Goal: Transaction & Acquisition: Purchase product/service

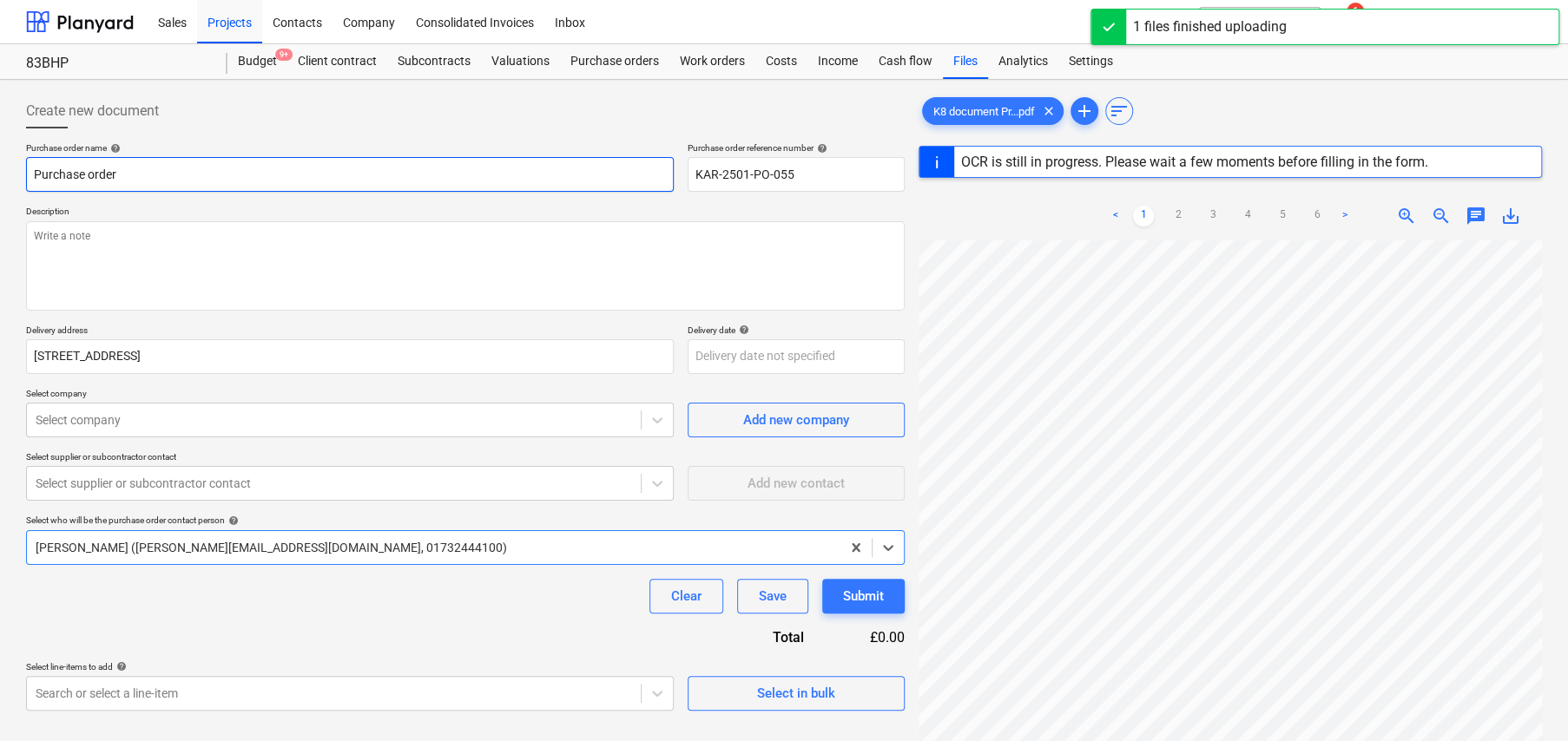
click at [184, 170] on input "Purchase order" at bounding box center [349, 174] width 647 height 35
type textarea "x"
type input "S"
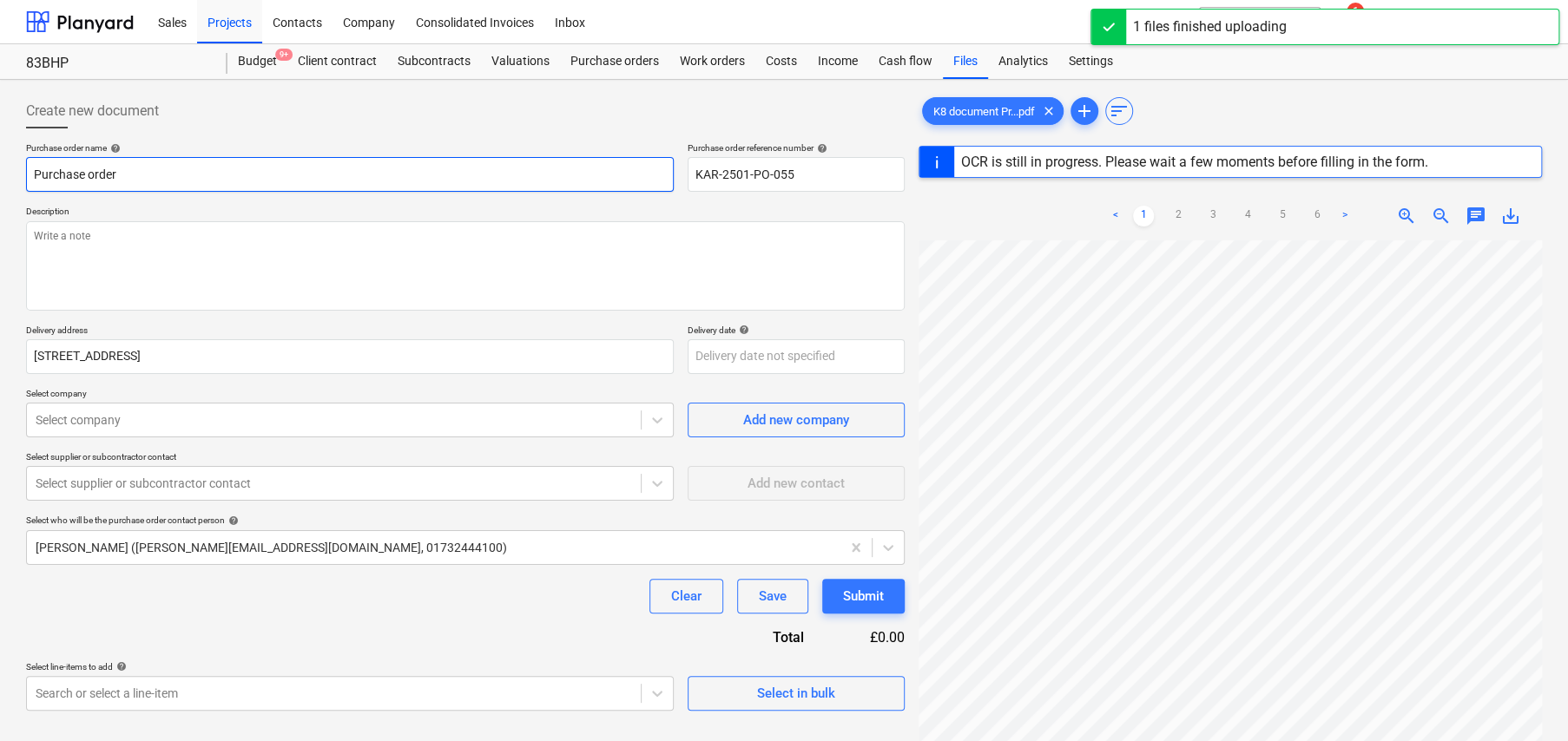
type textarea "x"
type input "SI"
type textarea "x"
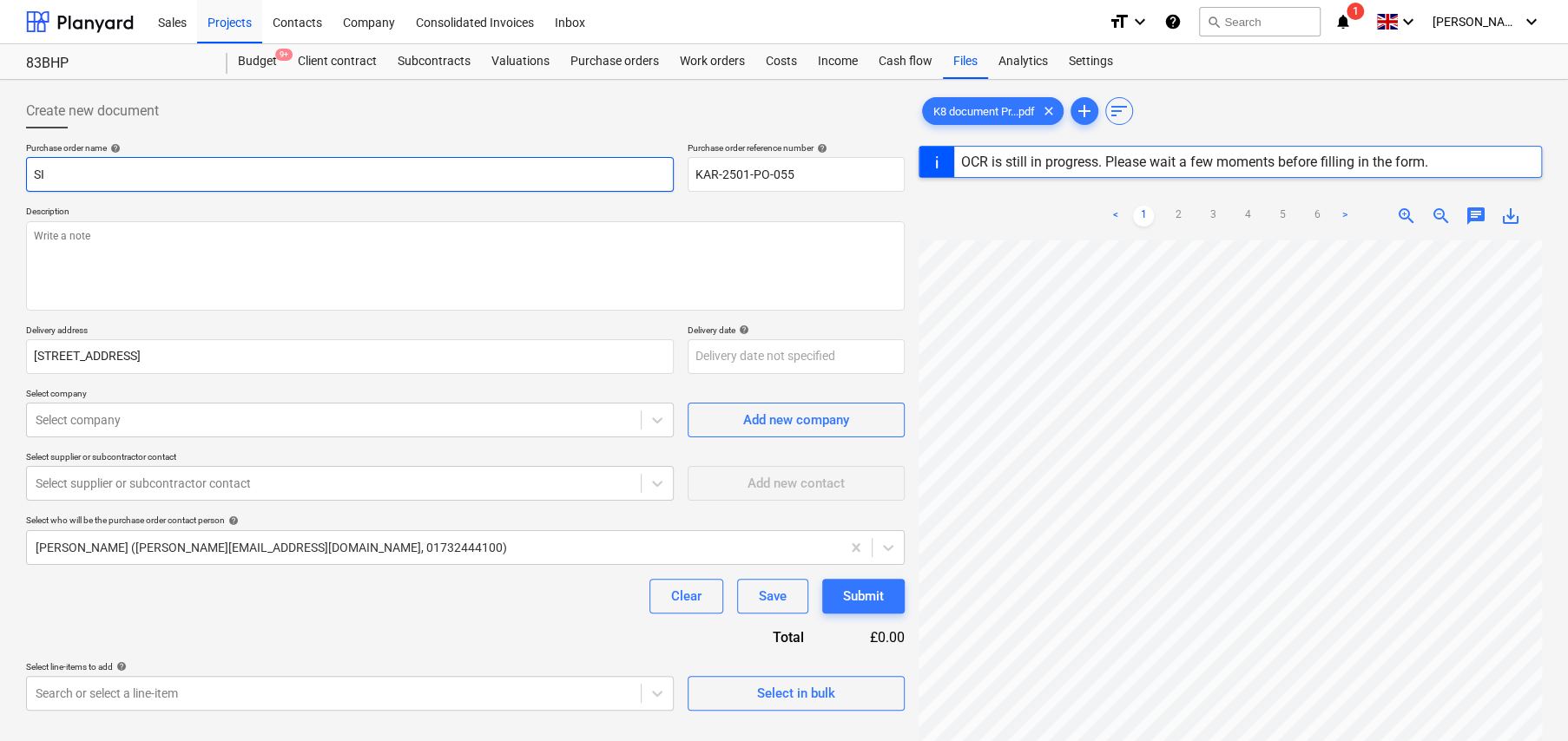
type input "SIF"
type textarea "x"
type input "SI"
type textarea "x"
type input "SIG"
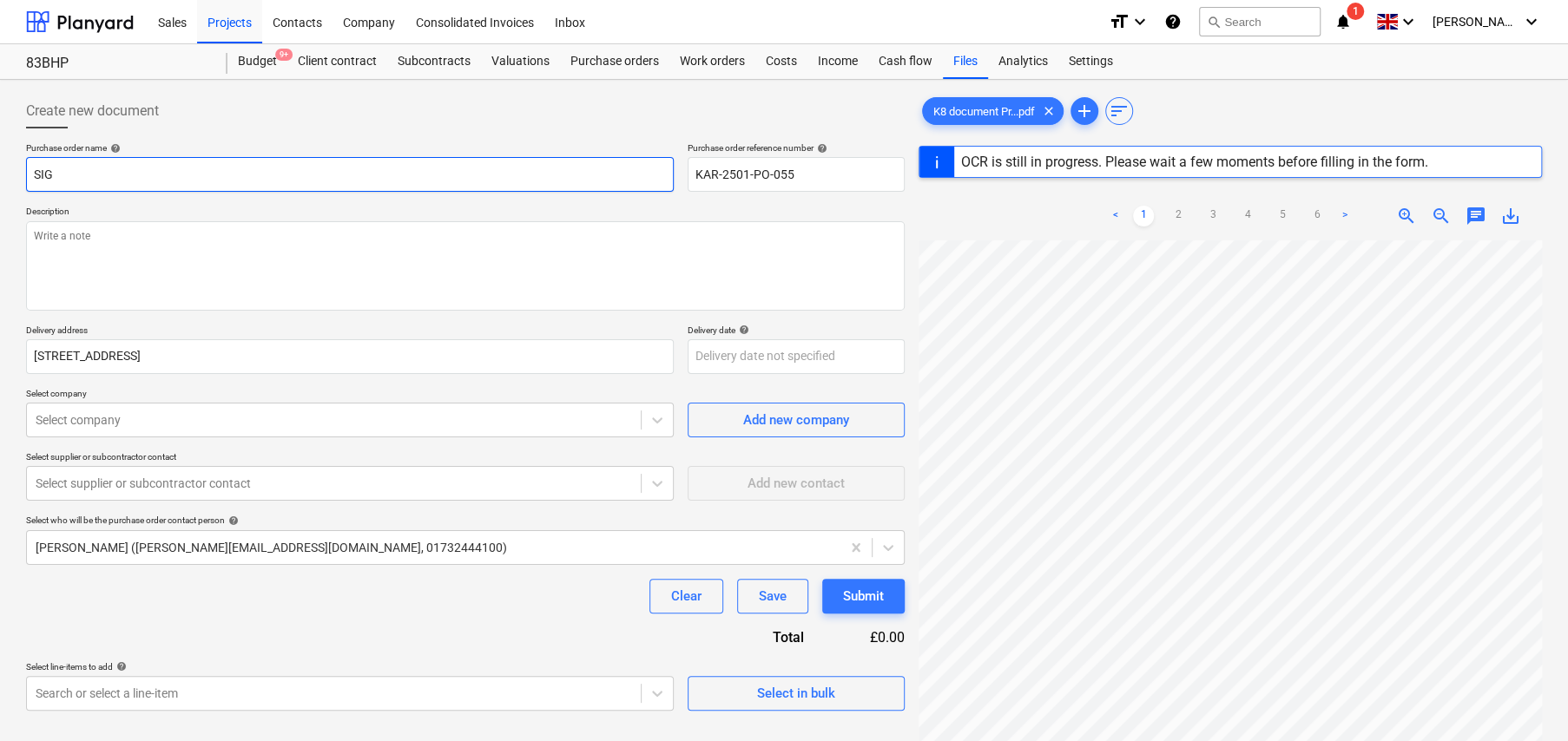
type textarea "x"
type input "SIG"
type textarea "x"
type input "SIG R"
type textarea "x"
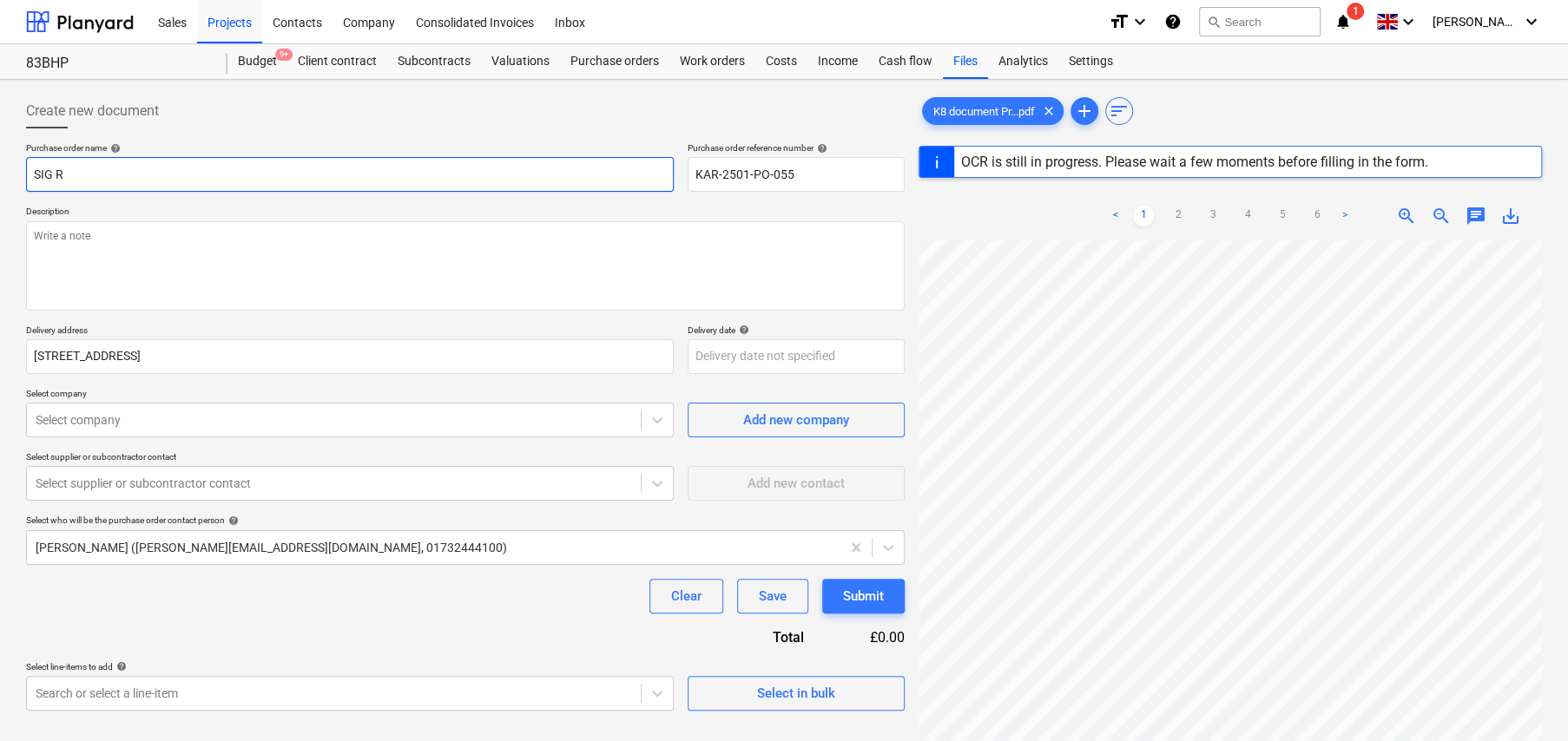
type input "SIG Ro"
type textarea "x"
type input "SIG Roo"
type textarea "x"
type input "SIG Roof"
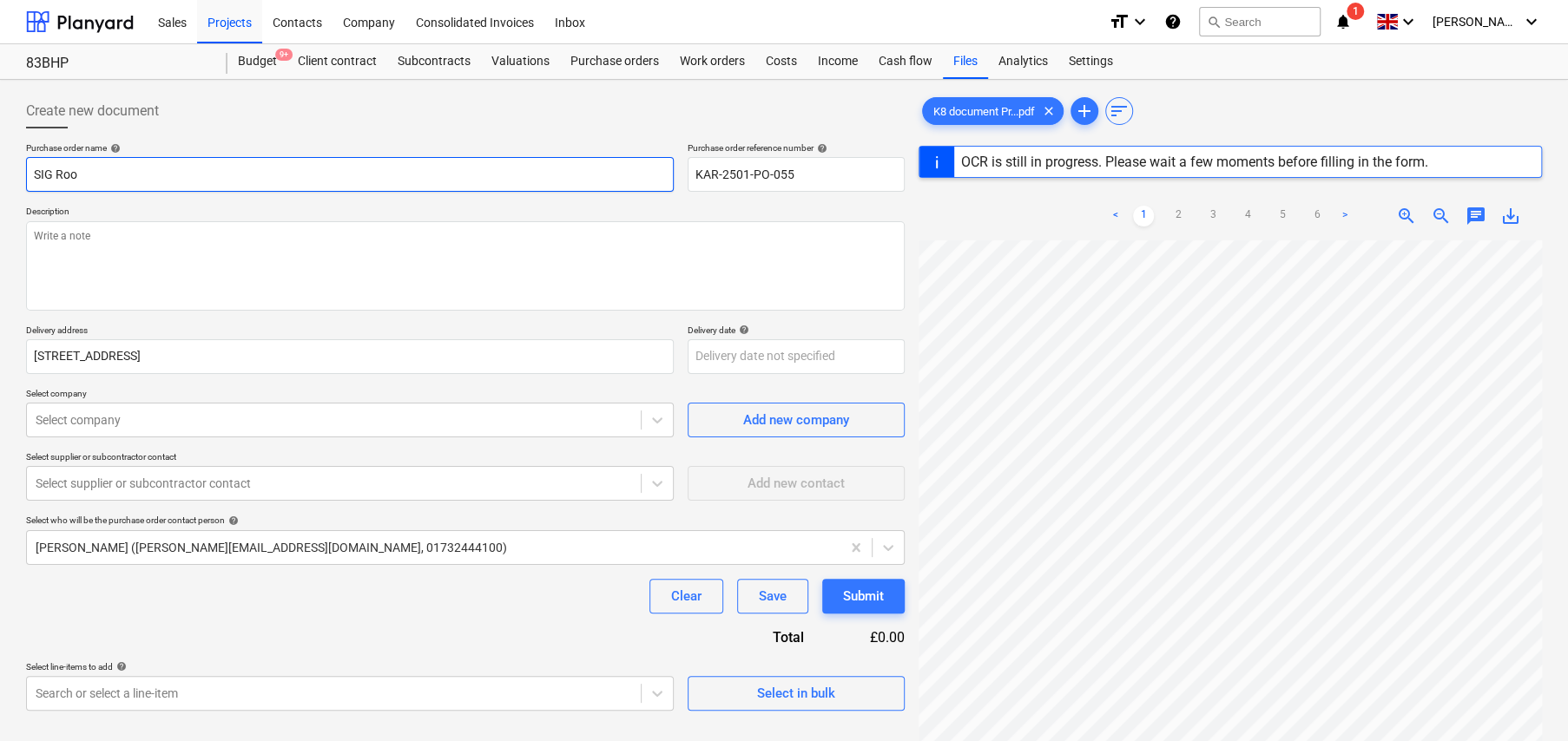
type textarea "x"
type input "SIG Roofi"
type textarea "x"
type input "SIG Roofin"
type textarea "x"
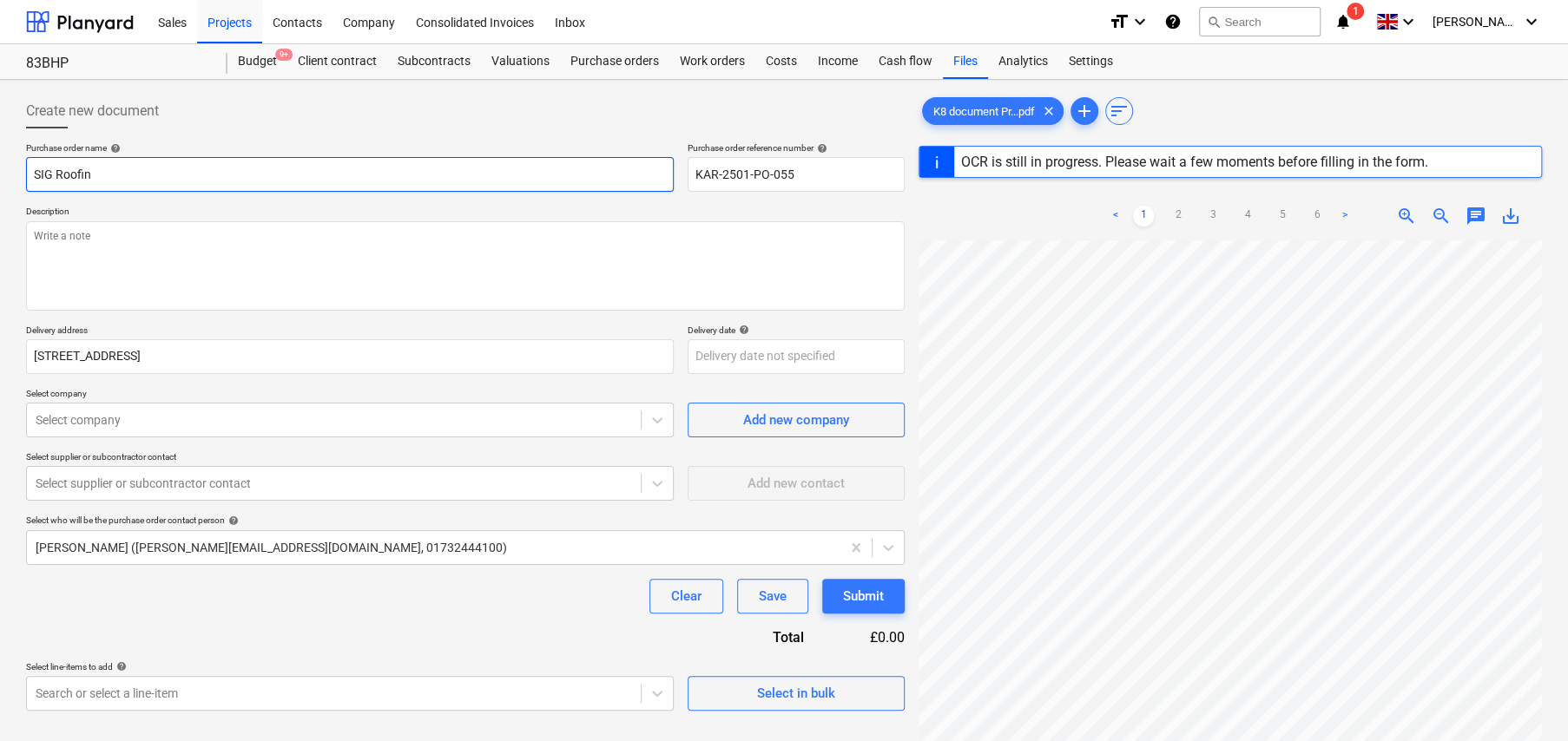
type input "SIG Roofing"
type textarea "x"
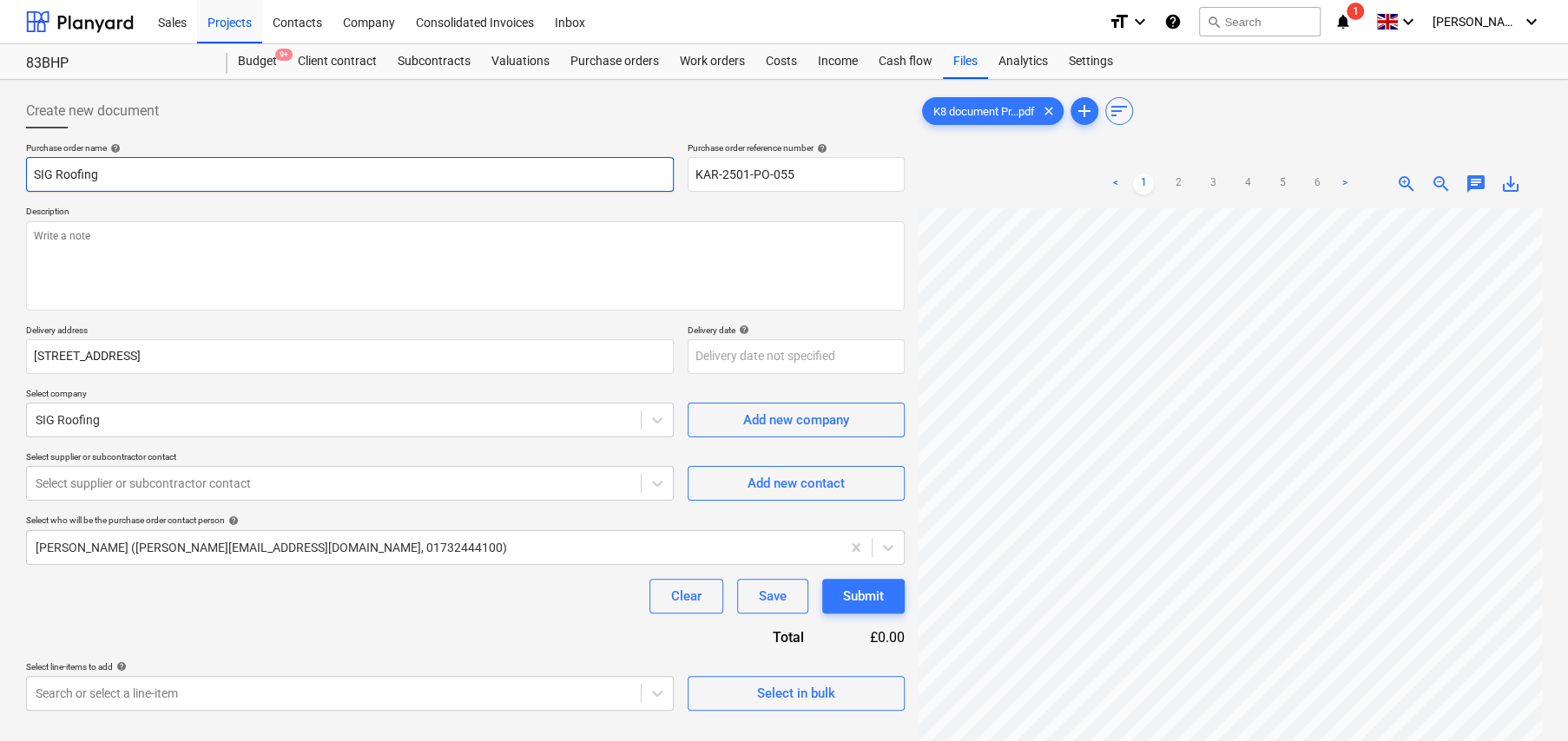
type input "SIG Roofing"
type textarea "x"
type input "SIG Roofing -"
type textarea "x"
type input "SIG Roofing -"
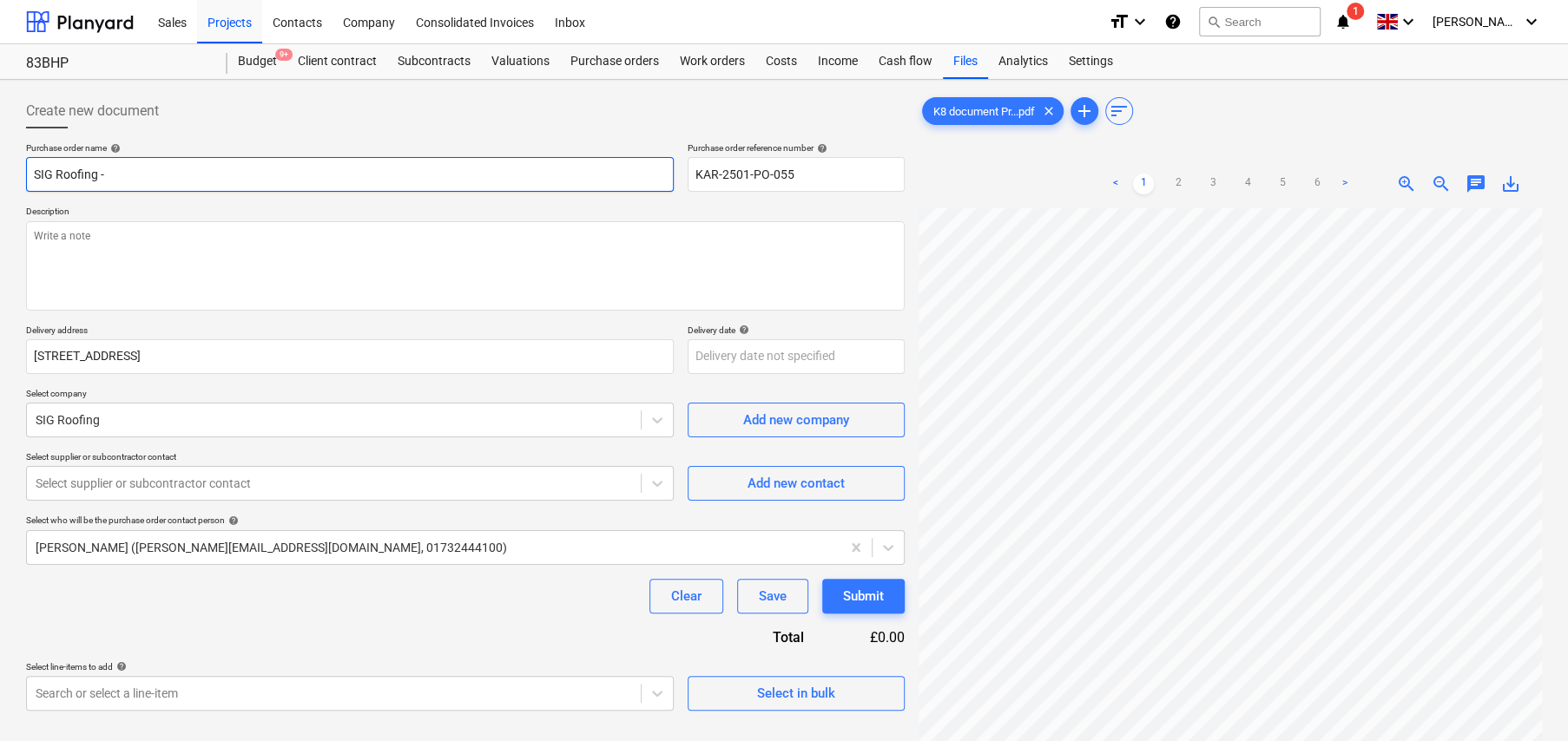
type textarea "x"
type input "SIG Roofing - B"
type textarea "x"
type input "SIG Roofing - Bl"
type textarea "x"
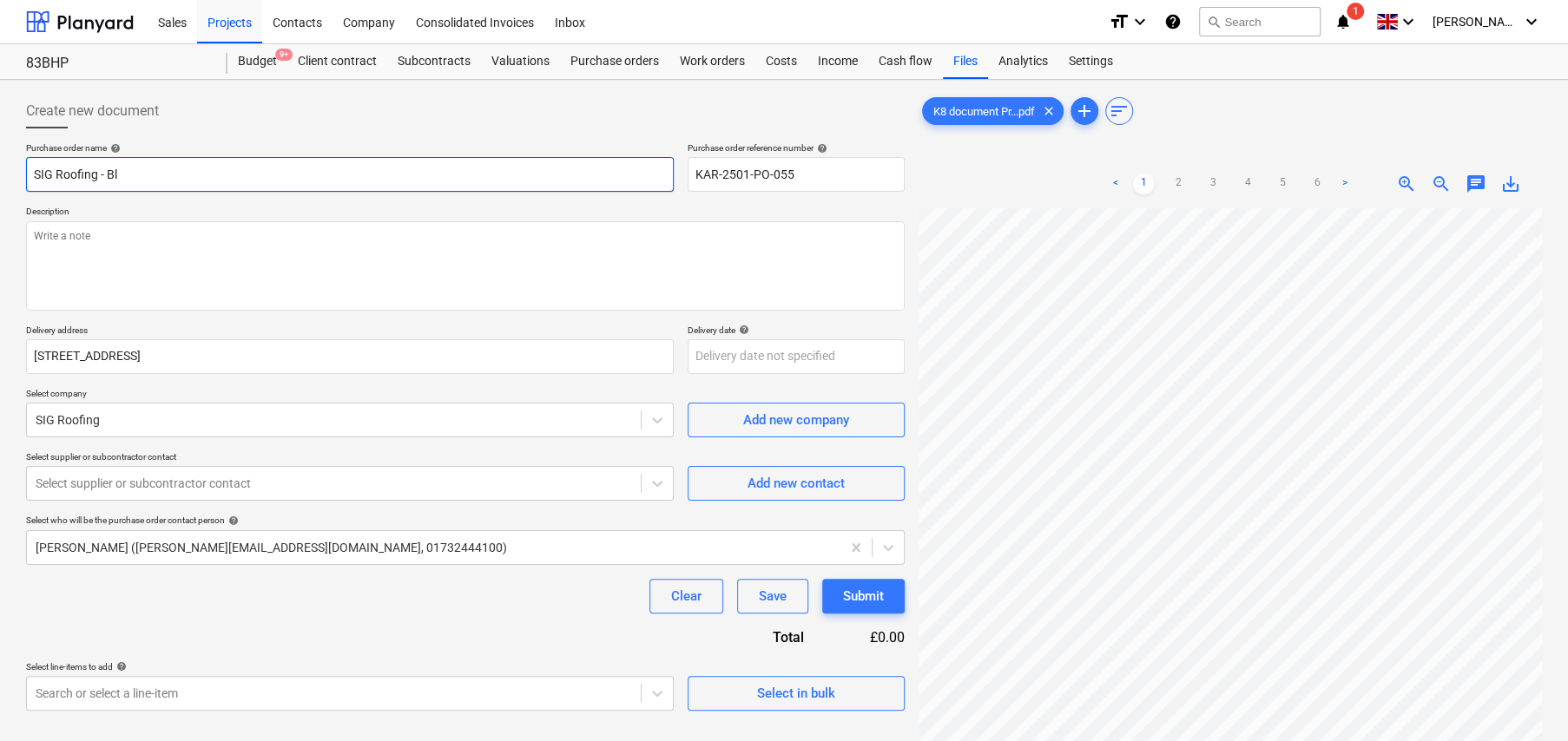
type input "SIG Roofing - Bla"
type textarea "x"
type input "SIG Roofing - Blac"
type textarea "x"
type input "SIG Roofing - Black"
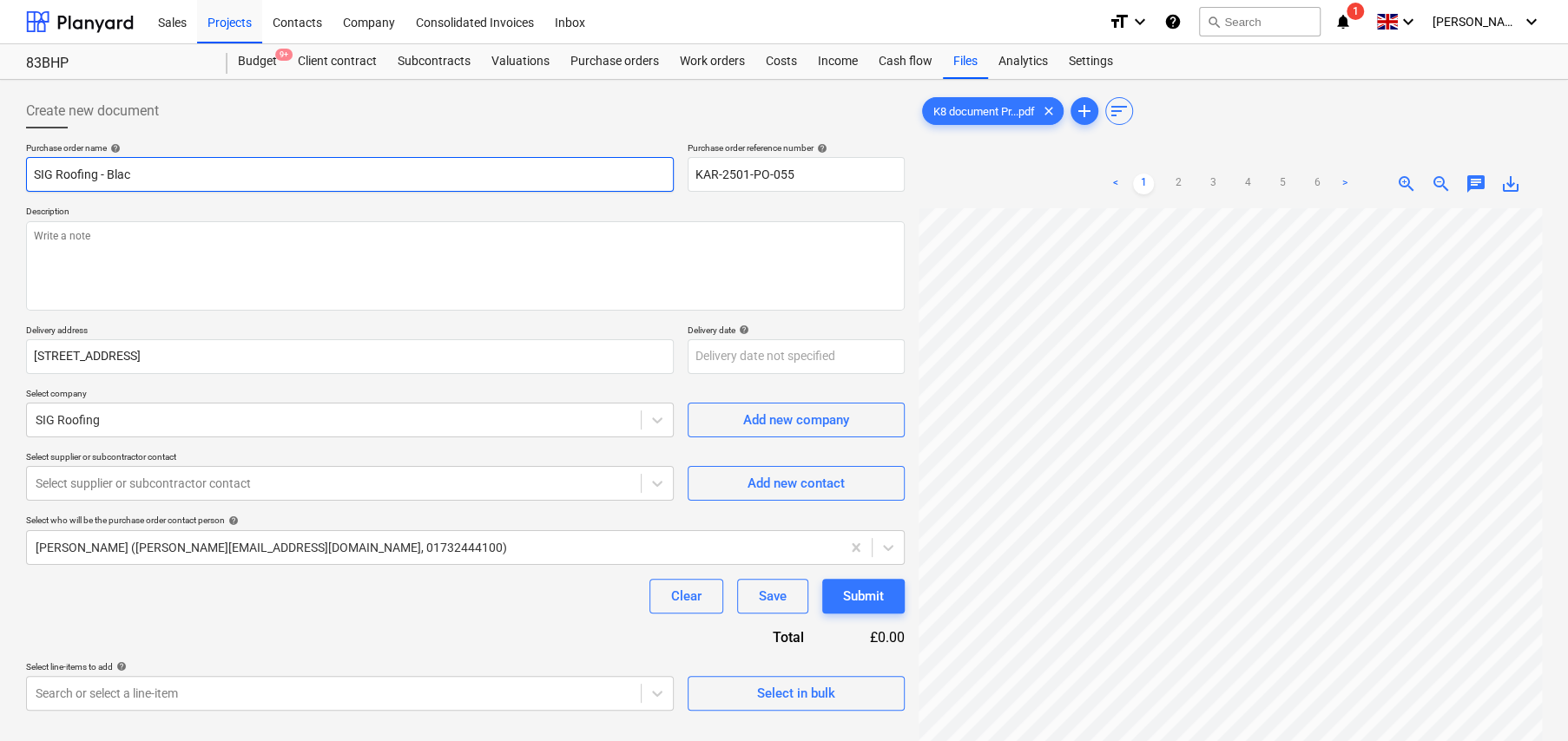
type textarea "x"
type input "SIG Roofing - Blackh"
type textarea "x"
type input "SIG Roofing - Blackhe"
type textarea "x"
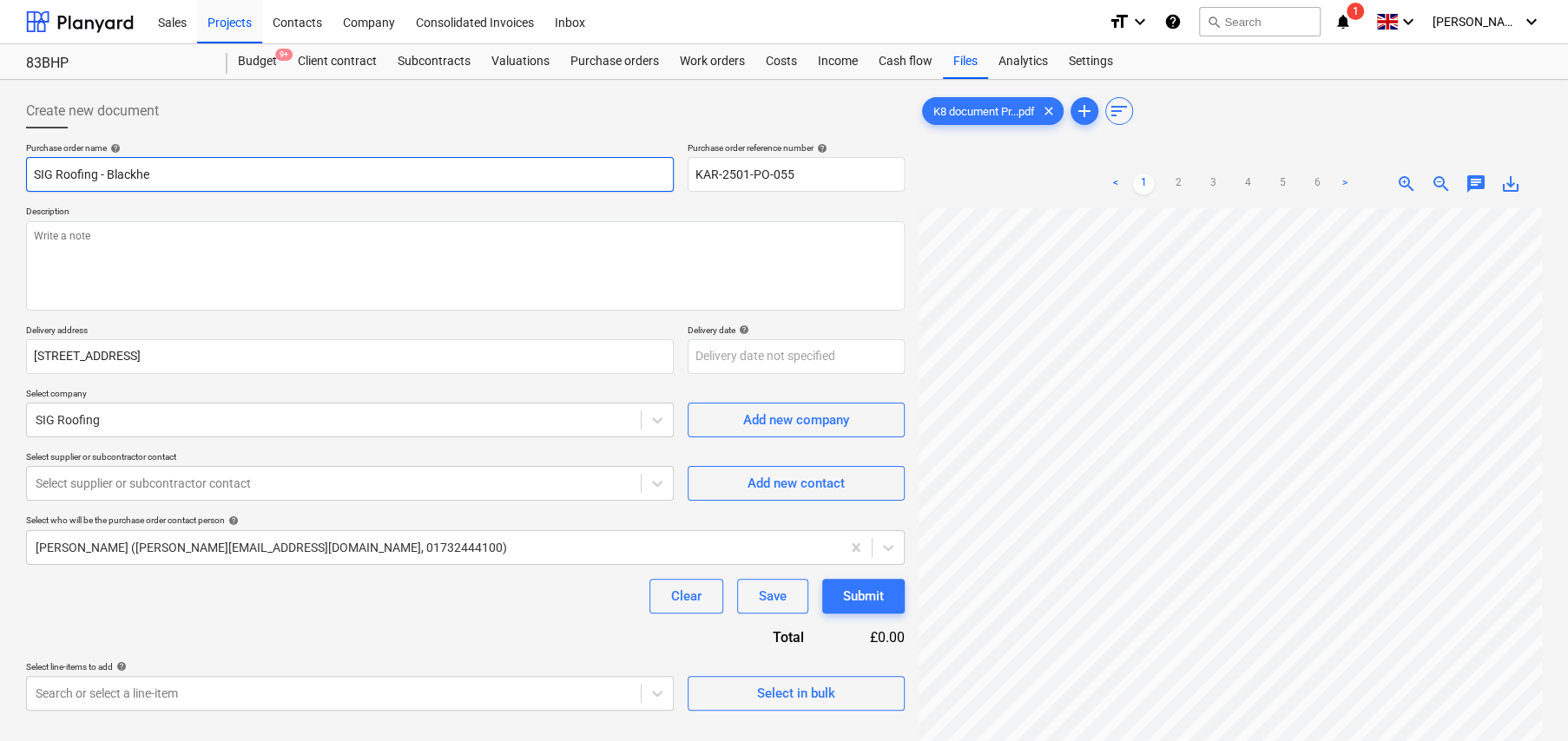
type input "SIG Roofing - Blackhea"
type textarea "x"
type input "SIG Roofing - Blackheat"
type textarea "x"
type input "SIG Roofing - Blackheat"
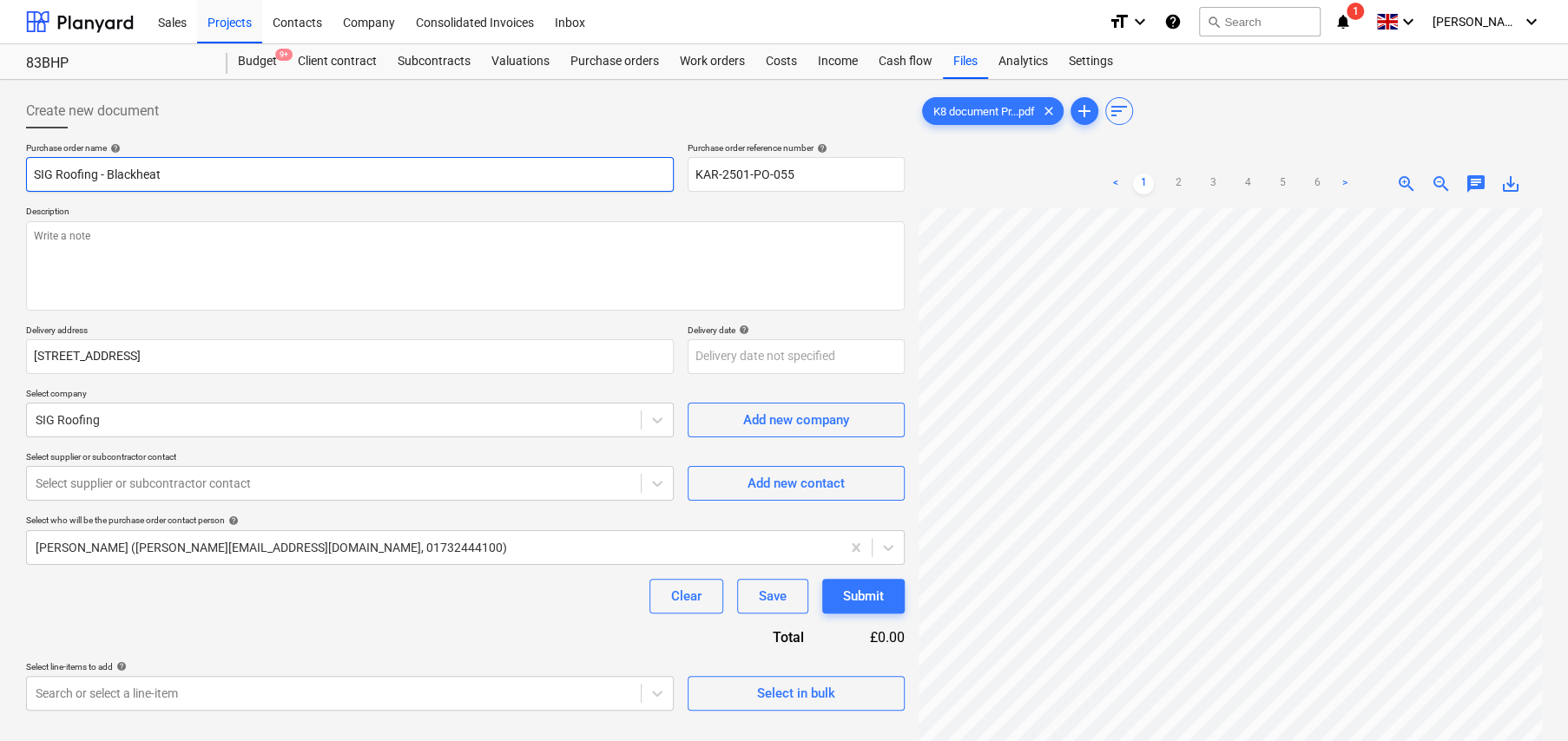
type textarea "x"
type input "SIG Roofing - Blackheat P"
type textarea "x"
type input "SIG Roofing - Blackheat Pa"
type textarea "x"
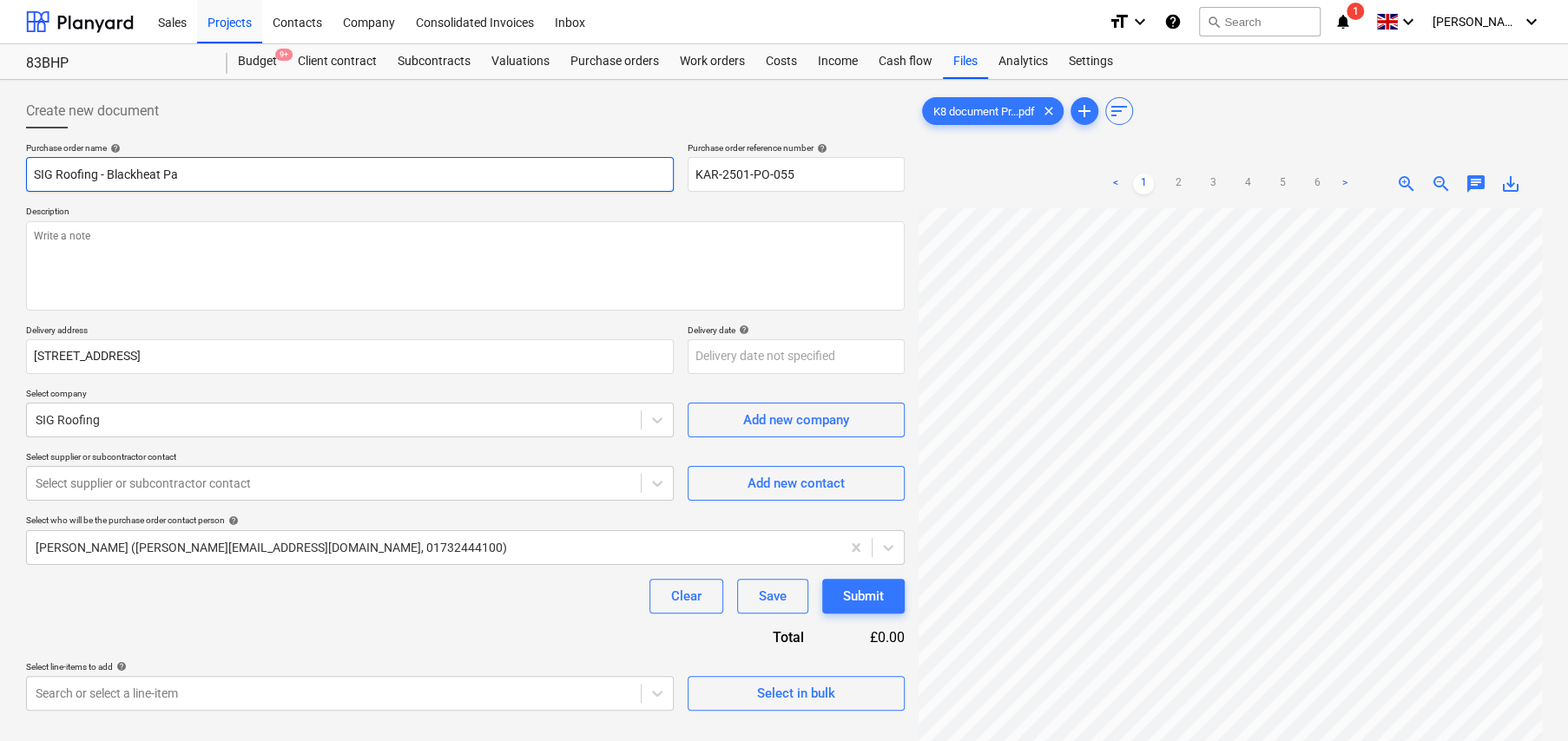
type input "SIG Roofing - Blackheat Par"
type textarea "x"
type input "SIG Roofing - [GEOGRAPHIC_DATA]"
type textarea "x"
click at [142, 175] on input "SIG Roofing - [GEOGRAPHIC_DATA]" at bounding box center [349, 174] width 647 height 35
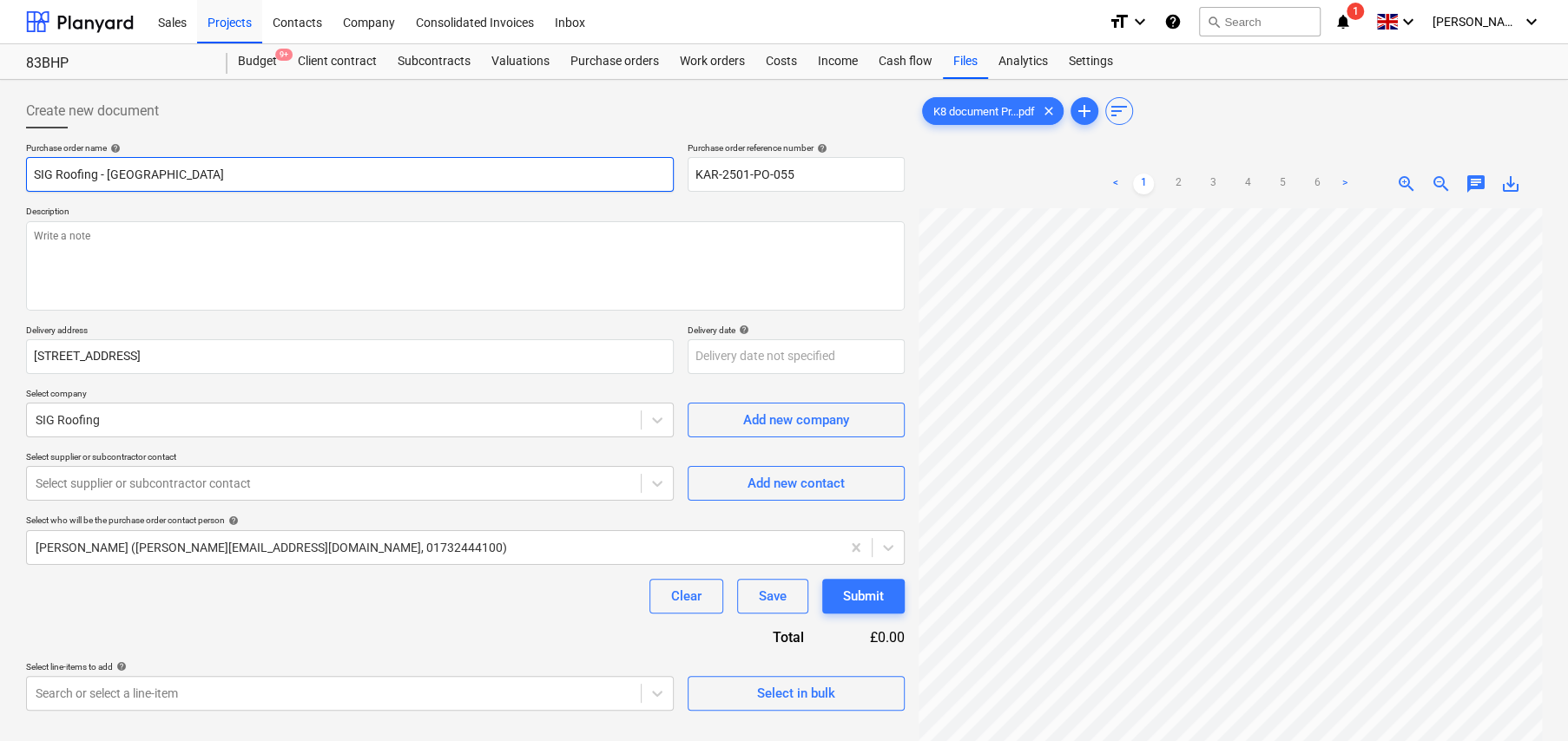
click at [142, 175] on input "SIG Roofing - [GEOGRAPHIC_DATA]" at bounding box center [349, 174] width 647 height 35
click at [178, 170] on input "SIG Roofing - [GEOGRAPHIC_DATA]" at bounding box center [349, 174] width 647 height 35
click at [197, 172] on input "SIG Roofing - [GEOGRAPHIC_DATA]" at bounding box center [349, 174] width 647 height 35
click at [157, 174] on input "SIG Roofing - [GEOGRAPHIC_DATA]" at bounding box center [349, 174] width 647 height 35
type input "SIG Roofing - [GEOGRAPHIC_DATA]"
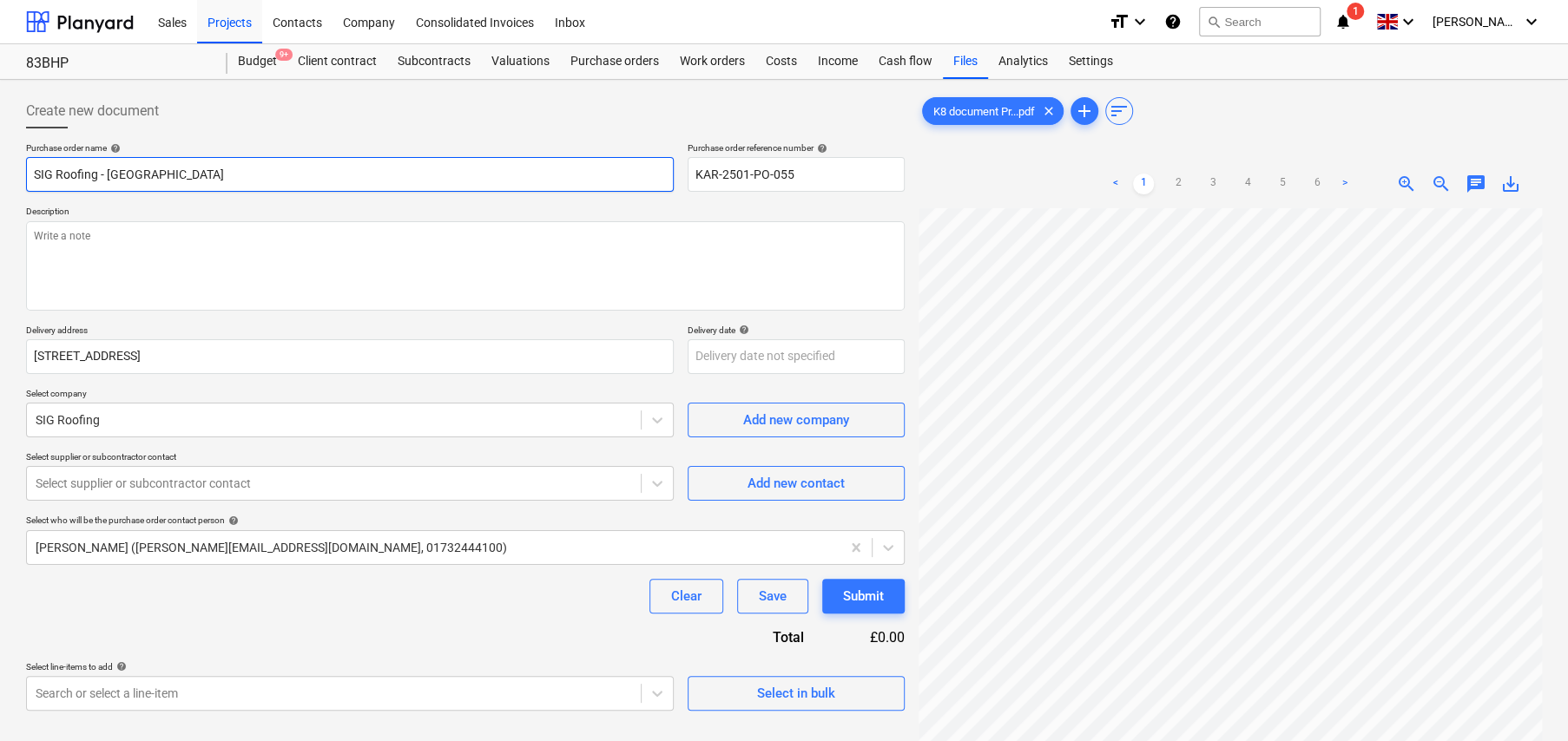
type textarea "x"
click at [230, 176] on input "SIG Roofing - [GEOGRAPHIC_DATA]" at bounding box center [349, 174] width 647 height 35
type input "SIG Roofing - [GEOGRAPHIC_DATA]"
type textarea "x"
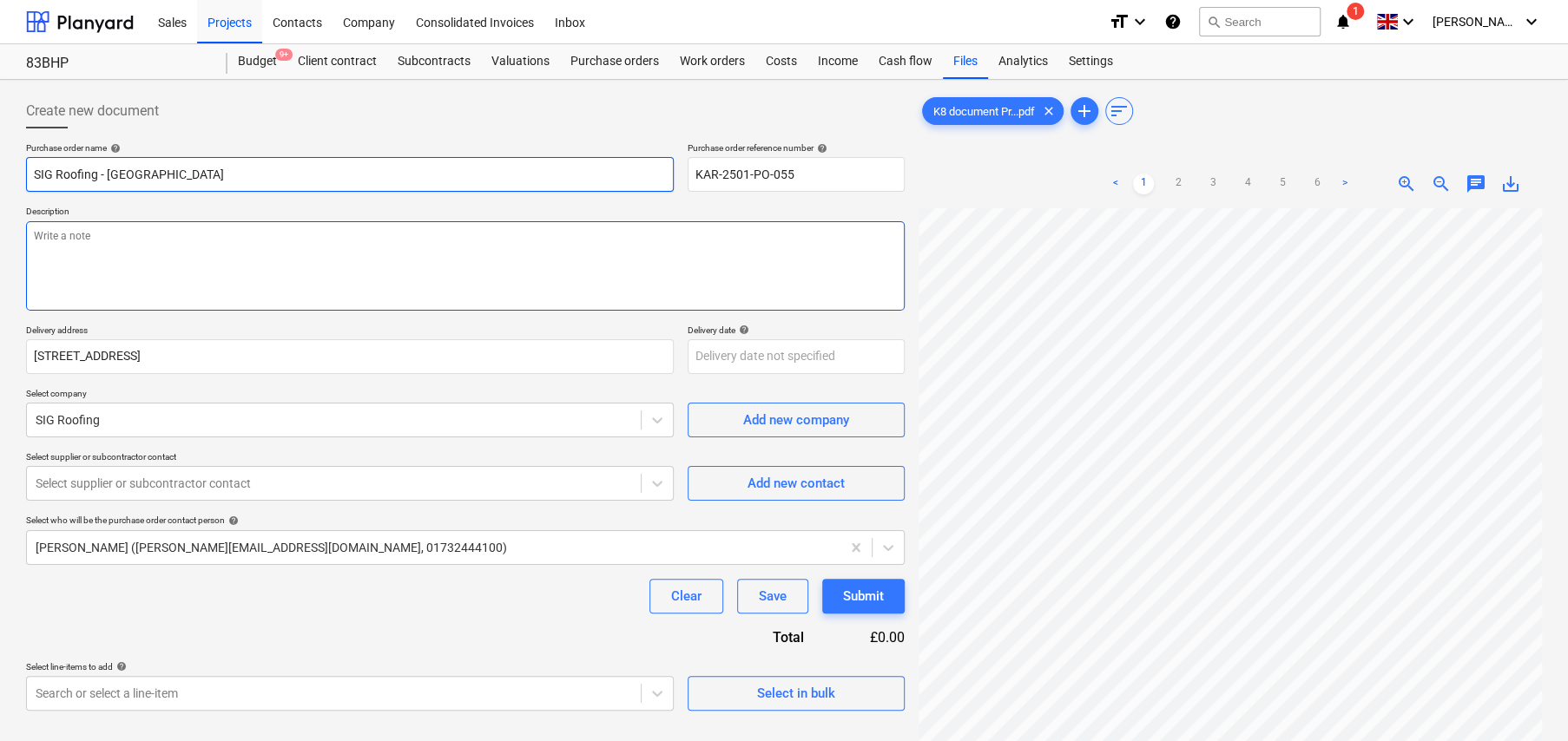
type input "SIG Roofing - [GEOGRAPHIC_DATA]"
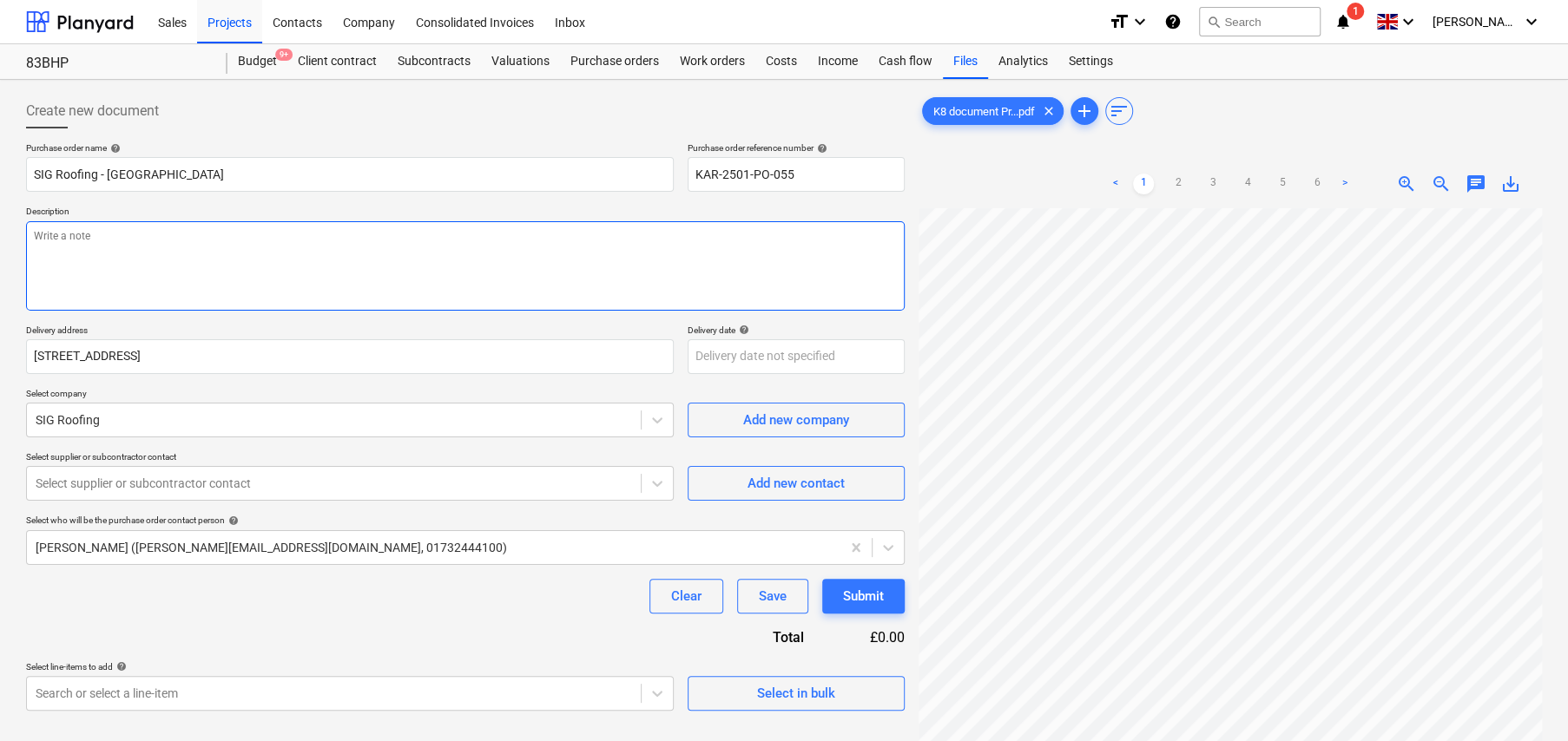
type textarea "x"
click at [269, 252] on textarea at bounding box center [465, 266] width 878 height 89
type textarea "F"
type textarea "x"
type textarea "Fo"
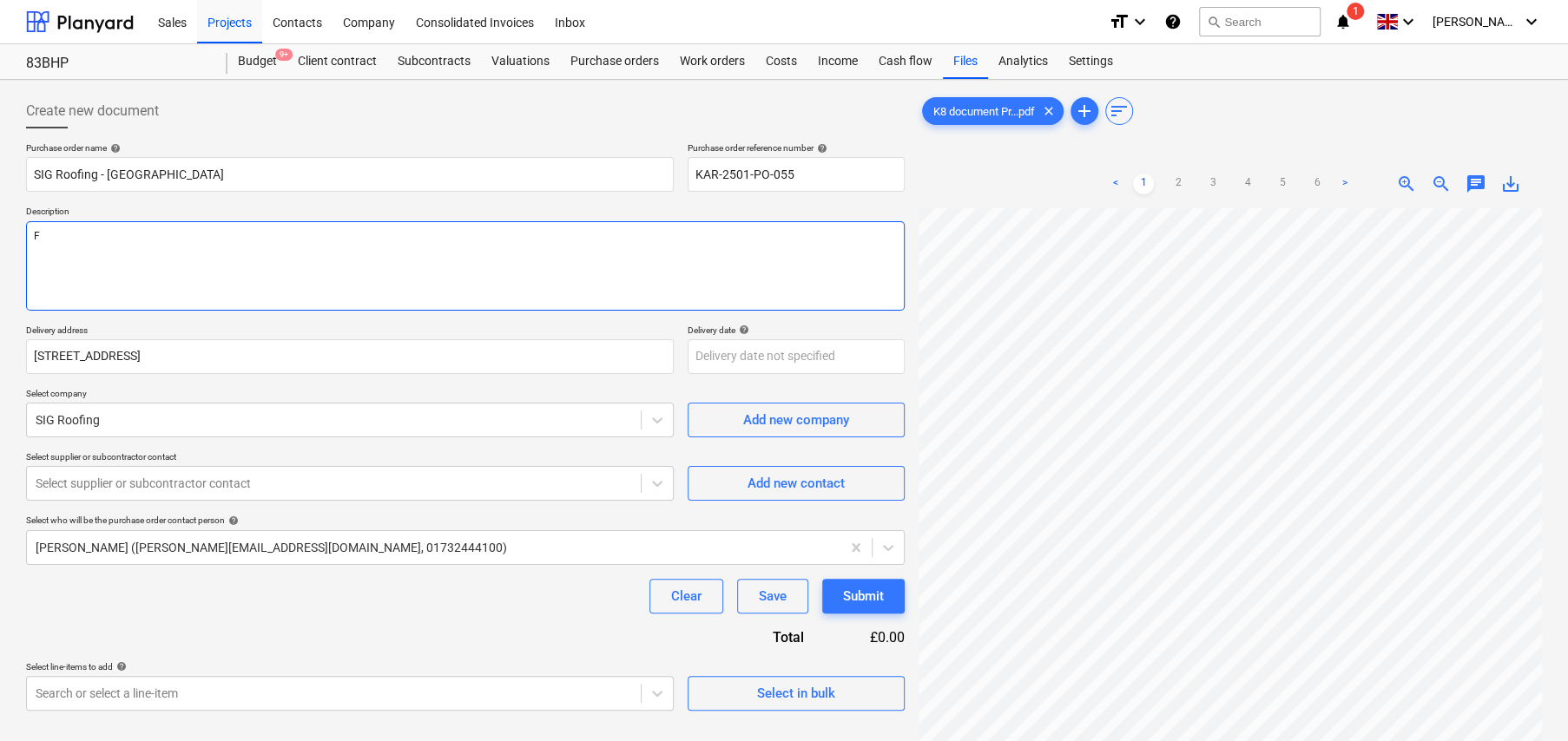
type textarea "x"
type textarea "For"
type textarea "x"
type textarea "For"
type textarea "x"
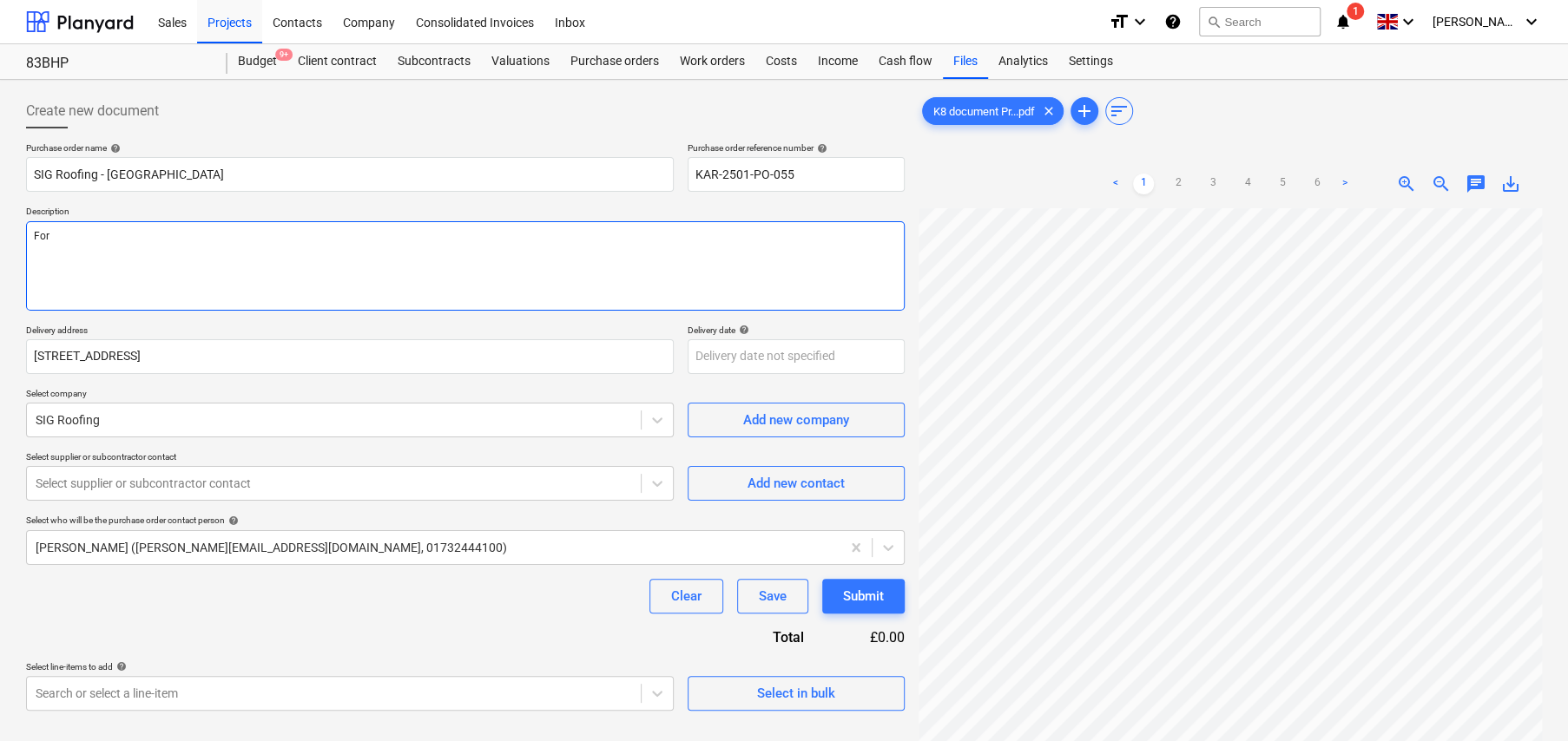
type textarea "For s"
type textarea "x"
type textarea "For su"
type textarea "x"
type textarea "For sup"
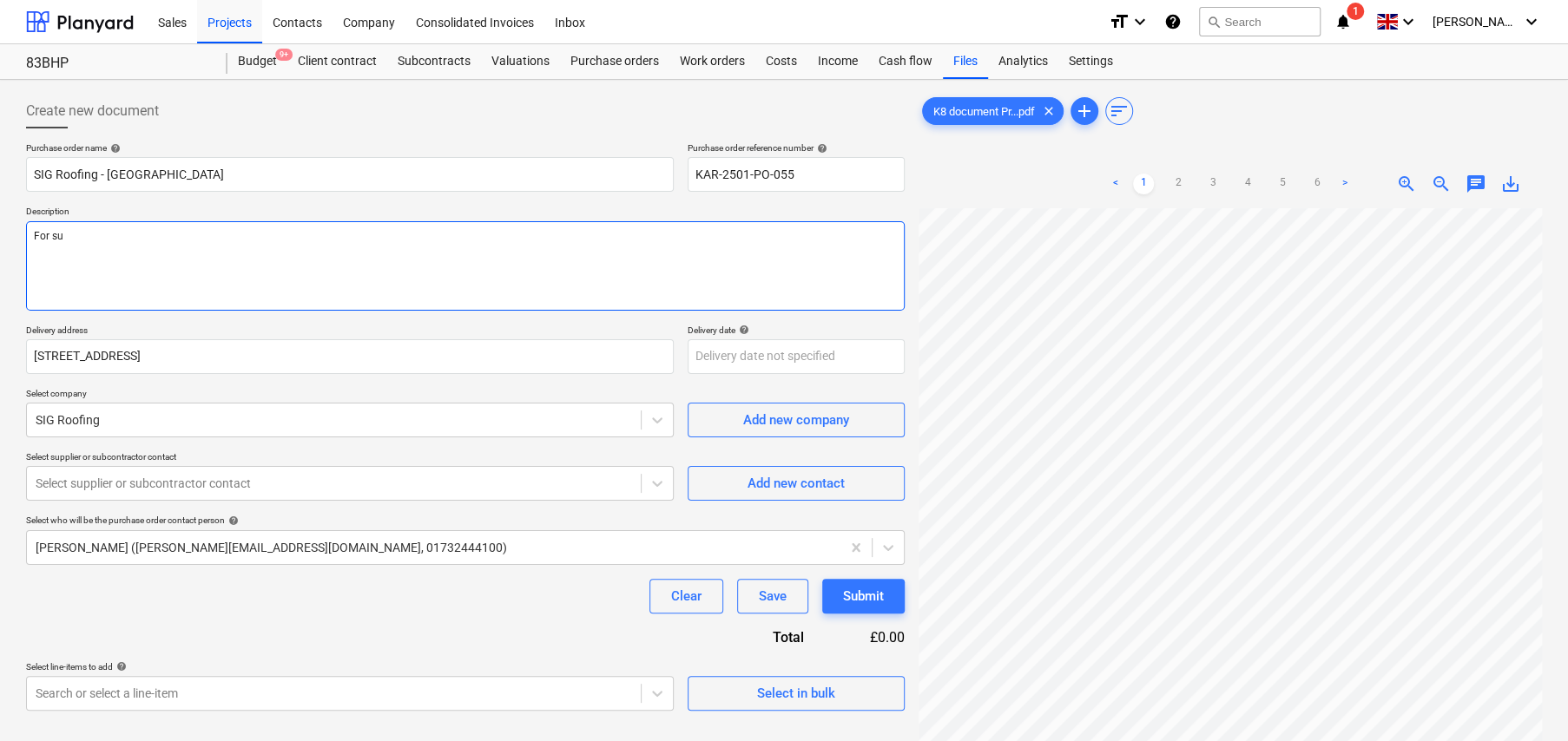
type textarea "x"
type textarea "For supp"
type textarea "x"
type textarea "For suppl"
type textarea "x"
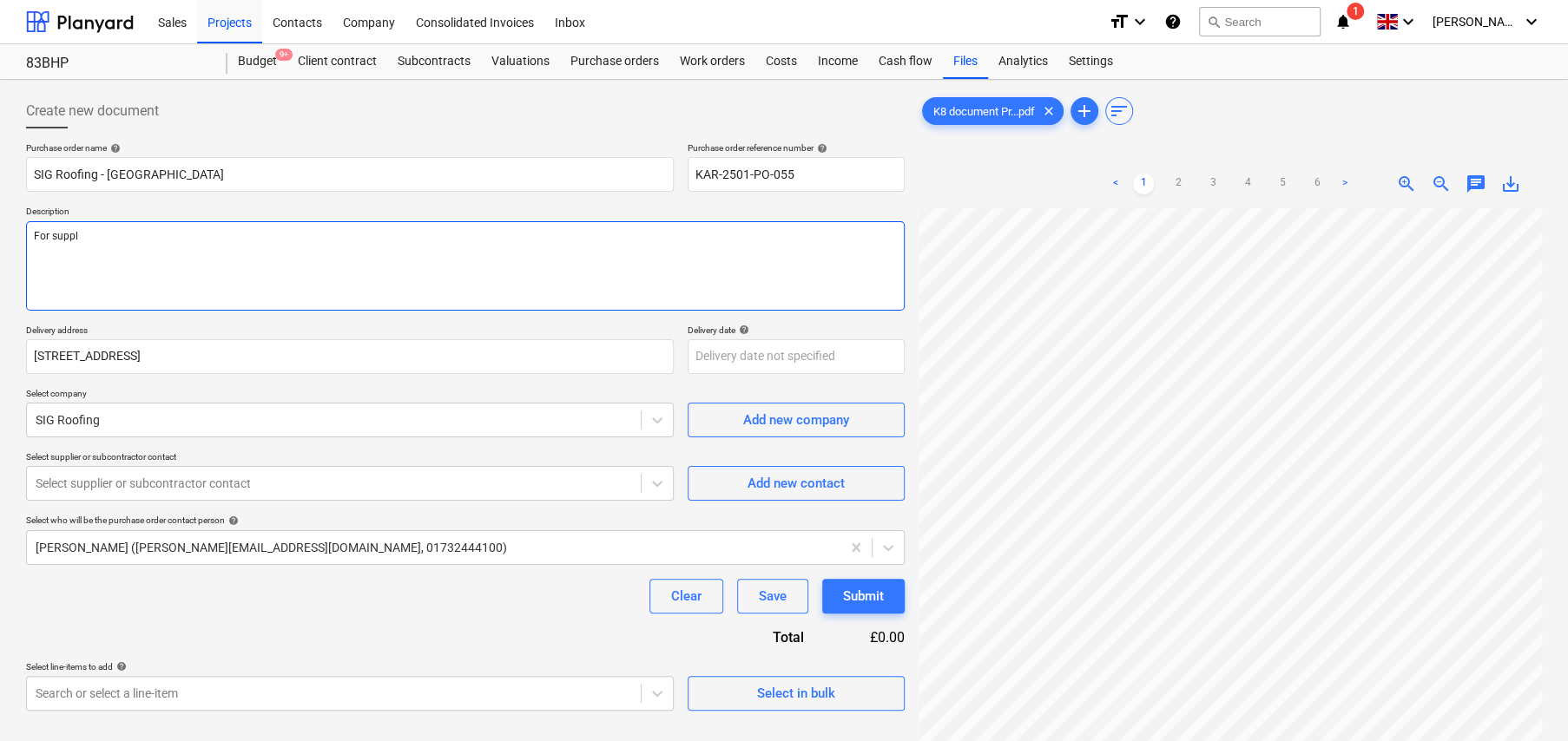
type textarea "For supply"
type textarea "x"
type textarea "For supply"
type textarea "x"
type textarea "For supply o"
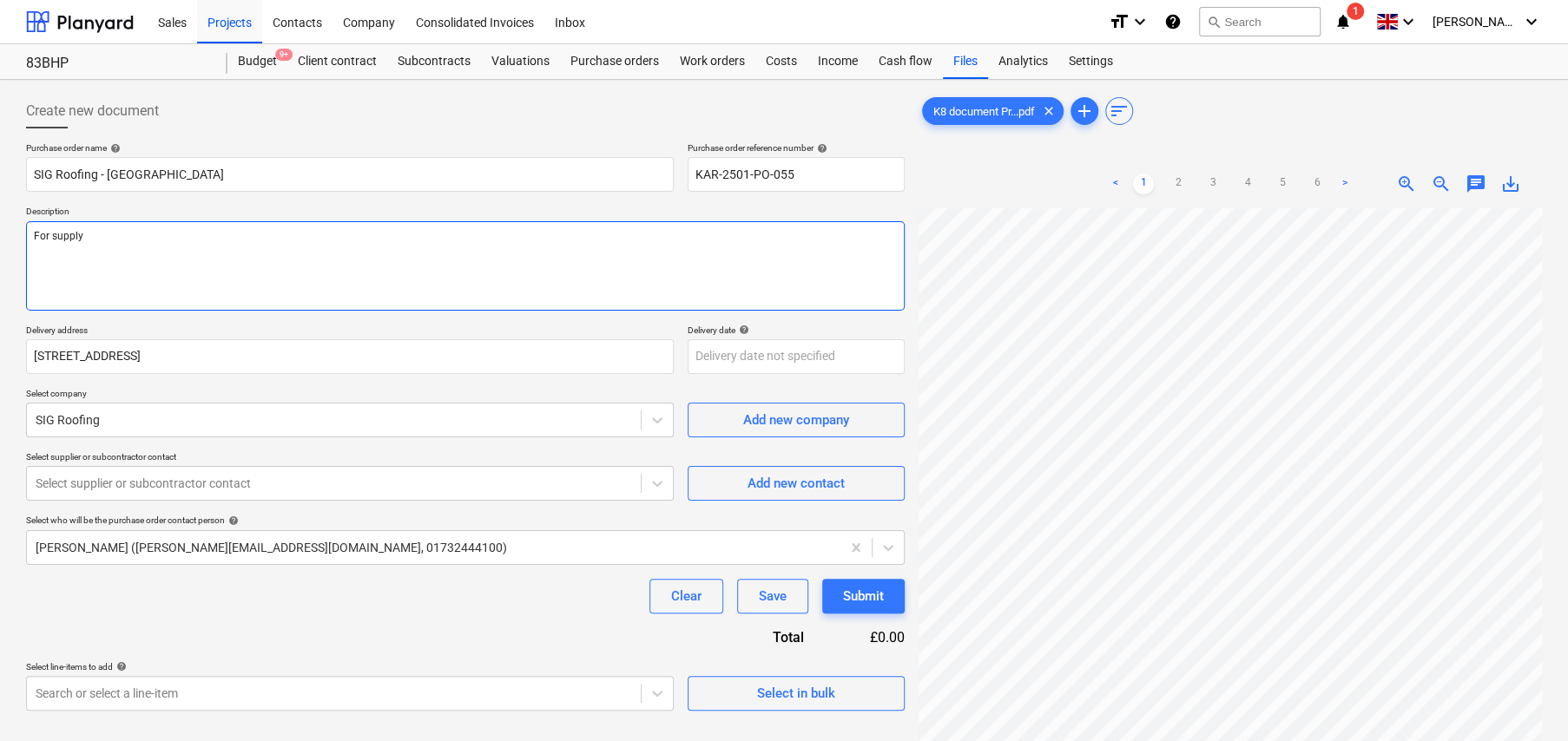
type textarea "x"
type textarea "For supply of"
type textarea "x"
type textarea "For supply of"
type textarea "x"
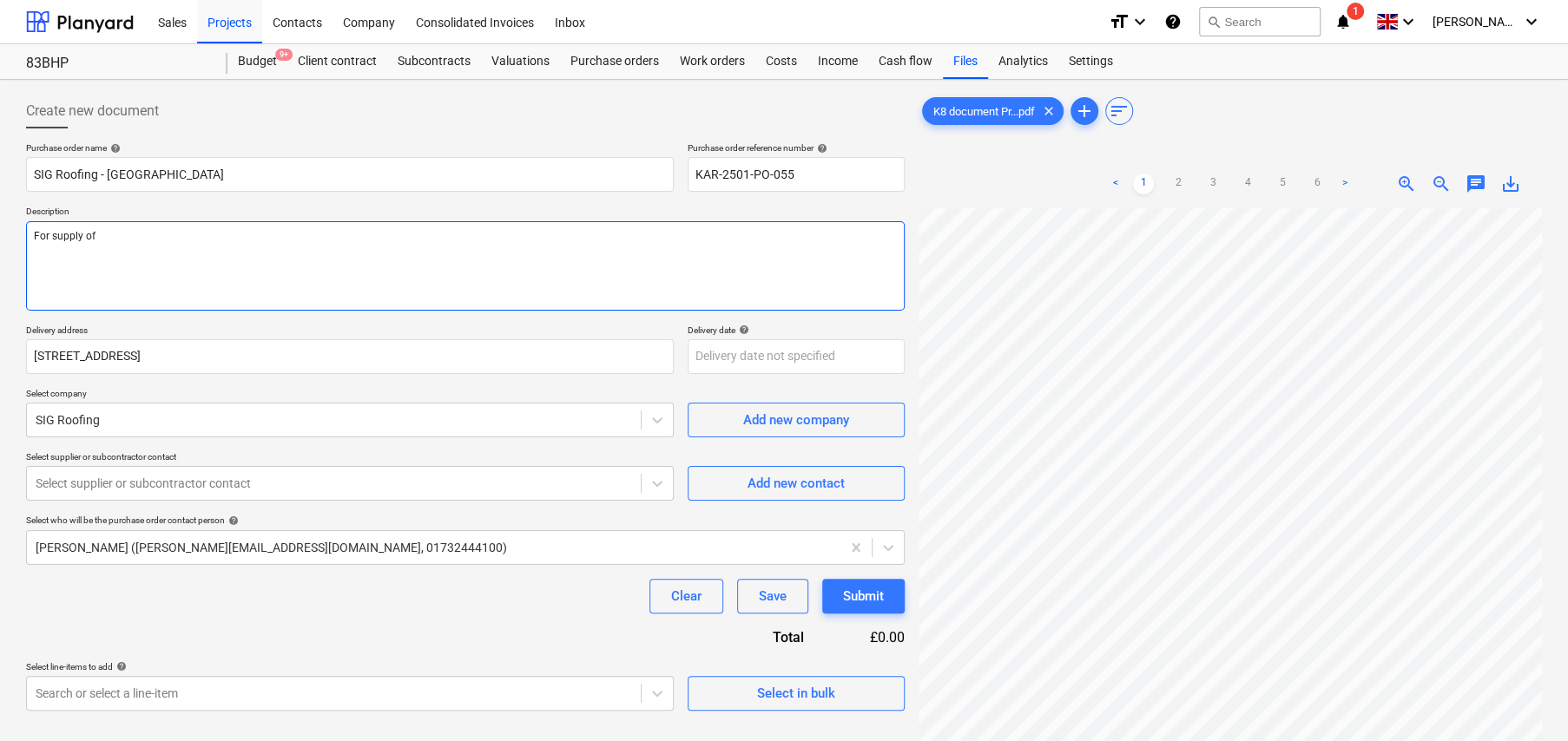
type textarea "For supply of m"
type textarea "x"
type textarea "For supply of ma"
type textarea "x"
type textarea "For supply of mat"
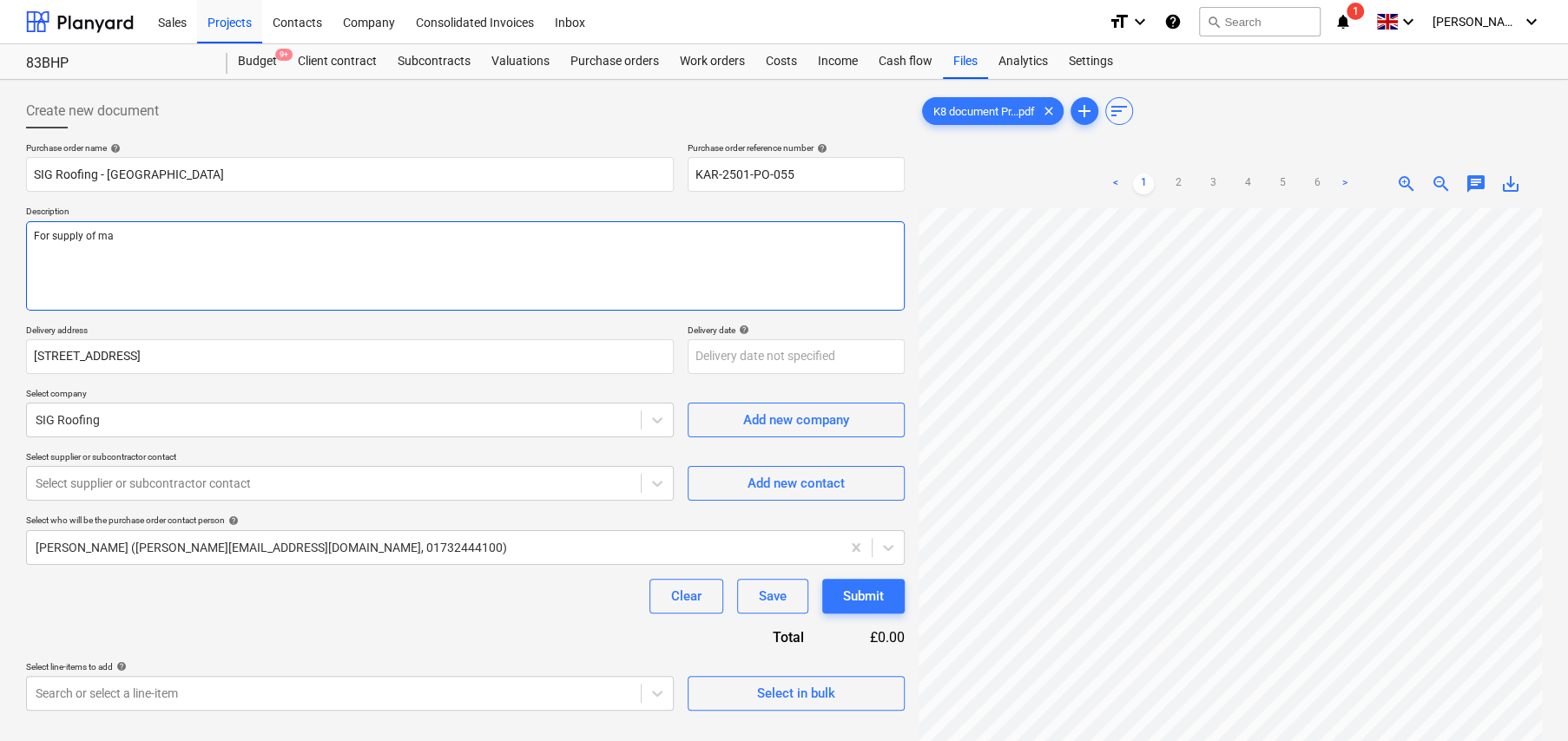
type textarea "x"
type textarea "For supply of mate"
type textarea "x"
type textarea "For supply of mater"
type textarea "x"
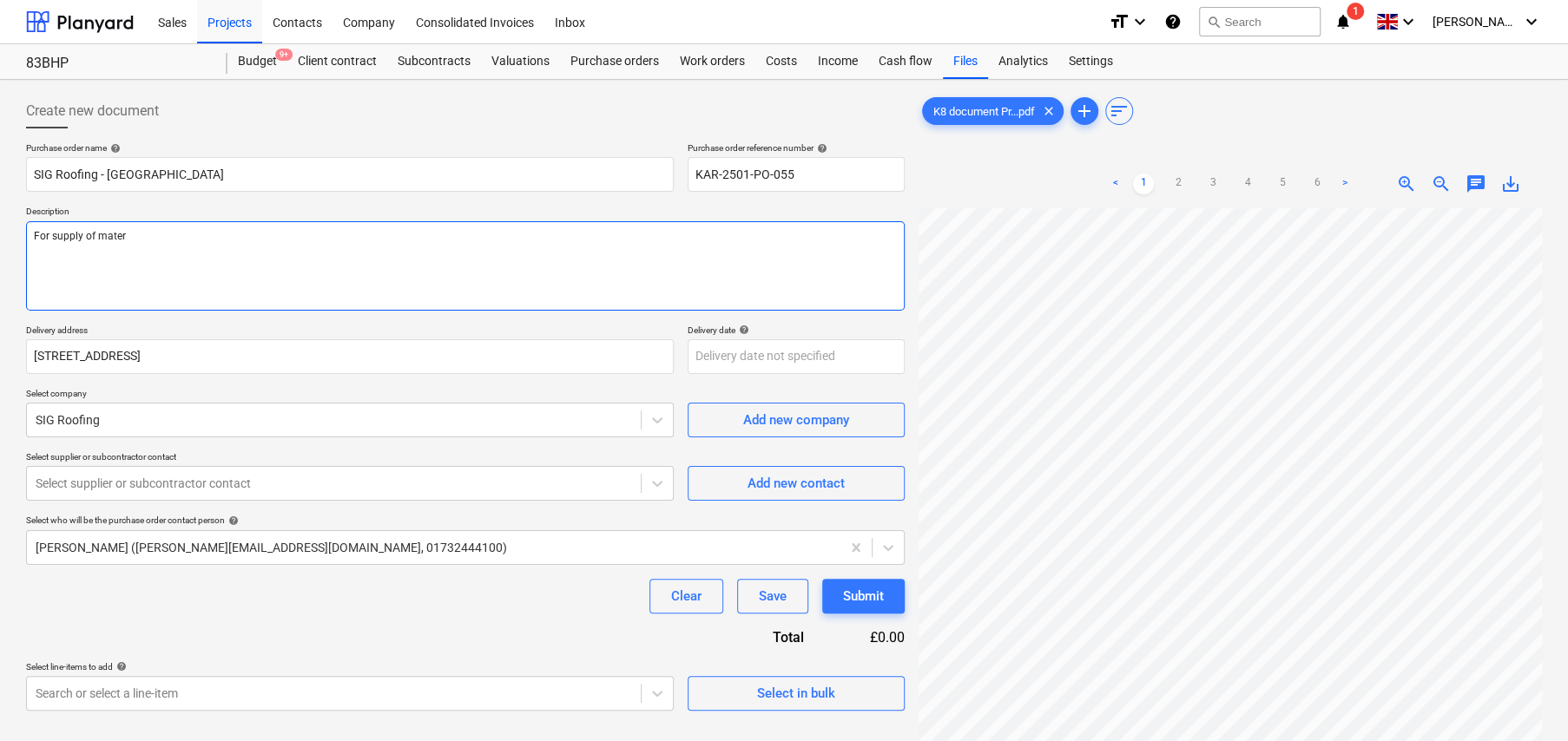
type textarea "For supply of materi"
type textarea "x"
type textarea "For supply of materia"
type textarea "x"
type textarea "For supply of material"
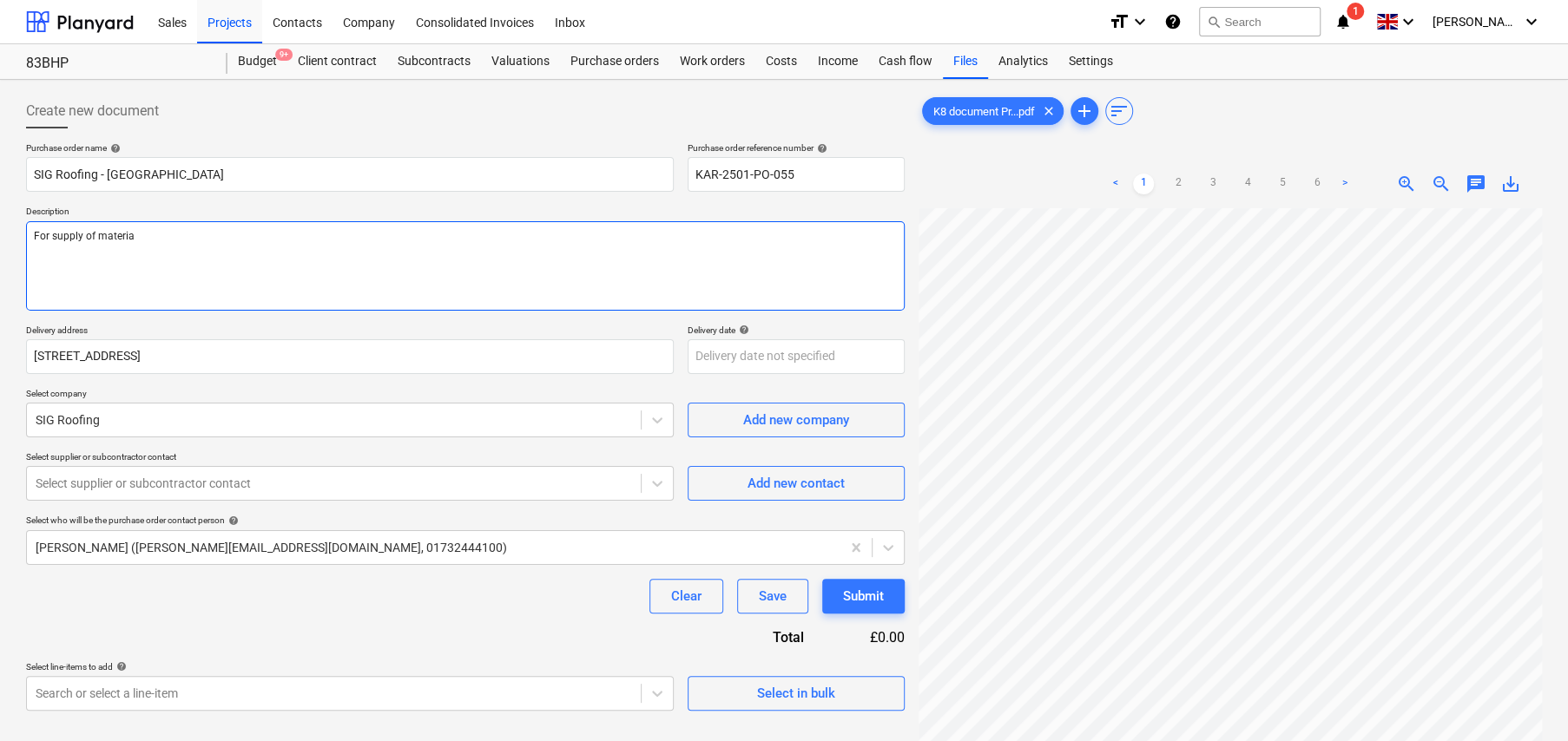
type textarea "x"
type textarea "For supply of materials"
type textarea "x"
type textarea "For supply of materials"
type textarea "x"
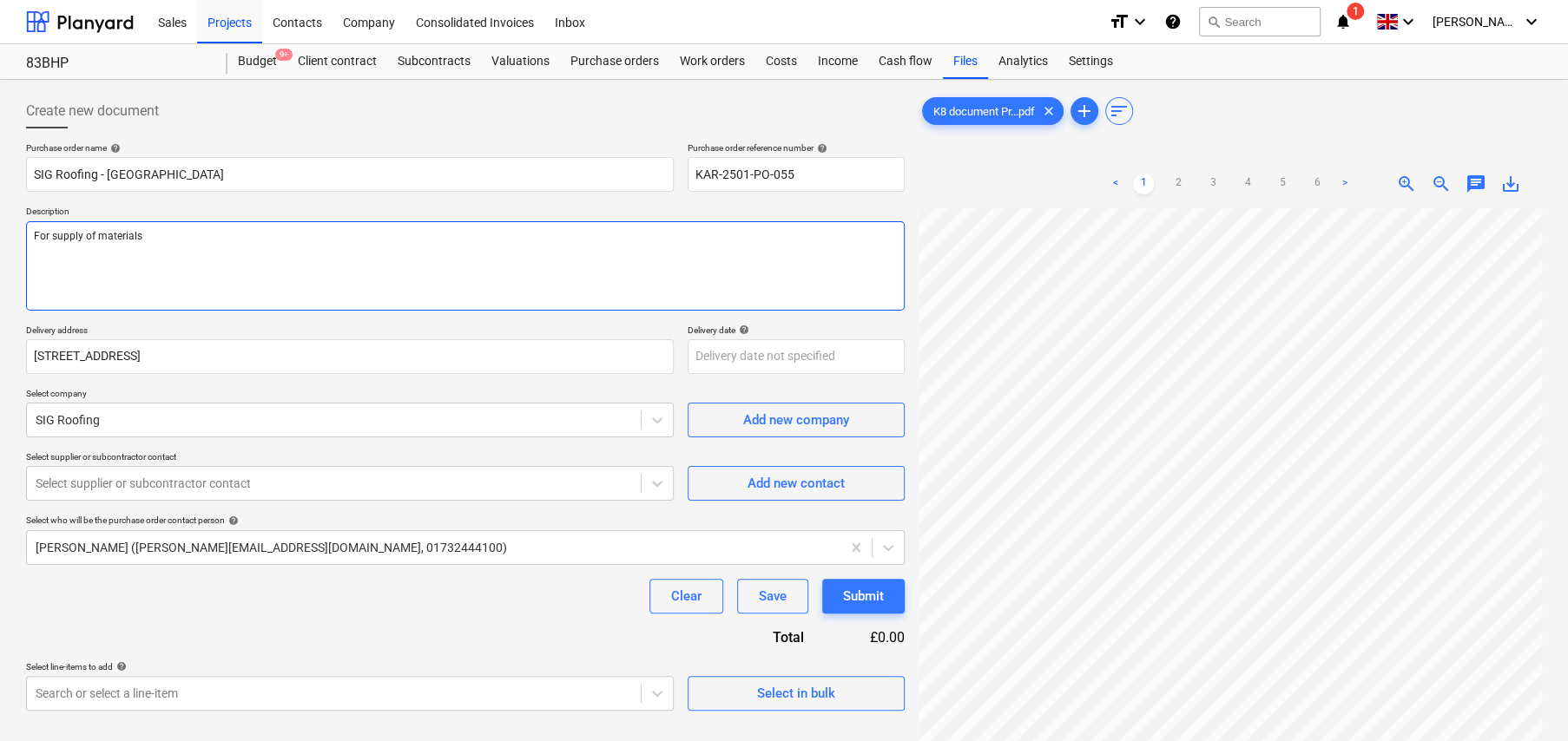
type textarea "For supply of materials a"
type textarea "x"
type textarea "For supply of materials as"
type textarea "x"
type textarea "For supply of materials as"
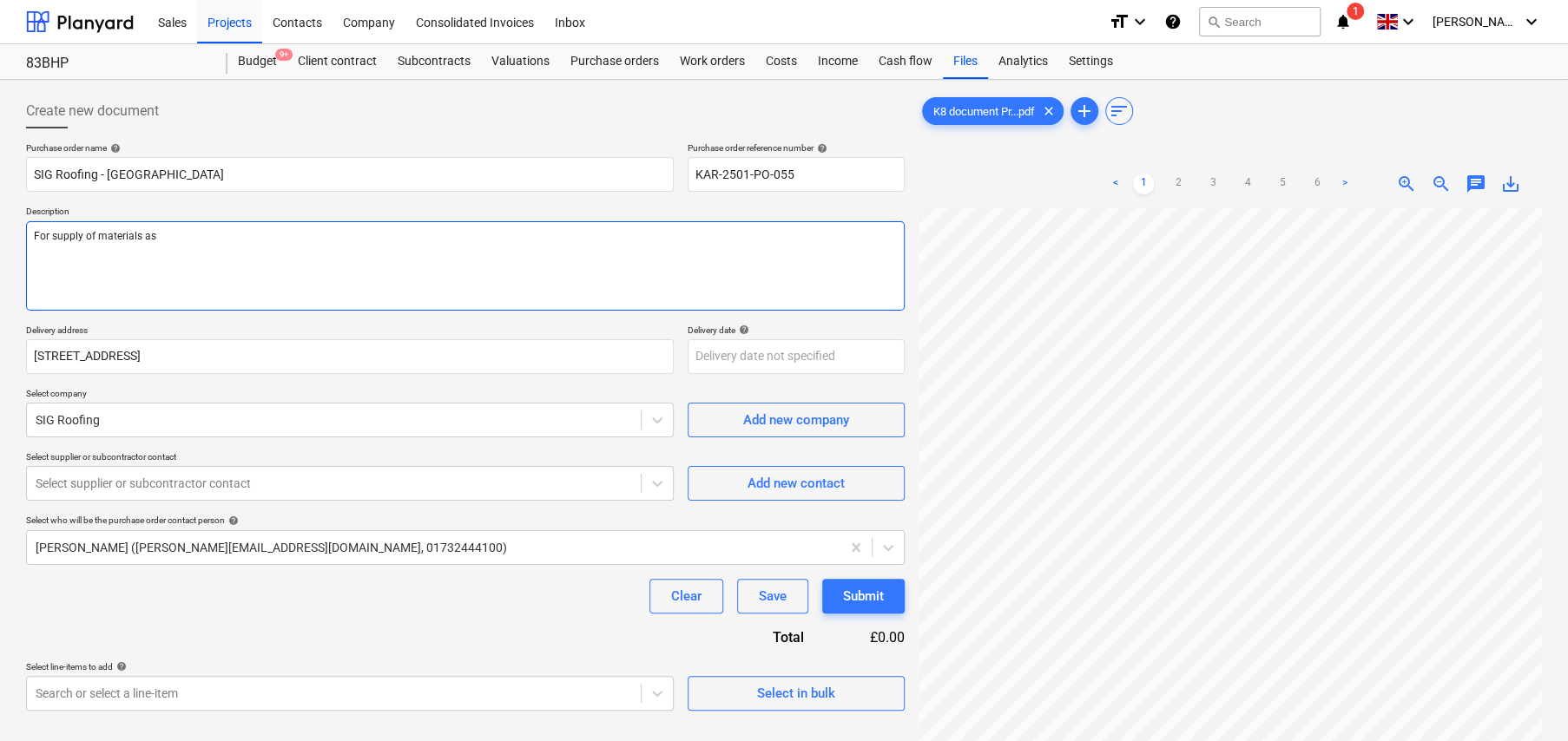
type textarea "x"
type textarea "For supply of materials as p"
type textarea "x"
type textarea "For supply of materials as pe"
type textarea "x"
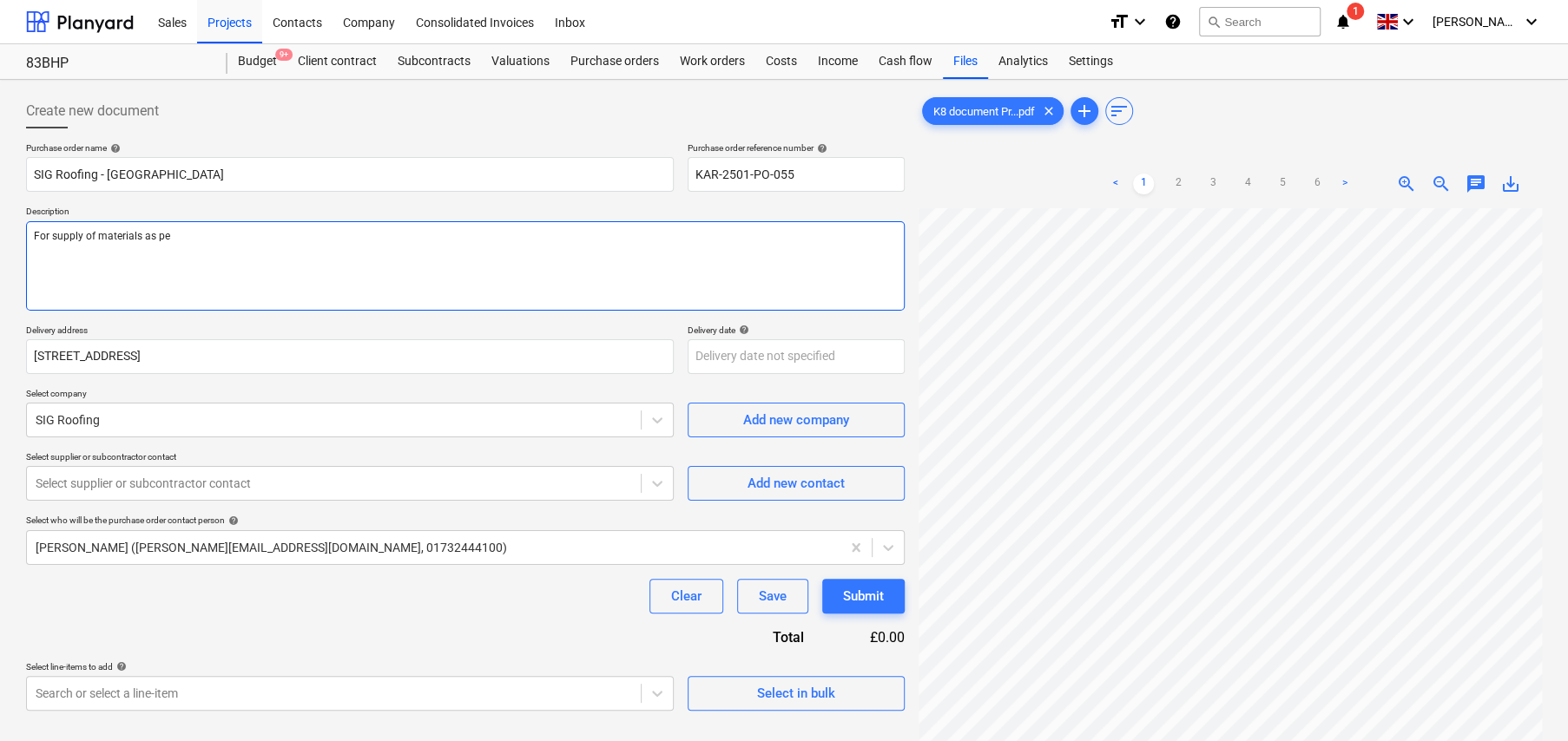
type textarea "For supply of materials as per"
type textarea "x"
type textarea "For supply of materials as per"
type textarea "x"
type textarea "For supply of materials as per"
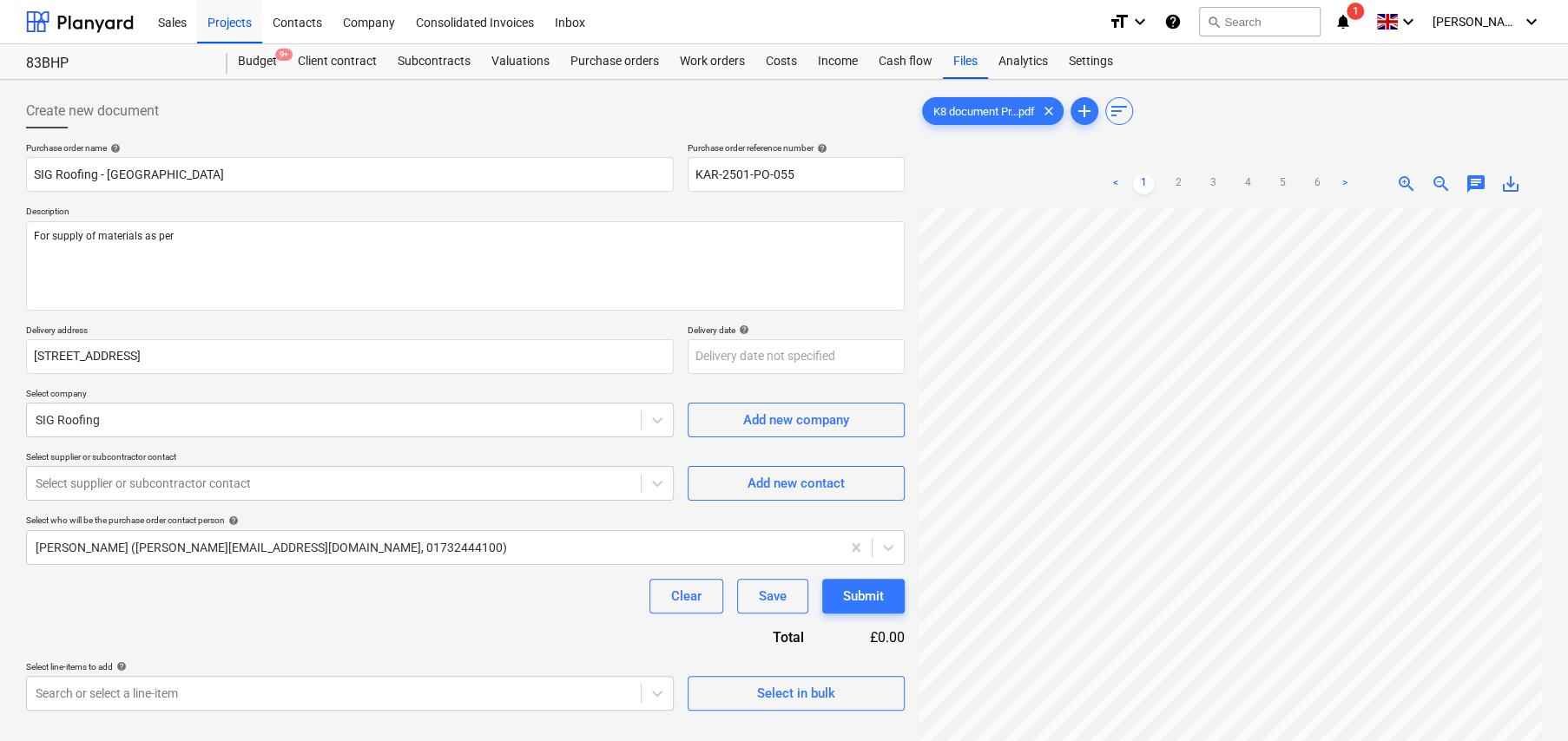
type textarea "x"
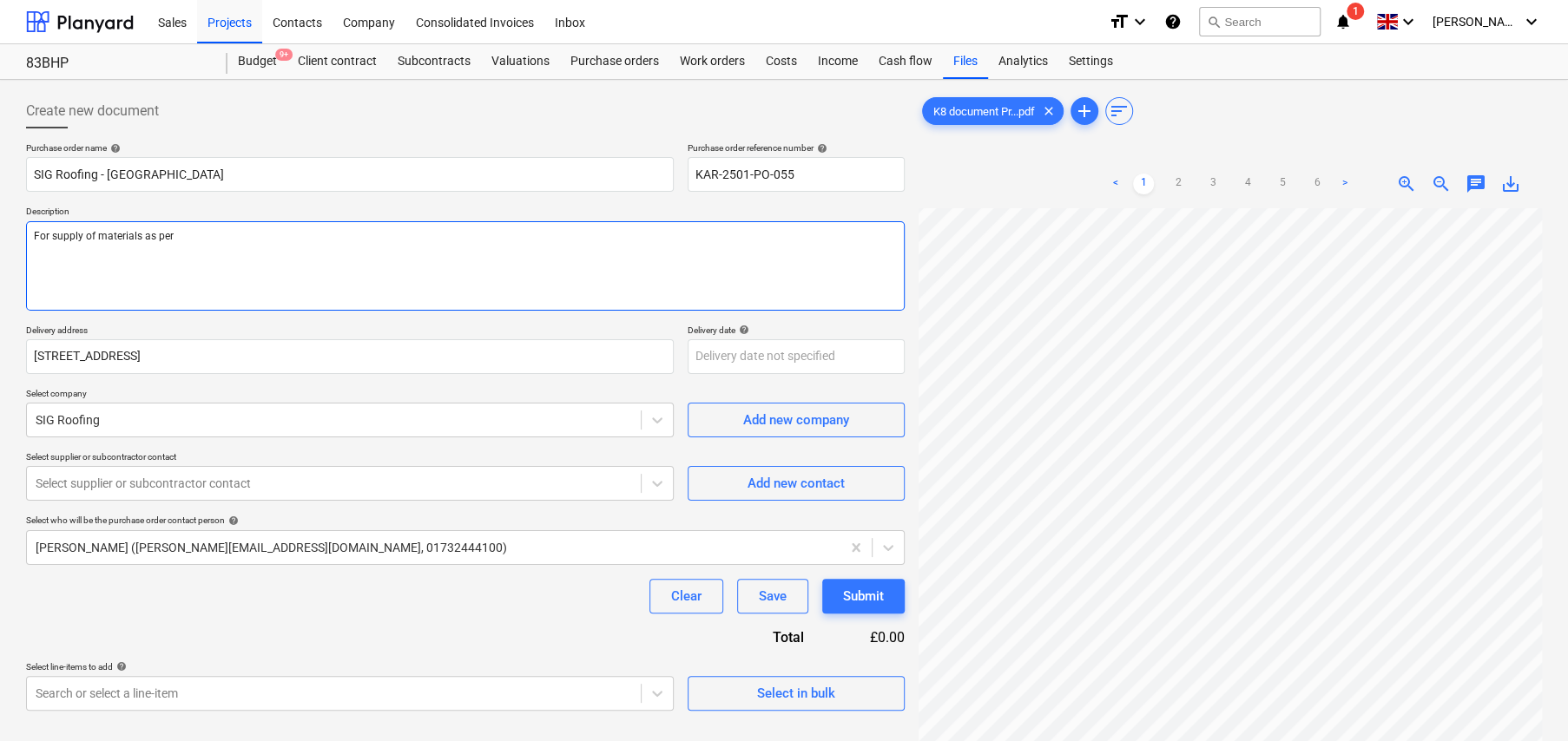
click at [247, 241] on textarea "For supply of materials as per" at bounding box center [465, 266] width 878 height 89
type textarea "For supply of materials as per o"
type textarea "x"
type textarea "For supply of materials as per or"
type textarea "x"
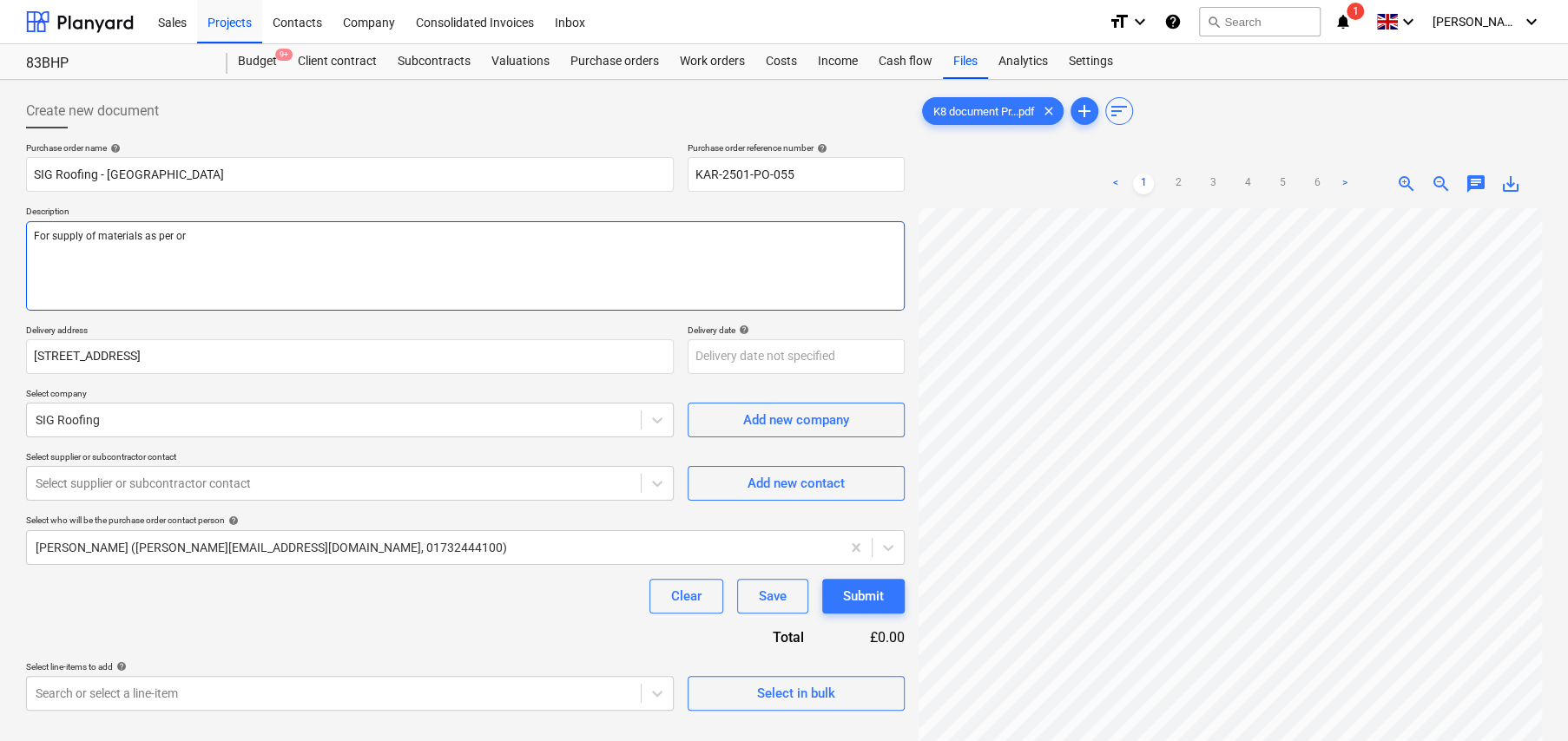
type textarea "For supply of materials as per ord"
type textarea "x"
type textarea "For supply of materials as per orde"
type textarea "x"
type textarea "For supply of materials as per order"
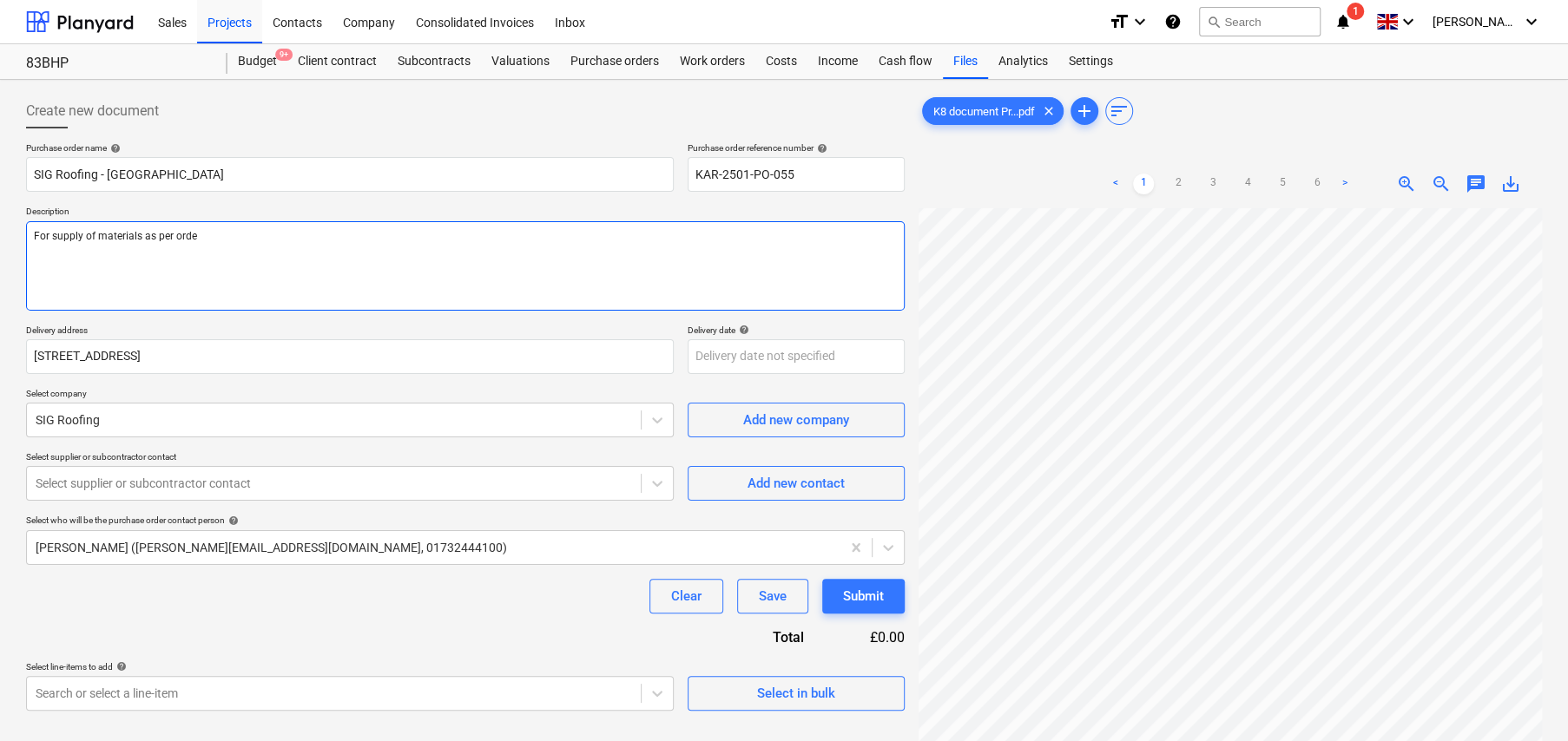
type textarea "x"
type textarea "For supply of materials as per order"
type textarea "x"
type textarea "For supply of materials as per order n"
type textarea "x"
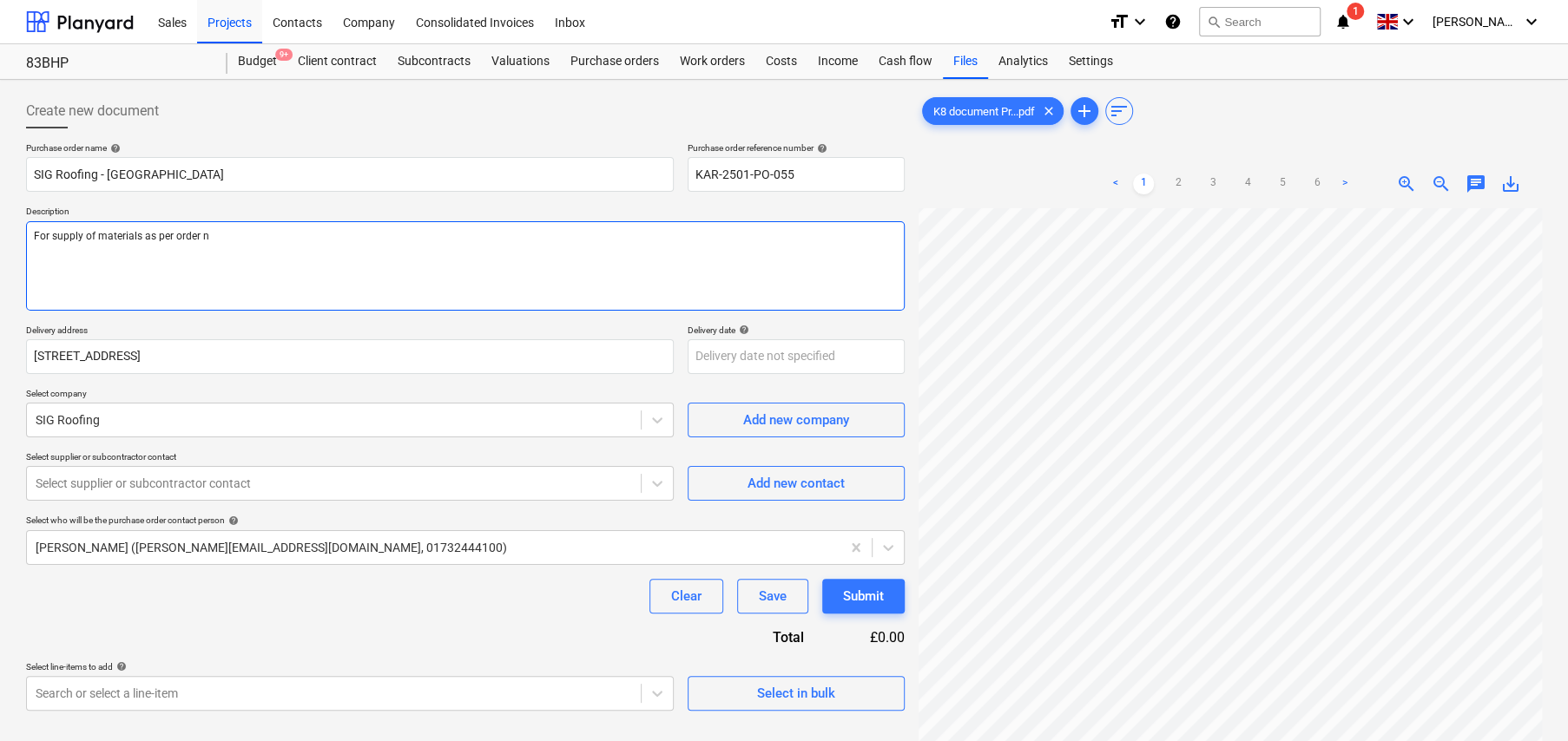
type textarea "For supply of materials as per order nu"
type textarea "x"
type textarea "For supply of materials as per order num"
type textarea "x"
type textarea "For supply of materials as per order numb"
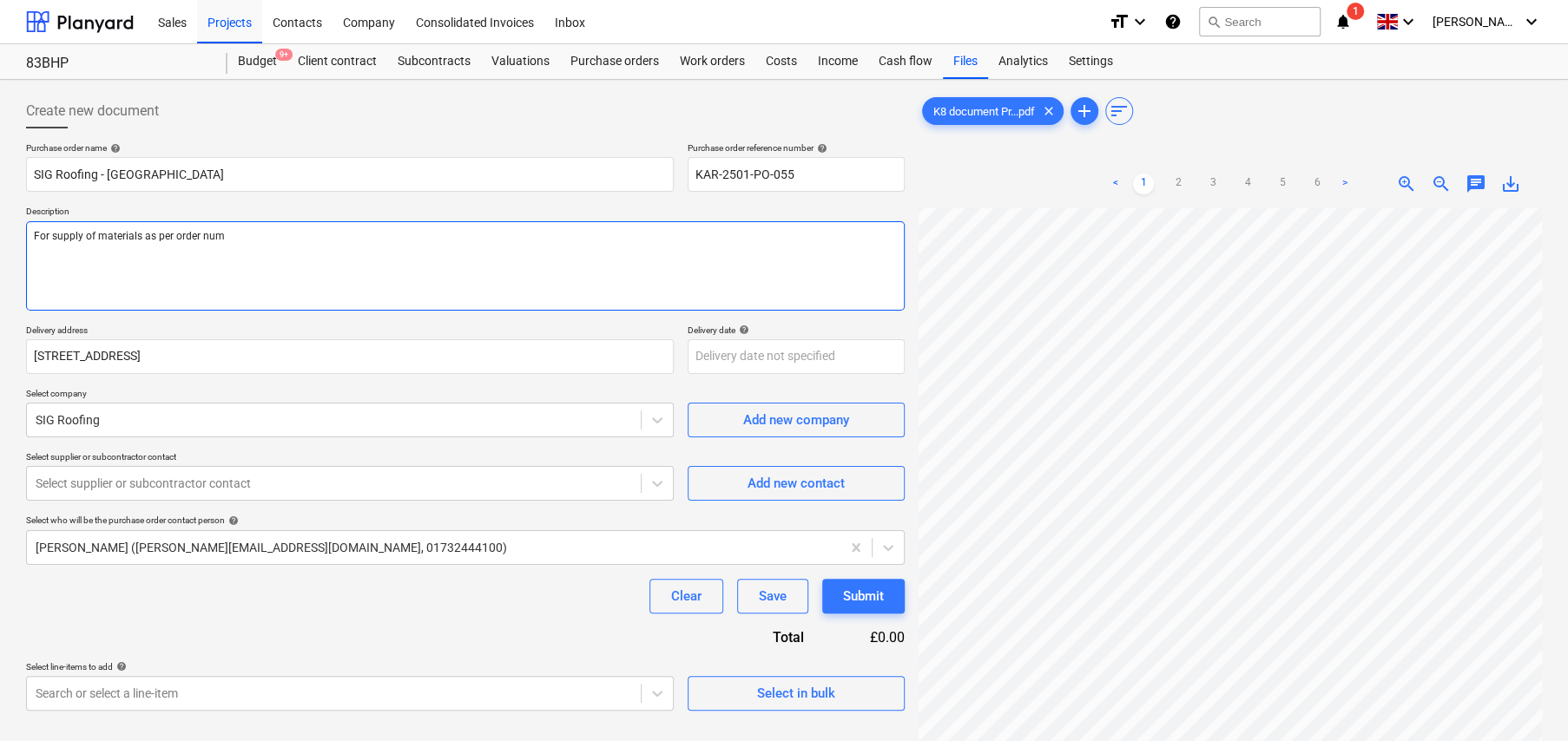
type textarea "x"
type textarea "For supply of materials as per order numbe"
type textarea "x"
type textarea "For supply of materials as per order number"
type textarea "x"
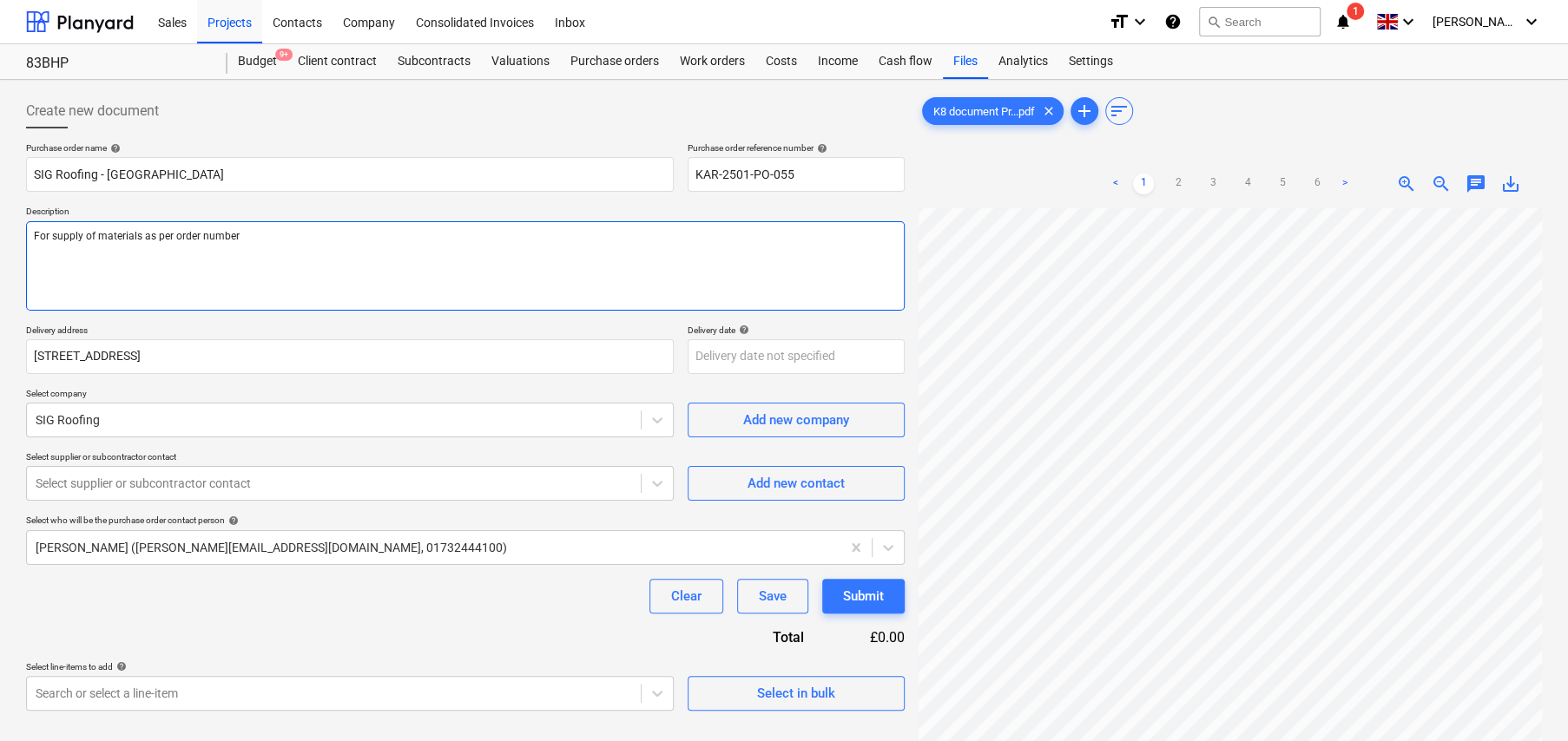
type textarea "For supply of materials as per order number"
type textarea "x"
type textarea "For supply of materials as per order number 2"
type textarea "x"
type textarea "For supply of materials as per order number 20"
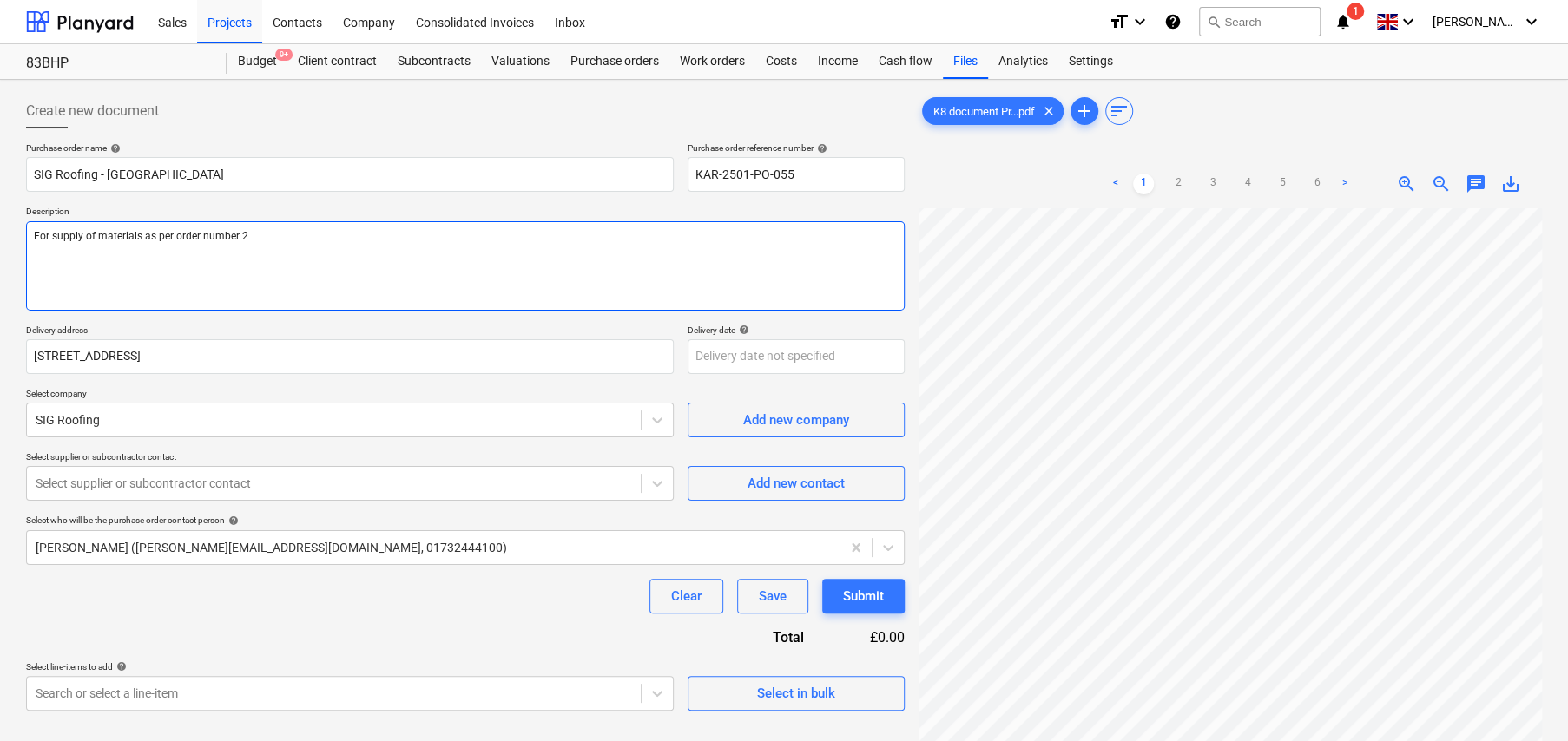
type textarea "x"
type textarea "For supply of materials as per order number 209"
type textarea "x"
type textarea "For supply of materials as per order number 2091"
type textarea "x"
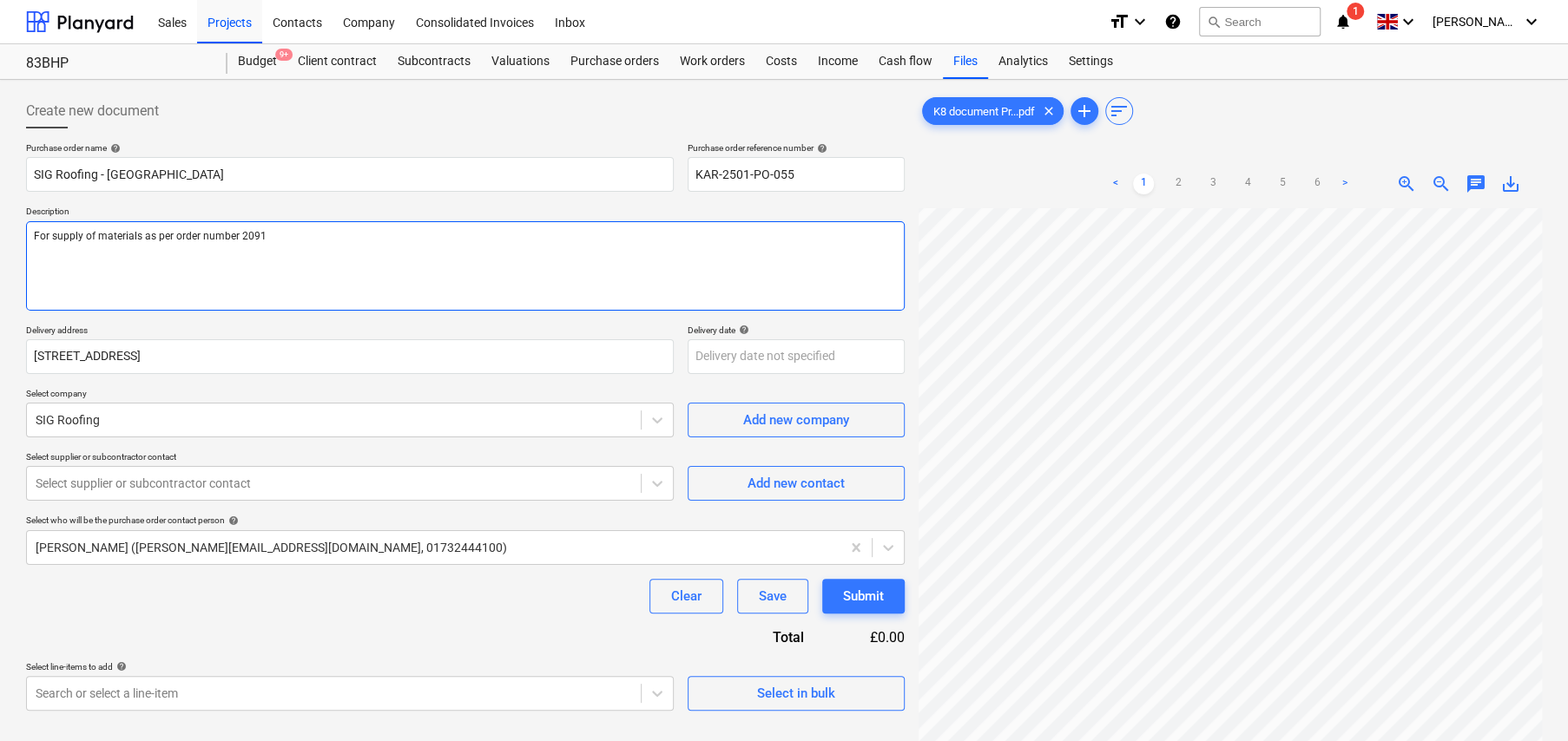
type textarea "For supply of materials as per order number 209"
type textarea "x"
type textarea "For supply of materials as per order number 2093"
type textarea "x"
type textarea "For supply of materials as per order number 20931"
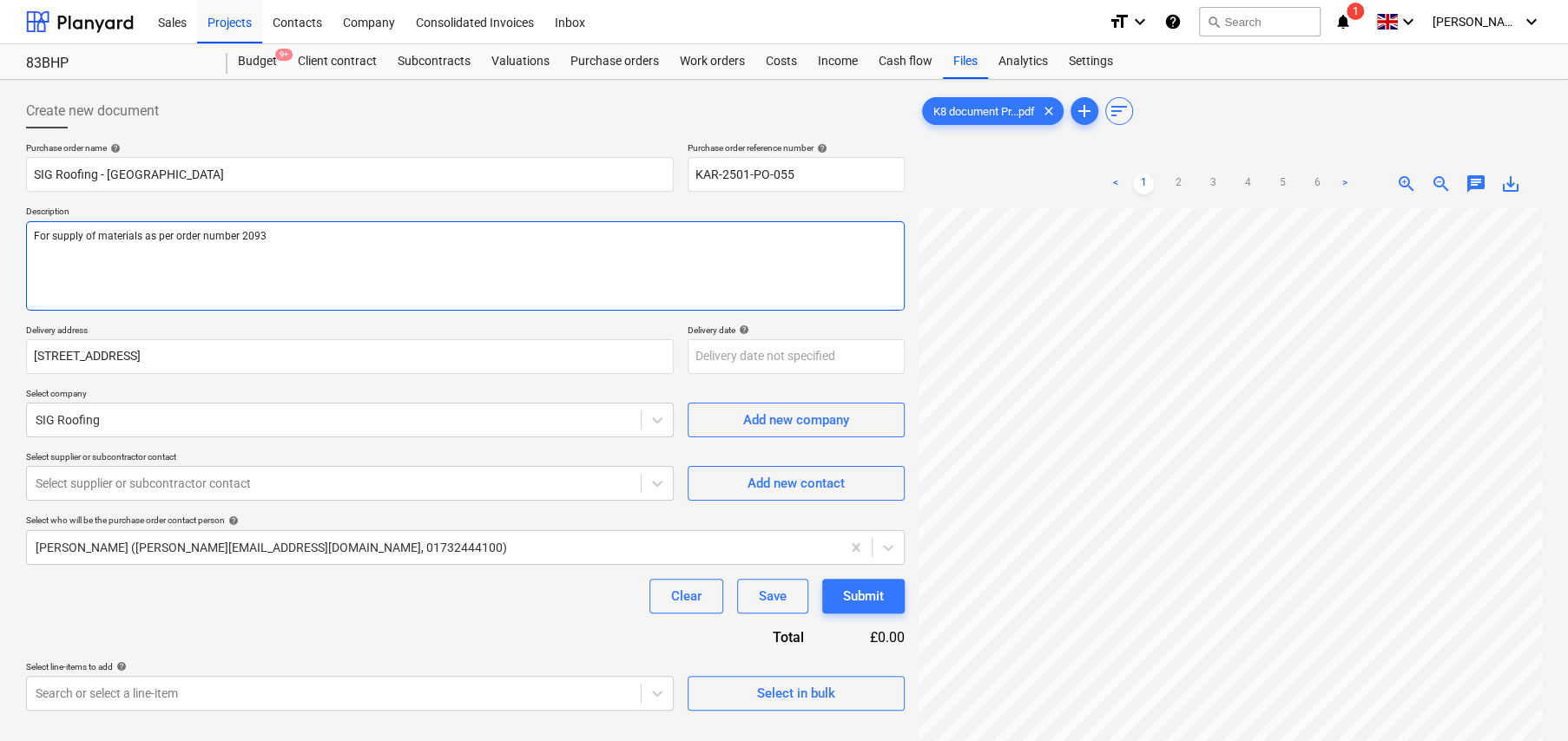
type textarea "x"
type textarea "For supply of materials as per order number 209315"
type textarea "x"
type textarea "For supply of materials as per order number 209315"
click at [365, 236] on textarea "For supply of materials as per order number 209315" at bounding box center [465, 266] width 878 height 89
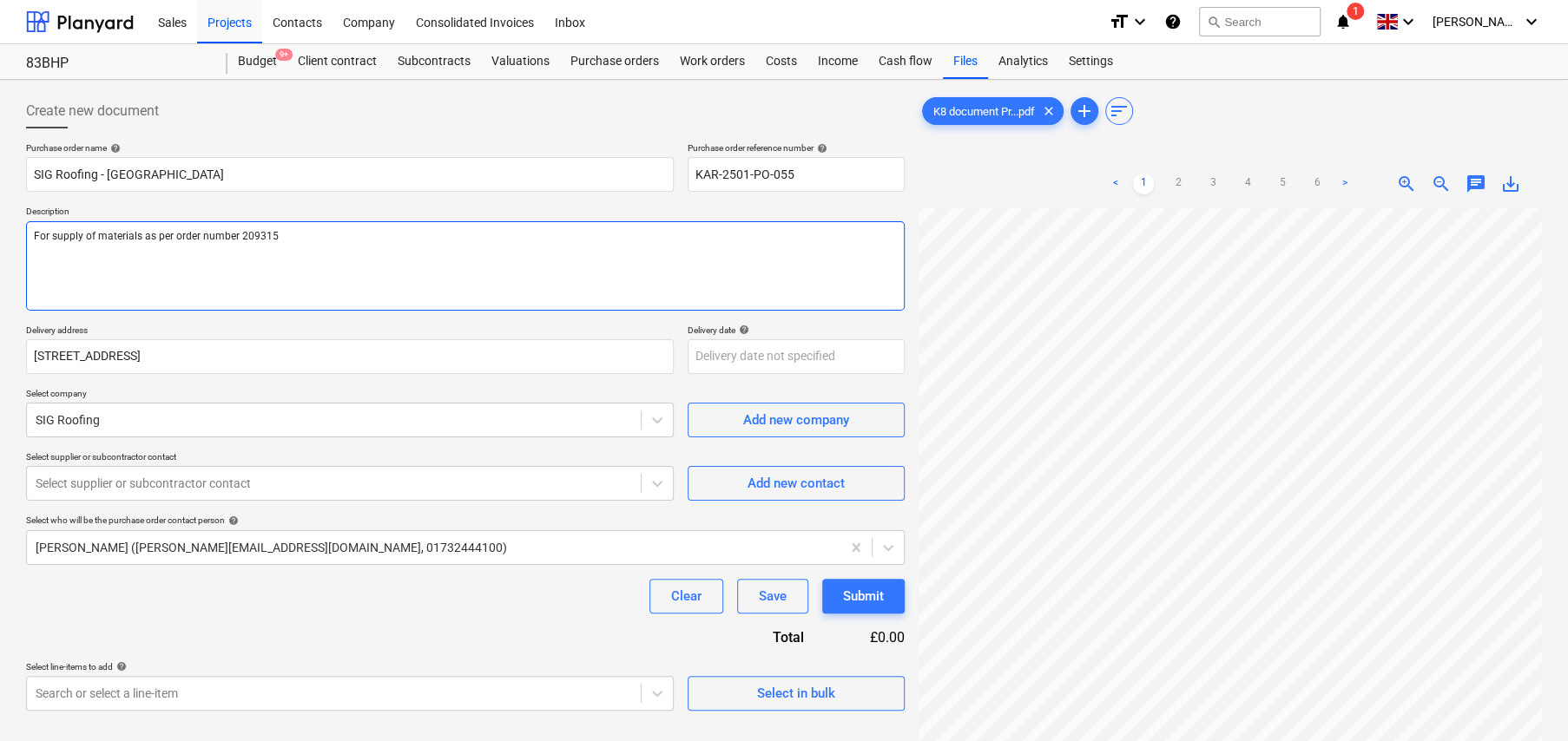
type textarea "x"
type textarea "For supply of materials as per order number 209315."
type textarea "x"
type textarea "For supply of materials as per order number 209315."
type textarea "x"
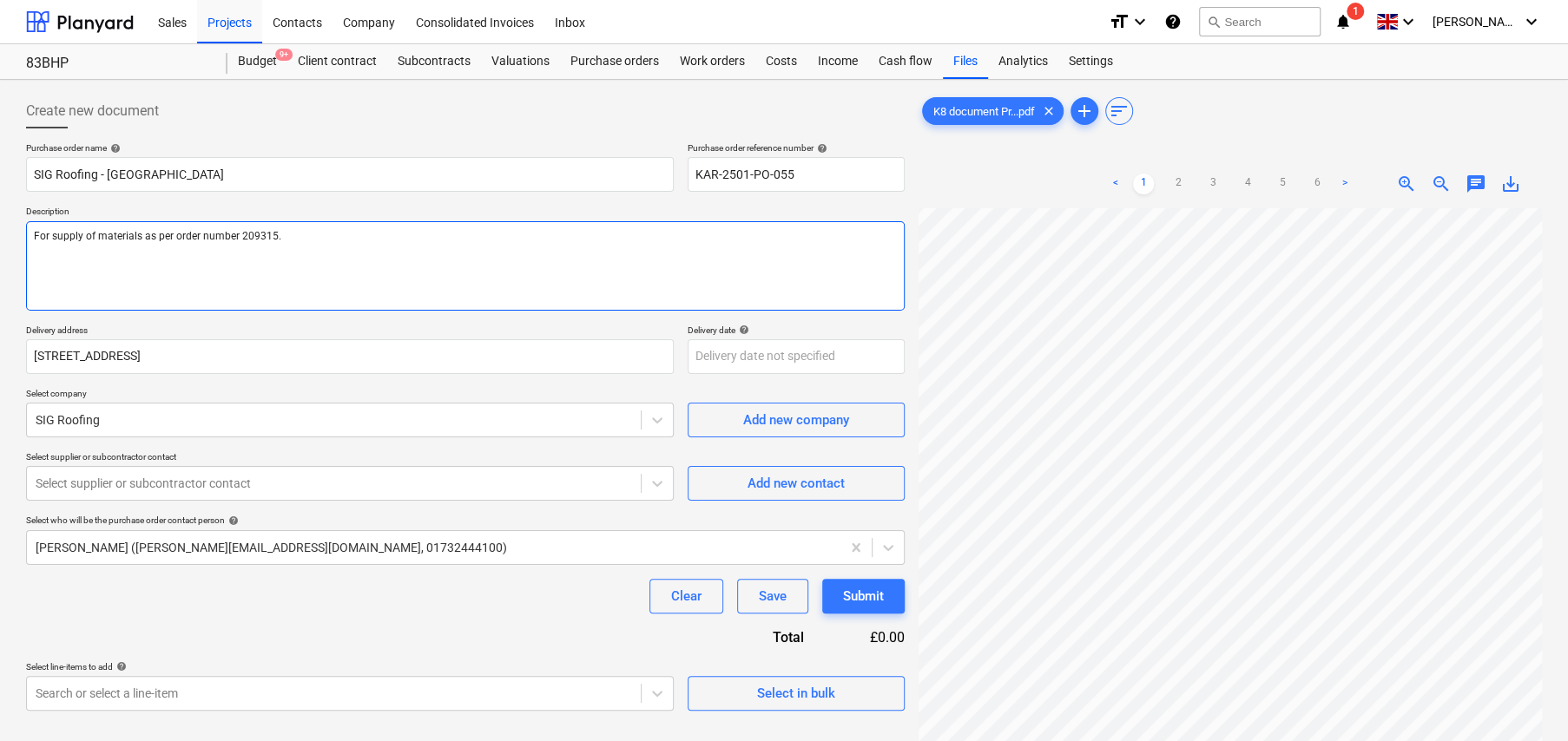
type textarea "For supply of materials as per order number 209315."
type textarea "x"
type textarea "For supply of materials as per order number 209315. S"
type textarea "x"
type textarea "For supply of materials as per order number 209315. Si"
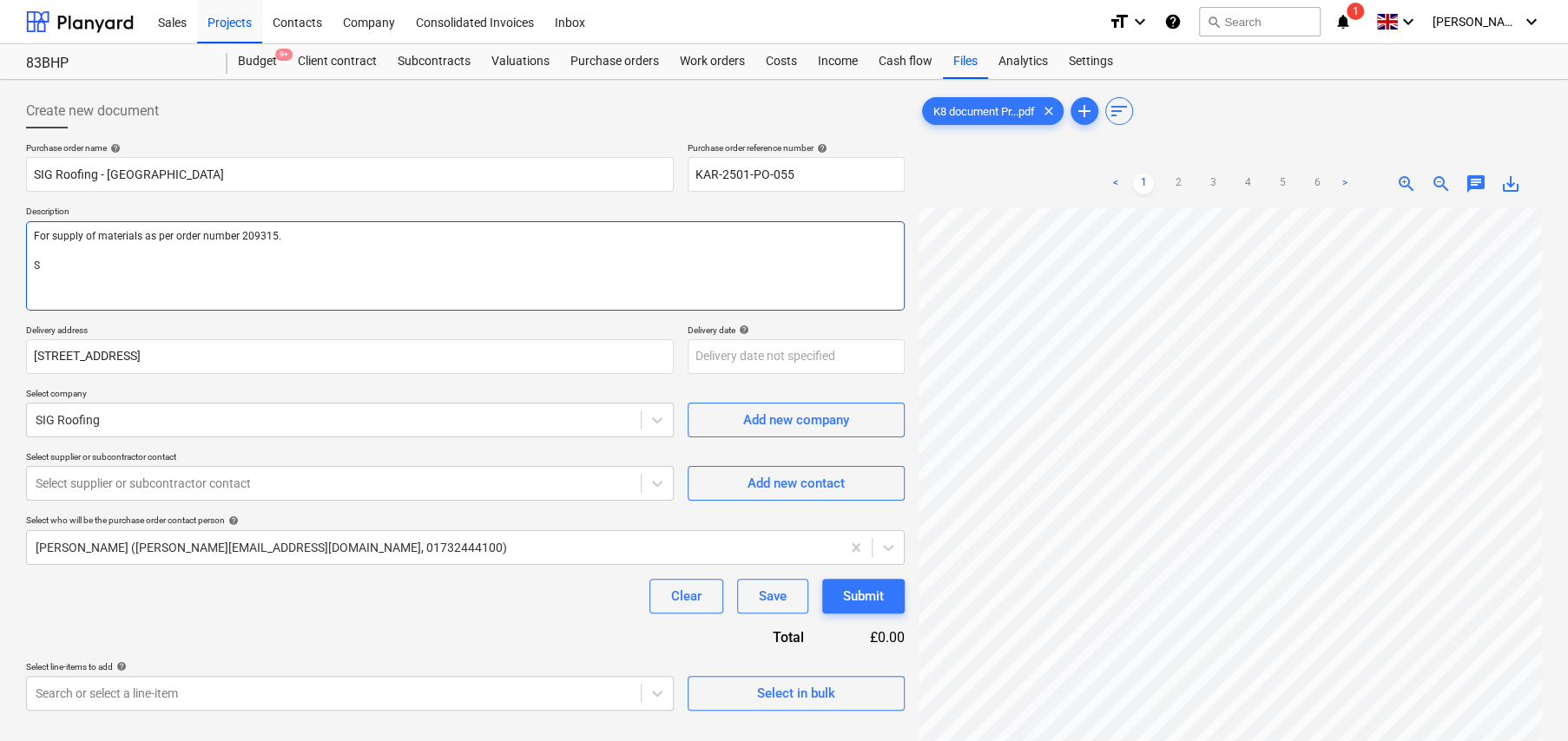
type textarea "x"
type textarea "For supply of materials as per order number 209315. Sit"
type textarea "x"
type textarea "For supply of materials as per order number 209315. Site"
type textarea "x"
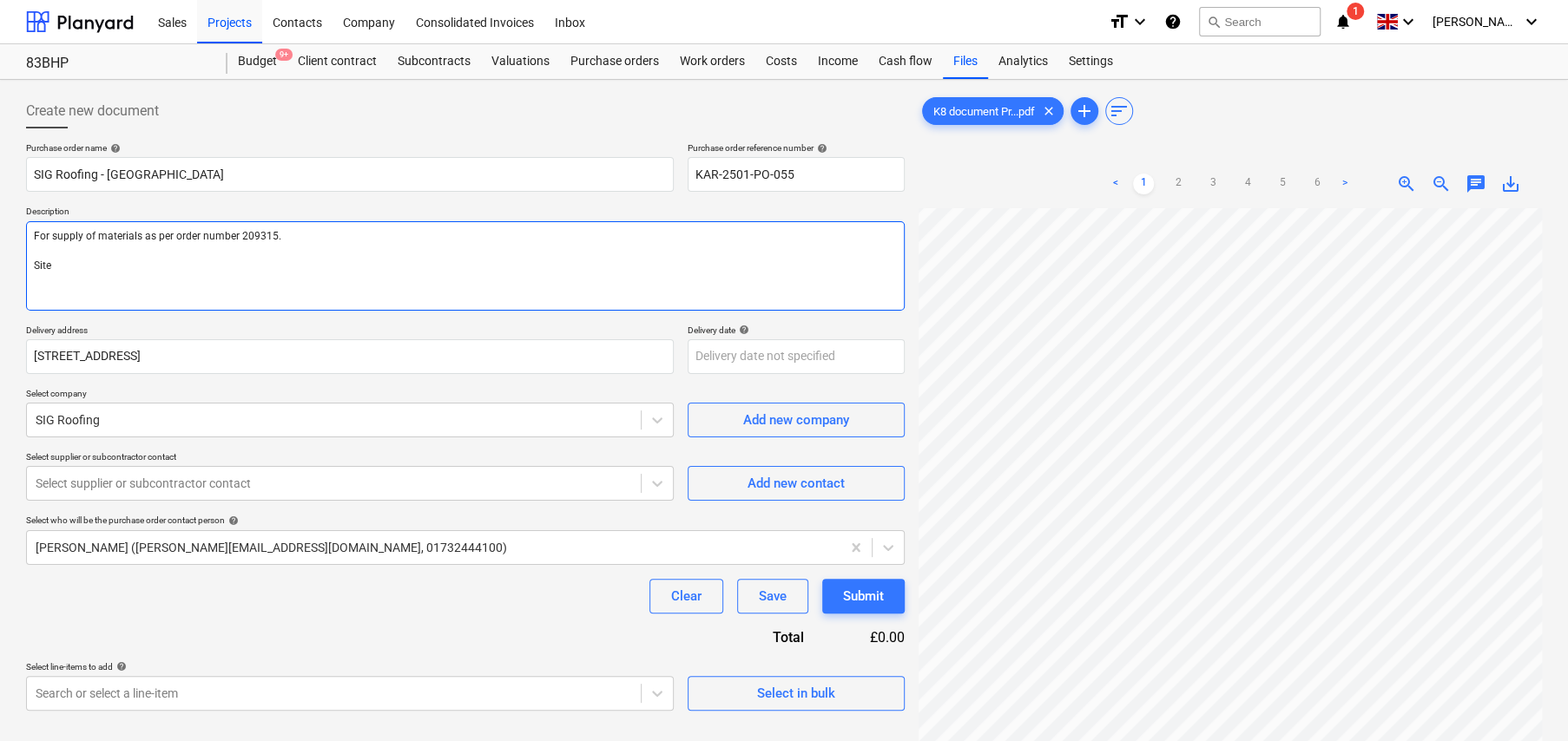
type textarea "For supply of materials as per order number 209315. Site"
type textarea "x"
type textarea "For supply of materials as per order number 209315. Site c"
type textarea "x"
type textarea "For supply of materials as per order number 209315. Site co"
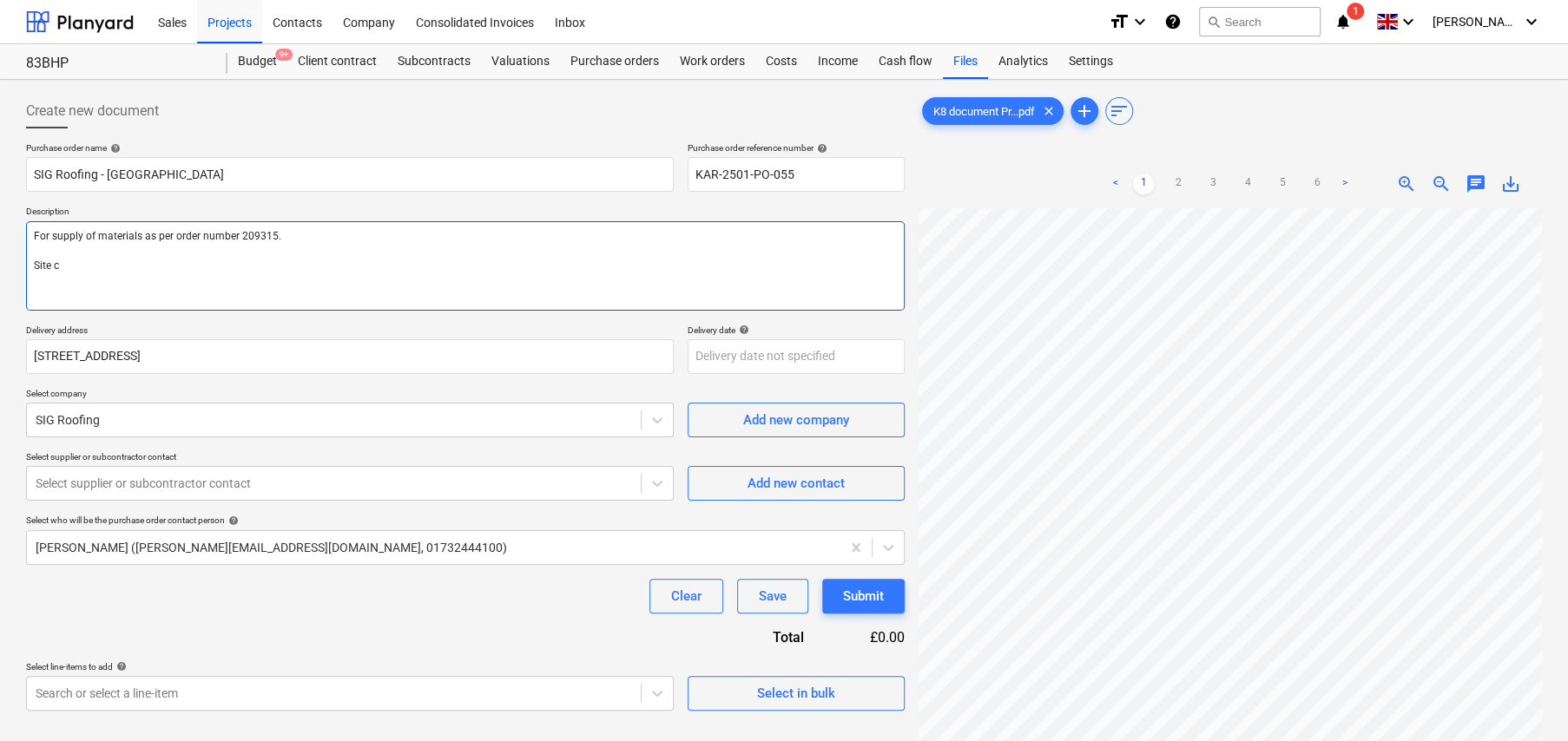
type textarea "x"
type textarea "For supply of materials as per order number 209315. Site con"
type textarea "x"
type textarea "For supply of materials as per order number 209315. Site cont"
type textarea "x"
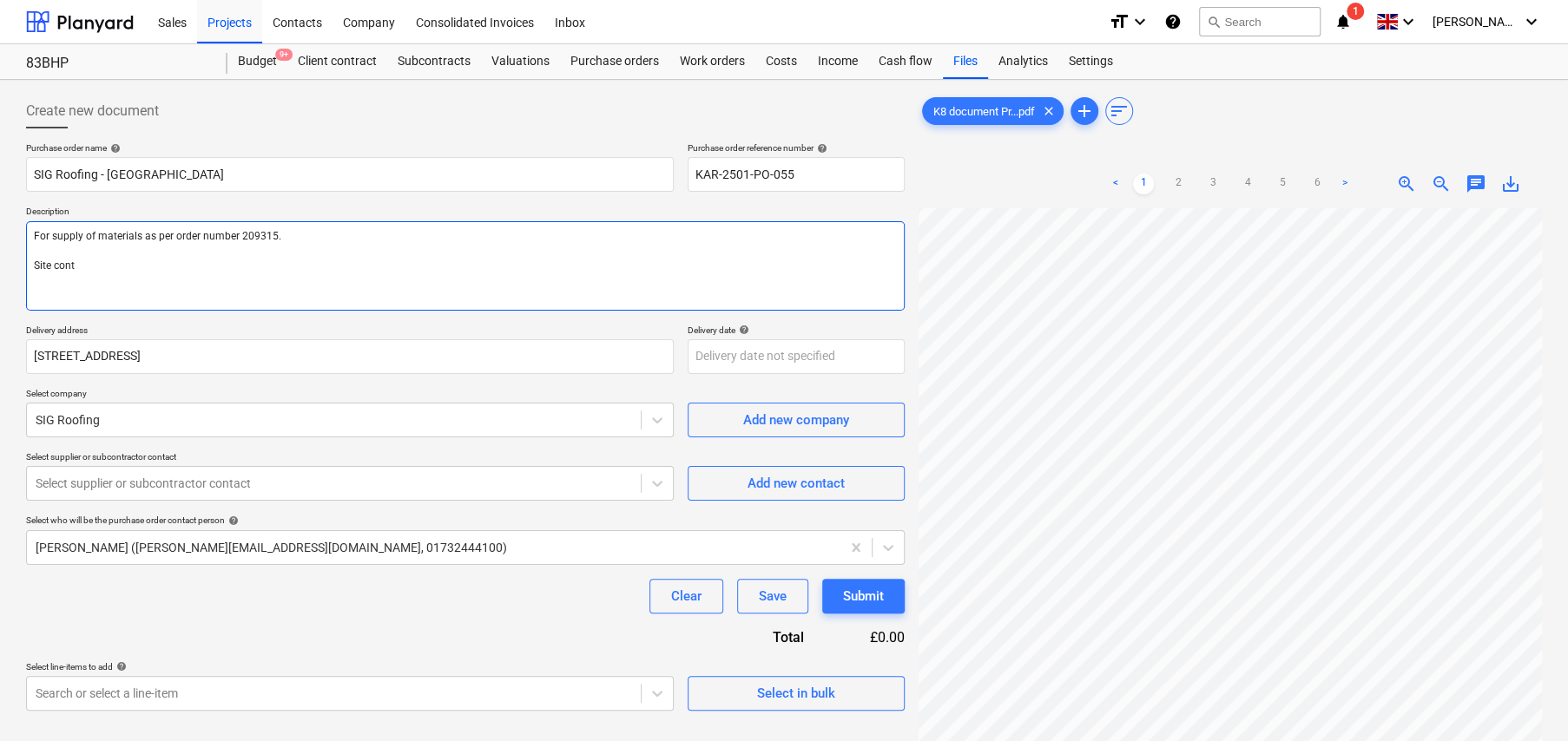
type textarea "For supply of materials as per order number 209315. Site contt"
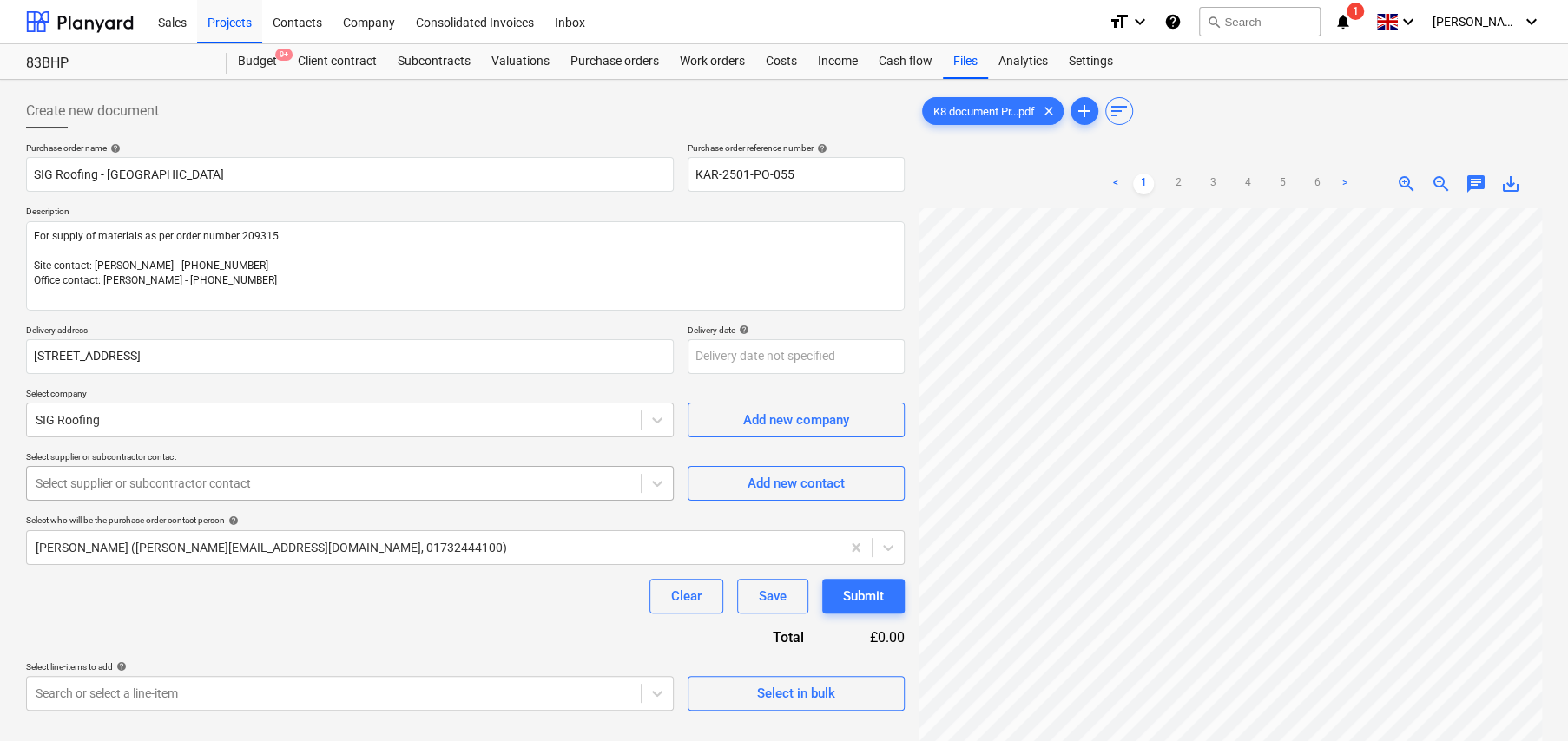
click at [356, 477] on div at bounding box center [334, 483] width 597 height 17
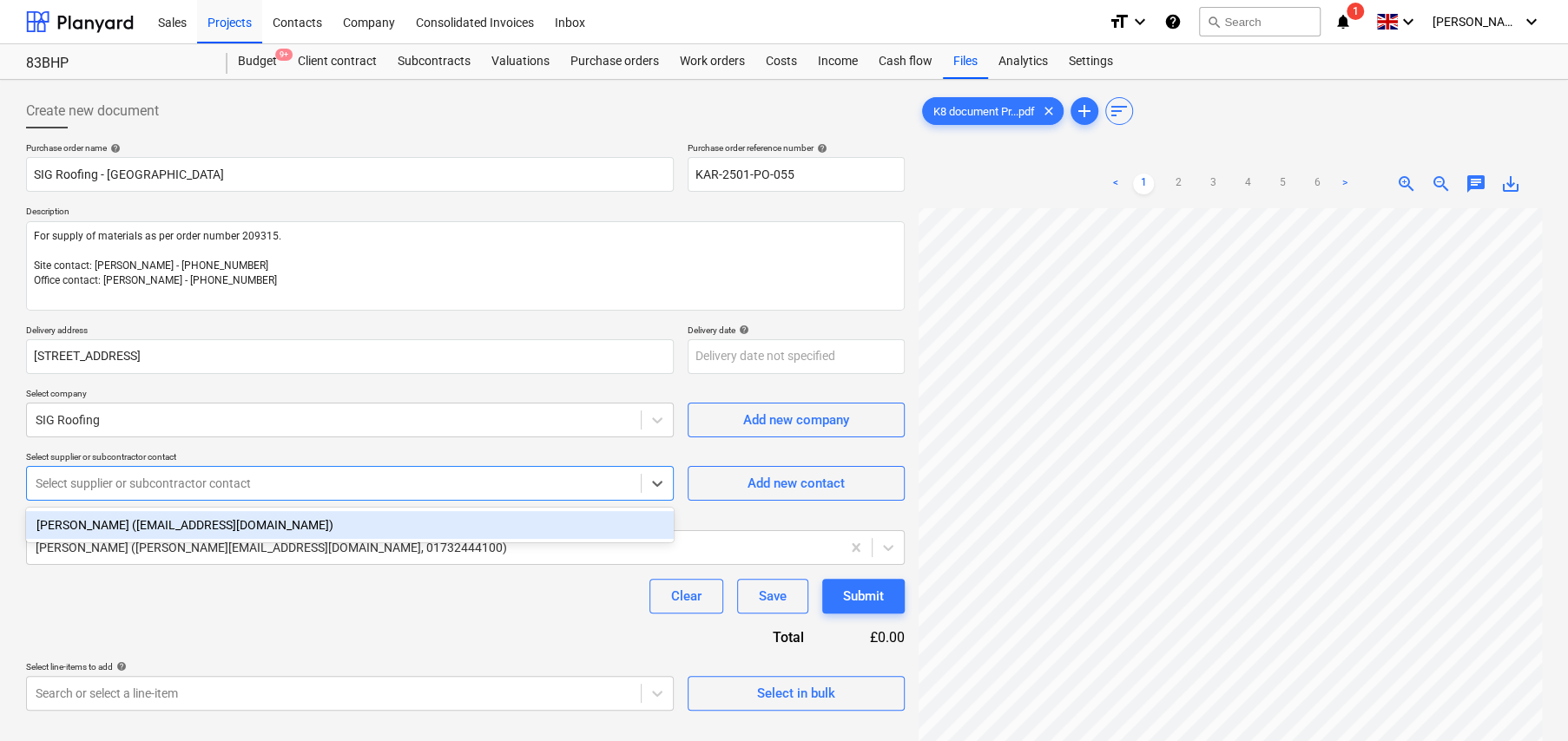
click at [239, 520] on div "[PERSON_NAME] ([EMAIL_ADDRESS][DOMAIN_NAME])" at bounding box center [349, 524] width 647 height 28
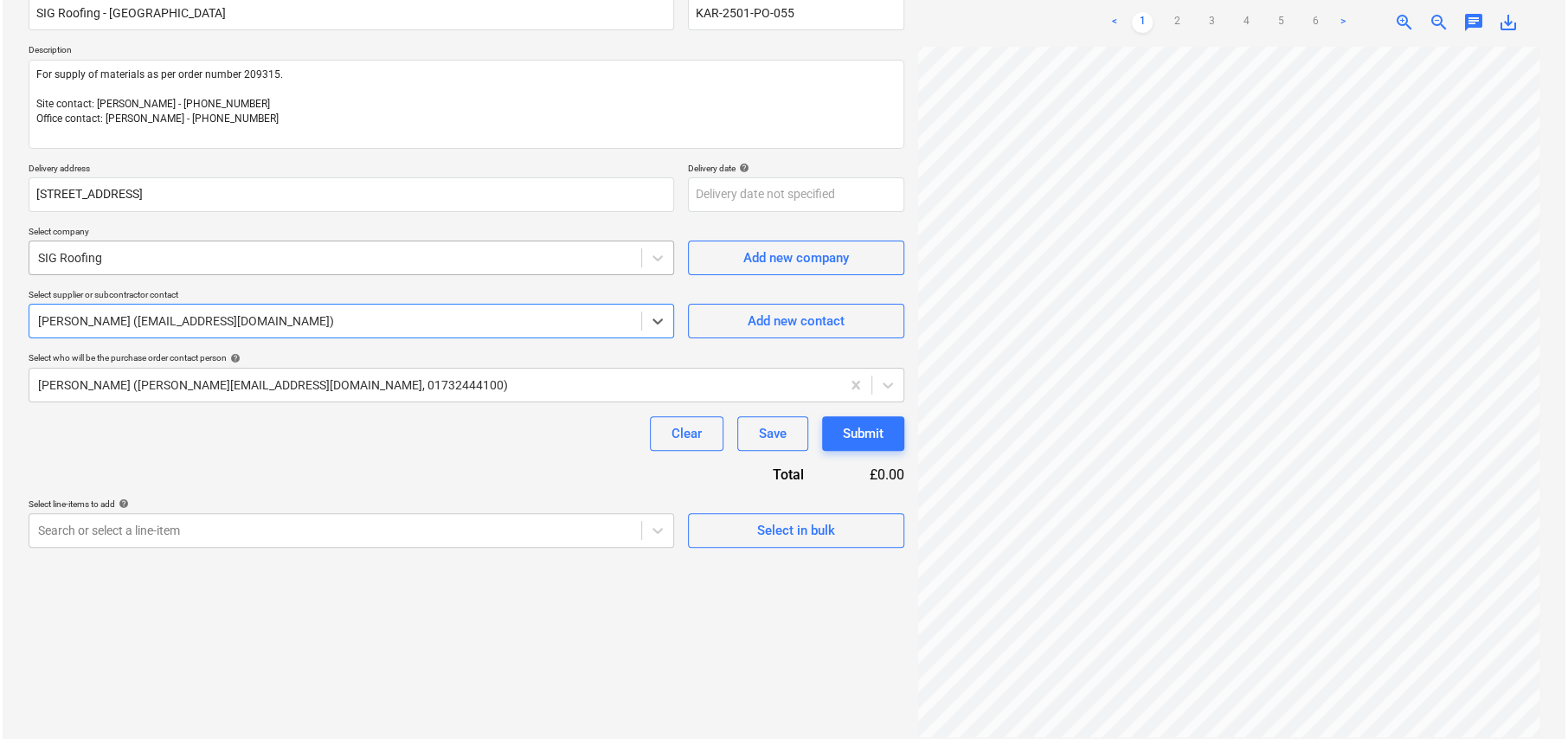
scroll to position [173, 0]
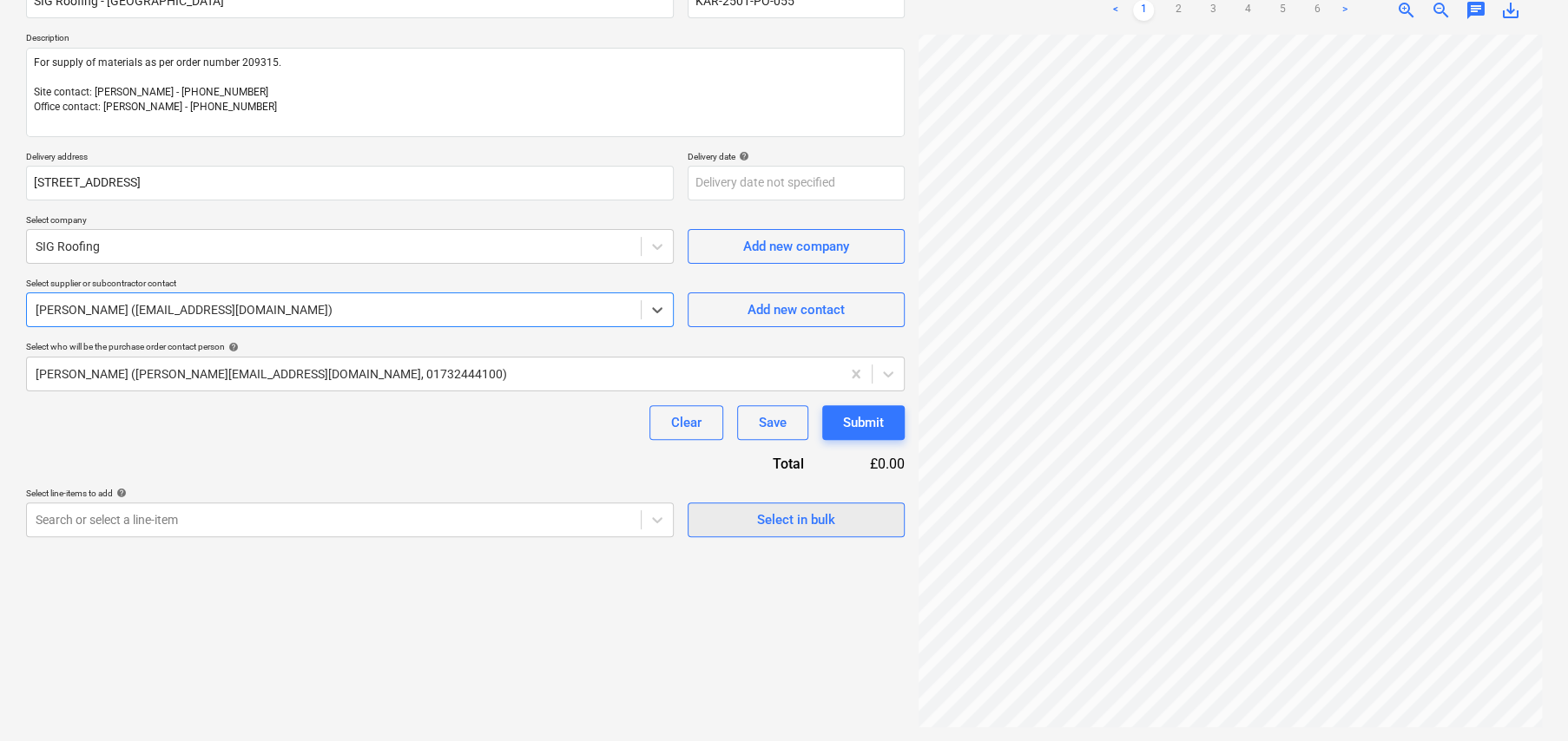
click at [797, 521] on div "Select in bulk" at bounding box center [795, 520] width 78 height 23
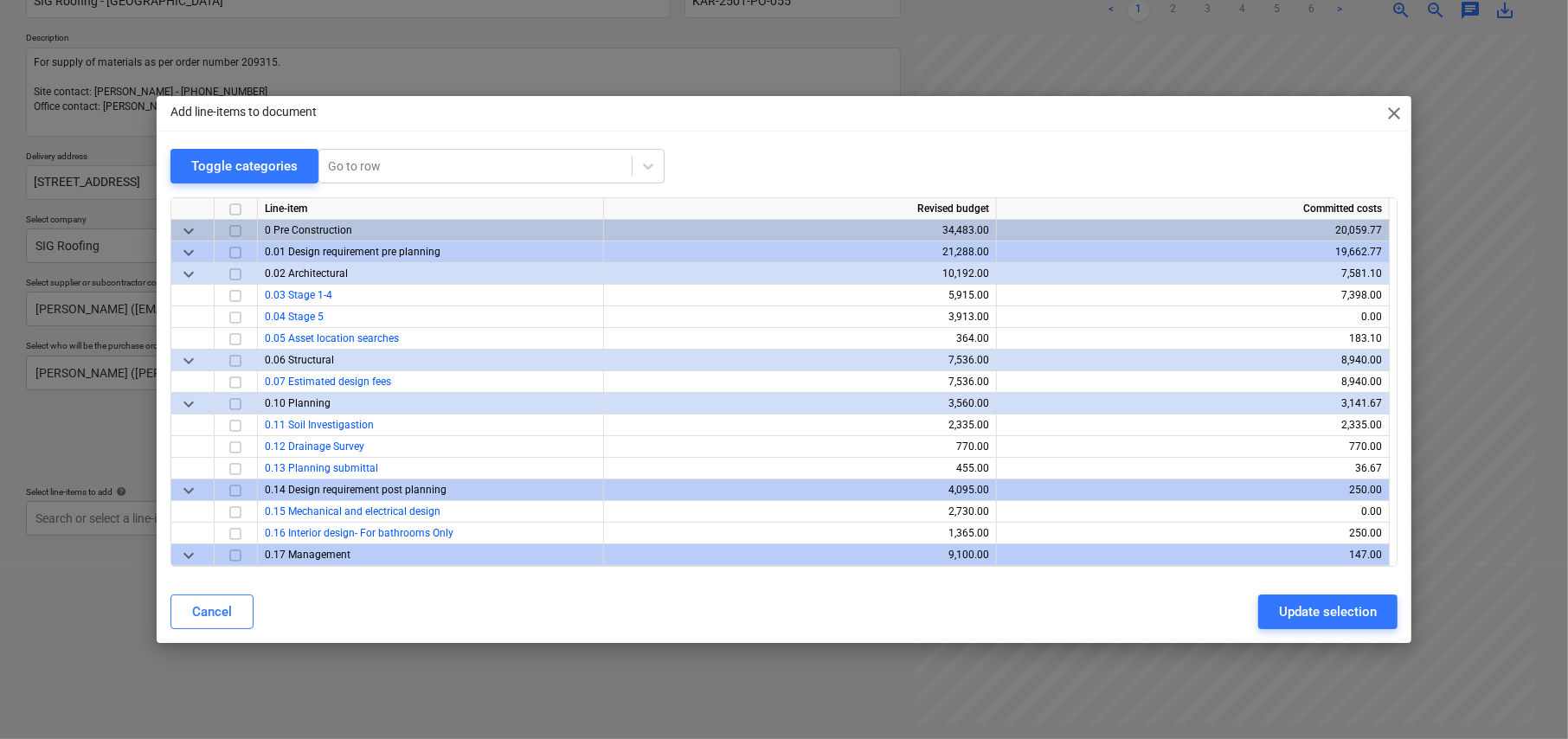
click at [189, 228] on span "keyboard_arrow_down" at bounding box center [188, 231] width 21 height 21
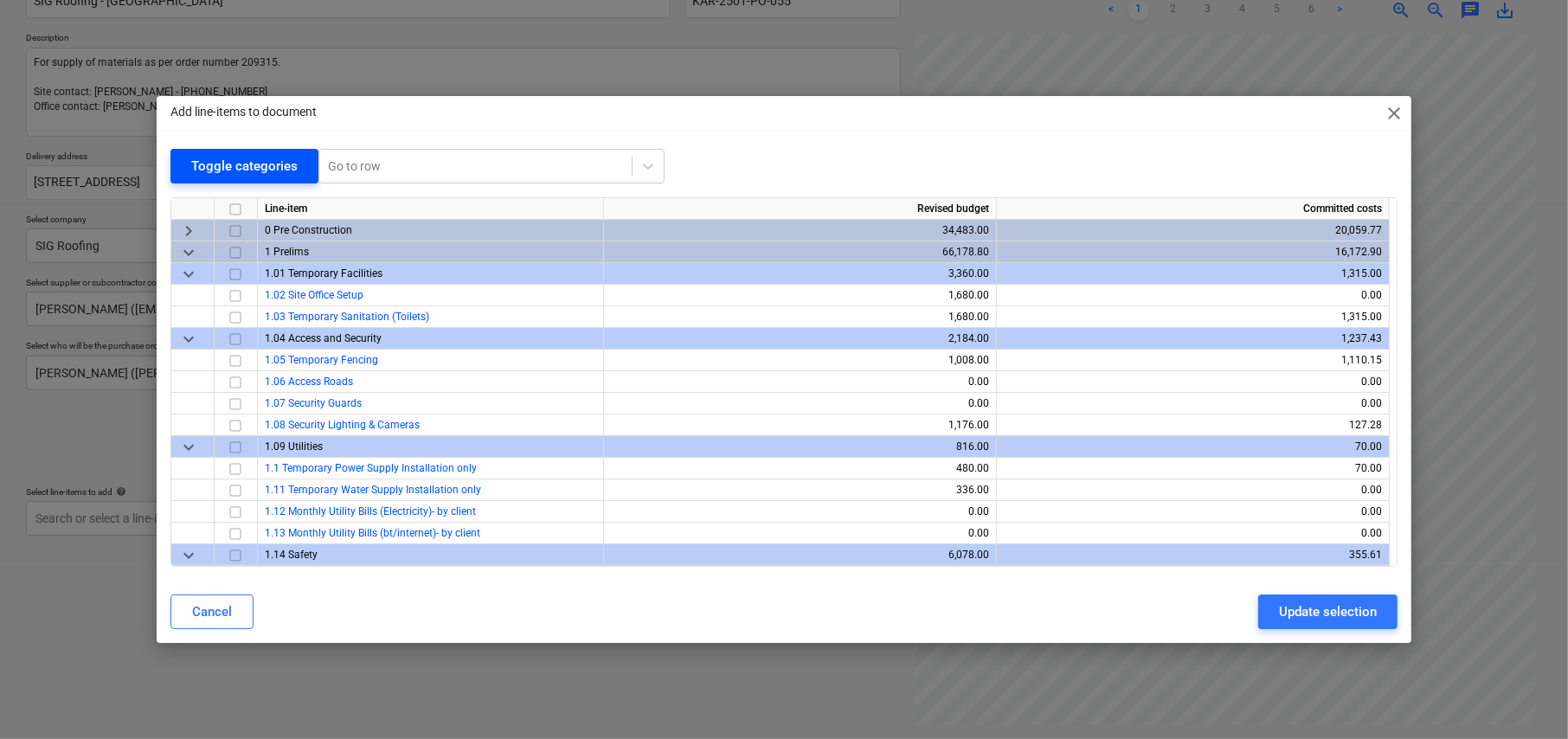
click at [230, 173] on div "Toggle categories" at bounding box center [244, 166] width 106 height 23
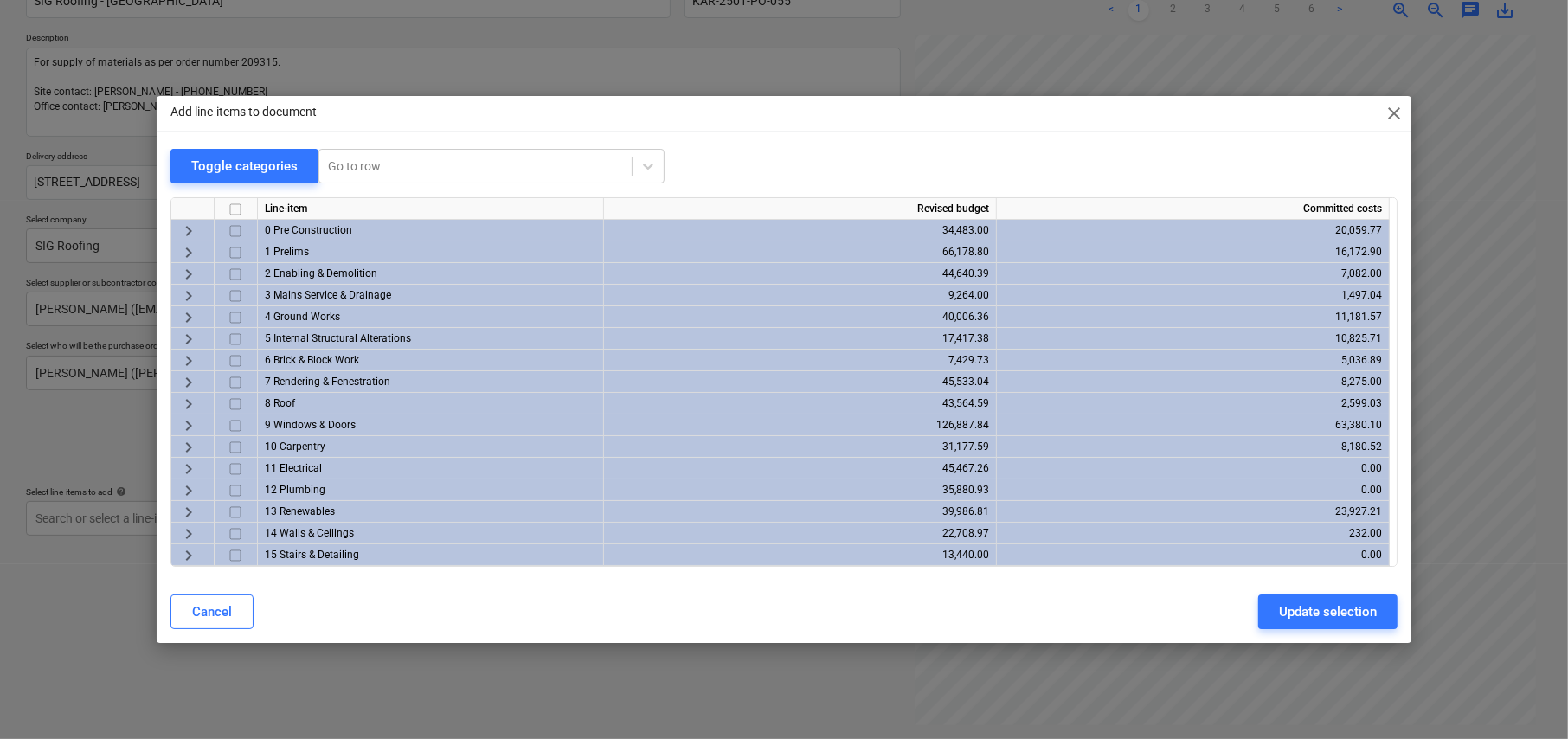
click at [187, 400] on span "keyboard_arrow_right" at bounding box center [188, 404] width 21 height 21
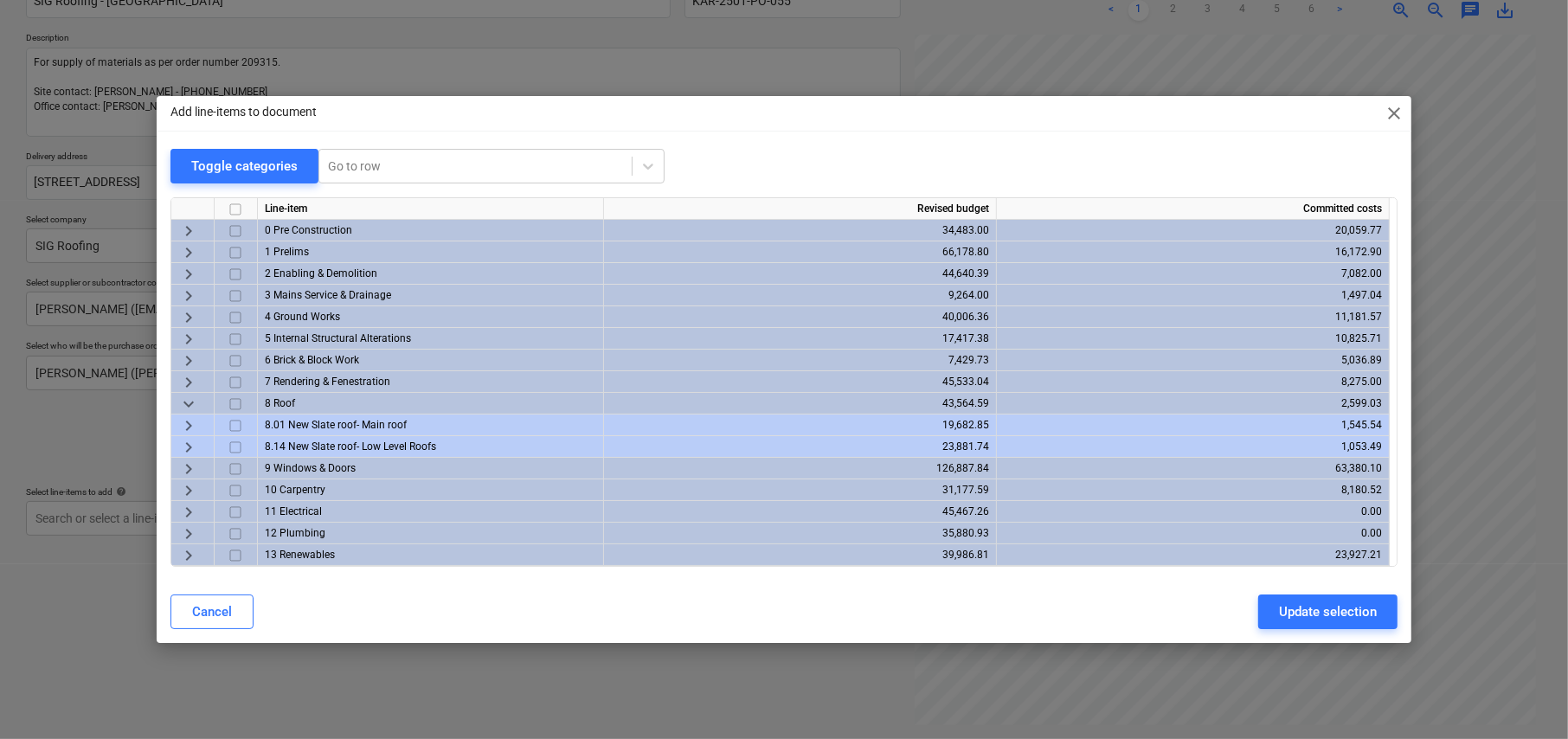
click at [187, 423] on span "keyboard_arrow_right" at bounding box center [188, 426] width 21 height 21
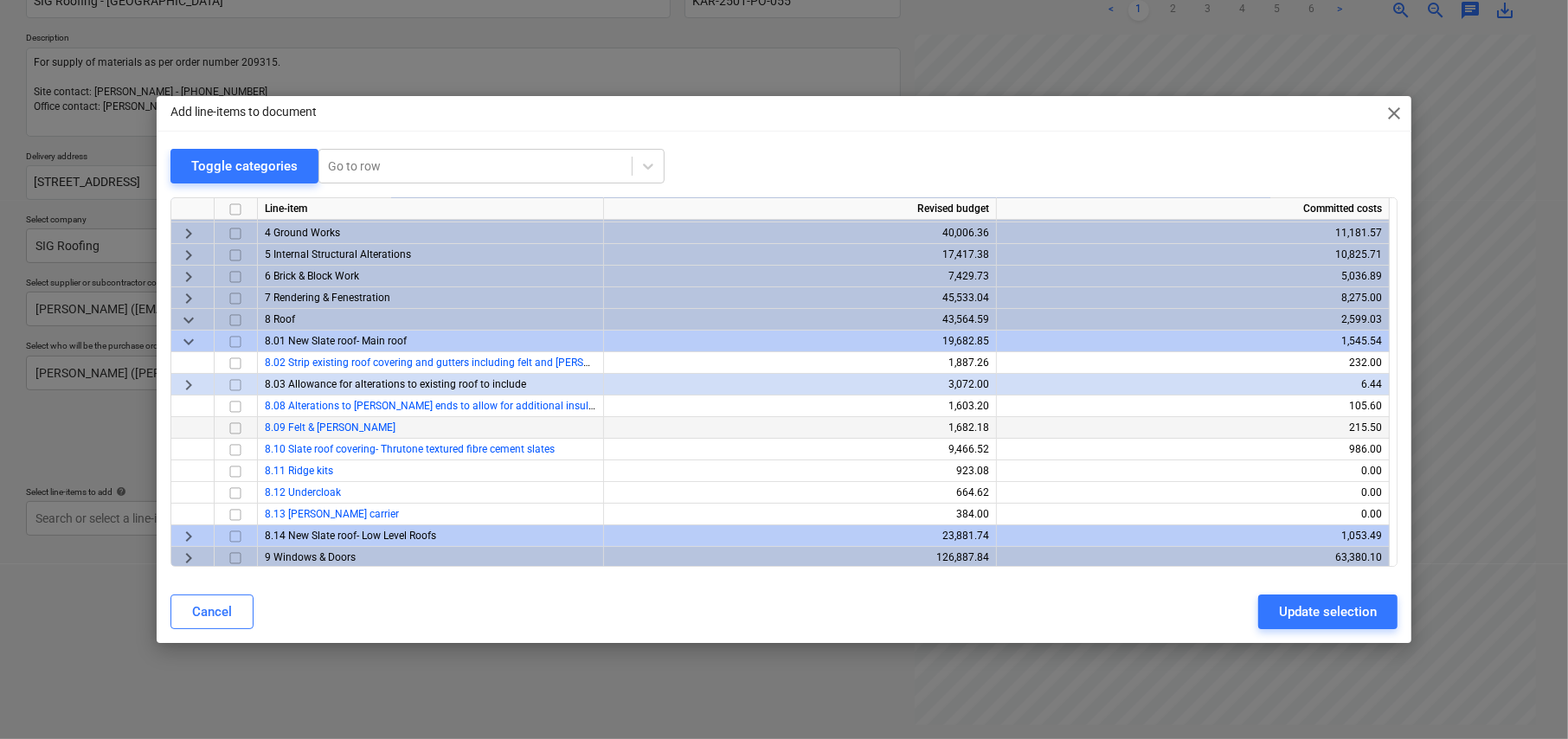
scroll to position [87, 0]
click at [235, 424] on input "checkbox" at bounding box center [235, 426] width 21 height 21
click at [237, 446] on input "checkbox" at bounding box center [235, 447] width 21 height 21
click at [190, 530] on span "keyboard_arrow_right" at bounding box center [188, 534] width 21 height 21
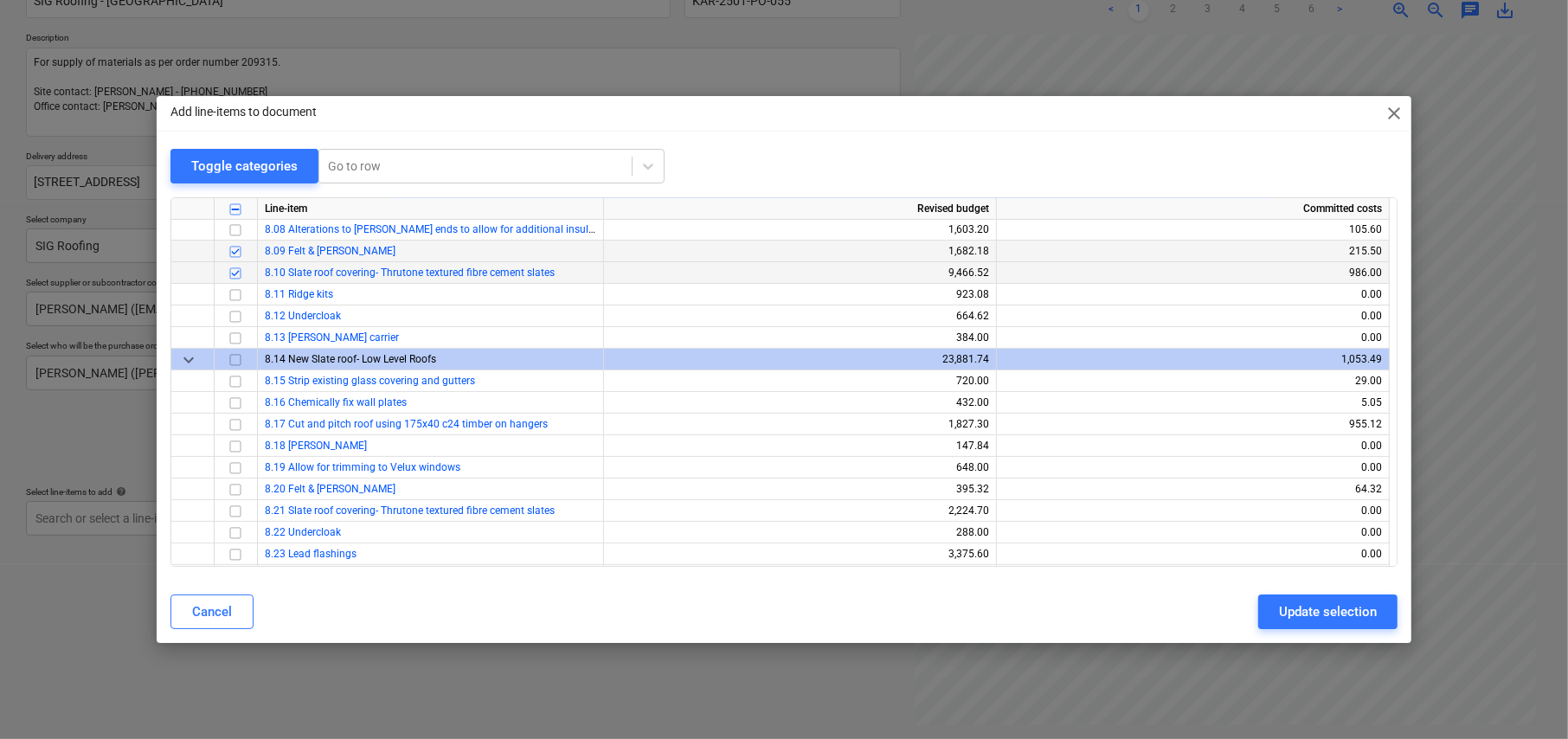
scroll to position [346, 0]
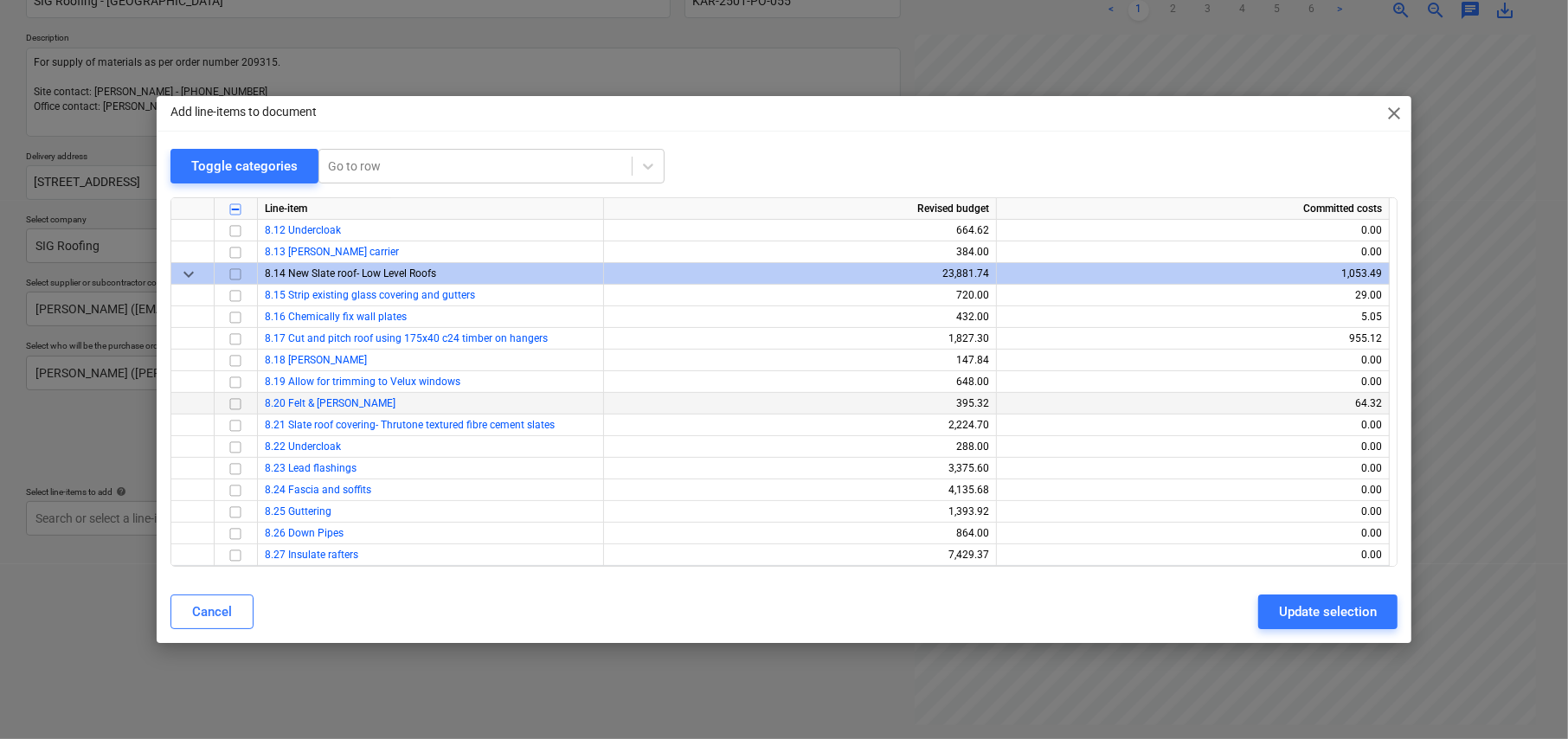
click at [231, 402] on input "checkbox" at bounding box center [235, 404] width 21 height 21
click at [233, 426] on input "checkbox" at bounding box center [235, 426] width 21 height 21
click at [232, 466] on input "checkbox" at bounding box center [235, 469] width 21 height 21
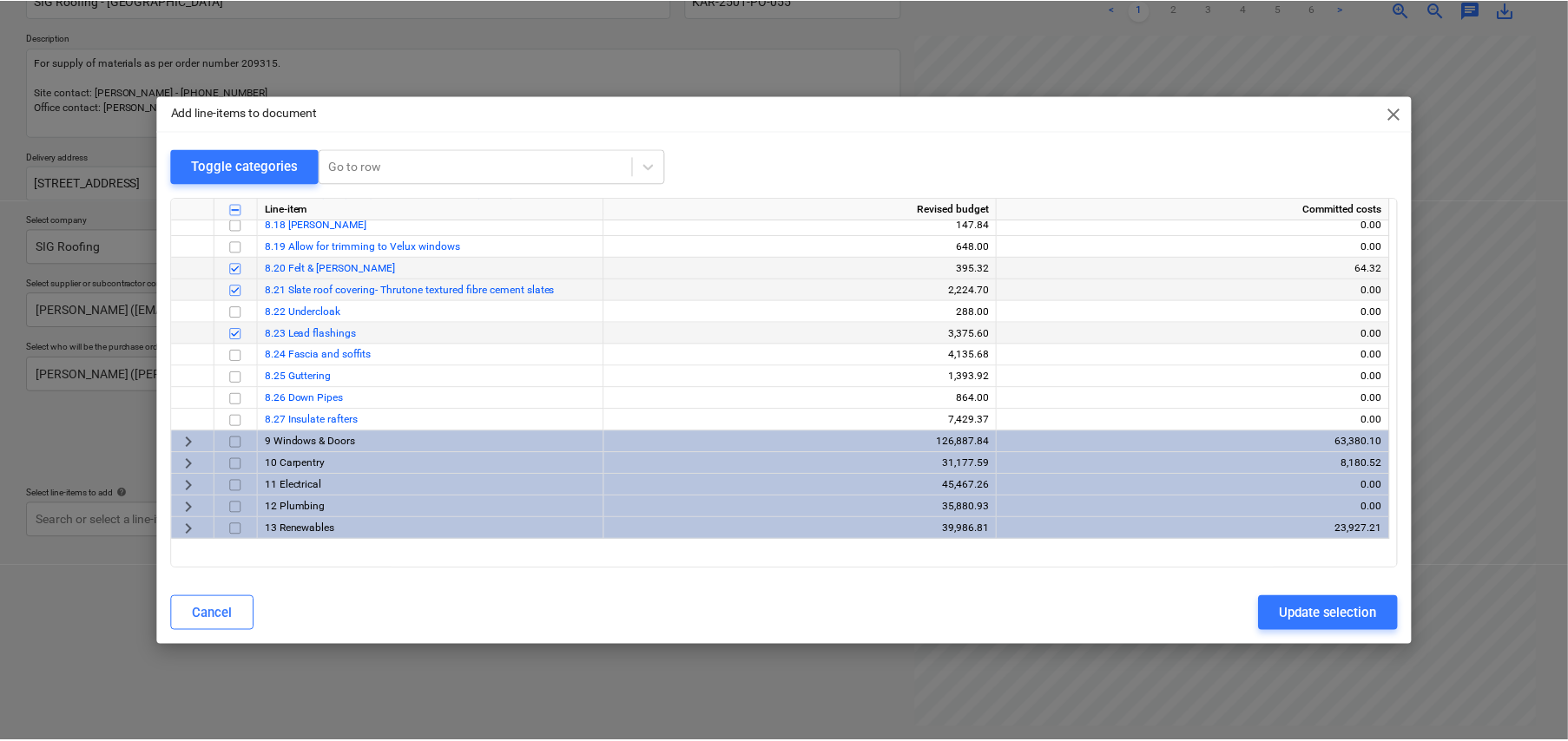
scroll to position [521, 0]
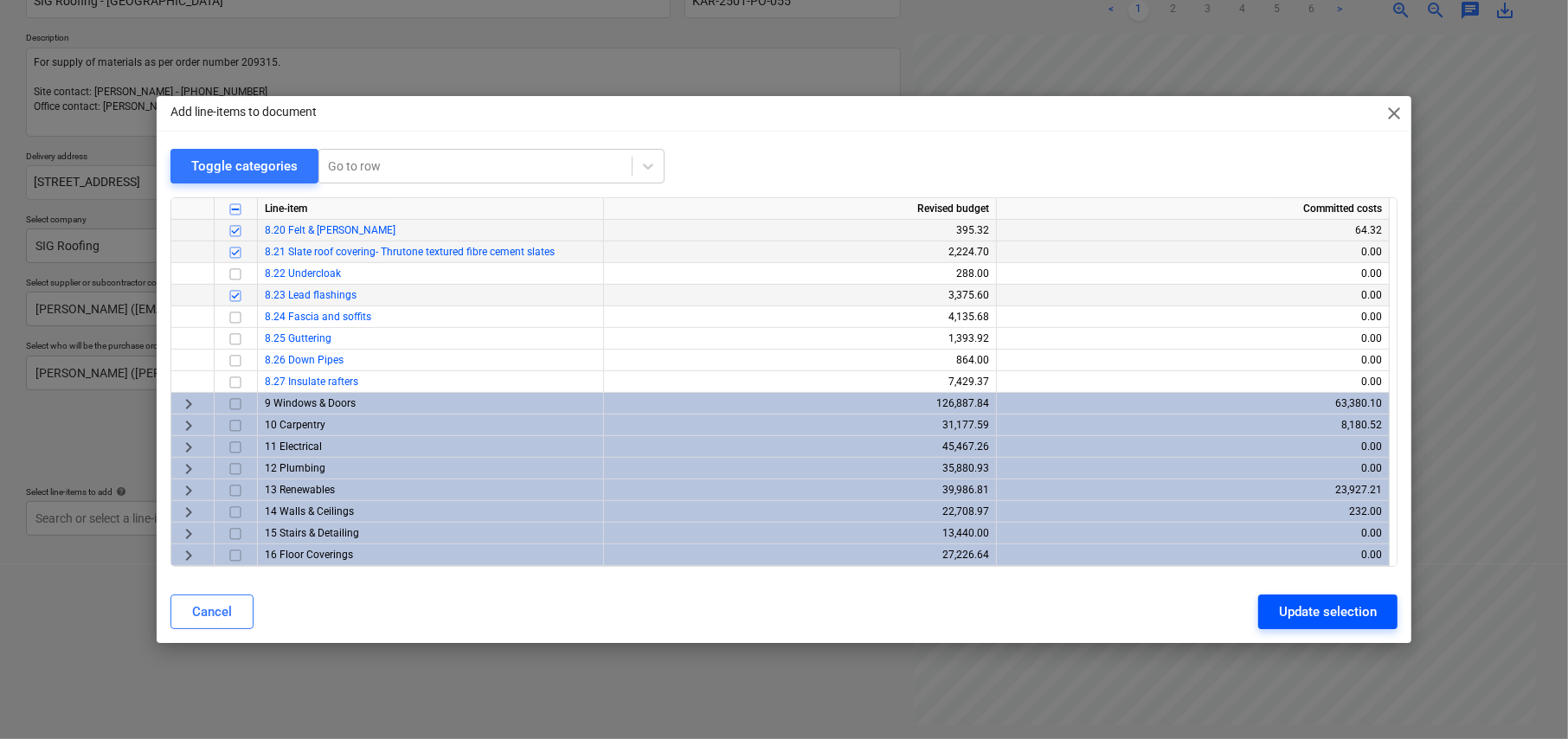
click at [1310, 607] on div "Update selection" at bounding box center [1328, 612] width 98 height 23
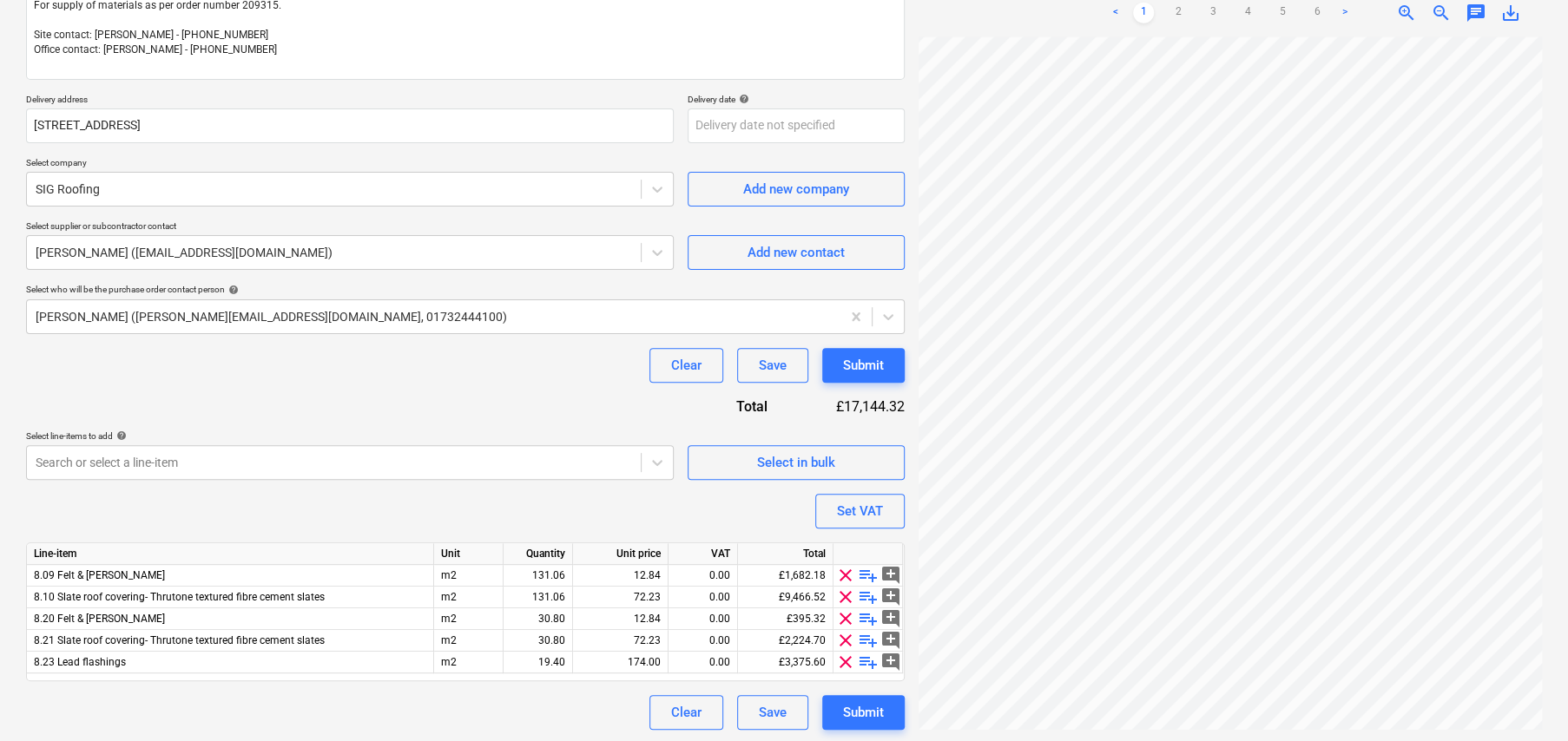
scroll to position [233, 0]
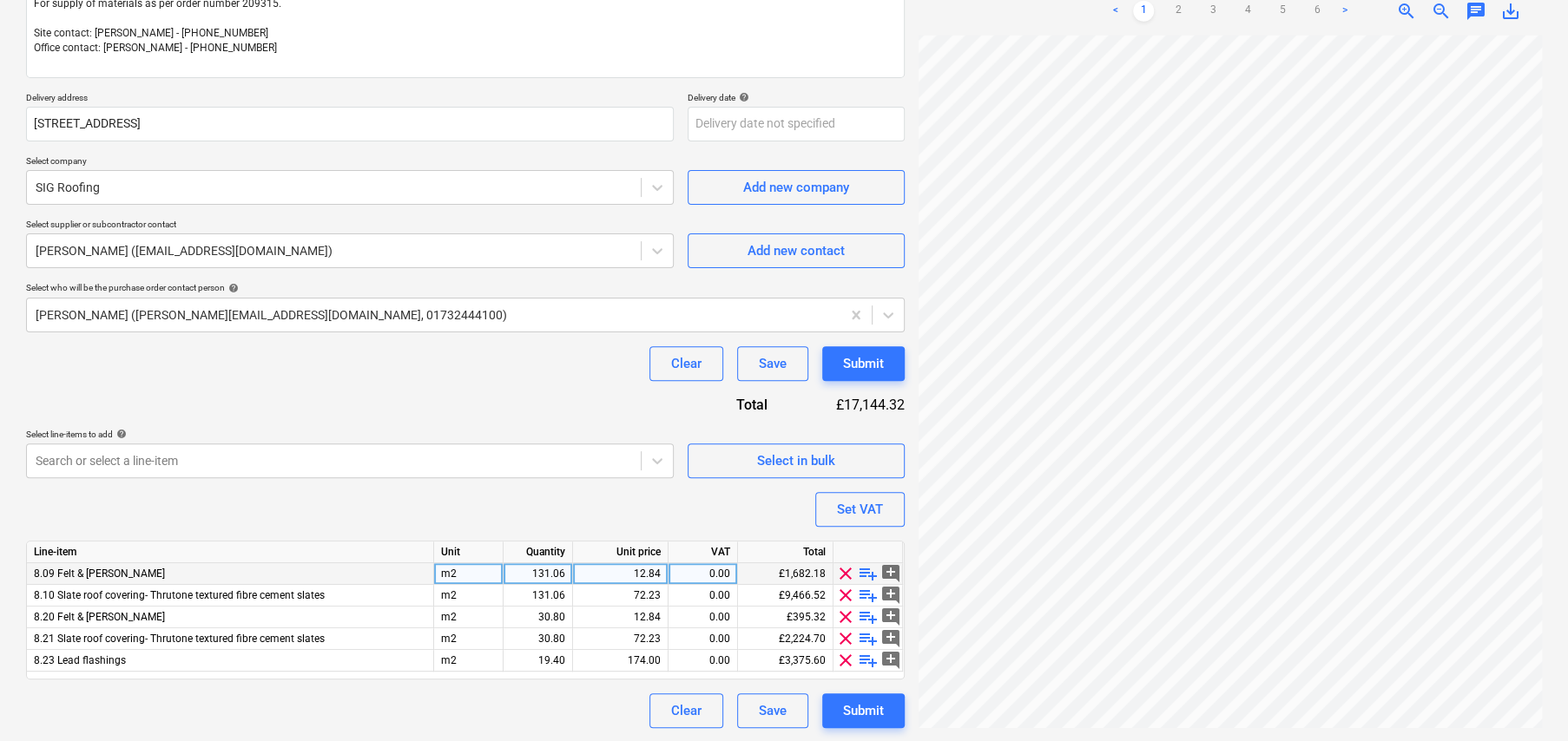
click at [868, 572] on span "playlist_add" at bounding box center [868, 573] width 21 height 21
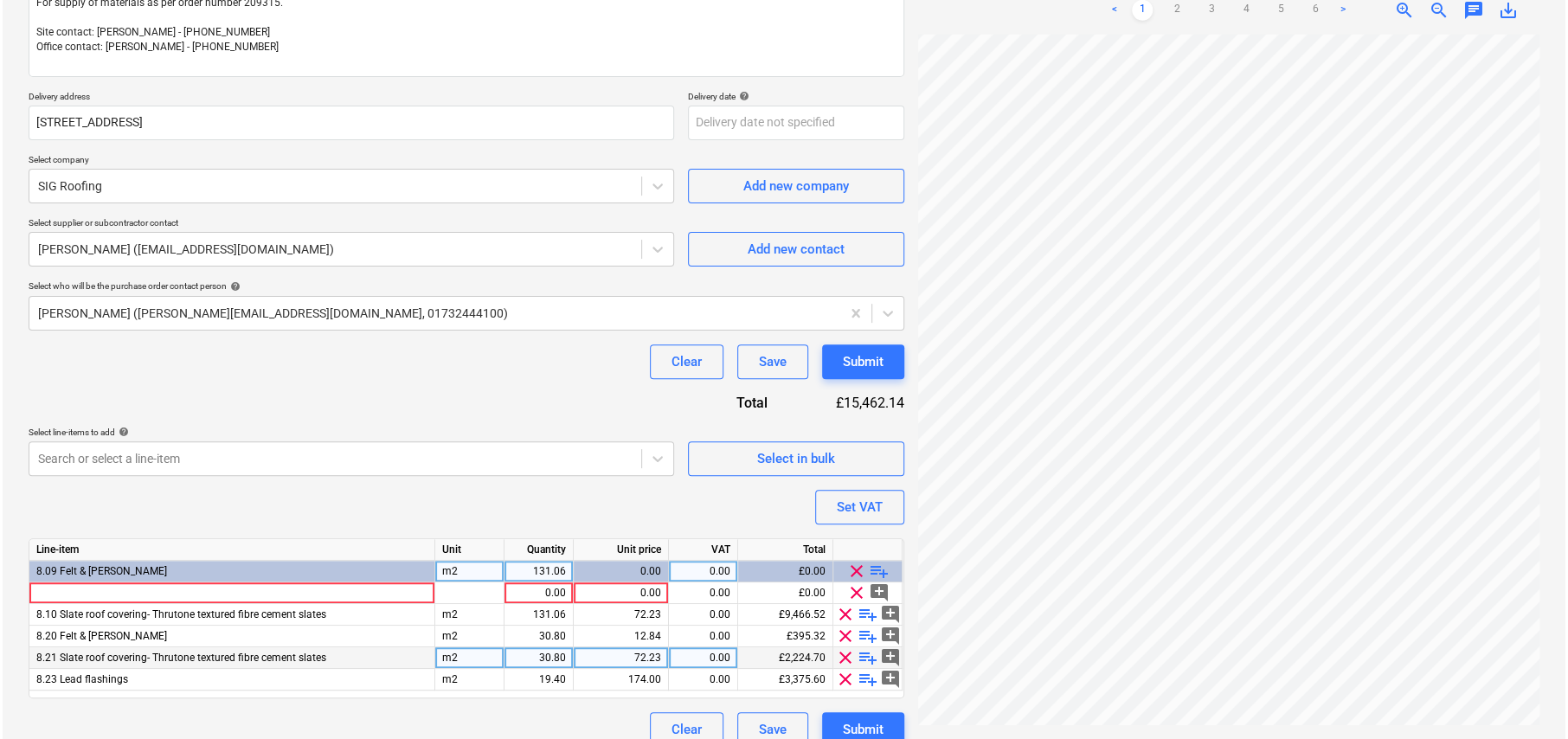
scroll to position [253, 0]
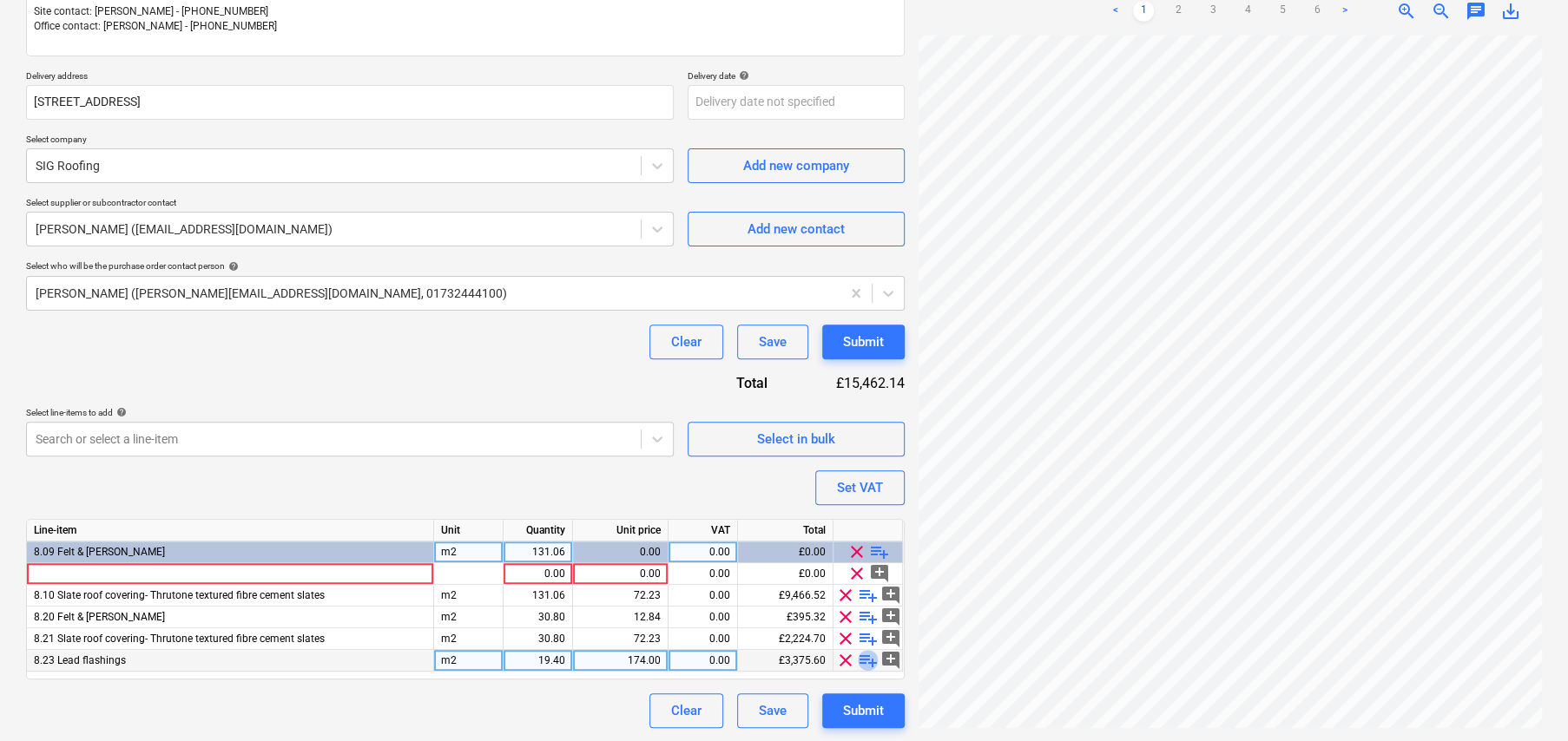
click at [867, 656] on span "playlist_add" at bounding box center [868, 660] width 21 height 21
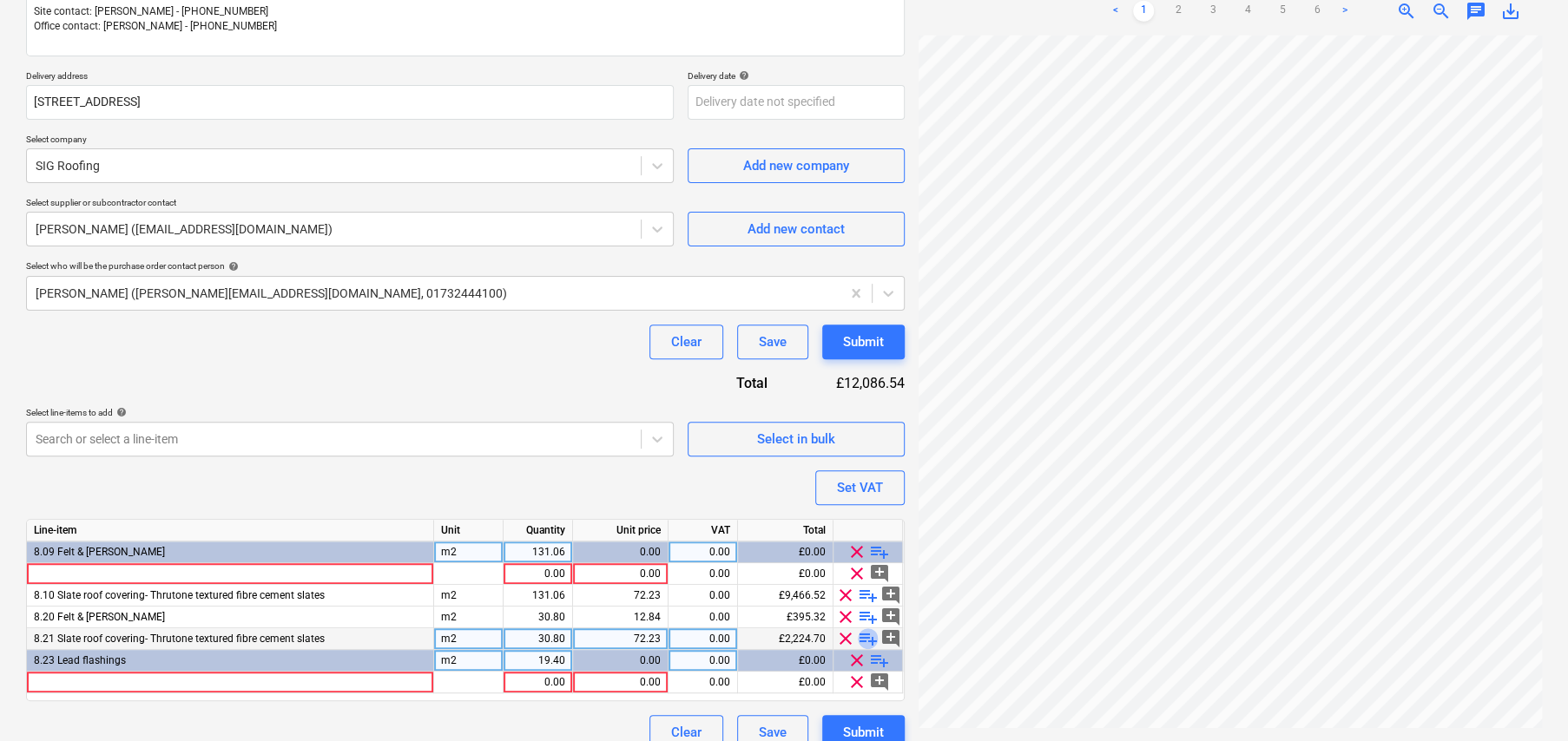
click at [869, 637] on span "playlist_add" at bounding box center [868, 638] width 21 height 21
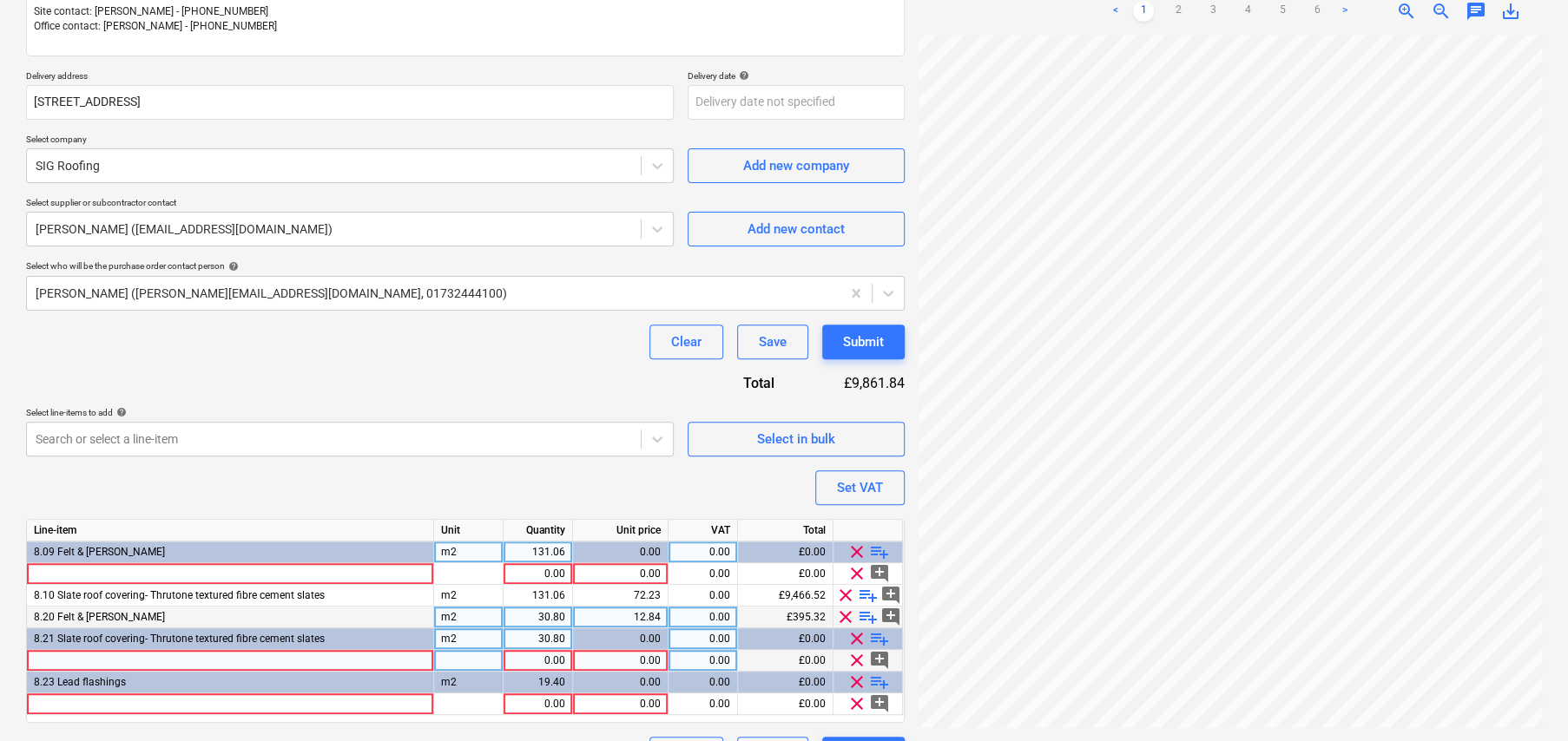
click at [870, 614] on span "playlist_add" at bounding box center [868, 617] width 21 height 21
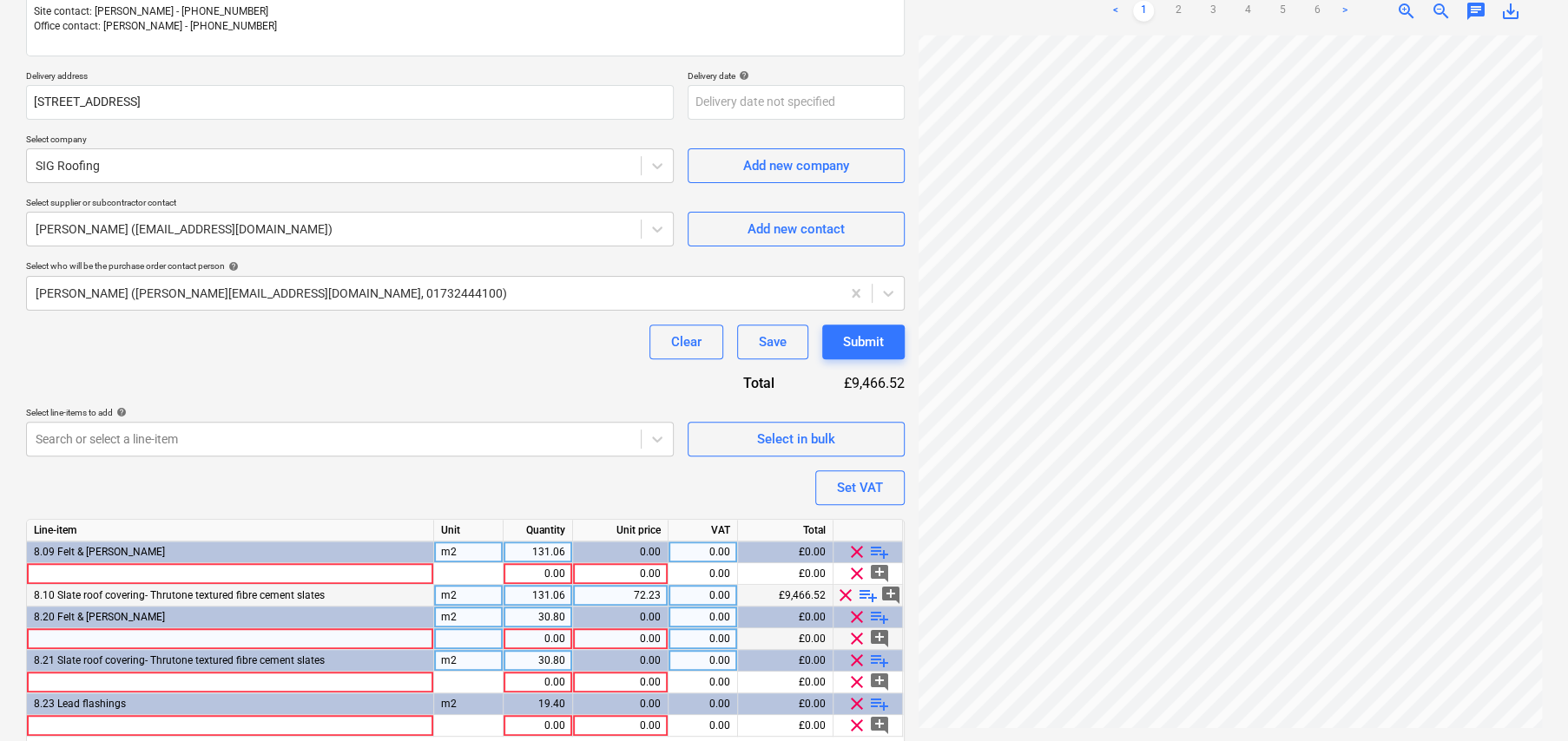
click at [868, 592] on span "playlist_add" at bounding box center [868, 595] width 21 height 21
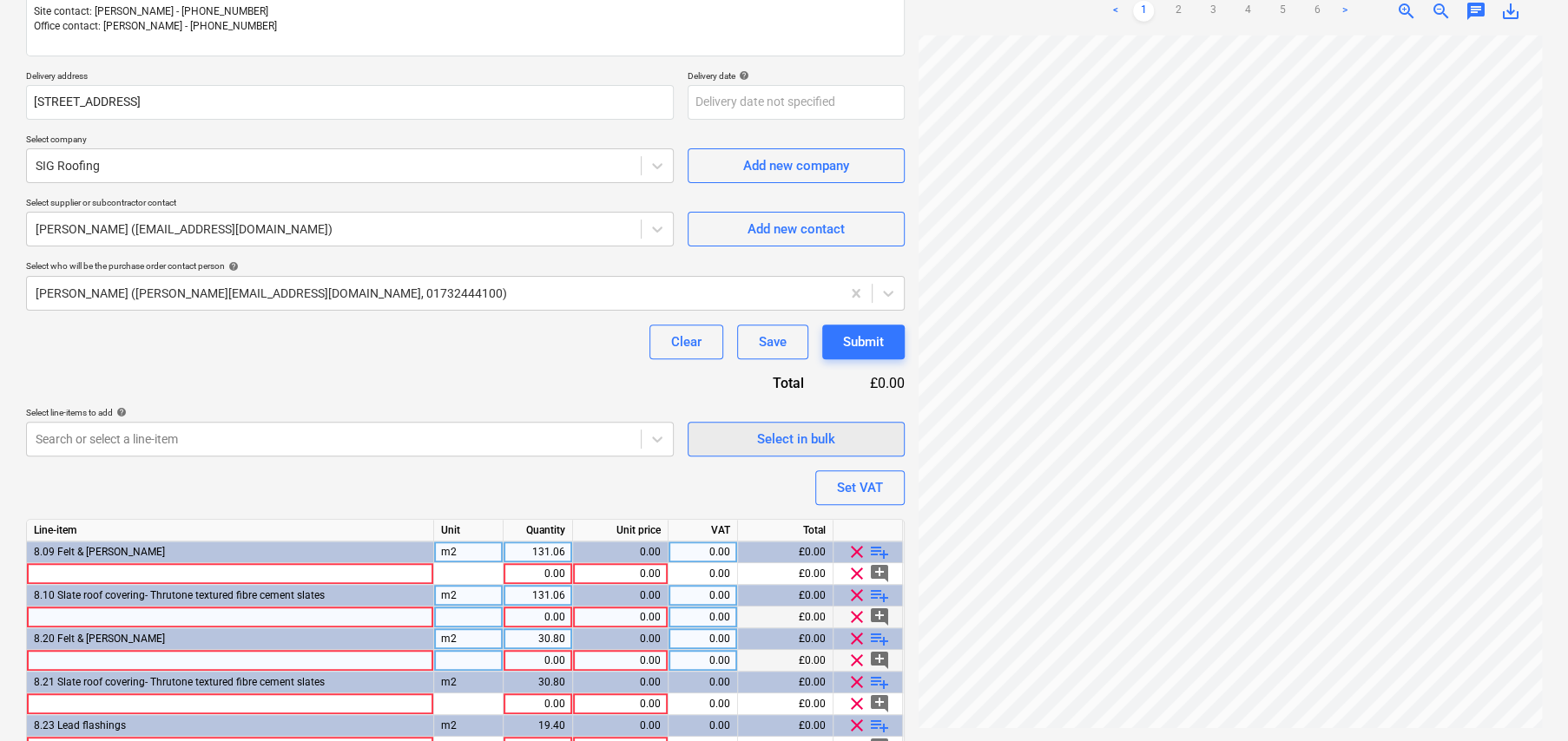
click at [784, 432] on div "Select in bulk" at bounding box center [795, 439] width 78 height 23
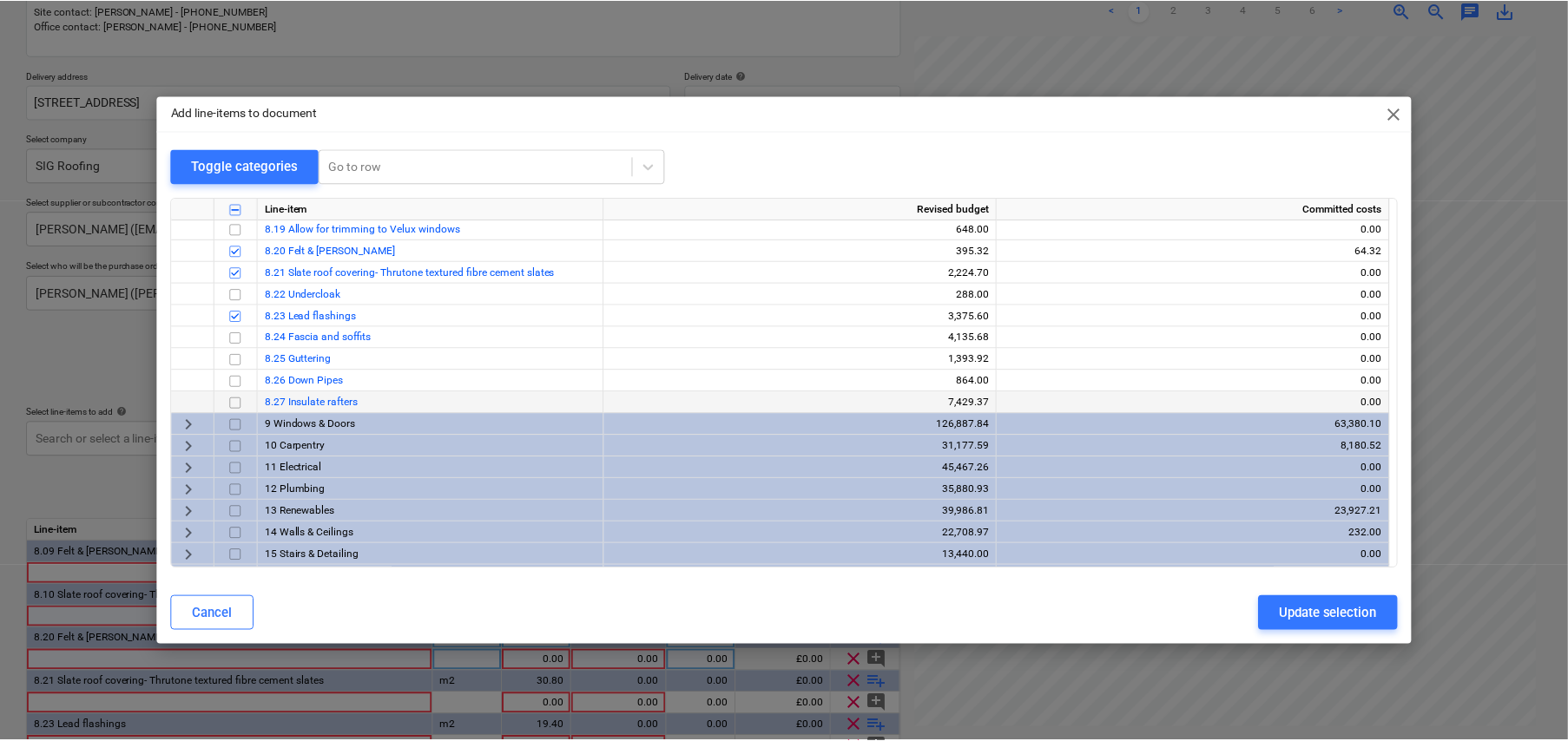
scroll to position [521, 0]
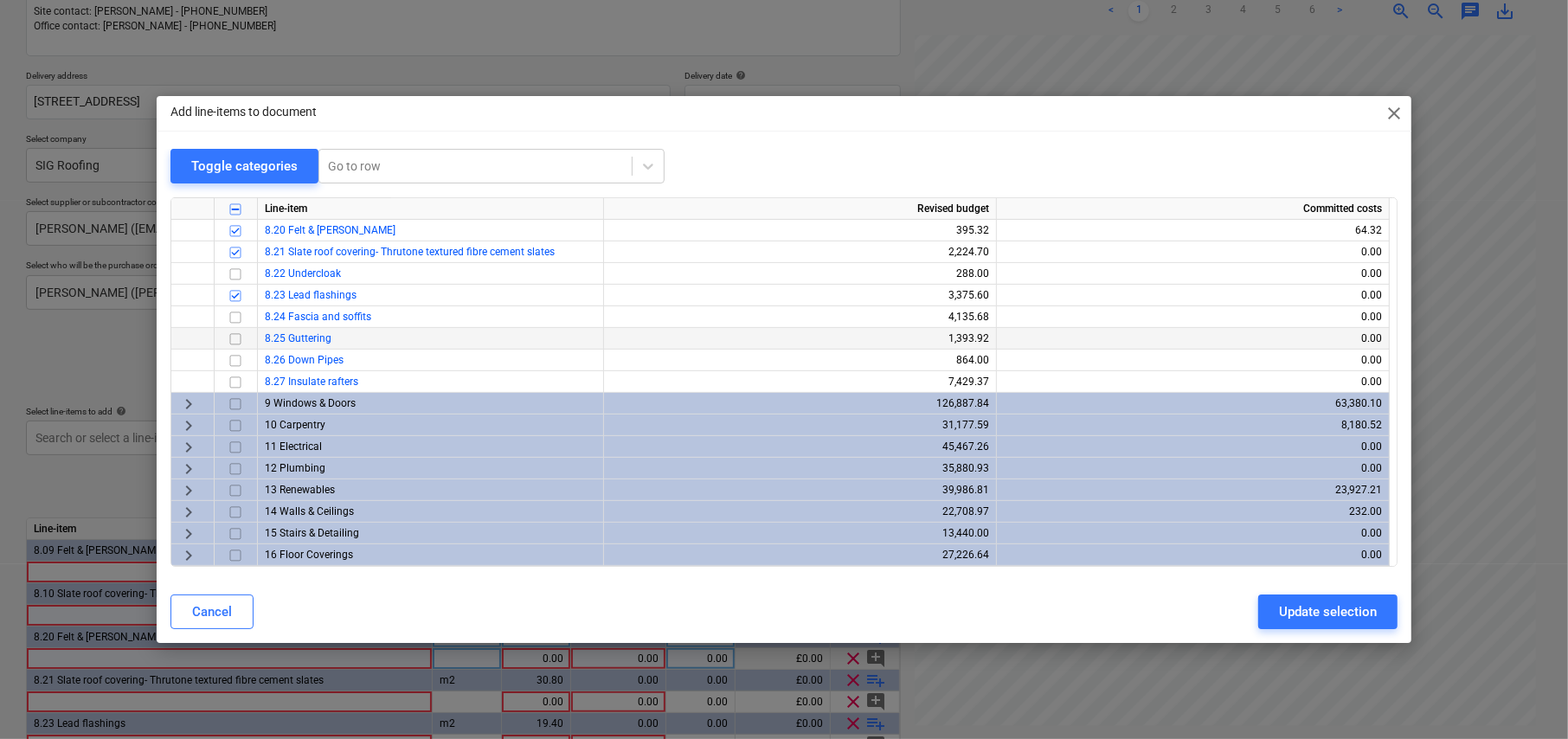
click at [235, 338] on input "checkbox" at bounding box center [235, 339] width 21 height 21
click at [234, 358] on input "checkbox" at bounding box center [235, 361] width 21 height 21
click at [1356, 614] on div "Update selection" at bounding box center [1328, 612] width 98 height 23
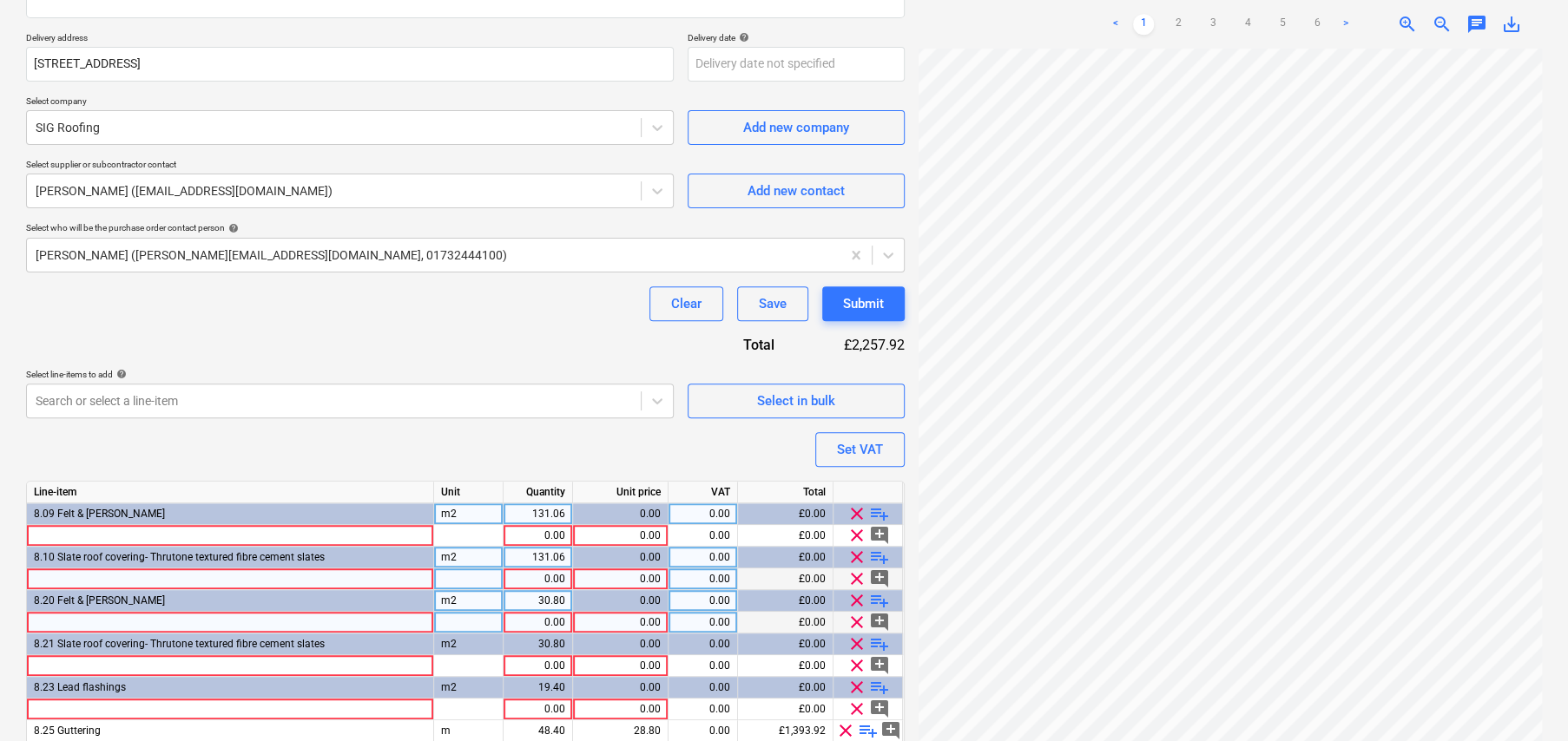
scroll to position [384, 0]
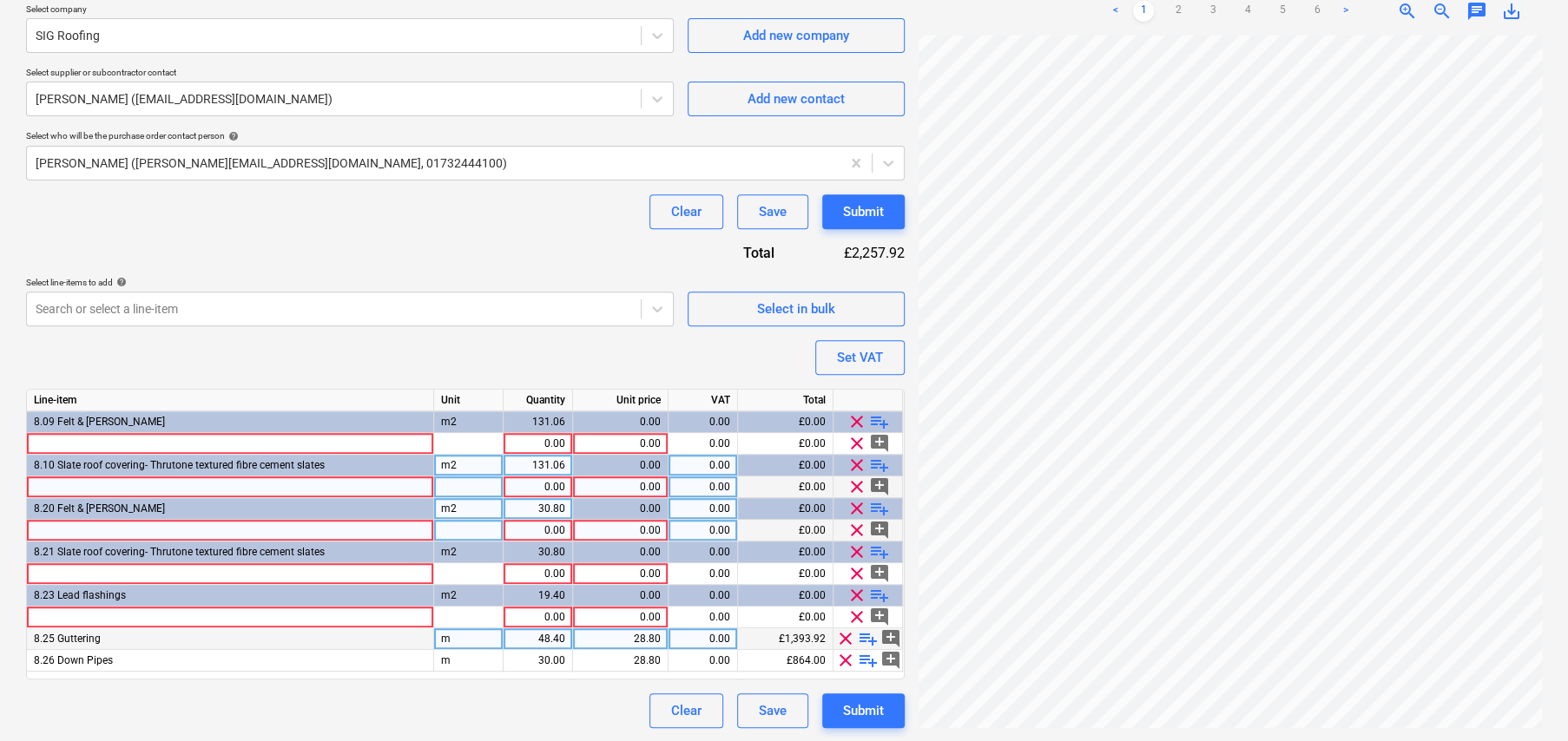
click at [868, 633] on span "playlist_add" at bounding box center [868, 638] width 21 height 21
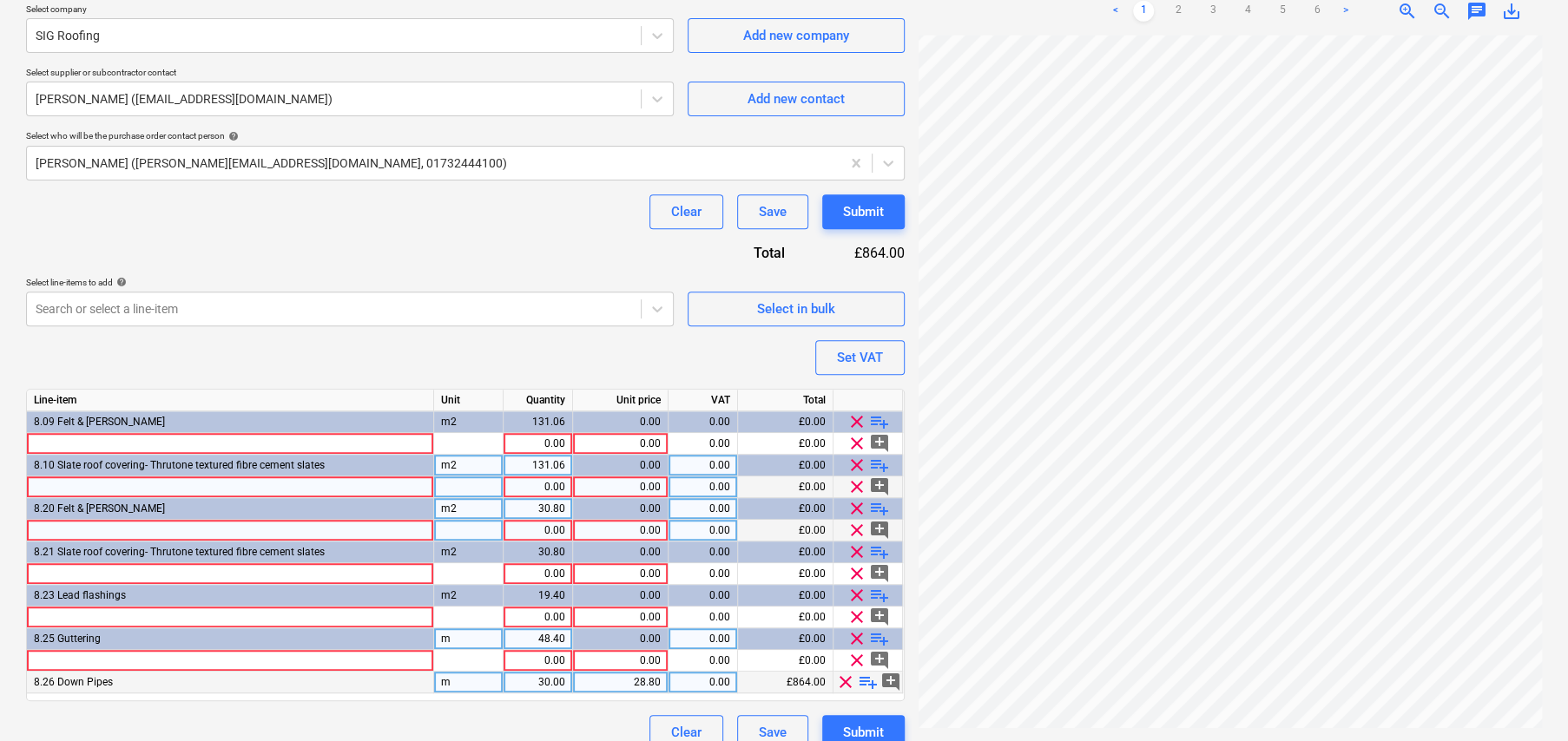
click at [871, 680] on span "playlist_add" at bounding box center [868, 683] width 21 height 21
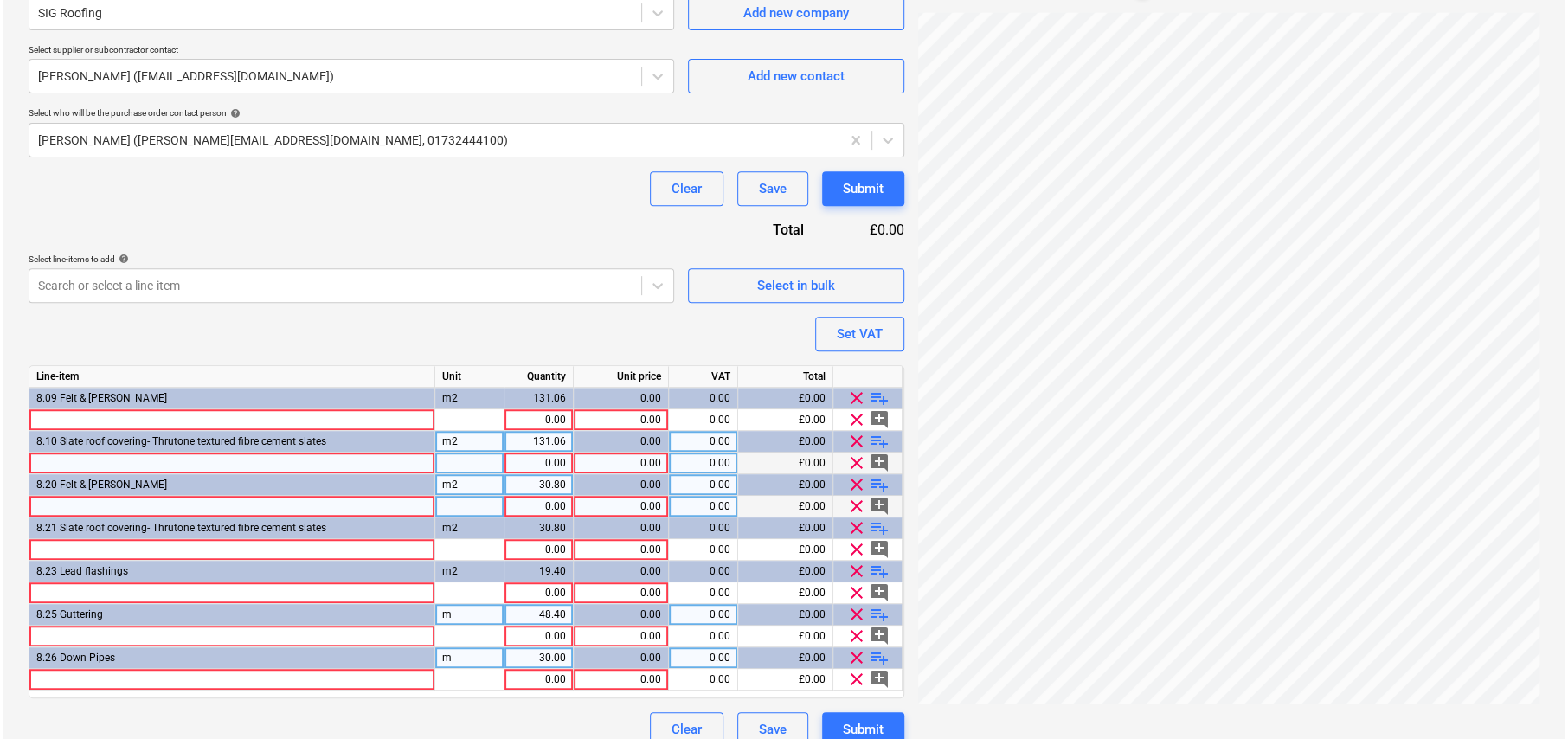
scroll to position [426, 0]
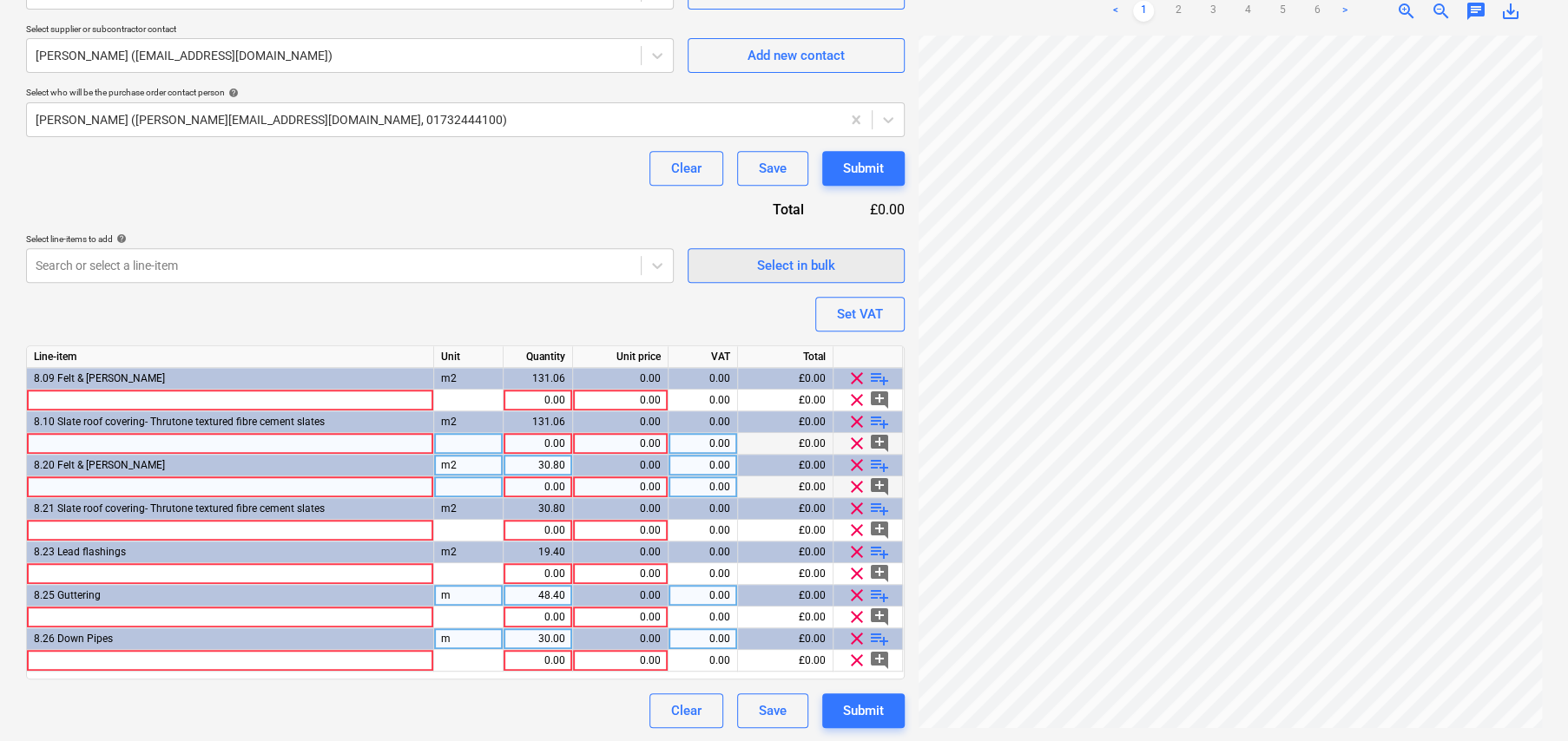
click at [810, 268] on div "Select in bulk" at bounding box center [795, 266] width 78 height 23
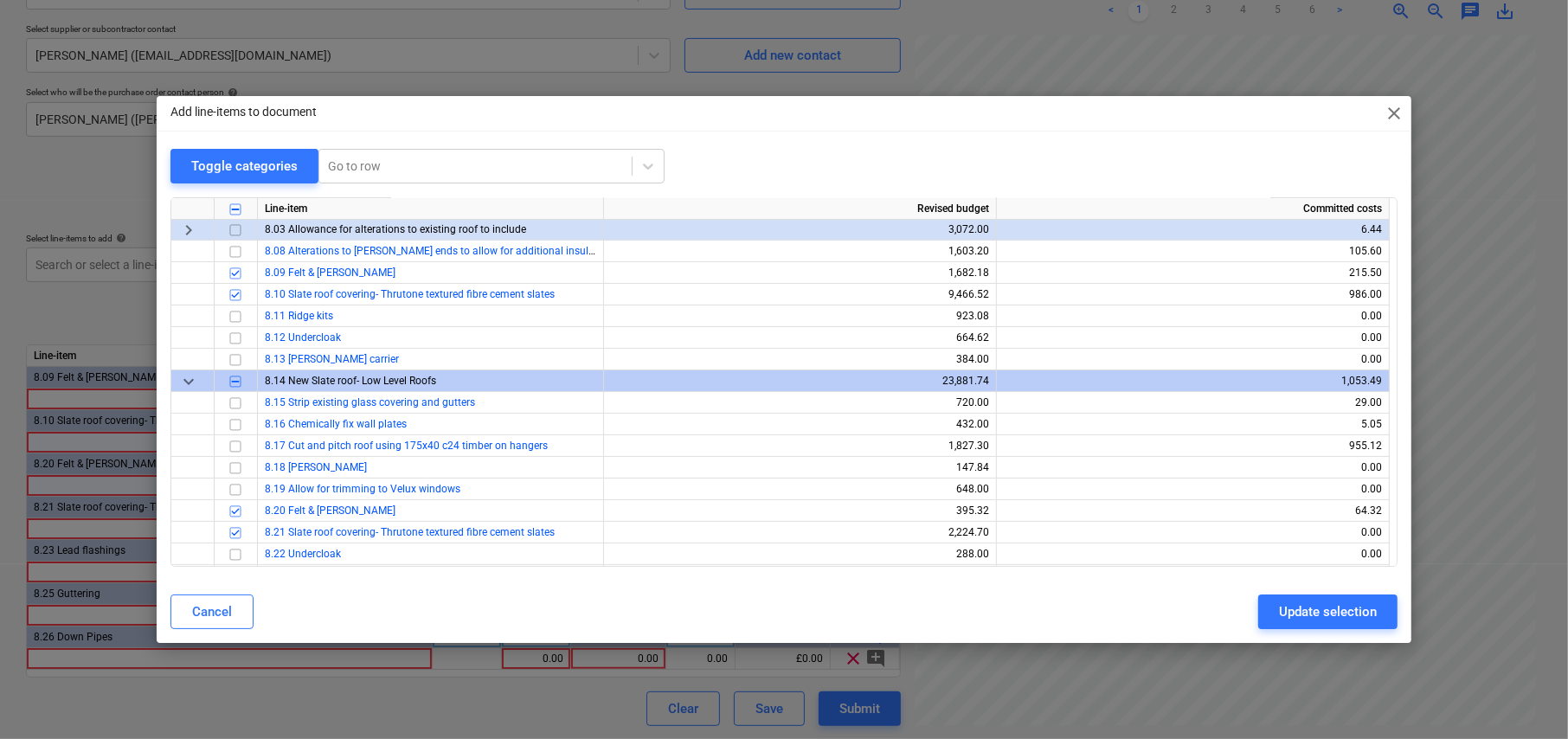
scroll to position [260, 0]
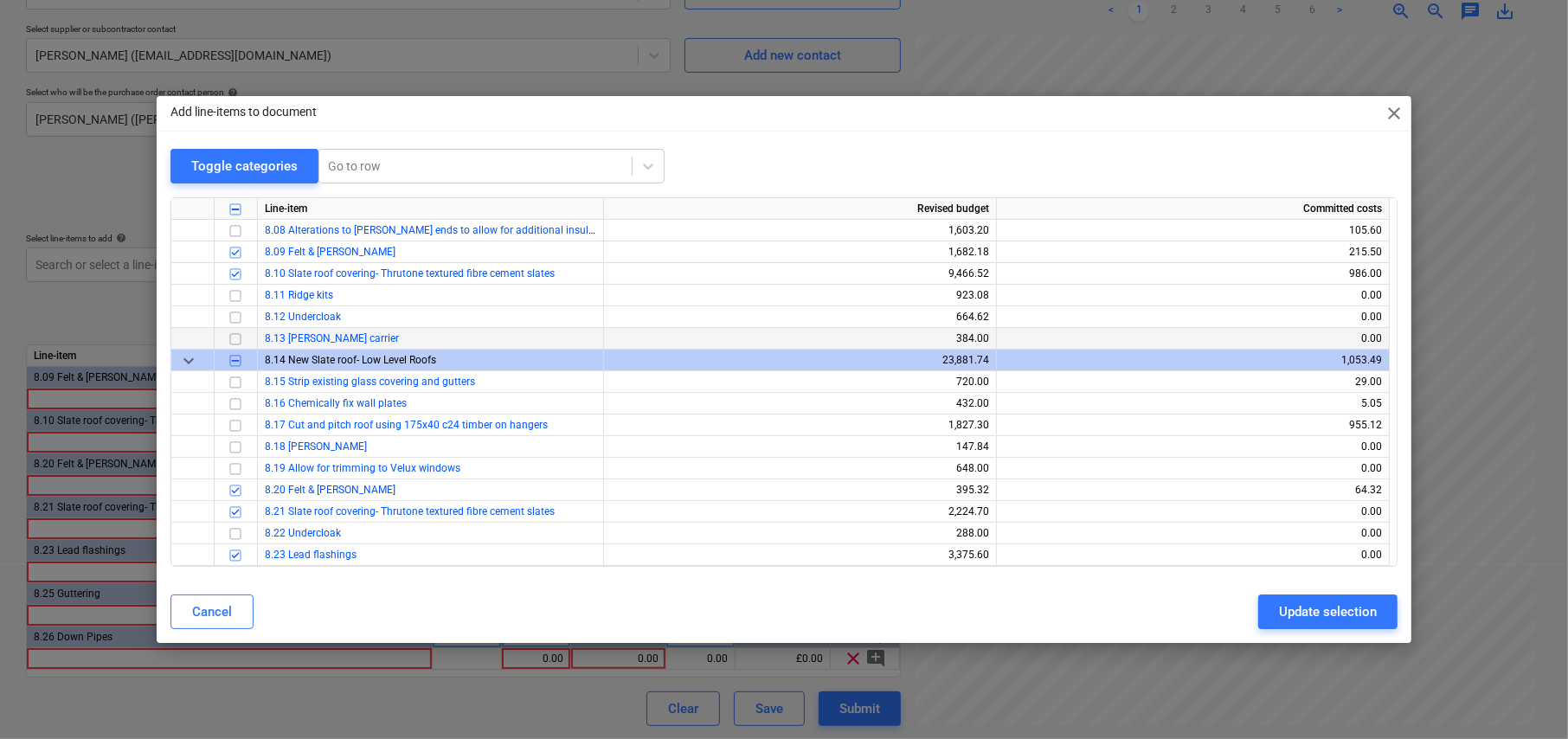
click at [233, 337] on input "checkbox" at bounding box center [235, 339] width 21 height 21
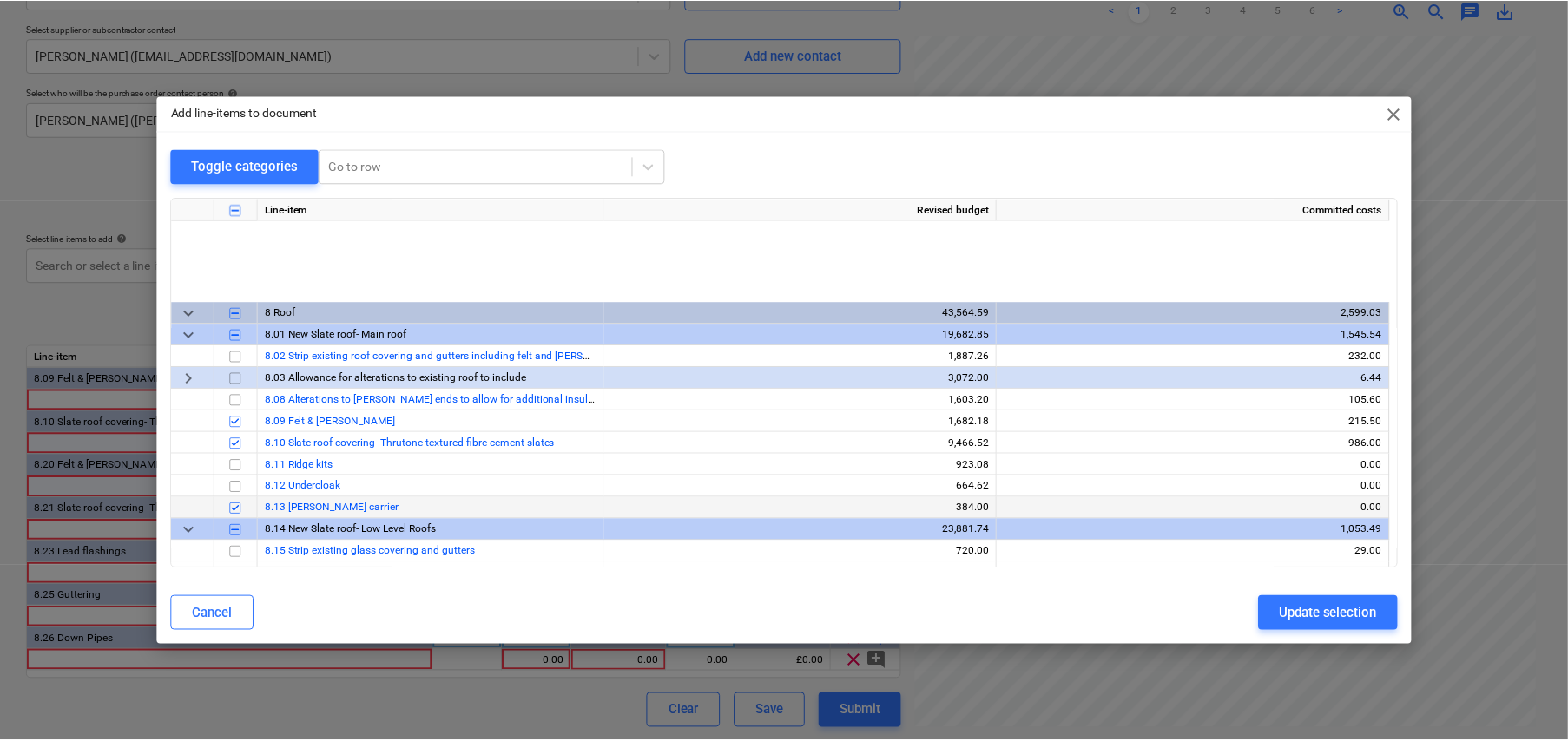
scroll to position [87, 0]
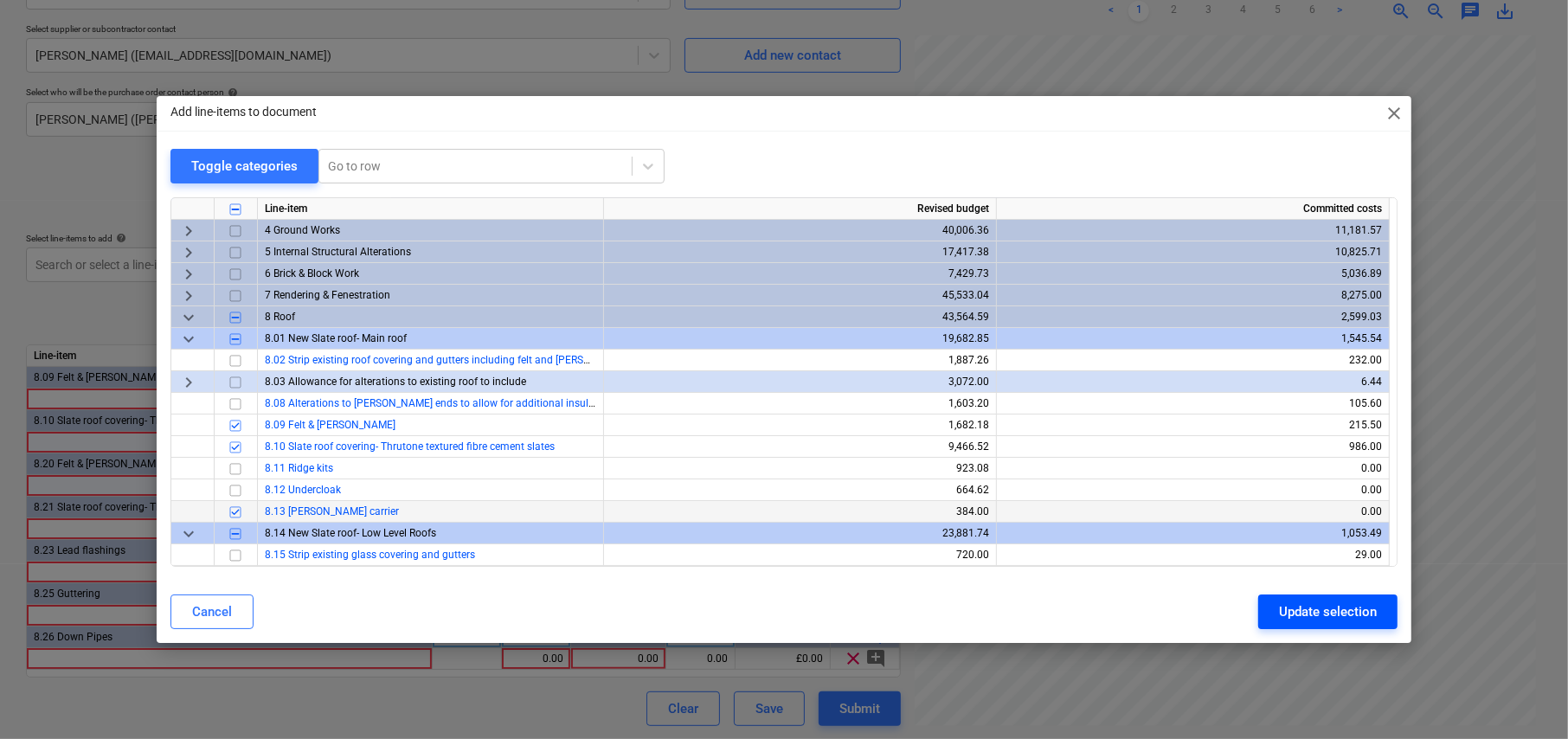
click at [1351, 609] on div "Update selection" at bounding box center [1328, 612] width 98 height 23
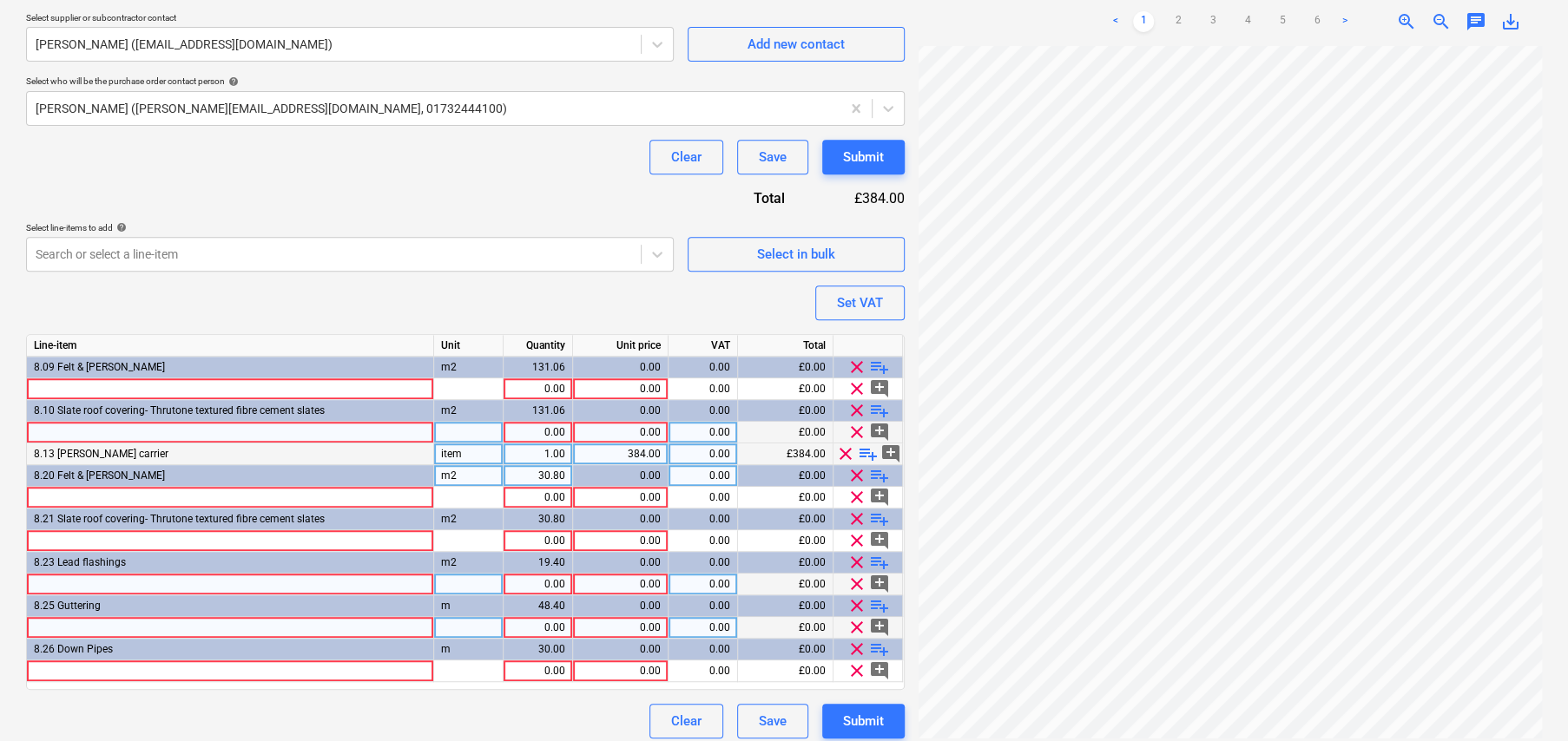
scroll to position [450, 0]
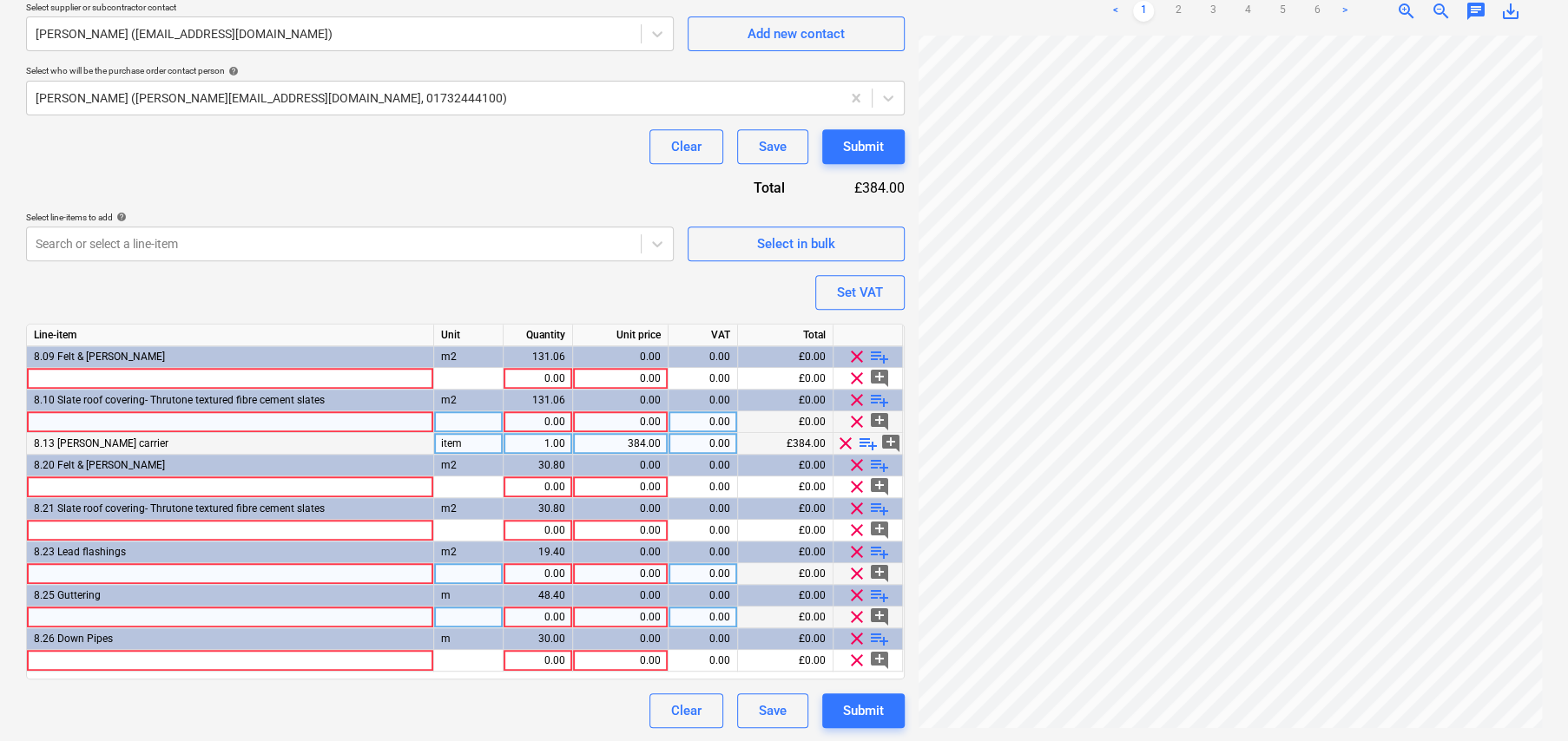
click at [868, 442] on span "playlist_add" at bounding box center [868, 444] width 21 height 21
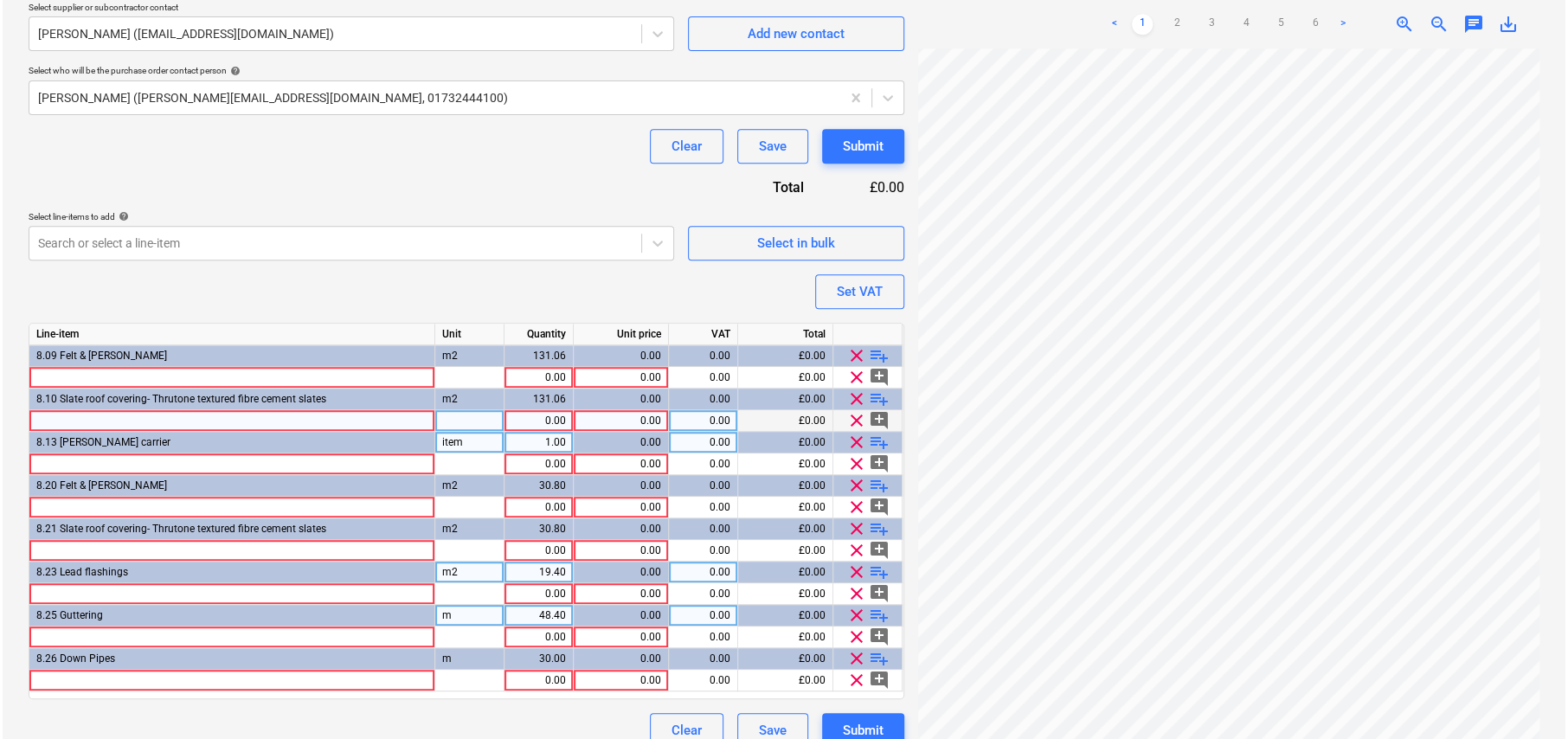
scroll to position [470, 0]
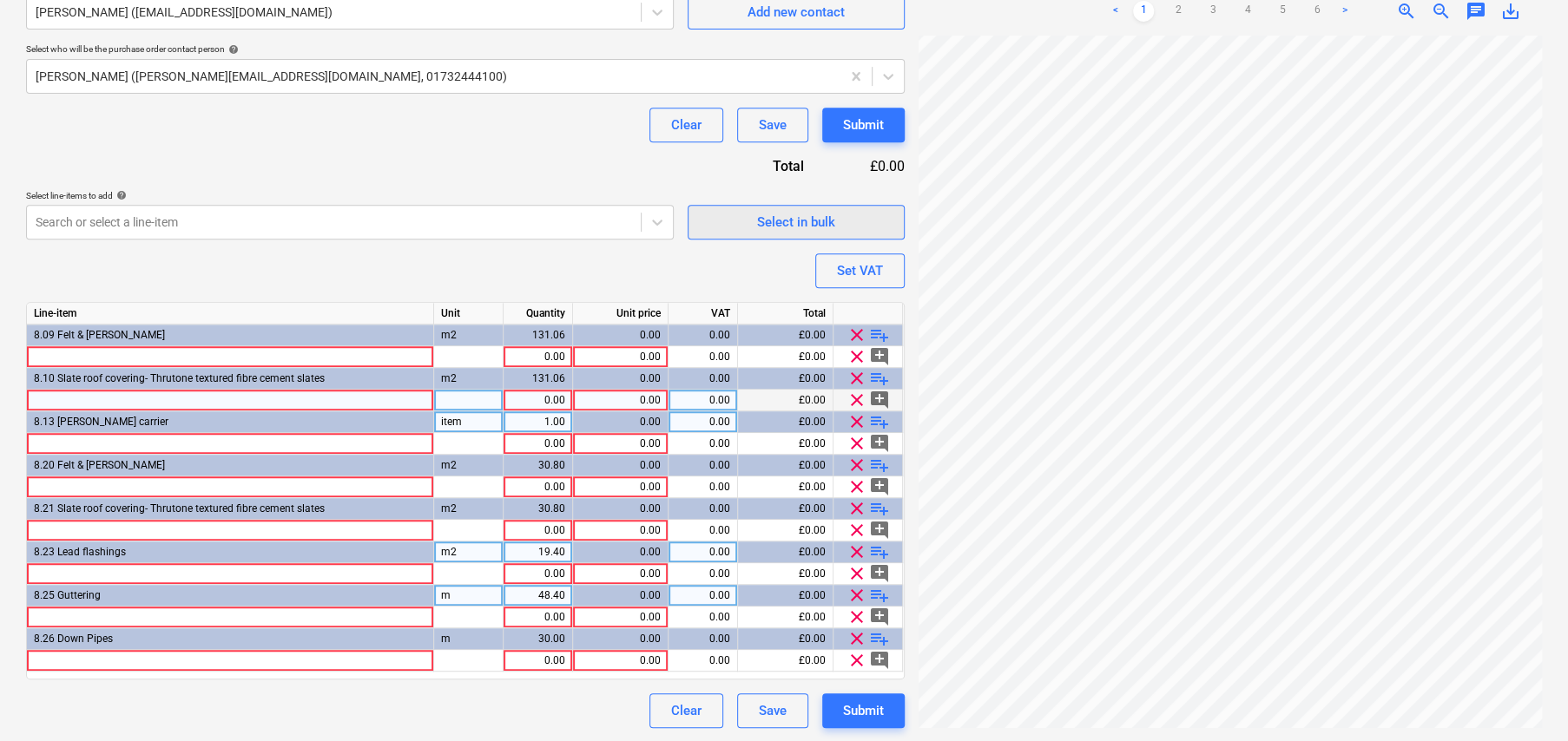
click at [800, 224] on div "Select in bulk" at bounding box center [795, 222] width 78 height 23
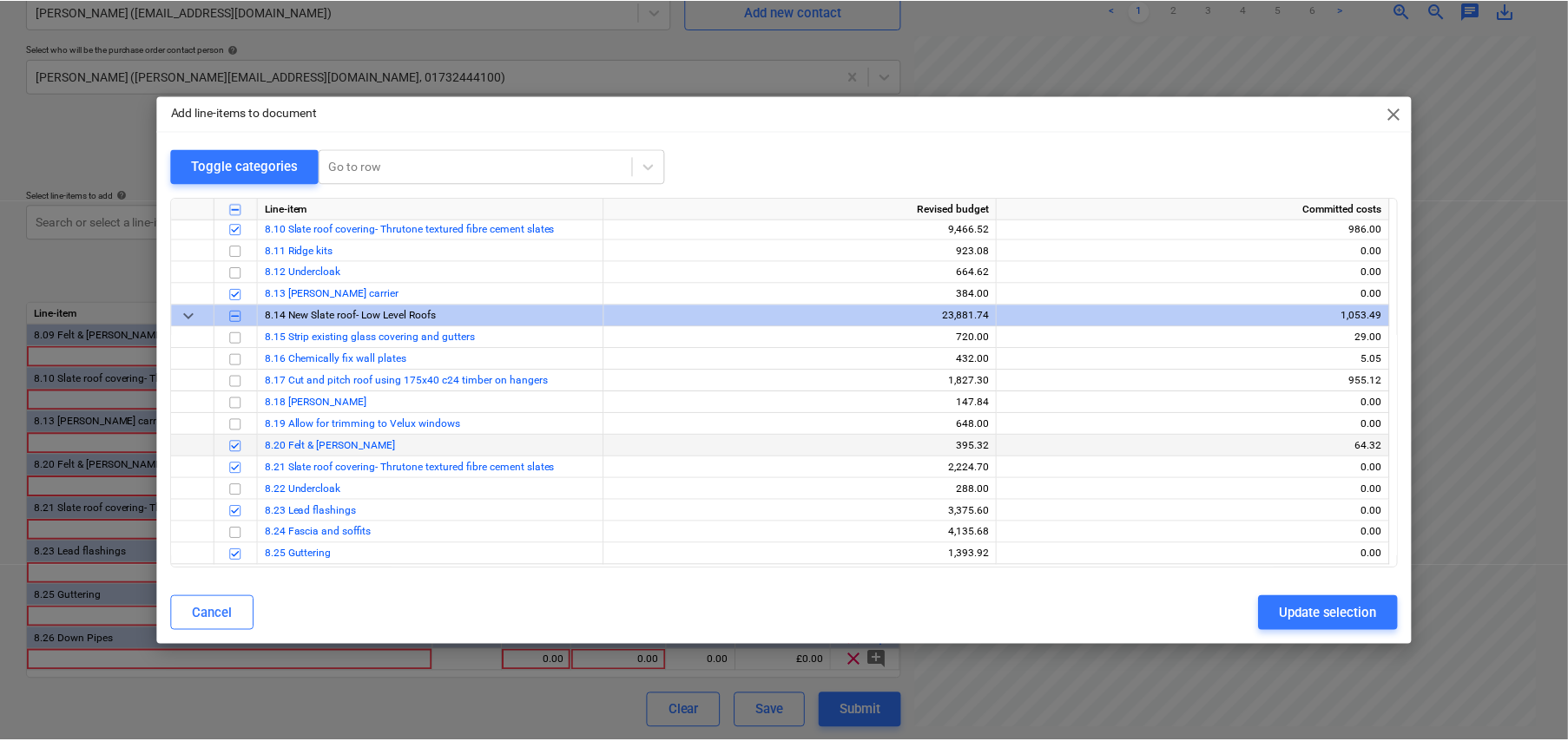
scroll to position [174, 0]
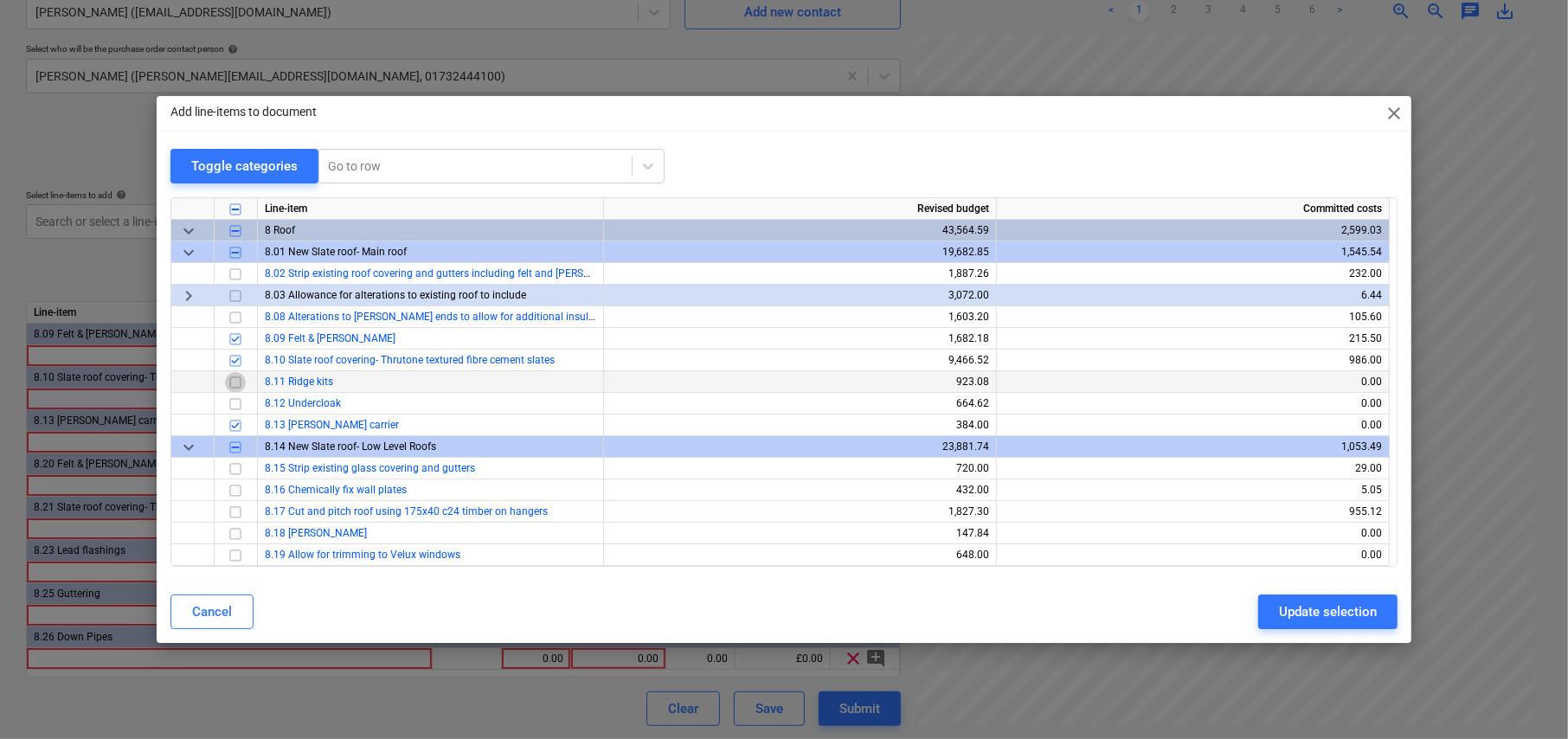
click at [234, 380] on input "checkbox" at bounding box center [235, 382] width 21 height 21
click at [1335, 616] on div "Update selection" at bounding box center [1328, 612] width 98 height 23
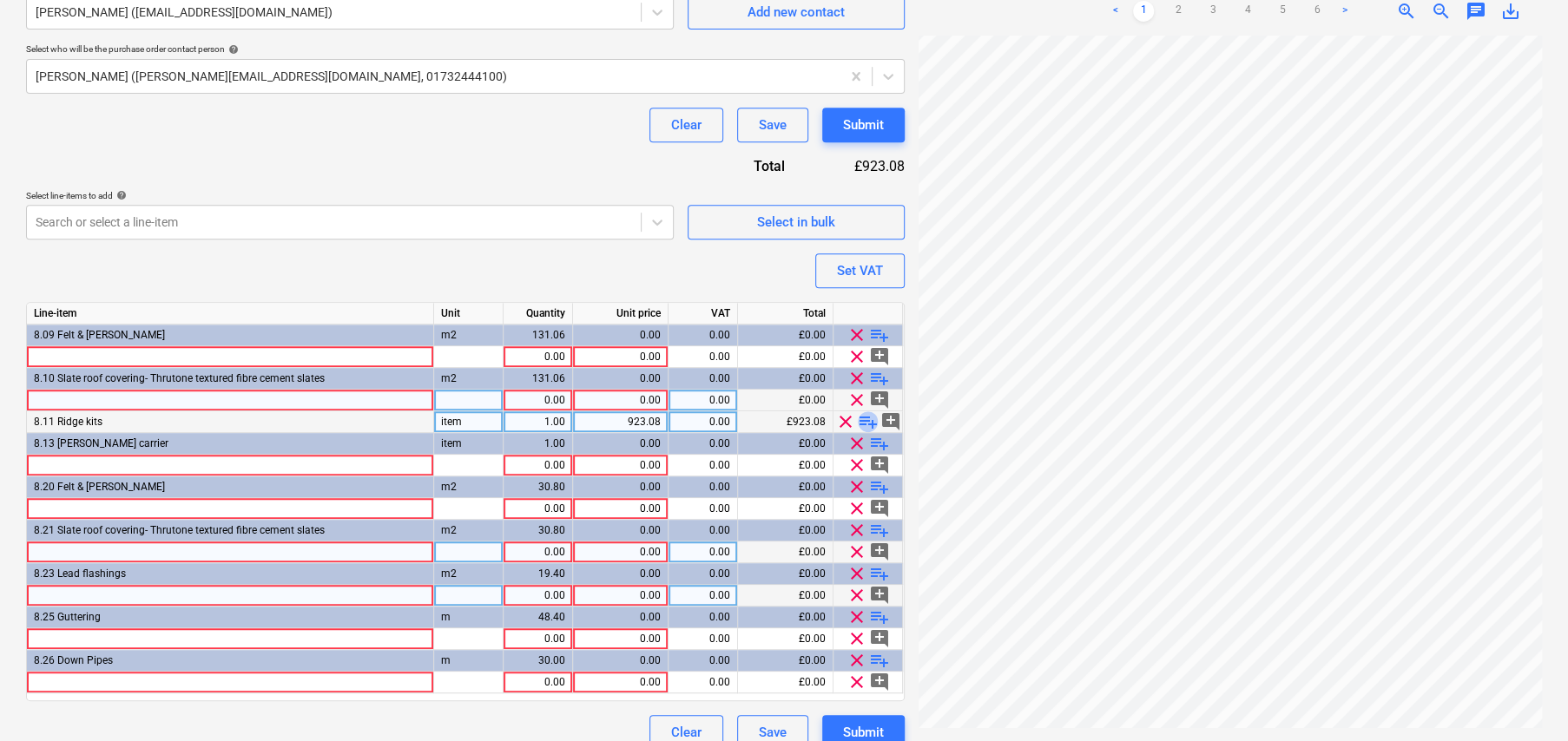
click at [870, 424] on span "playlist_add" at bounding box center [868, 422] width 21 height 21
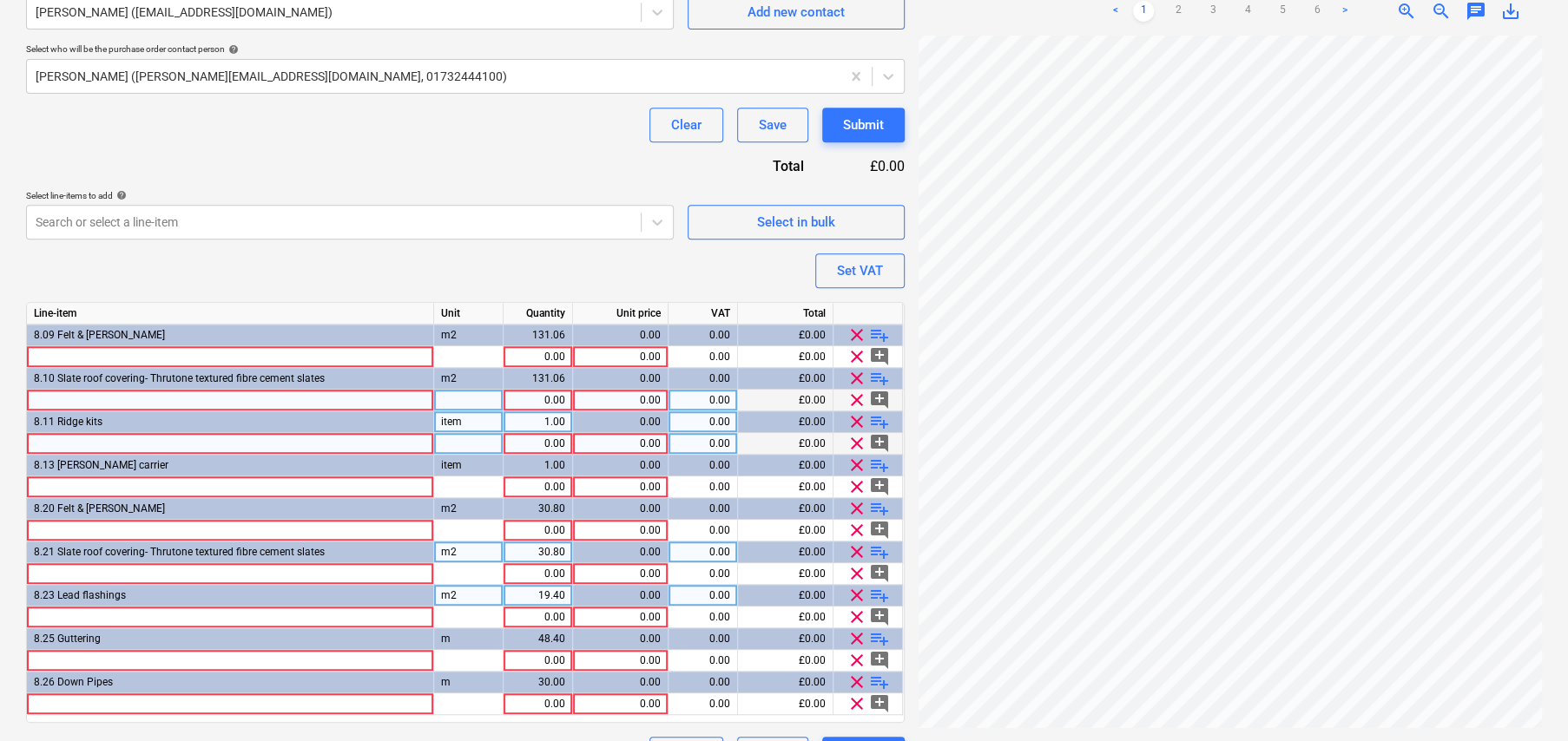
click at [210, 444] on div at bounding box center [230, 444] width 408 height 22
click at [124, 437] on div at bounding box center [230, 444] width 408 height 22
drag, startPoint x: 249, startPoint y: 440, endPoint x: 328, endPoint y: 444, distance: 79.1
click at [328, 444] on input "Marley Modern Ridge 209 Smooth Grey 3.80 EA 76.00* S 28 10215640" at bounding box center [230, 444] width 407 height 21
drag, startPoint x: 337, startPoint y: 443, endPoint x: 249, endPoint y: 439, distance: 88.1
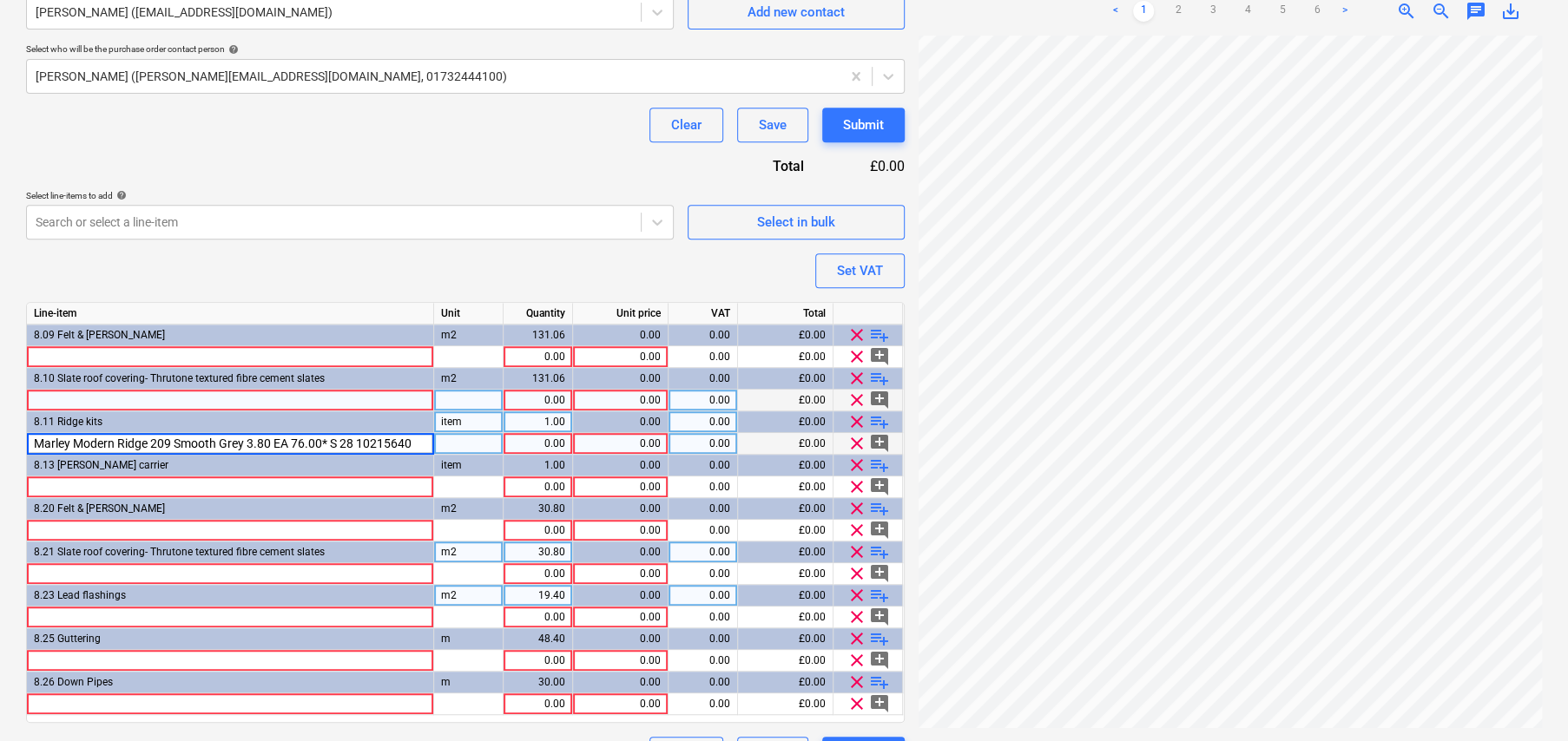
click at [249, 439] on input "Marley Modern Ridge 209 Smooth Grey 3.80 EA 76.00* S 28 10215640" at bounding box center [230, 444] width 407 height 21
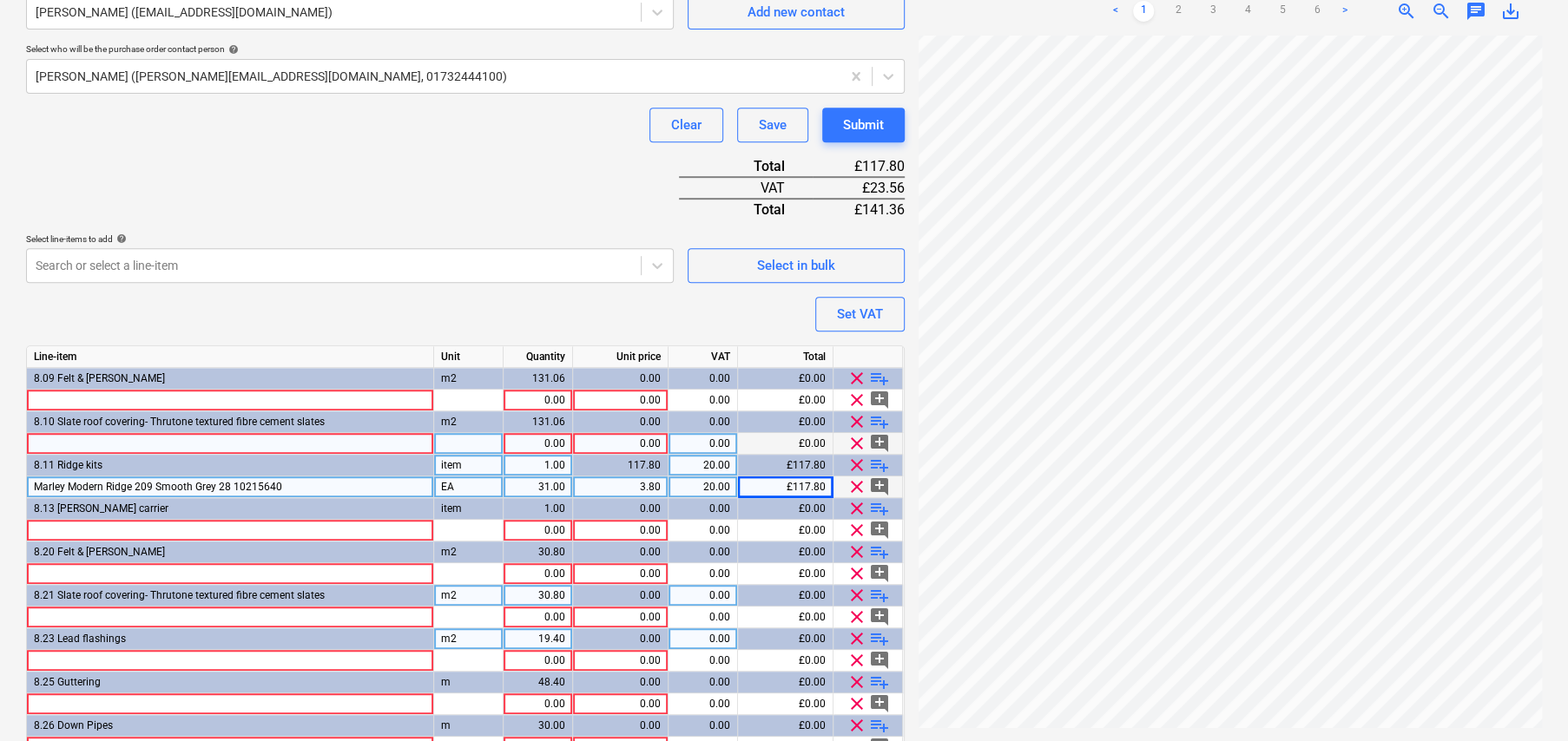
click at [250, 437] on div at bounding box center [230, 444] width 408 height 22
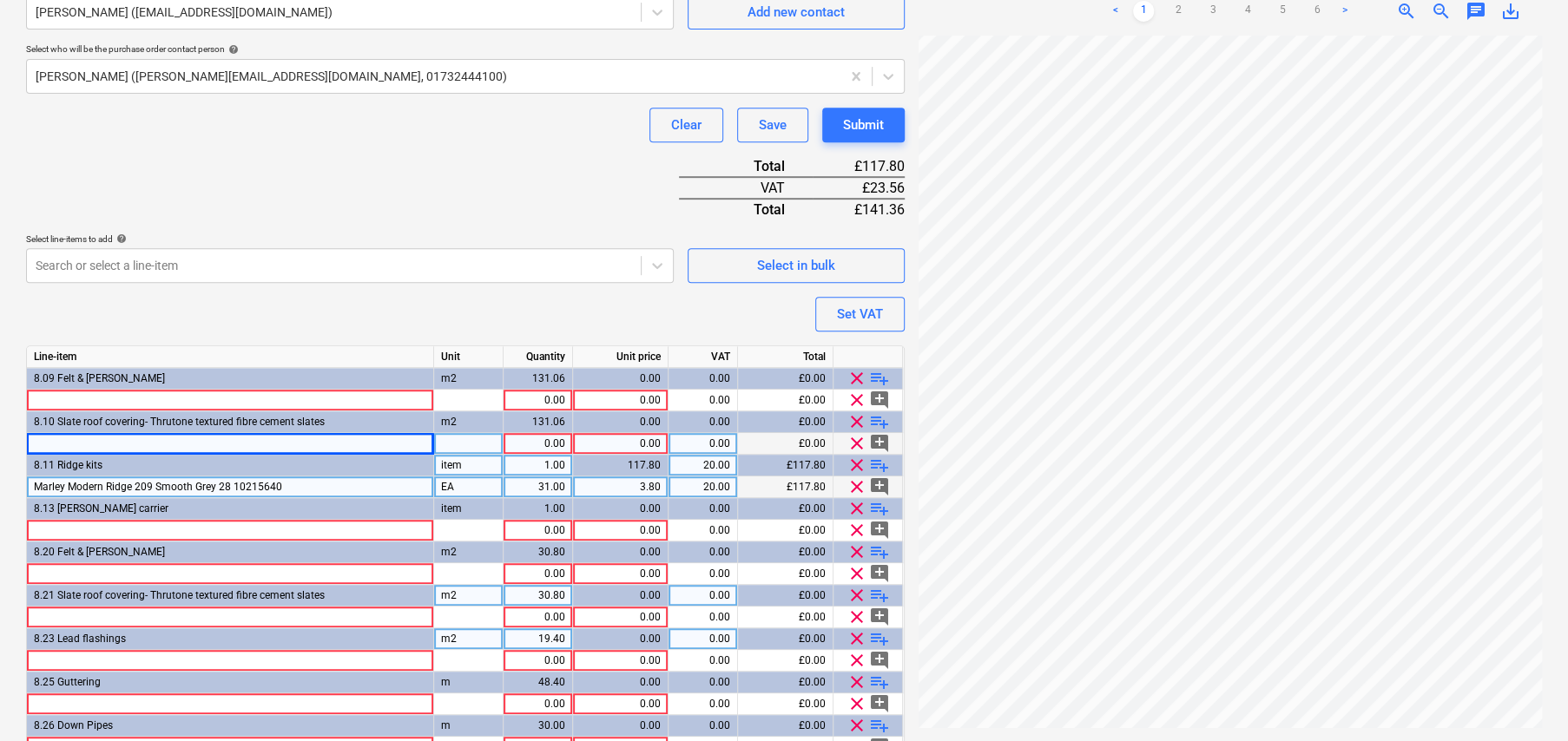
click at [134, 444] on div at bounding box center [230, 444] width 408 height 22
drag, startPoint x: 231, startPoint y: 439, endPoint x: 323, endPoint y: 437, distance: 92.0
click at [323, 437] on input "ALM Aluminium Soaker 13.0in (4x3) 1.25 EA 52.50* S 23swg 10236334" at bounding box center [230, 444] width 407 height 21
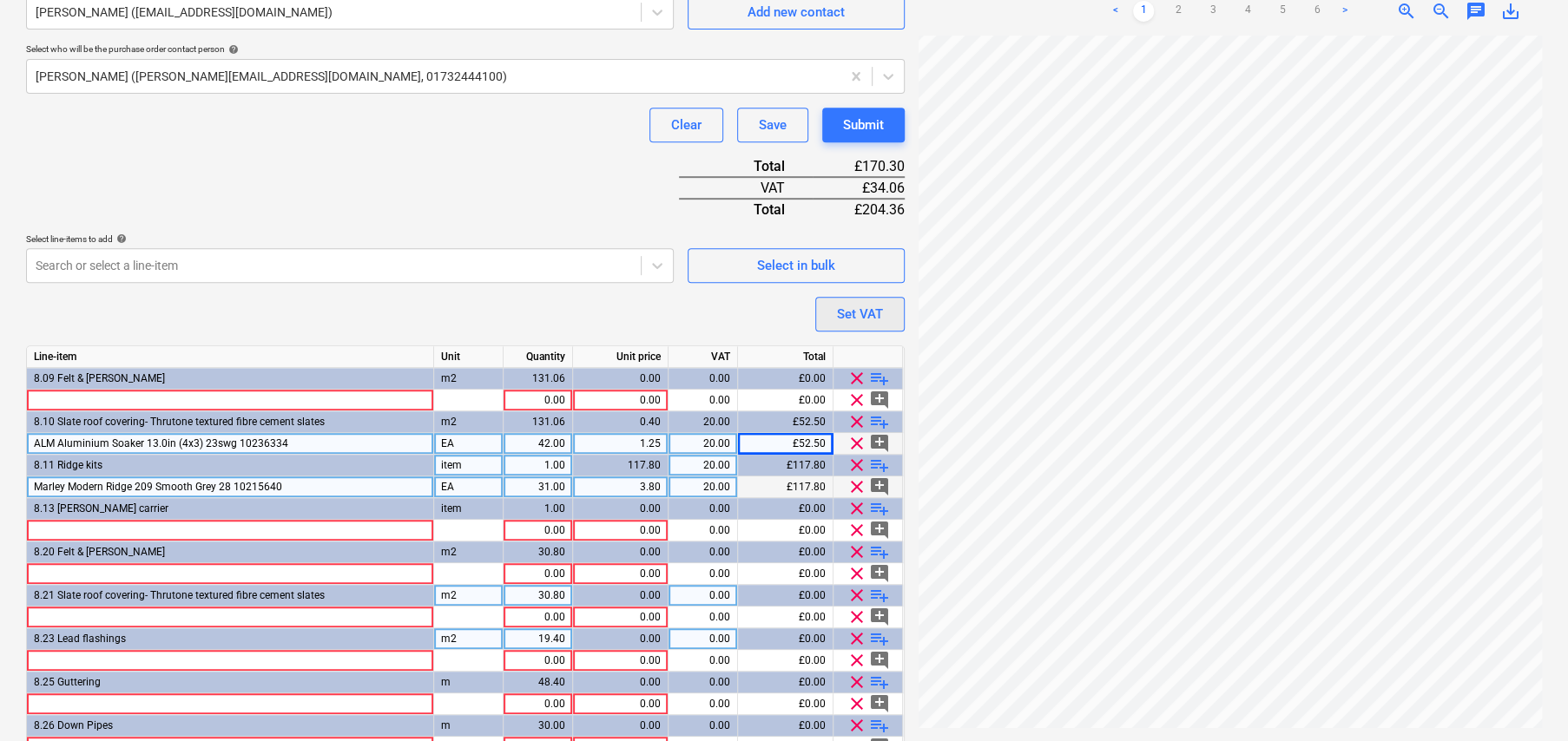
click at [863, 312] on div "Set VAT" at bounding box center [860, 314] width 46 height 23
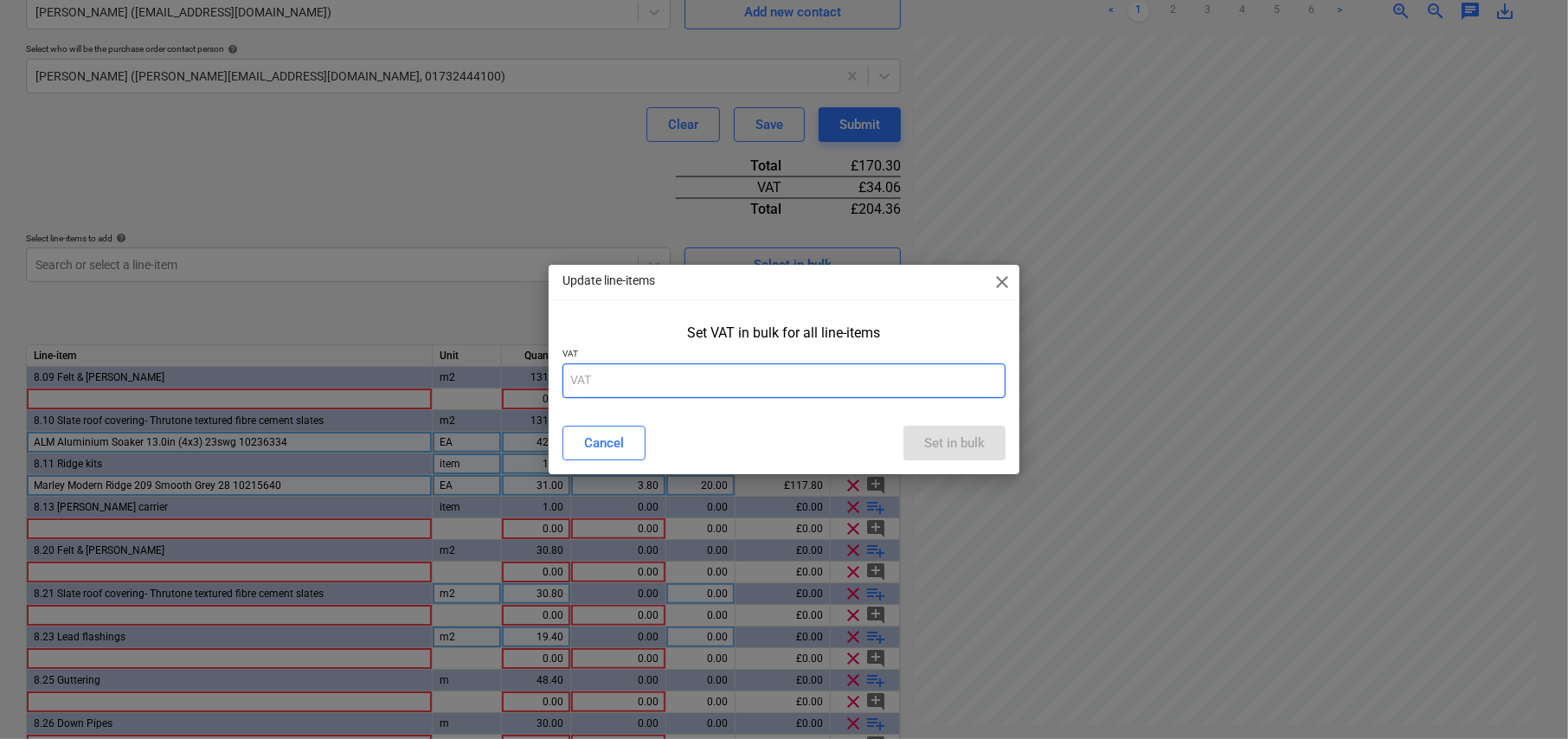
click at [681, 377] on input "text" at bounding box center [783, 380] width 443 height 34
click at [955, 434] on div "Set in bulk" at bounding box center [954, 444] width 60 height 23
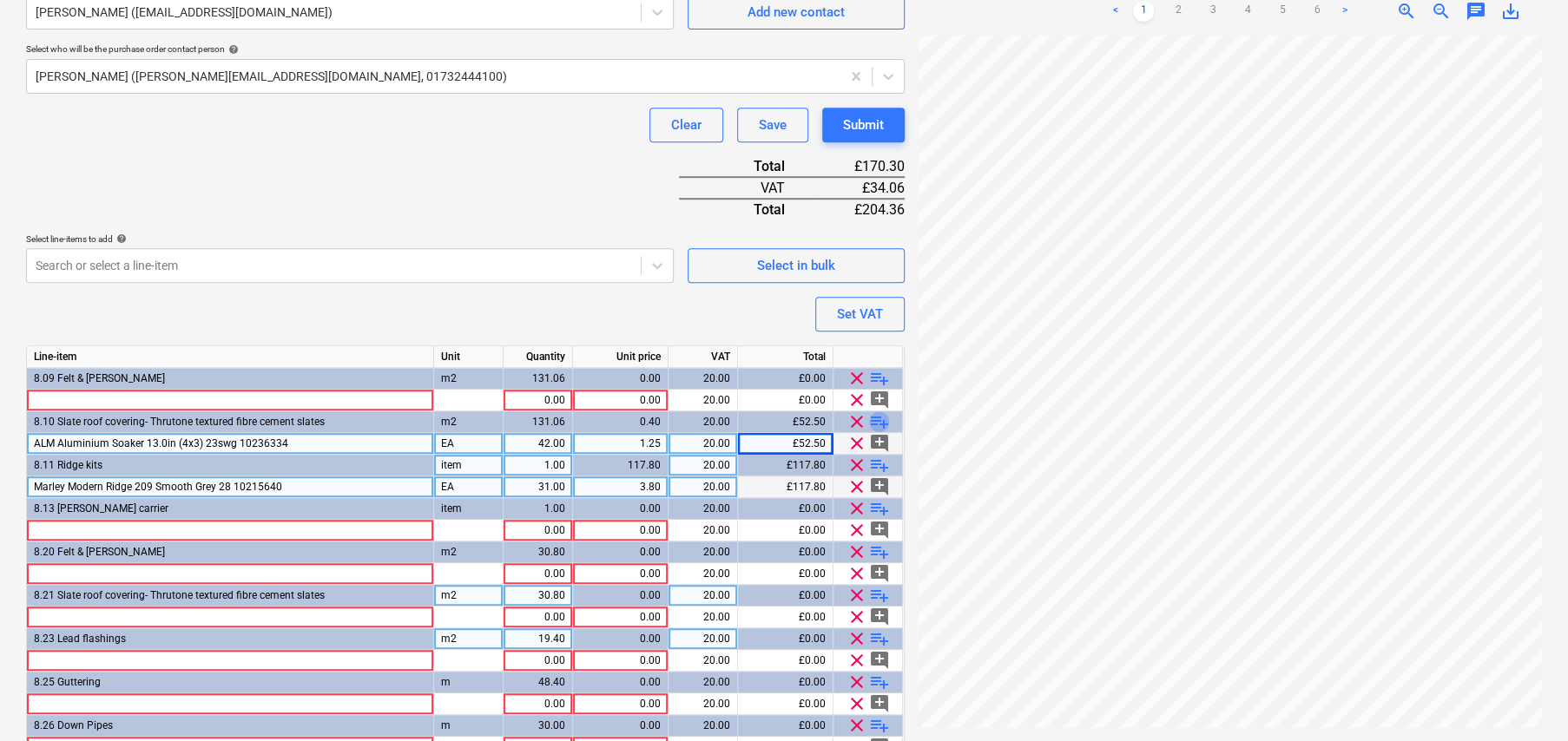
click at [880, 420] on span "playlist_add" at bounding box center [879, 422] width 21 height 21
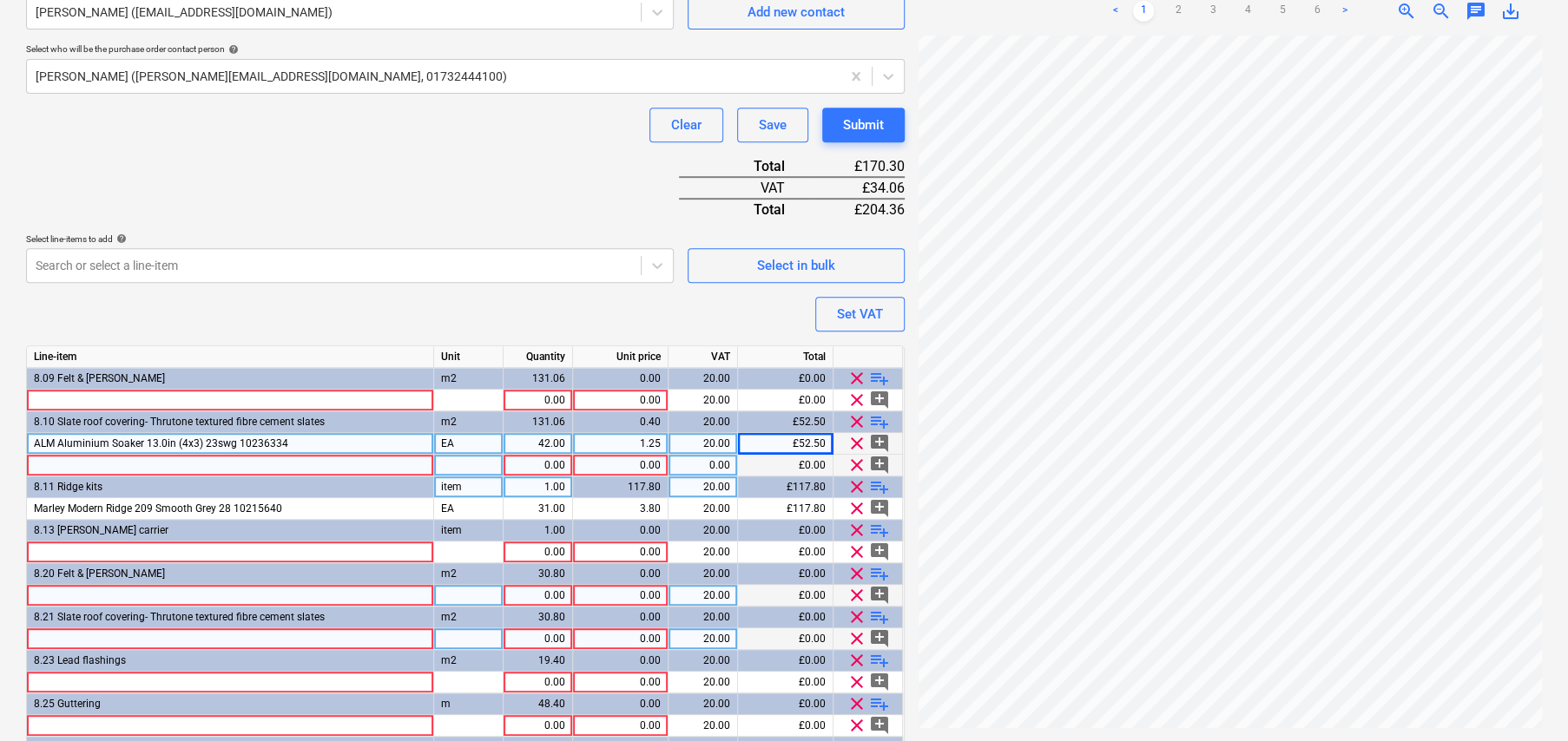
click at [880, 419] on span "playlist_add" at bounding box center [879, 422] width 21 height 21
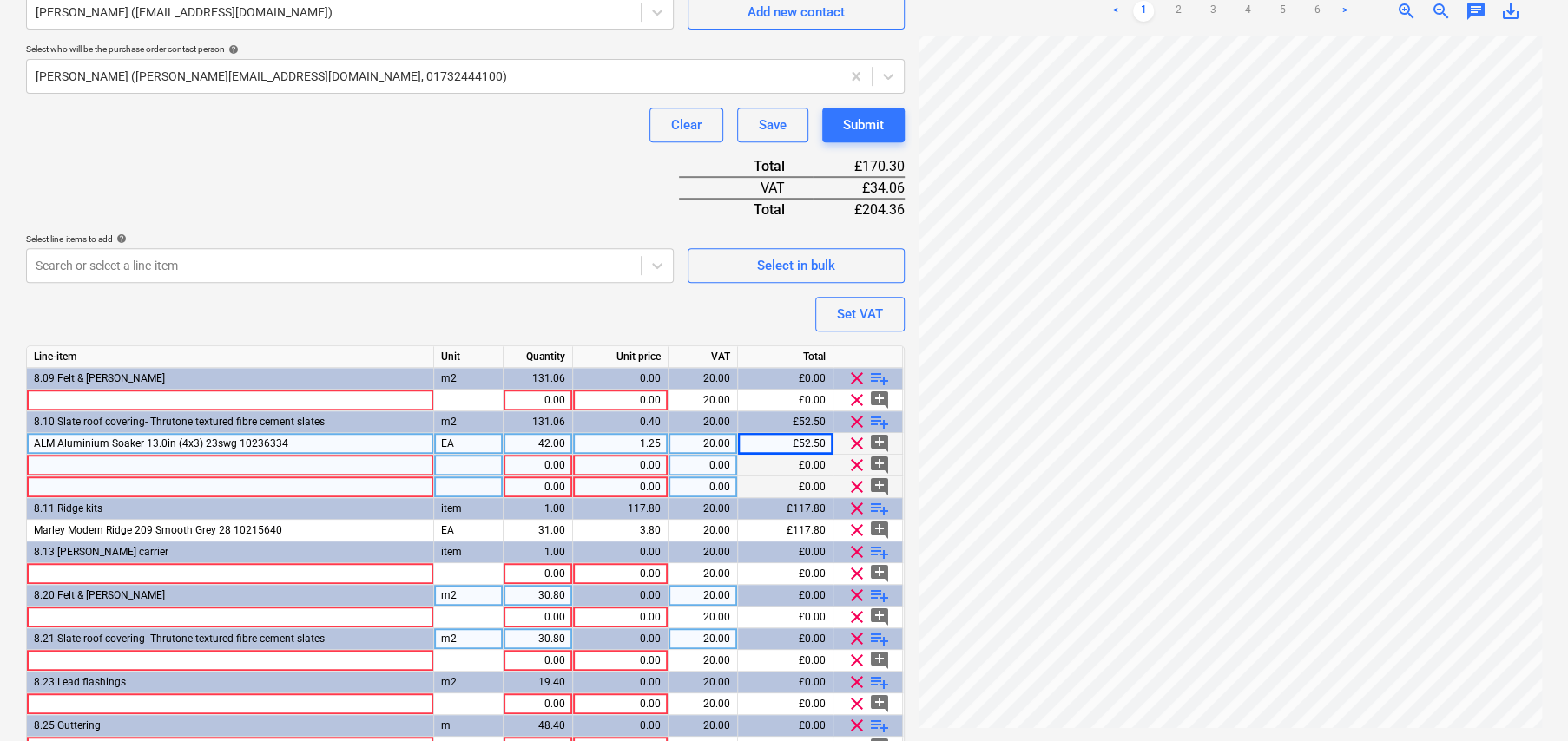
click at [880, 419] on span "playlist_add" at bounding box center [879, 422] width 21 height 21
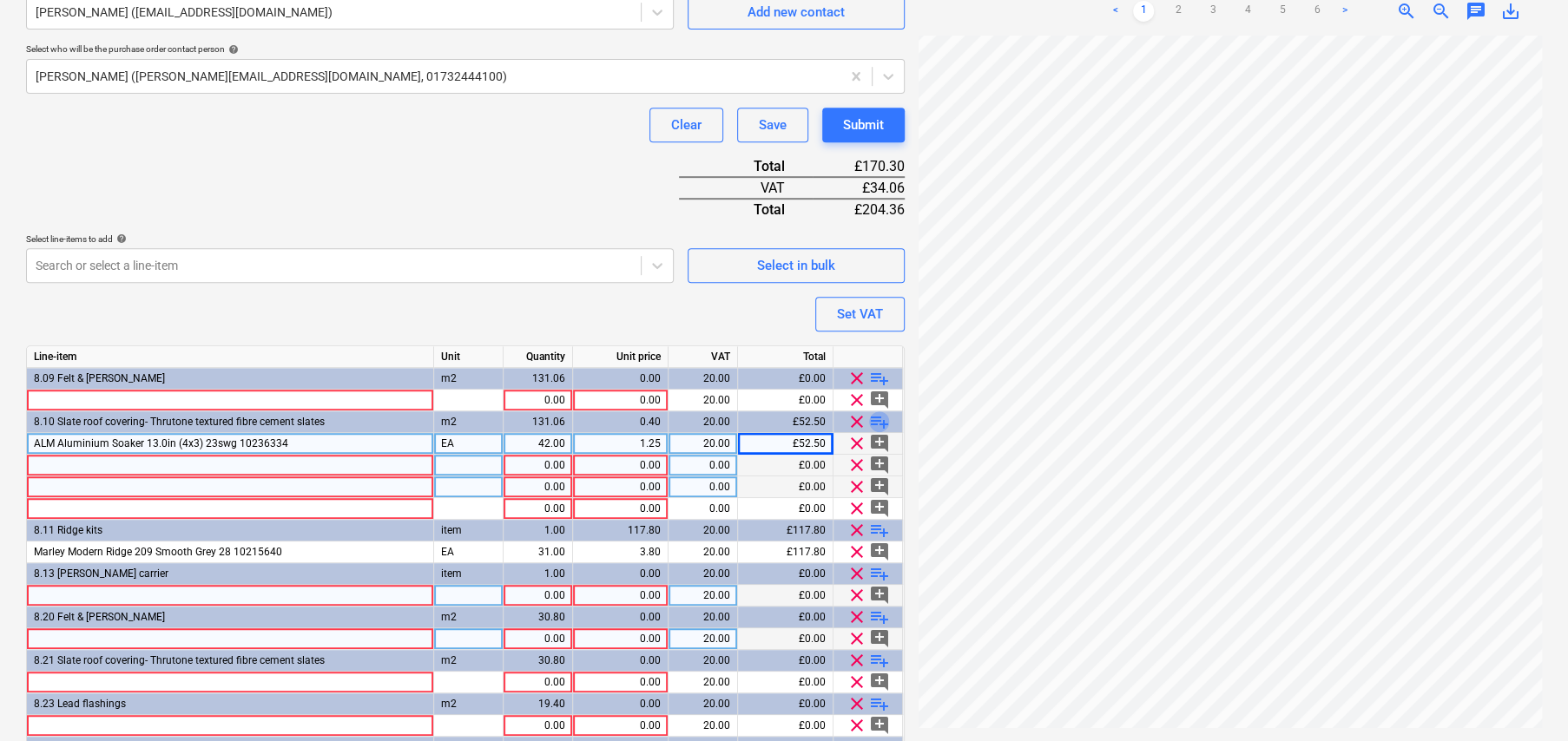
click at [880, 419] on span "playlist_add" at bounding box center [879, 422] width 21 height 21
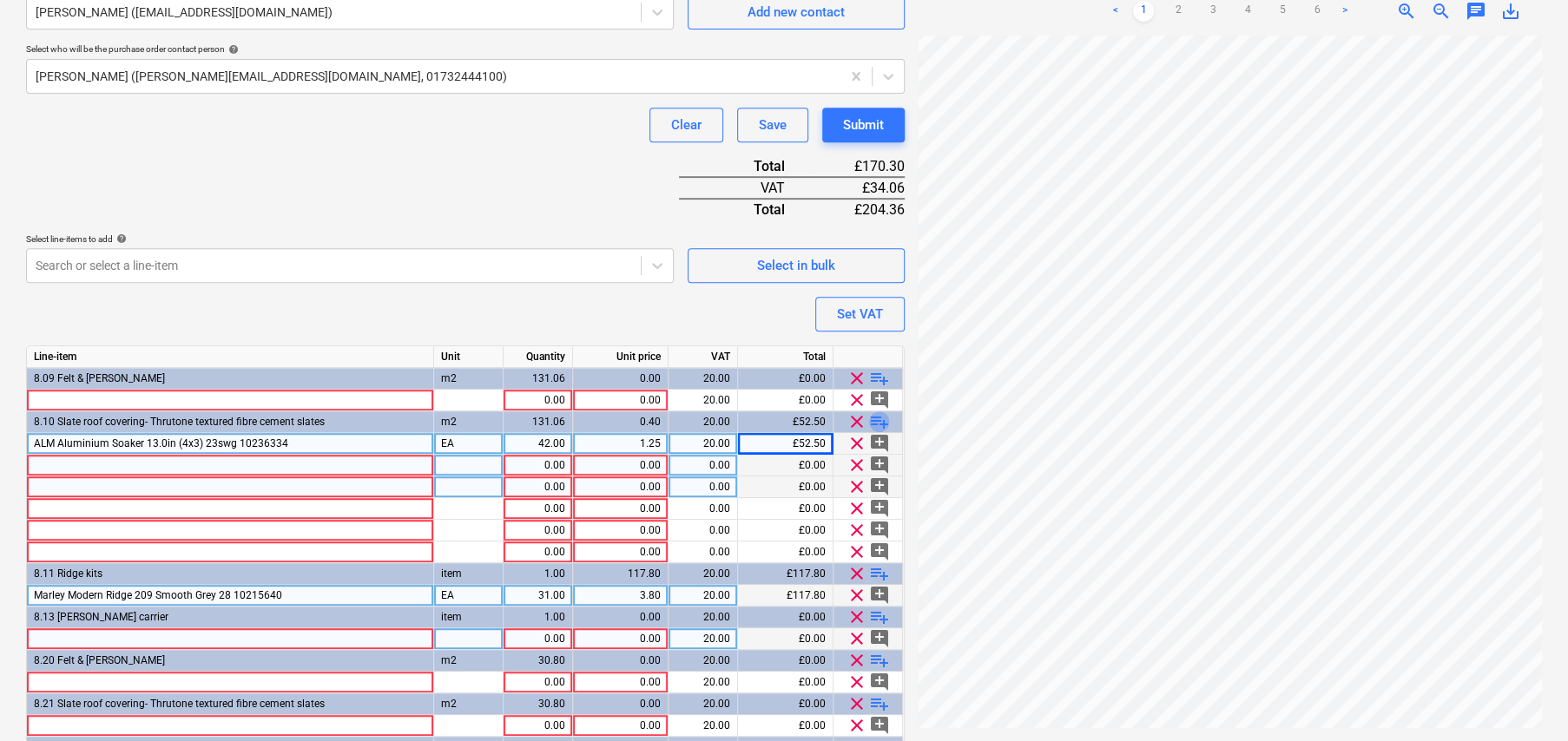
click at [880, 419] on span "playlist_add" at bounding box center [879, 422] width 21 height 21
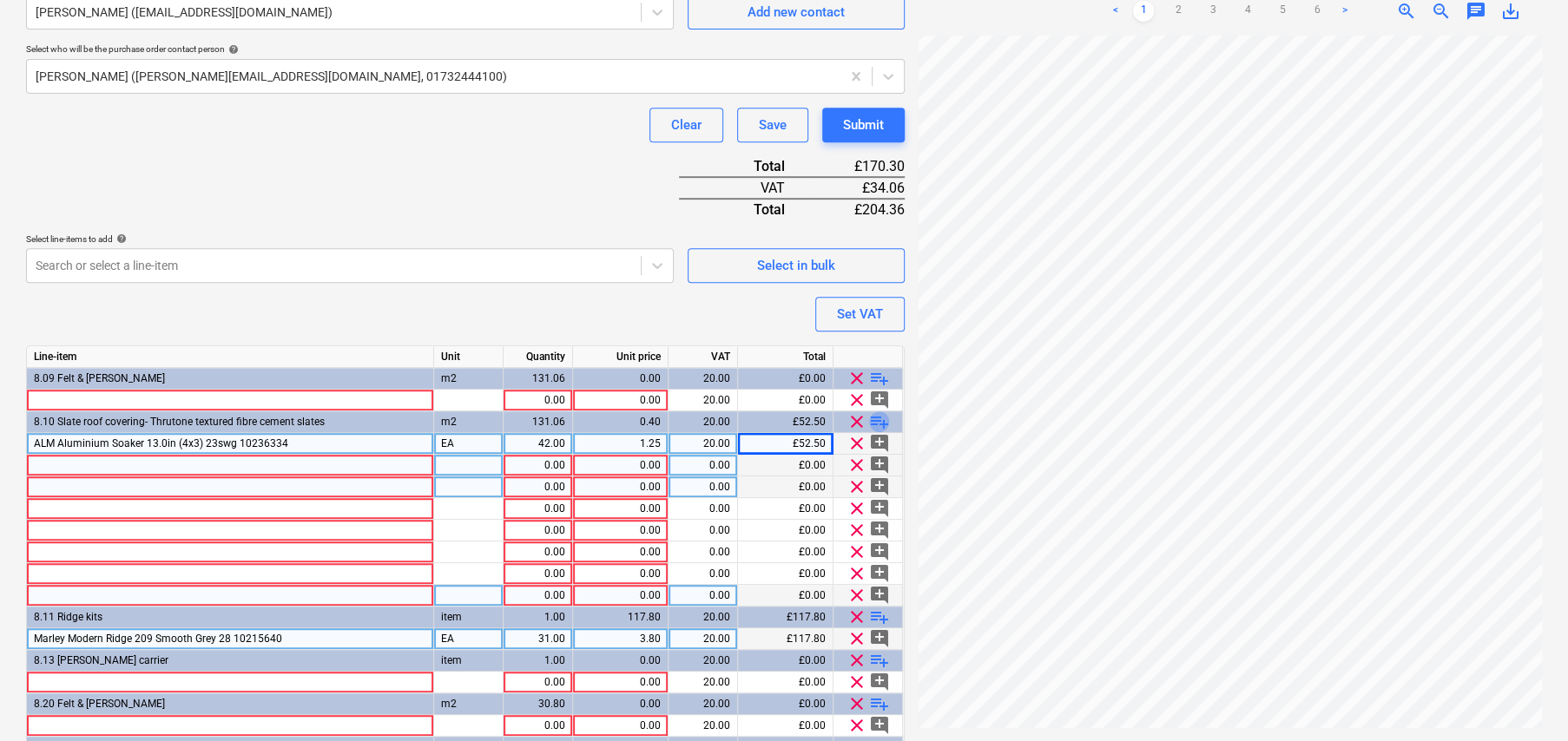
click at [880, 419] on span "playlist_add" at bounding box center [879, 422] width 21 height 21
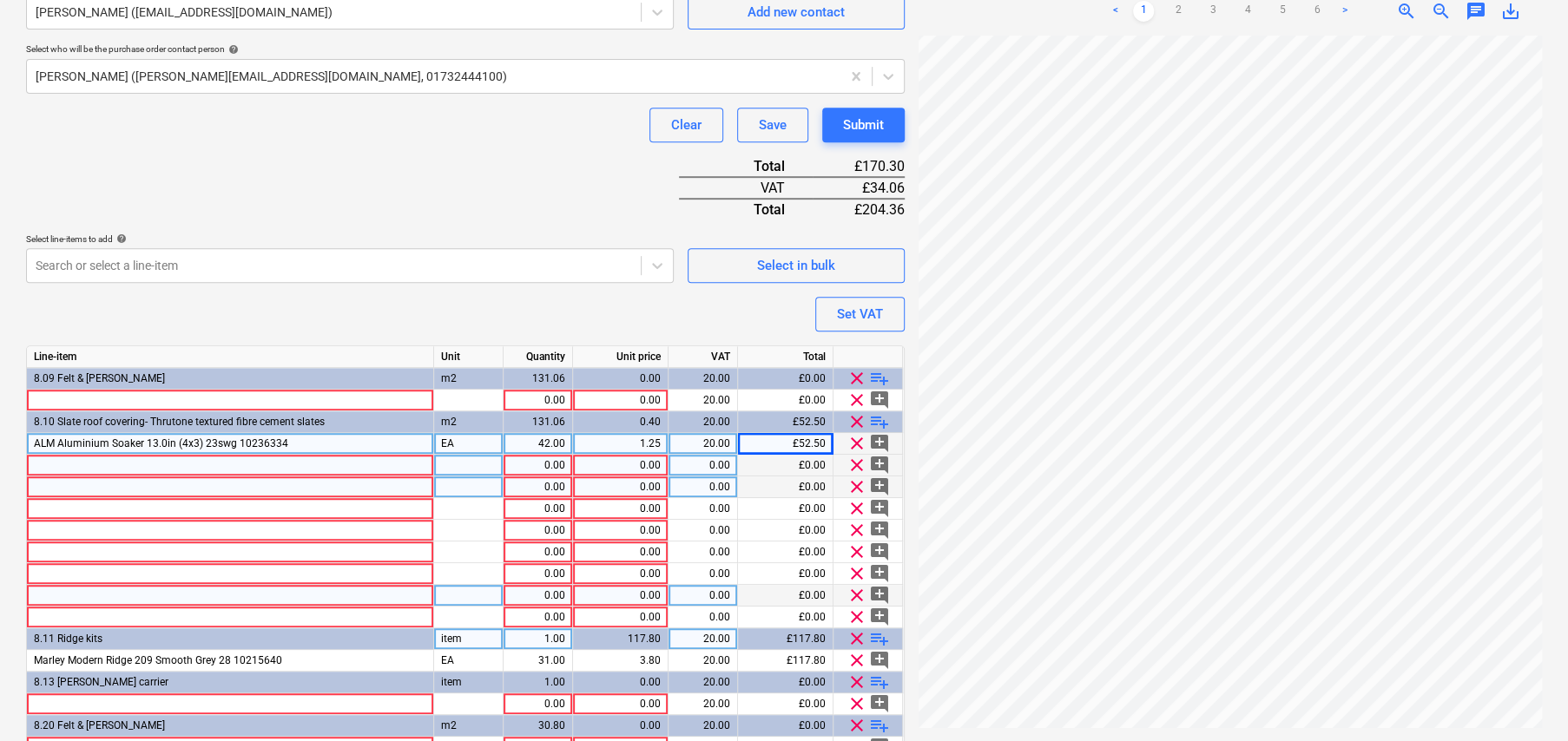
click at [402, 463] on div at bounding box center [230, 465] width 408 height 22
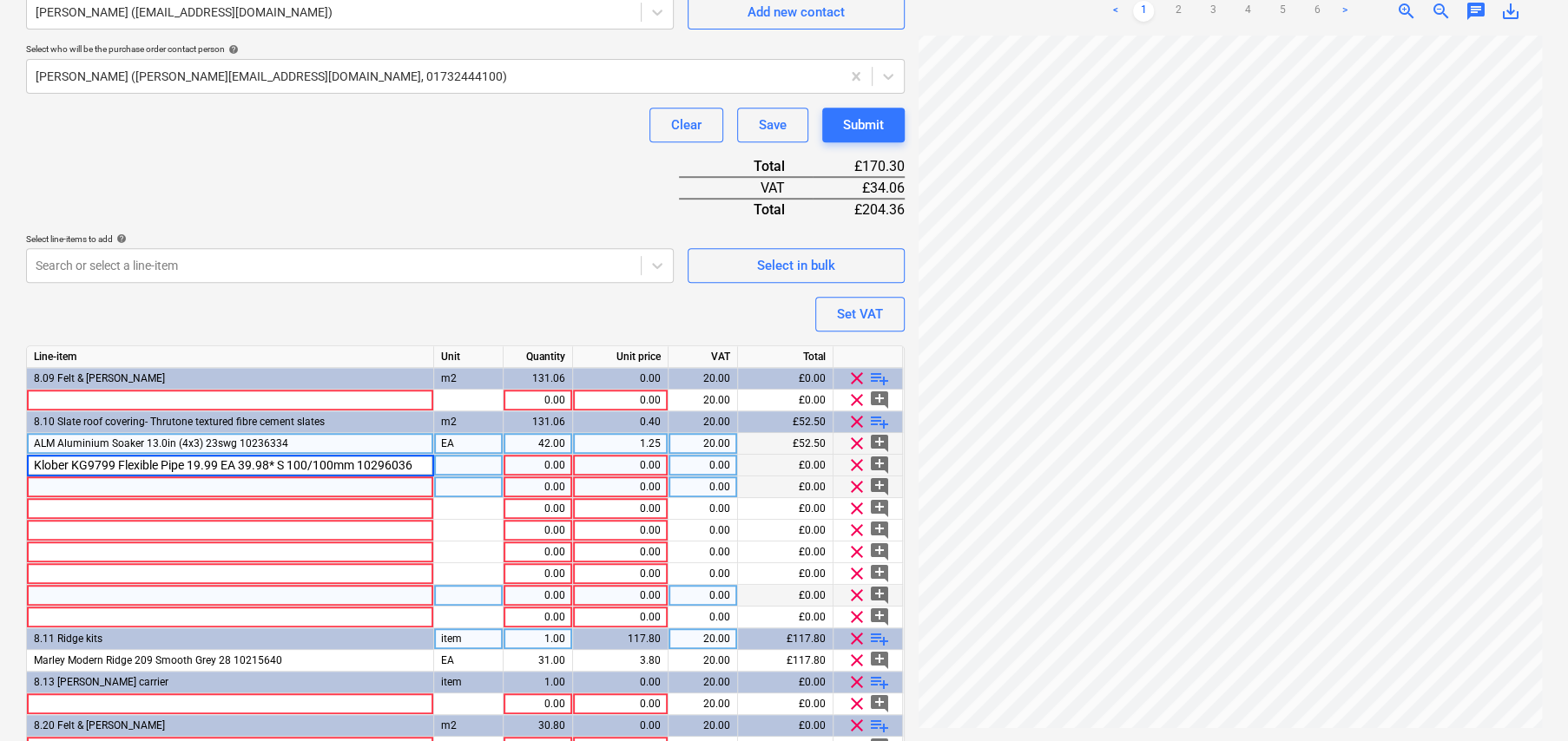
drag, startPoint x: 191, startPoint y: 461, endPoint x: 276, endPoint y: 471, distance: 85.6
click at [276, 471] on input "Klober KG9799 Flexible Pipe 19.99 EA 39.98* S 100/100mm 10296036" at bounding box center [230, 465] width 407 height 21
drag, startPoint x: 289, startPoint y: 461, endPoint x: 195, endPoint y: 456, distance: 94.1
click at [195, 456] on input "Klober KG9799 Flexible Pipe 19.99 EA 39.98* S 100/100mm 10296036" at bounding box center [230, 465] width 407 height 21
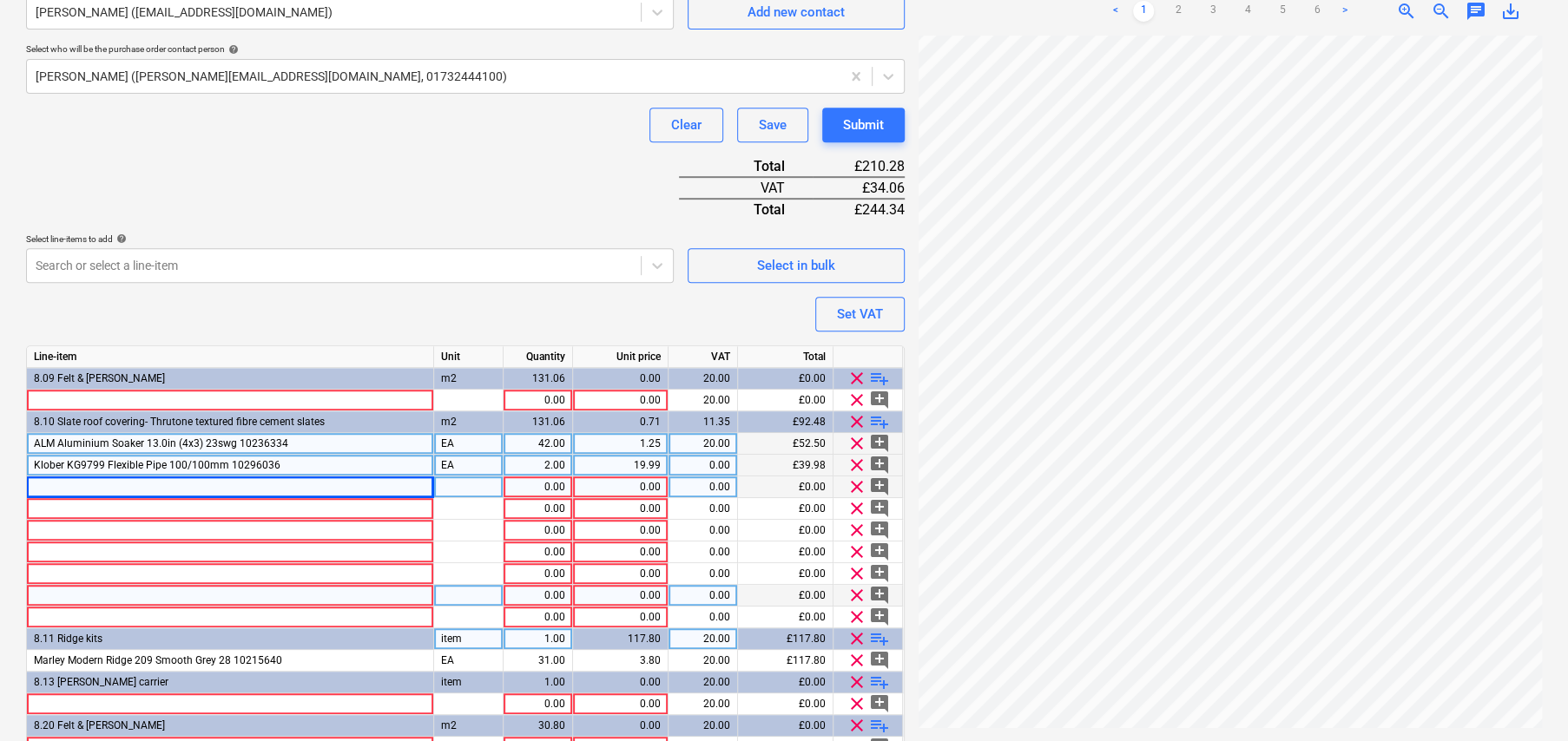
click at [162, 490] on div at bounding box center [230, 487] width 408 height 22
drag, startPoint x: 184, startPoint y: 481, endPoint x: 283, endPoint y: 489, distance: 99.3
click at [283, 489] on input "Klober KG9630 Uni-Line Slate Vent 27.99 EA 55.98* S 0429 Slate Grey 10296074" at bounding box center [230, 487] width 407 height 21
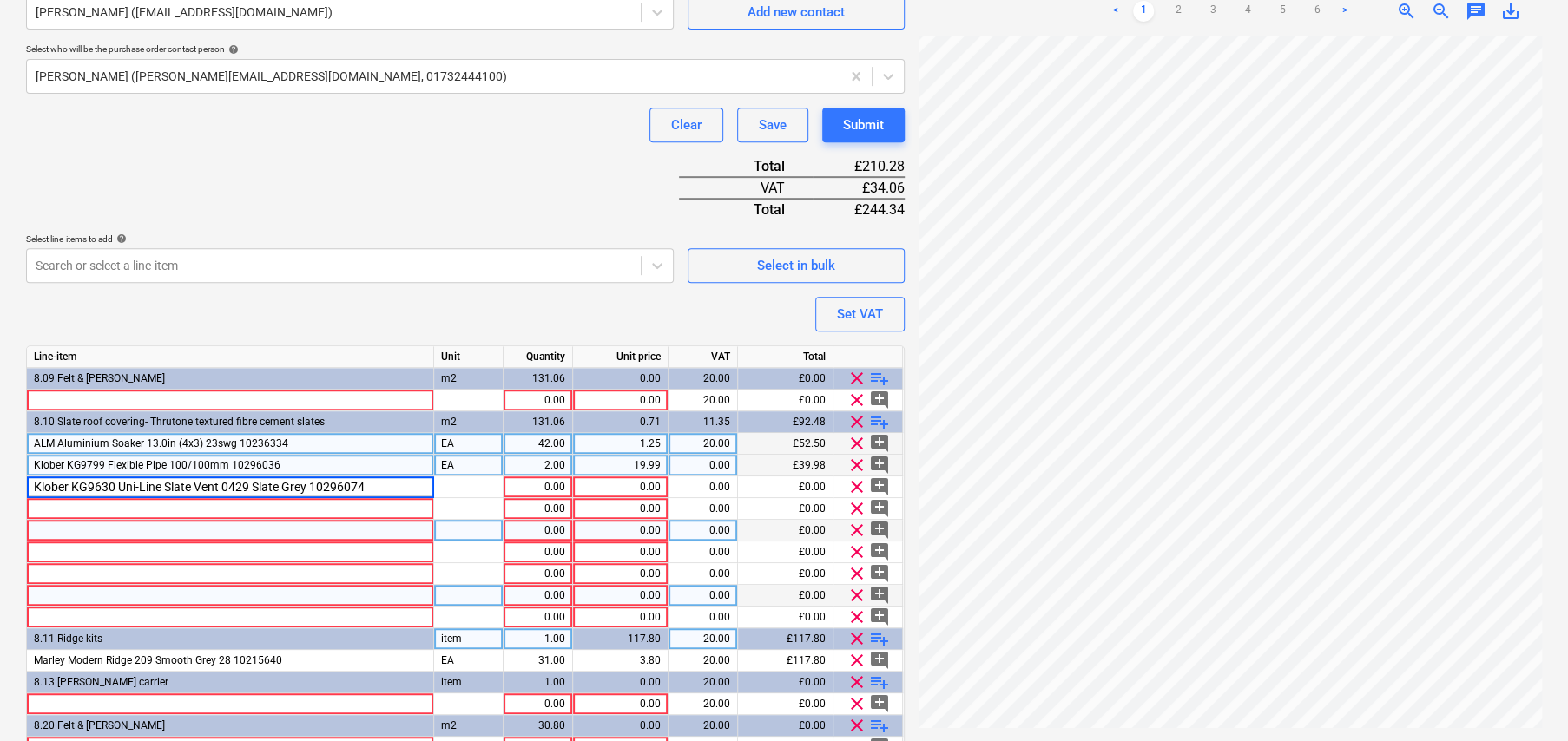
scroll to position [0, 0]
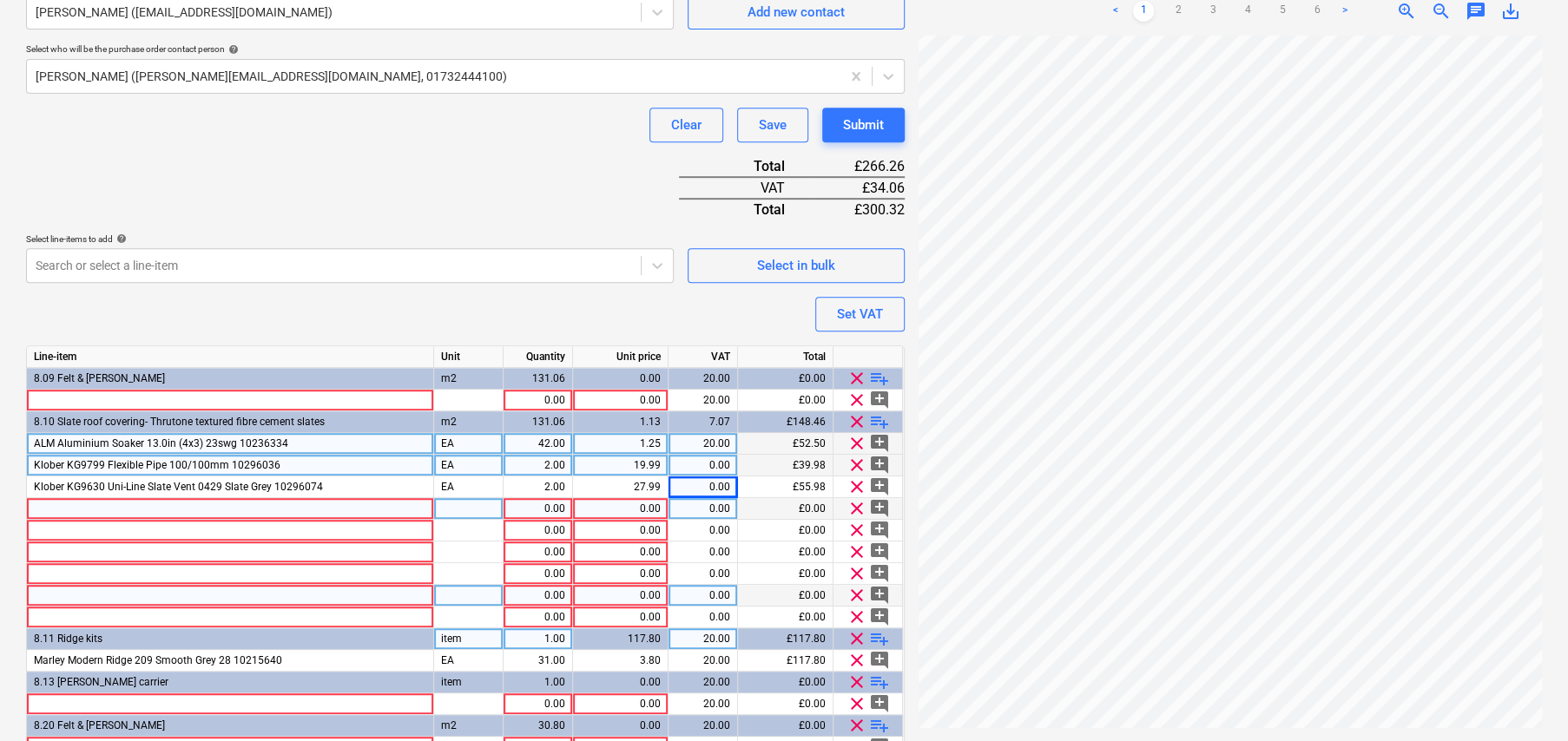
click at [306, 502] on div at bounding box center [230, 509] width 408 height 22
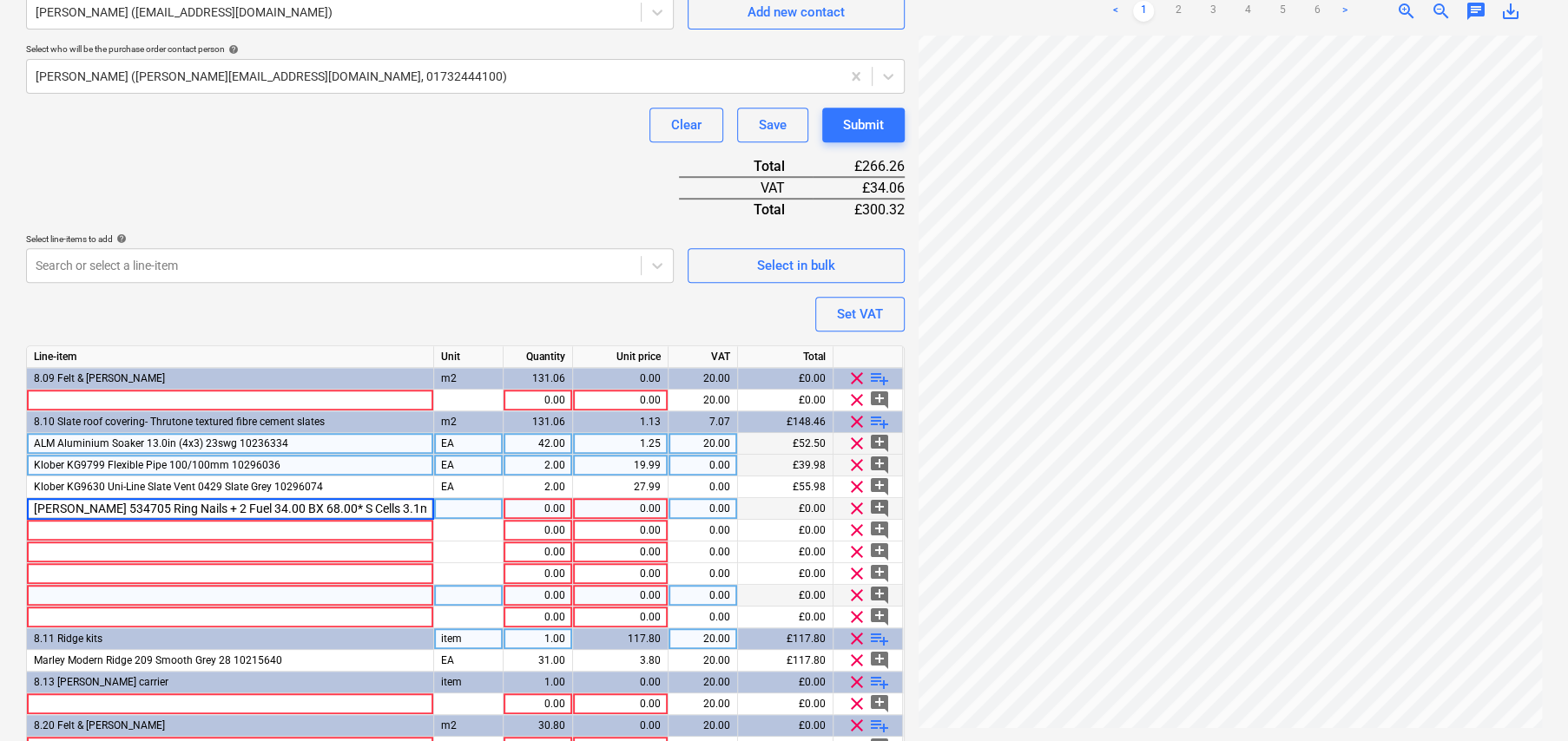
scroll to position [0, 134]
drag, startPoint x: 89, startPoint y: 504, endPoint x: 187, endPoint y: 509, distance: 98.1
click at [187, 509] on input "[PERSON_NAME] 534705 Ring Nails + 2 Fuel 34.00 BX 68.00* S Cells 3.1mm x 63mm G…" at bounding box center [230, 509] width 407 height 21
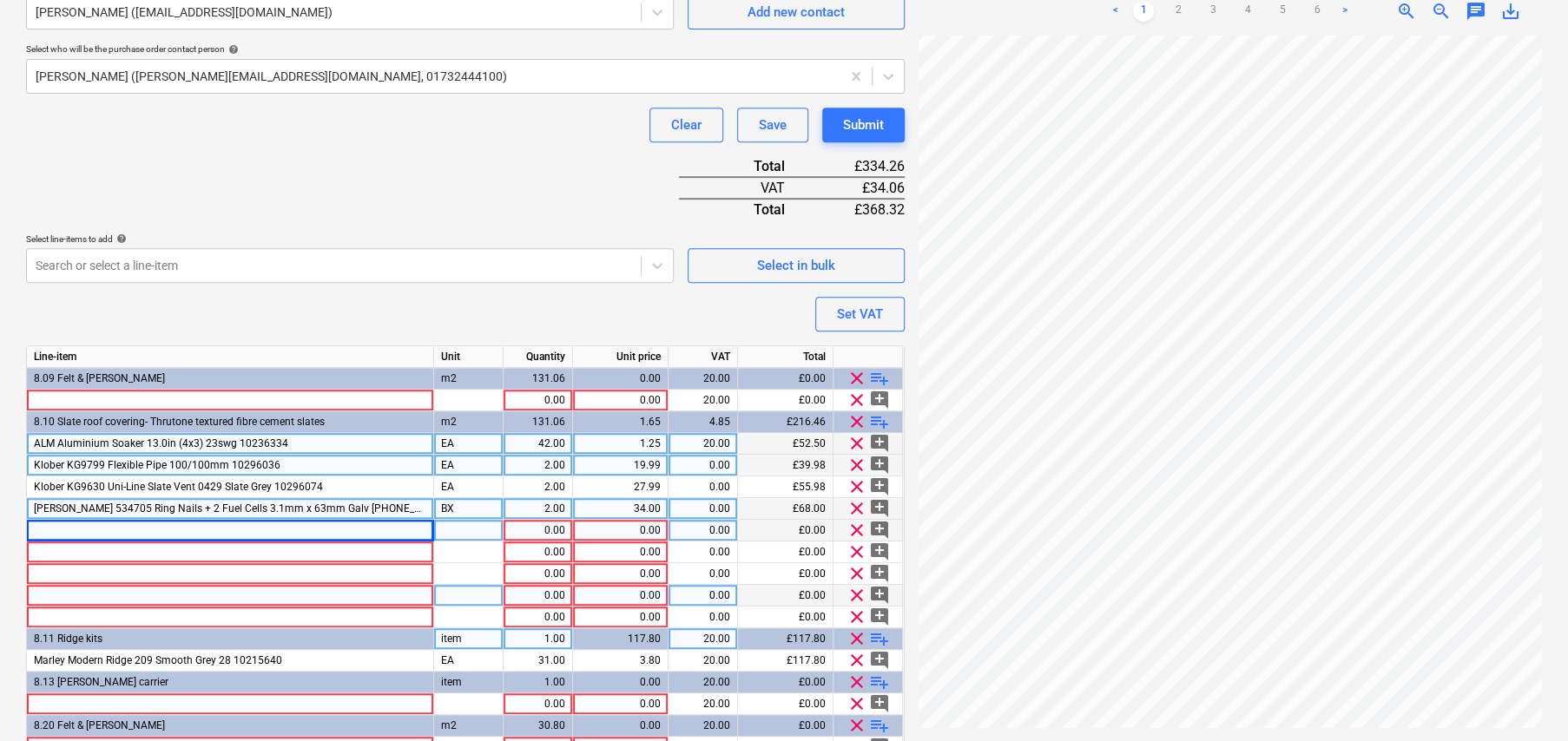
click at [313, 533] on div at bounding box center [230, 530] width 408 height 22
click at [239, 527] on input "Hambleside Danelaw CON6 Vent Dry 50.16 EA 100.32* S Hip & Ridge System 6m 10591…" at bounding box center [230, 530] width 407 height 21
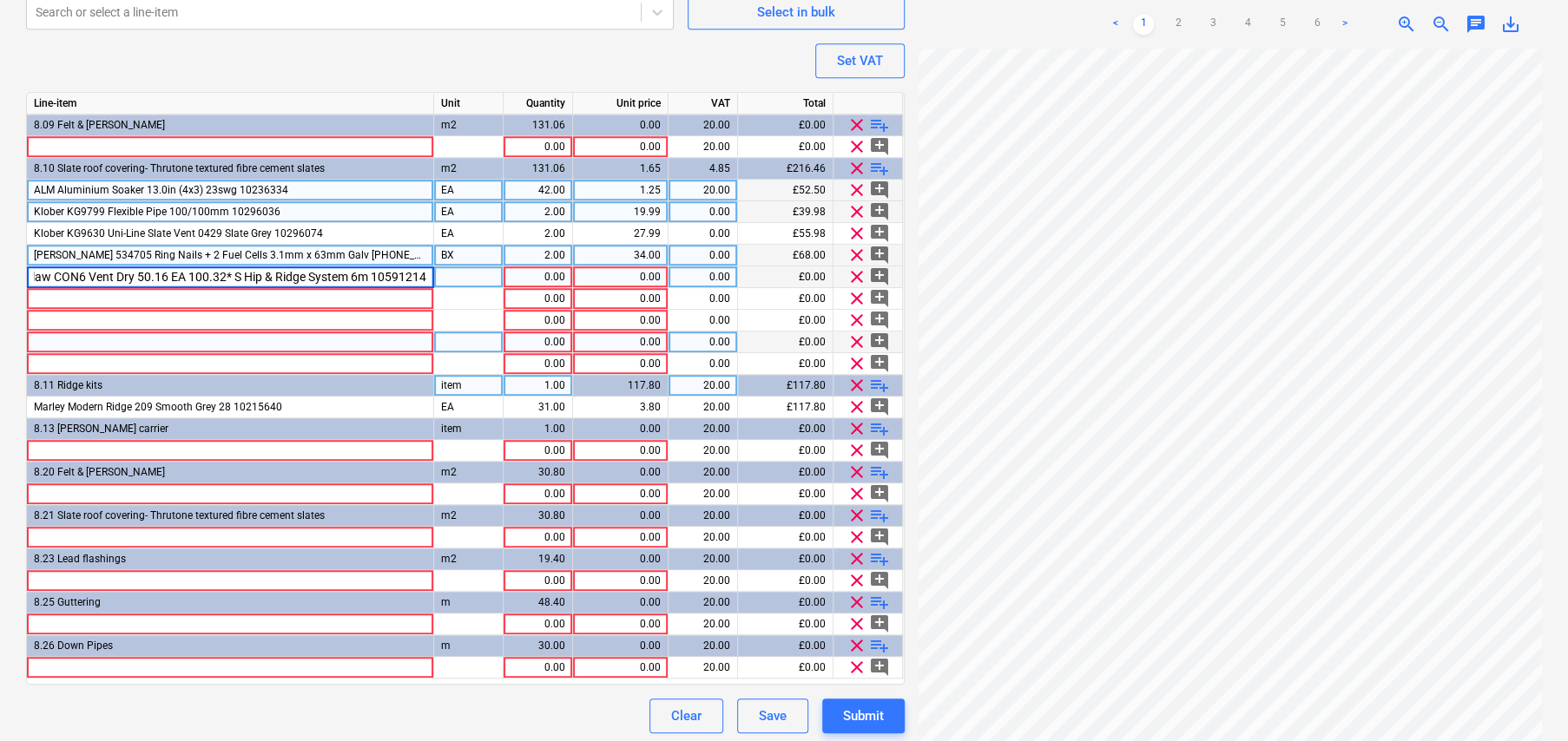
scroll to position [729, 0]
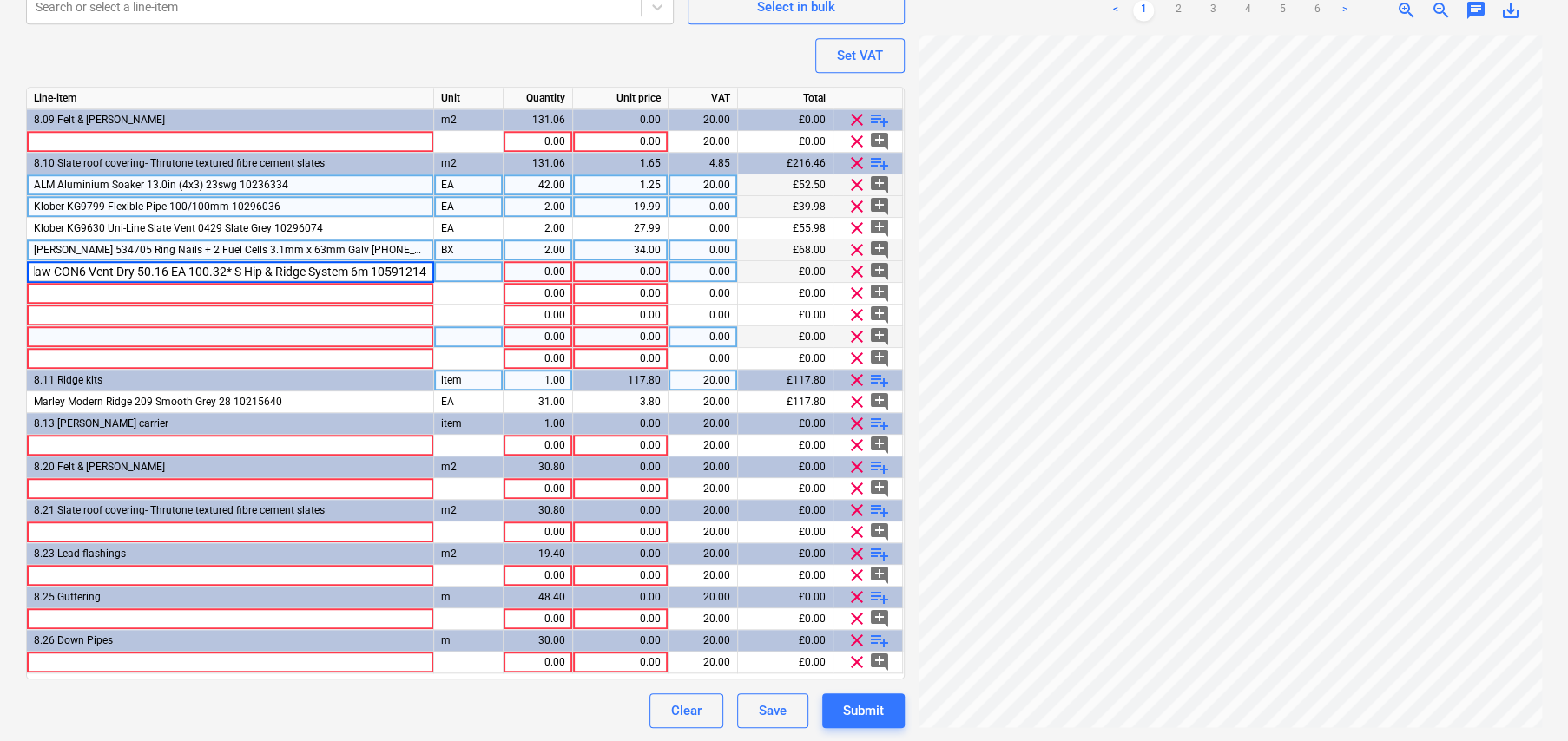
drag, startPoint x: 241, startPoint y: 267, endPoint x: 133, endPoint y: 266, distance: 108.0
click at [133, 266] on input "Hambleside Danelaw CON6 Vent Dry 50.16 EA 100.32* S Hip & Ridge System 6m 10591…" at bounding box center [230, 271] width 407 height 21
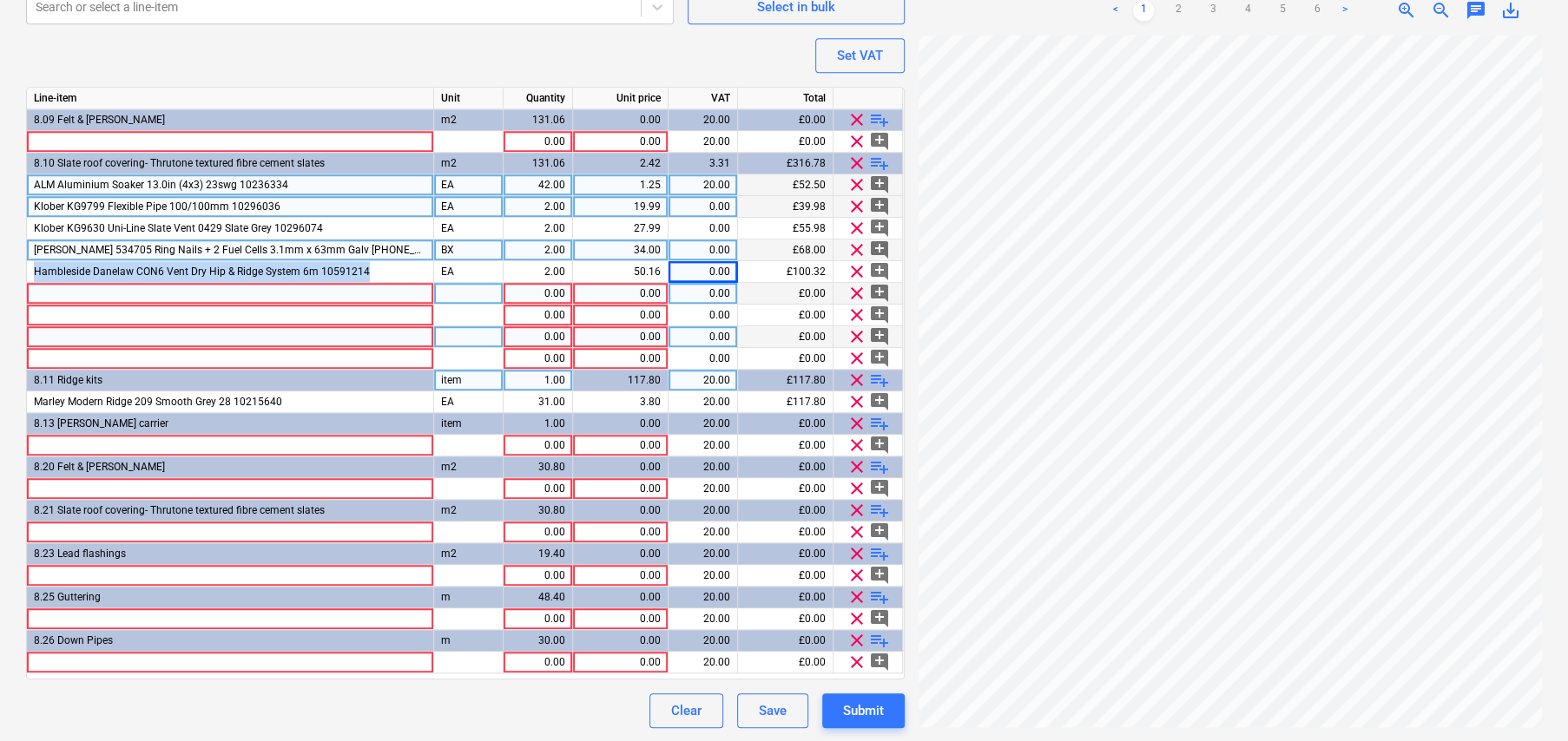
drag, startPoint x: 36, startPoint y: 266, endPoint x: 365, endPoint y: 280, distance: 329.3
click at [365, 280] on div "Line-item Unit Quantity Unit price VAT Total 8.09 Felt & [PERSON_NAME] m2 131.0…" at bounding box center [465, 383] width 878 height 592
copy span "Hambleside Danelaw CON6 Vent Dry Hip & Ridge System 6m 10591214"
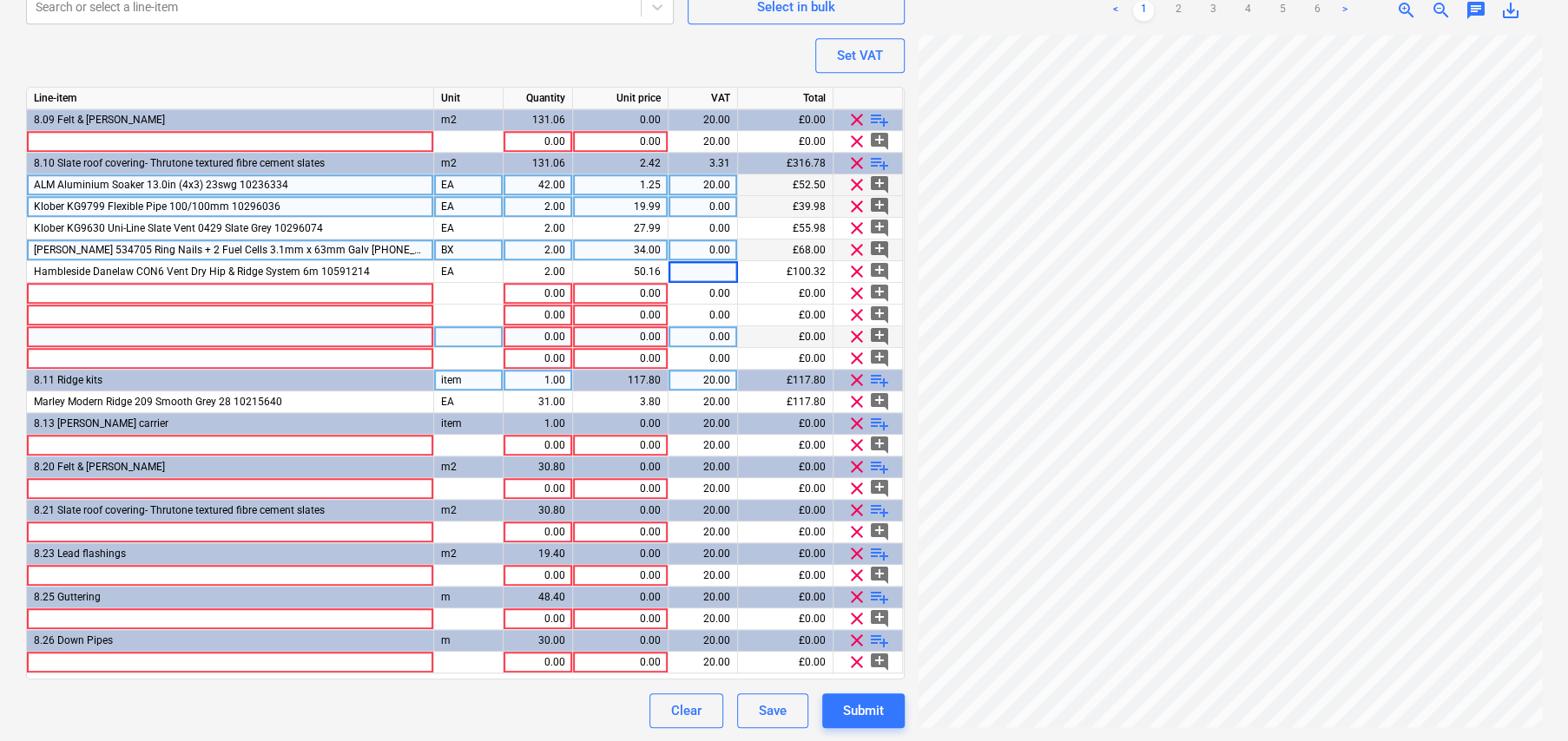
click at [882, 378] on span "playlist_add" at bounding box center [879, 381] width 21 height 21
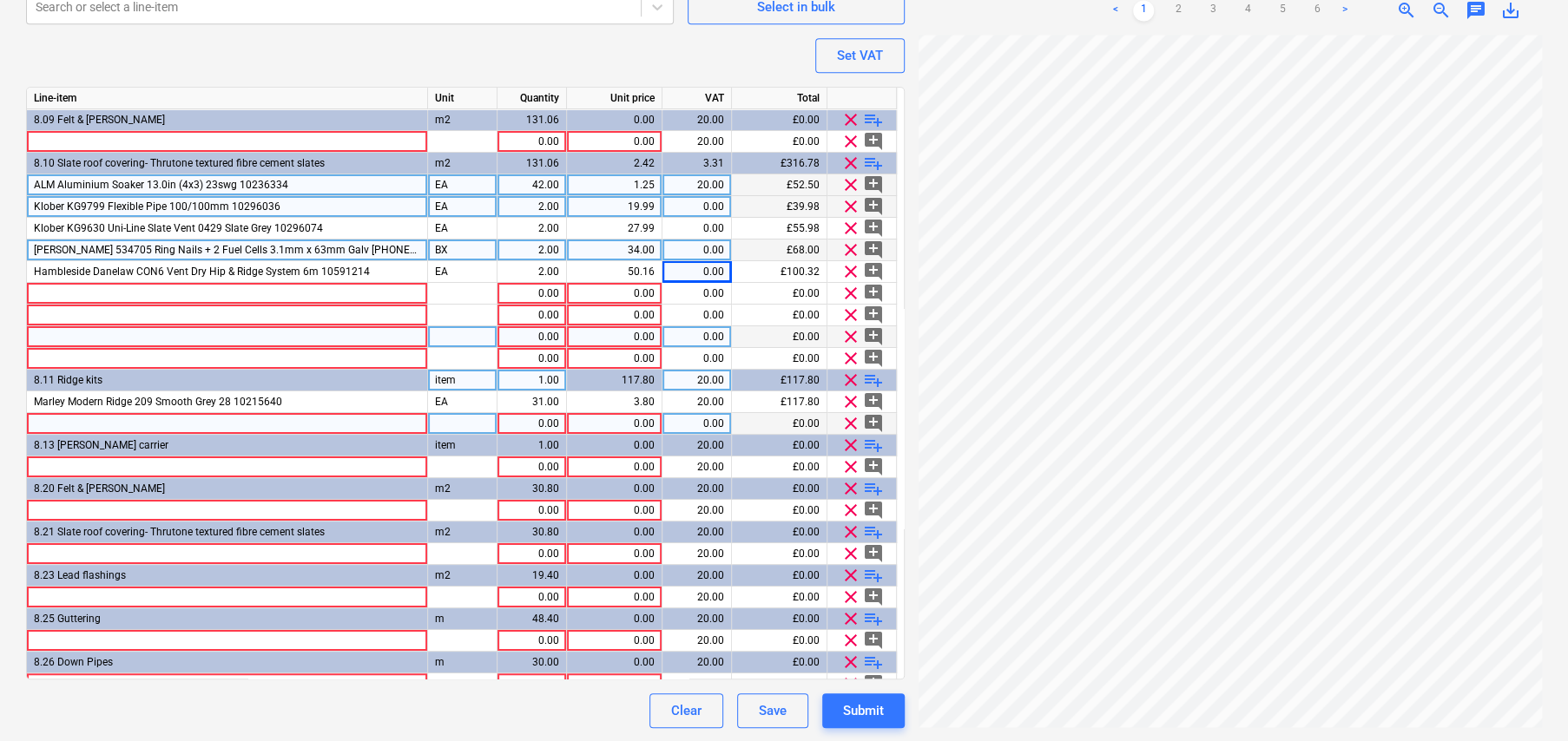
click at [295, 424] on div at bounding box center [227, 424] width 401 height 22
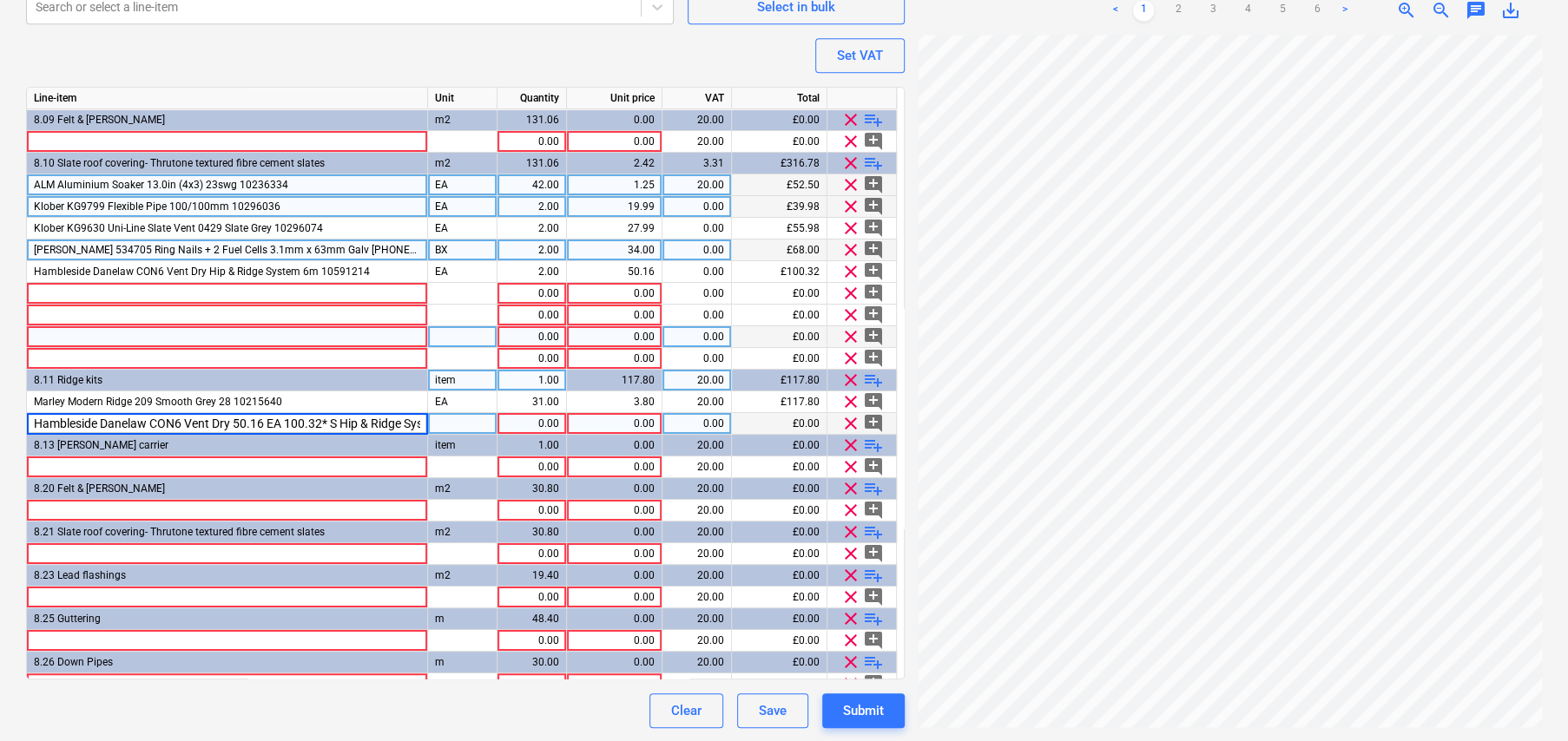
scroll to position [0, 105]
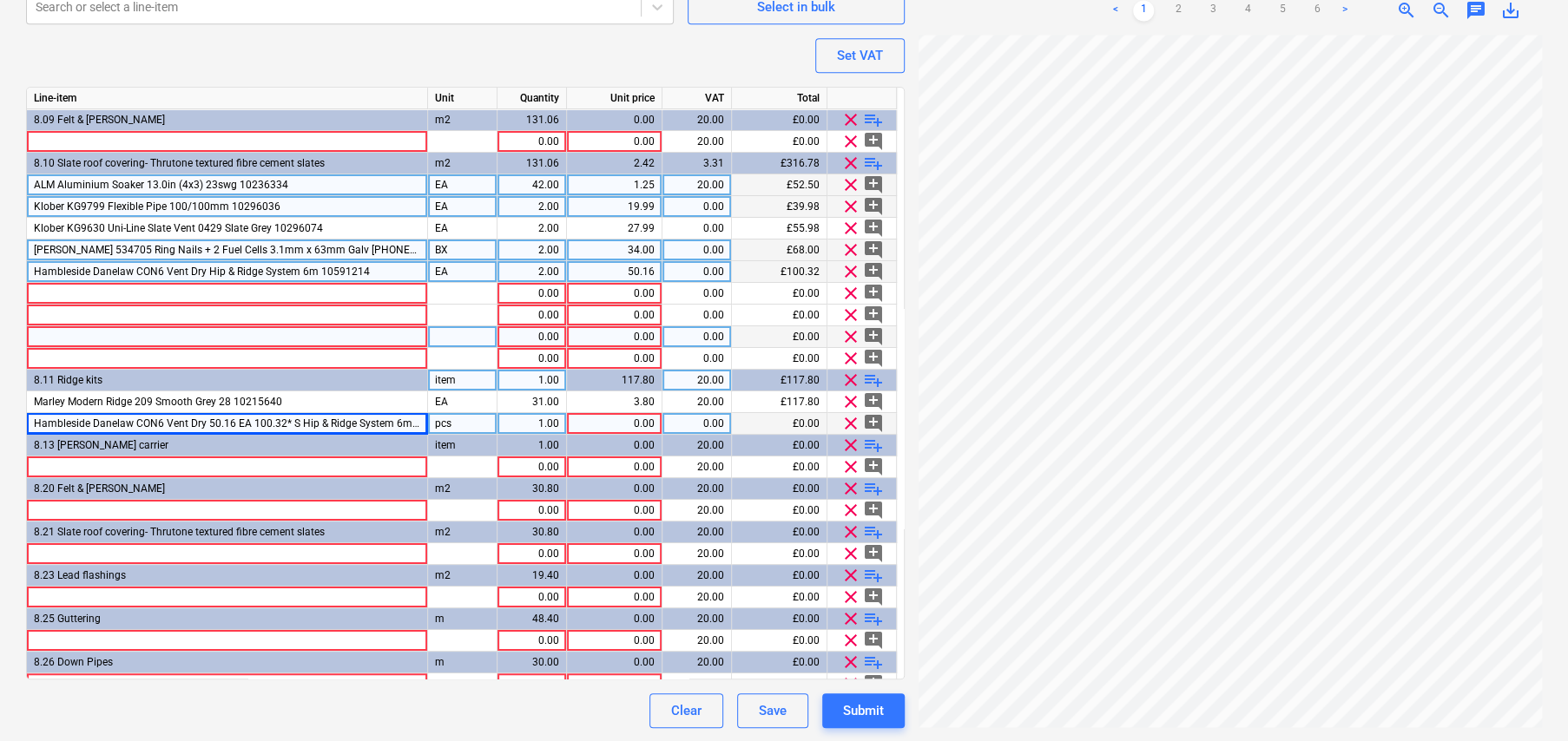
drag, startPoint x: 32, startPoint y: 266, endPoint x: 381, endPoint y: 273, distance: 349.1
click at [381, 273] on div "Hambleside Danelaw CON6 Vent Dry Hip & Ridge System 6m 10591214" at bounding box center [227, 271] width 401 height 22
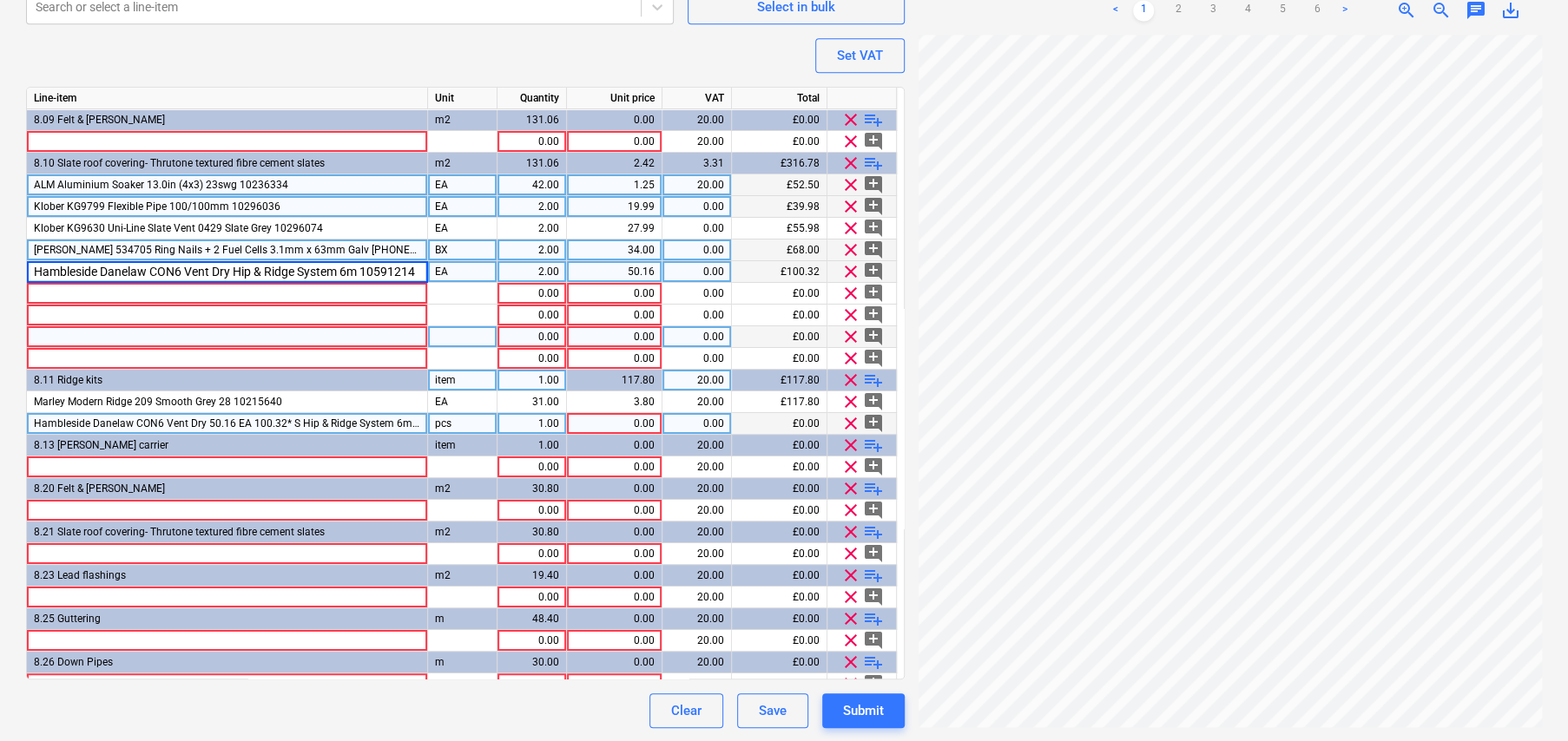
click at [551, 270] on div "2.00" at bounding box center [531, 271] width 55 height 22
click at [624, 269] on div "50.16" at bounding box center [614, 271] width 81 height 22
click at [456, 270] on div "EA" at bounding box center [462, 271] width 69 height 22
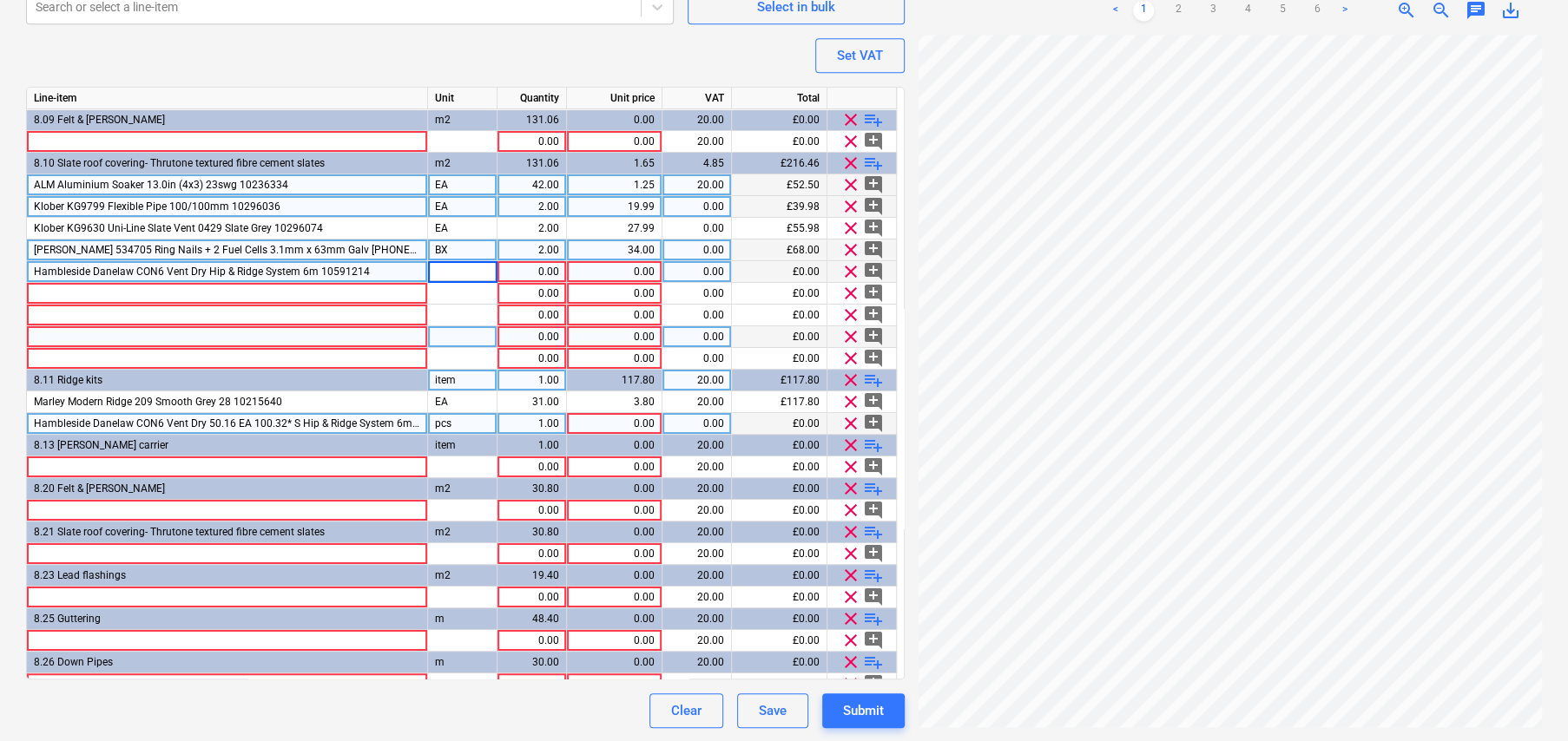
click at [399, 270] on div "Hambleside Danelaw CON6 Vent Dry Hip & Ridge System 6m 10591214" at bounding box center [227, 271] width 401 height 22
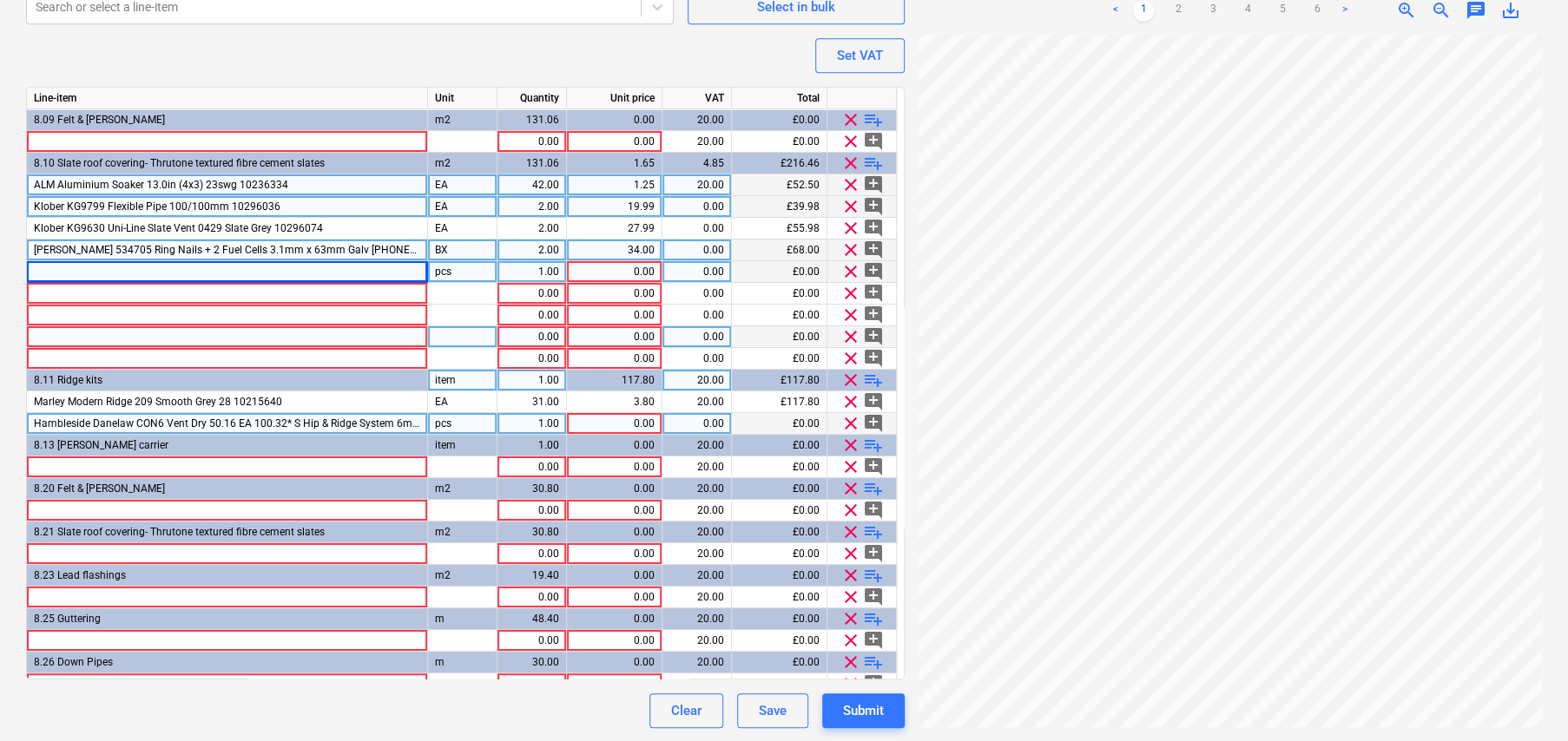
click at [448, 417] on div "pcs" at bounding box center [462, 424] width 69 height 22
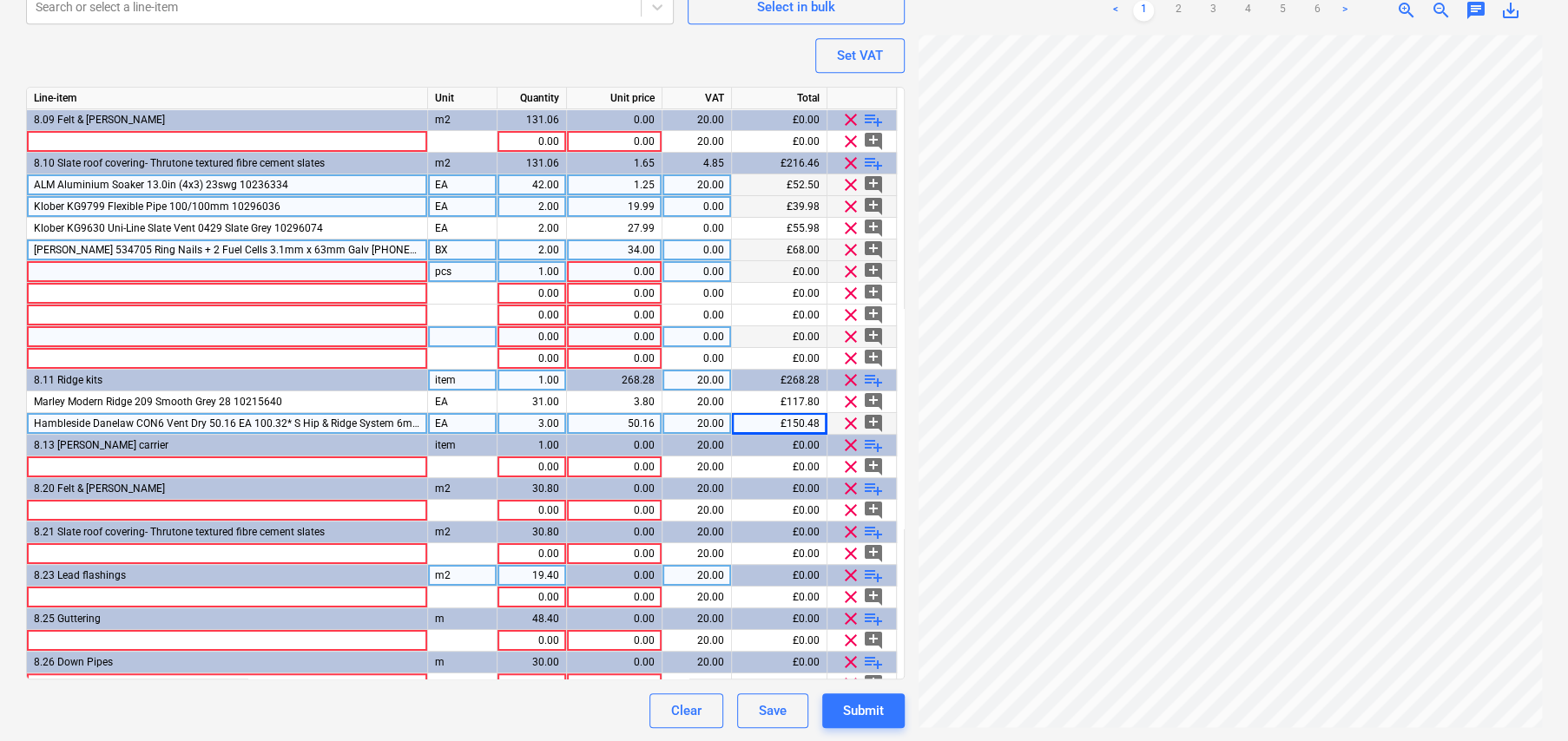
click at [875, 572] on span "playlist_add" at bounding box center [874, 575] width 21 height 21
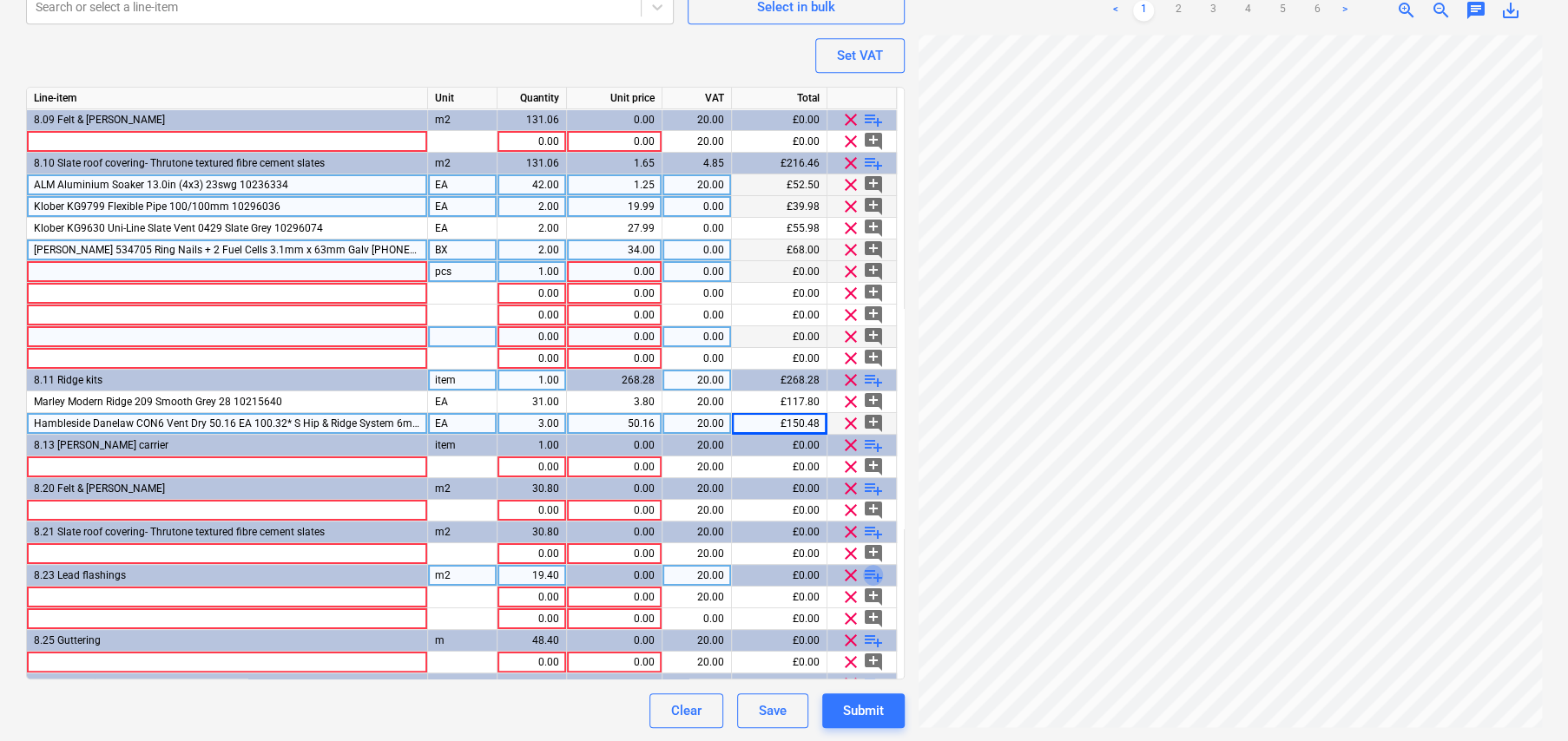
click at [875, 572] on span "playlist_add" at bounding box center [874, 575] width 21 height 21
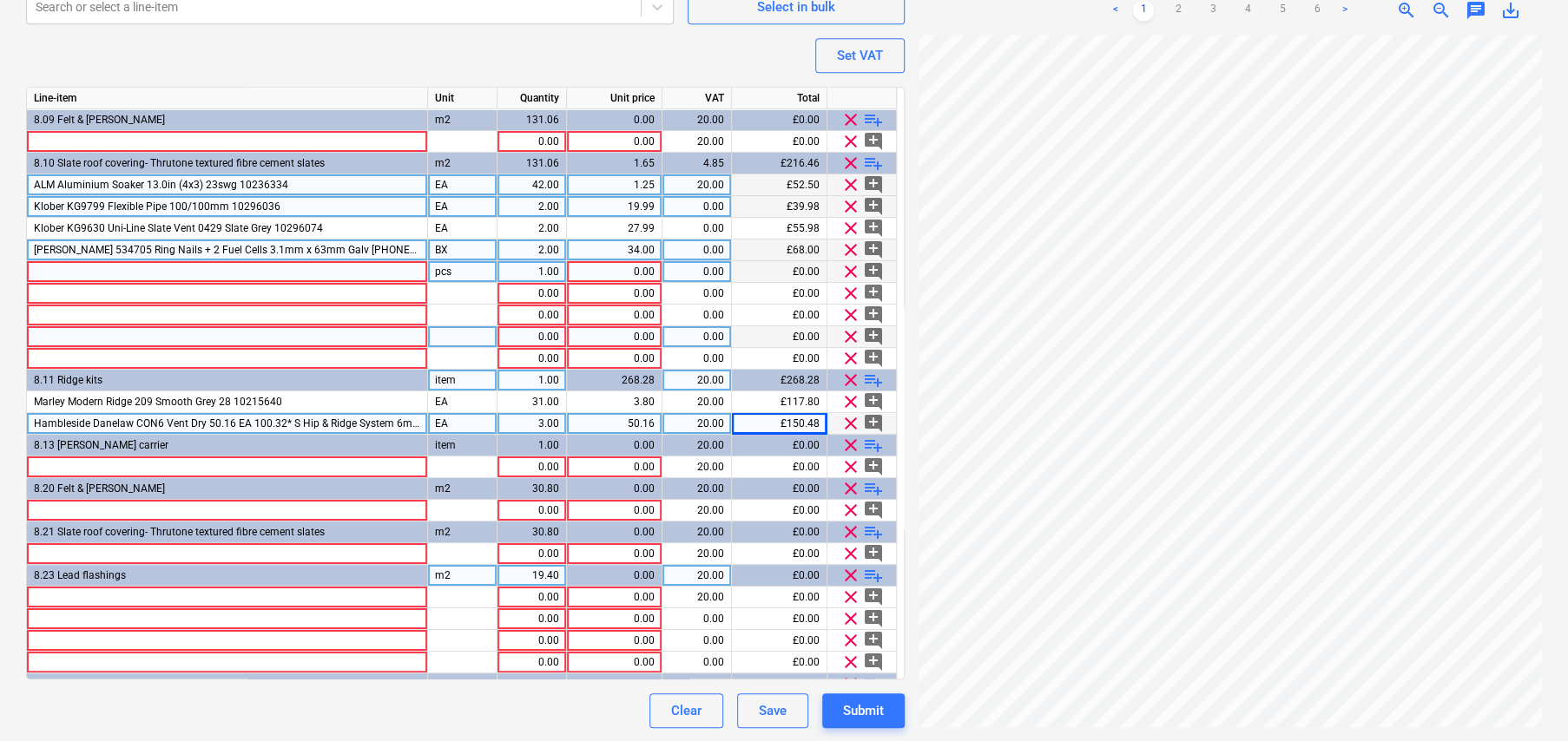
click at [875, 572] on span "playlist_add" at bounding box center [874, 575] width 21 height 21
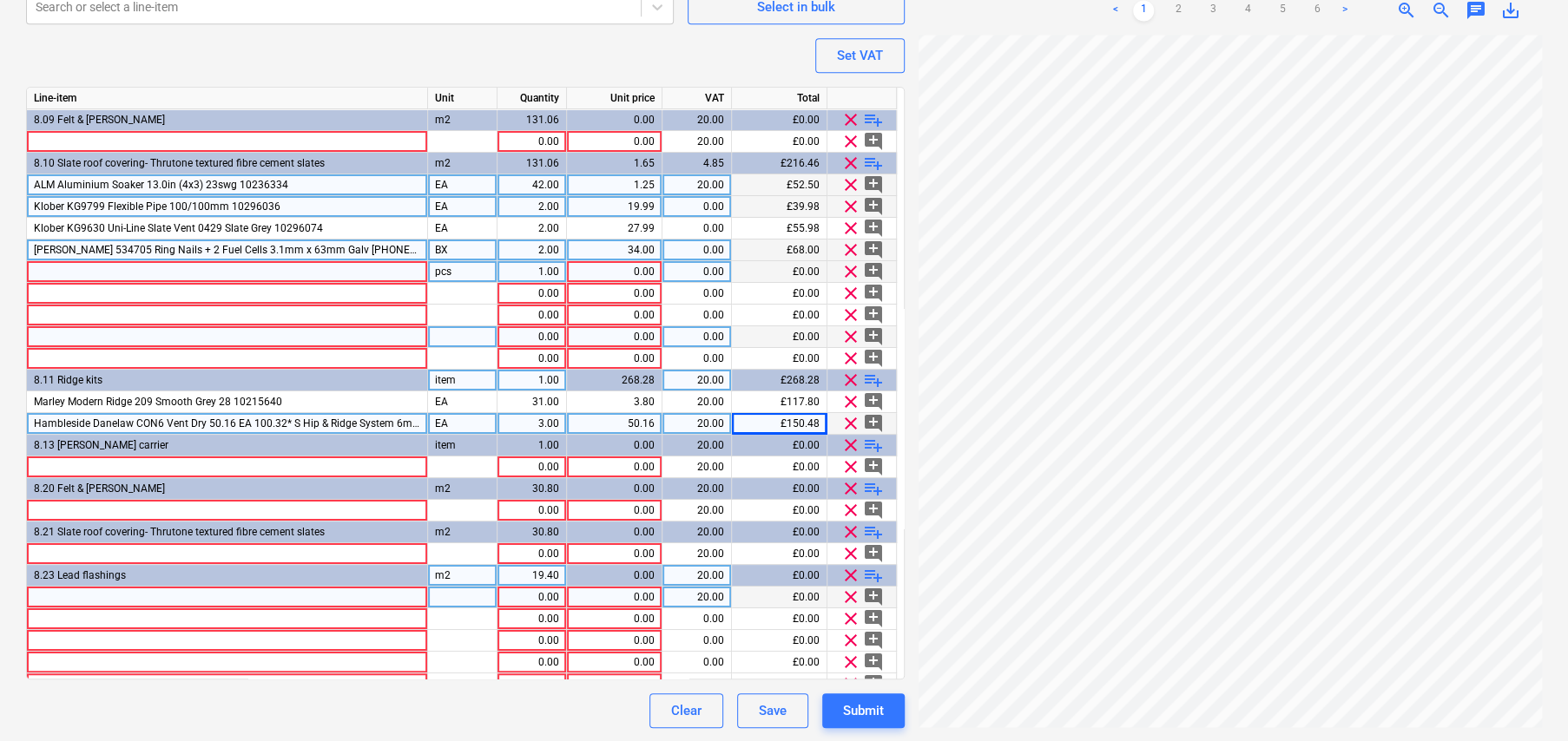
click at [149, 594] on div at bounding box center [227, 597] width 401 height 22
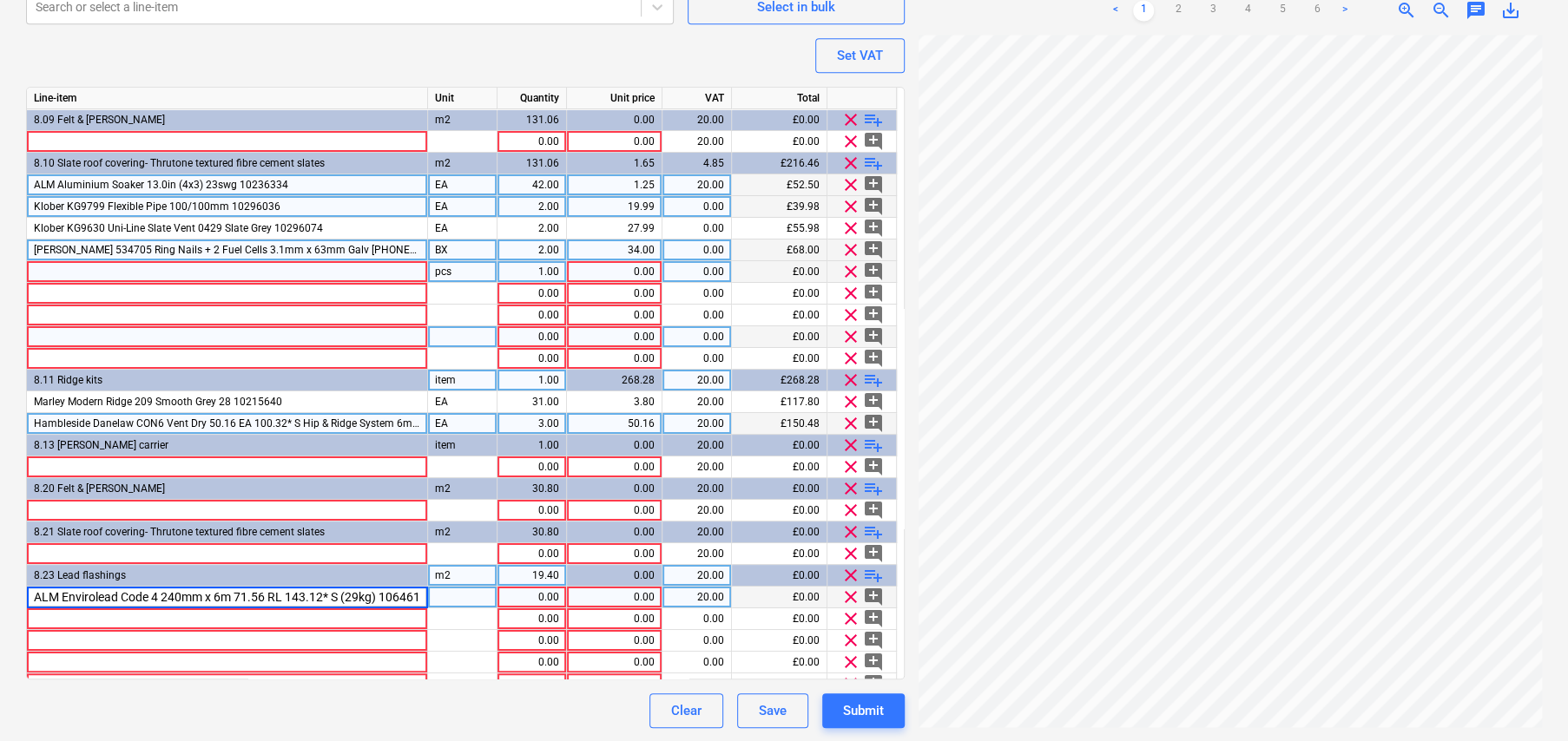
scroll to position [0, 13]
drag, startPoint x: 221, startPoint y: 593, endPoint x: 325, endPoint y: 590, distance: 104.0
click at [325, 590] on input "ALM Envirolead Code 4 240mm x 6m 71.56 RL 143.12* S (29kg) 10646180" at bounding box center [226, 597] width 400 height 21
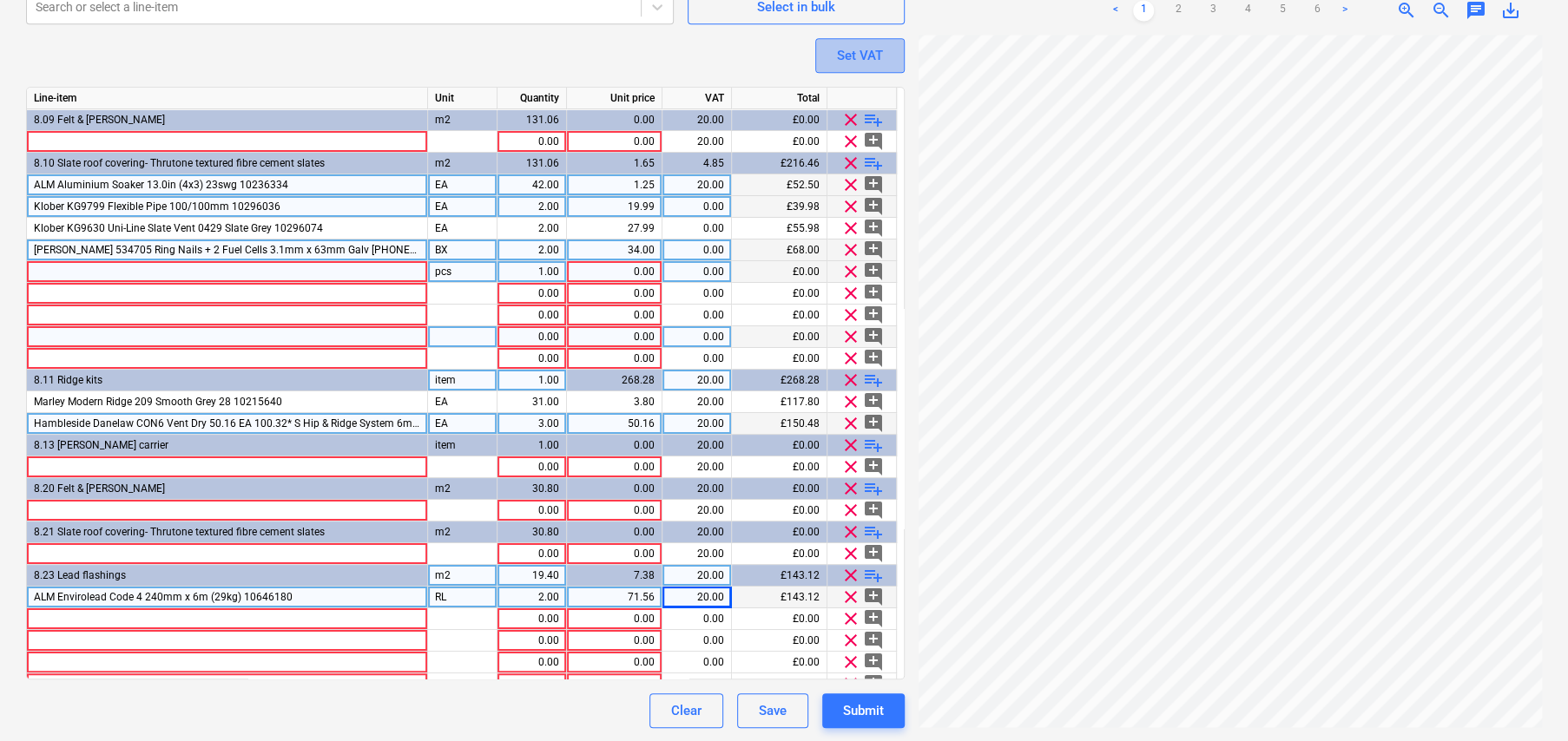
click at [857, 62] on div "Set VAT" at bounding box center [860, 56] width 46 height 23
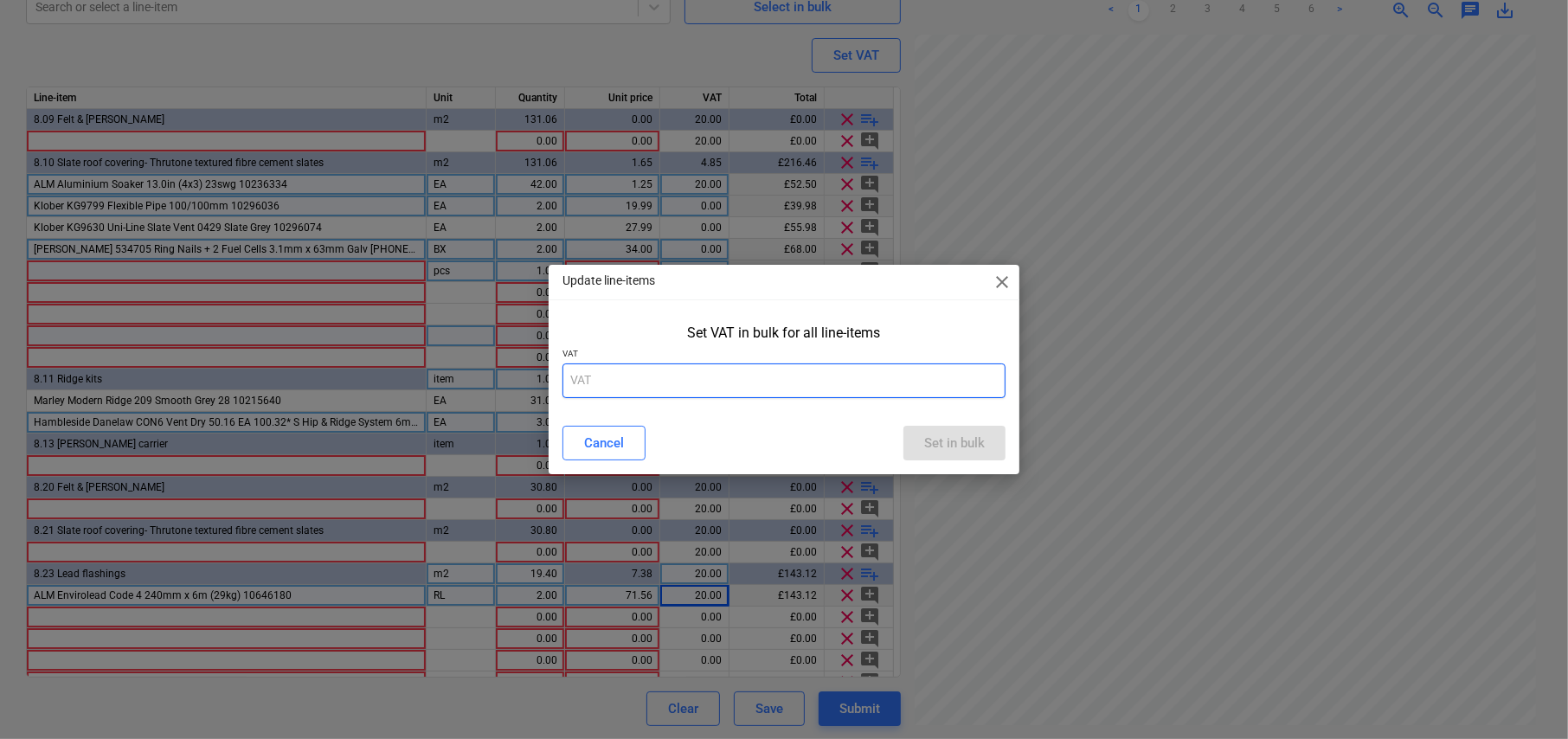
click at [619, 378] on input "text" at bounding box center [783, 380] width 443 height 34
click at [960, 452] on div "Set in bulk" at bounding box center [954, 444] width 60 height 23
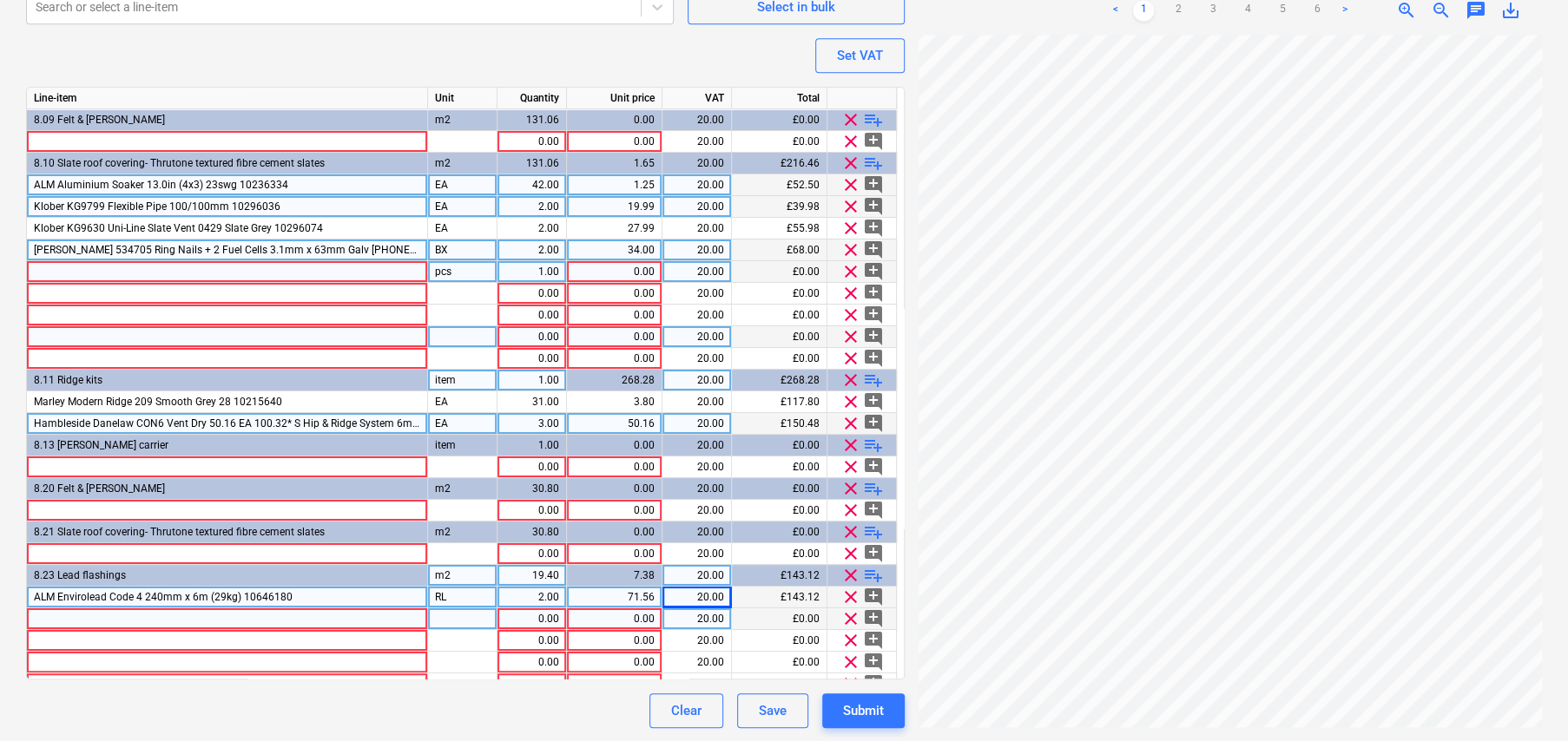
click at [107, 612] on div at bounding box center [227, 619] width 401 height 22
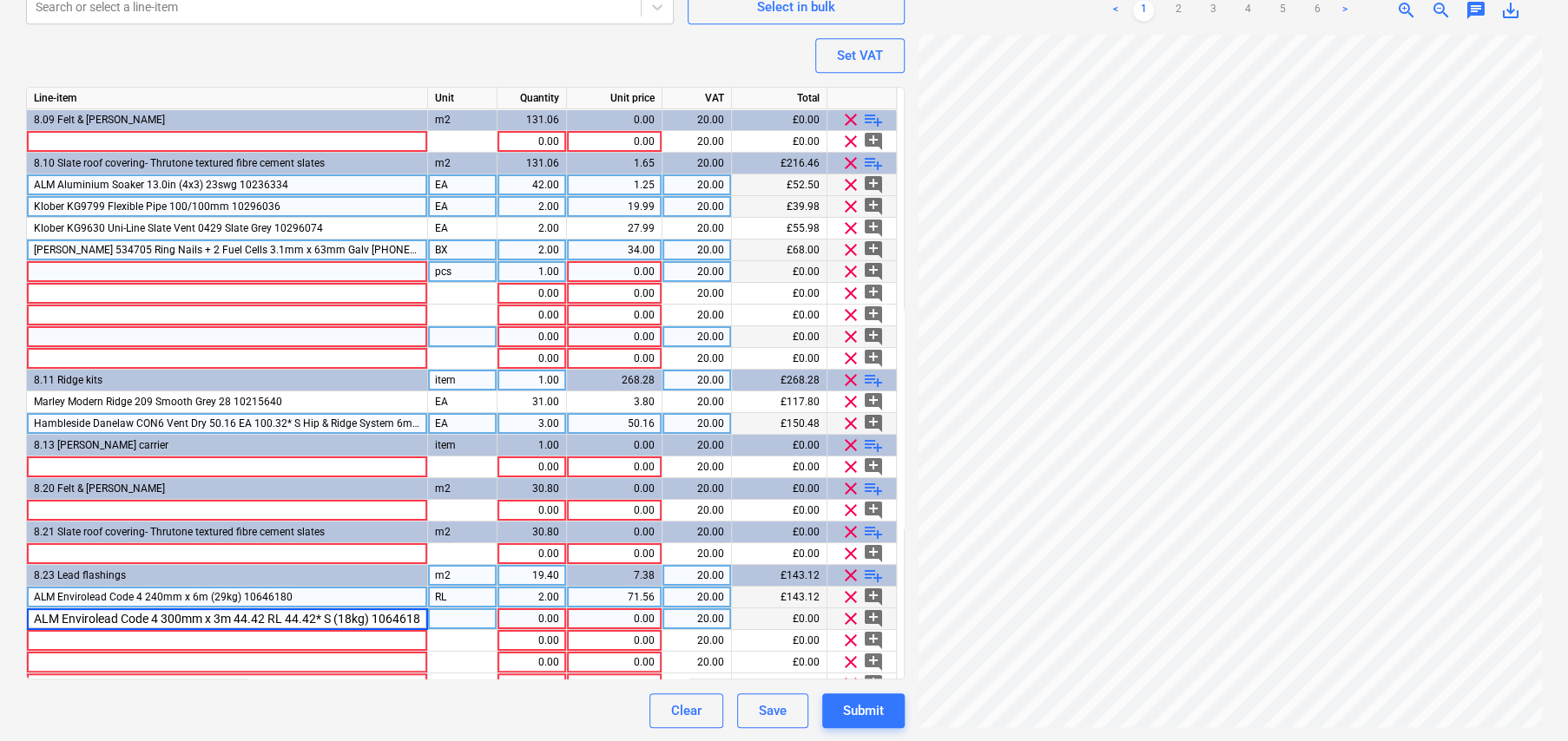
scroll to position [0, 8]
drag, startPoint x: 231, startPoint y: 613, endPoint x: 295, endPoint y: 616, distance: 64.1
click at [295, 616] on input "ALM Envirolead Code 4 300mm x 3m 44.42 RL 44.42* S (18kg) 10646186" at bounding box center [226, 619] width 400 height 21
drag, startPoint x: 323, startPoint y: 614, endPoint x: 230, endPoint y: 610, distance: 93.1
click at [230, 610] on input "ALM Envirolead Code 4 300mm x 3m 44.42 RL 44.42* S (18kg) 10646186" at bounding box center [226, 619] width 400 height 21
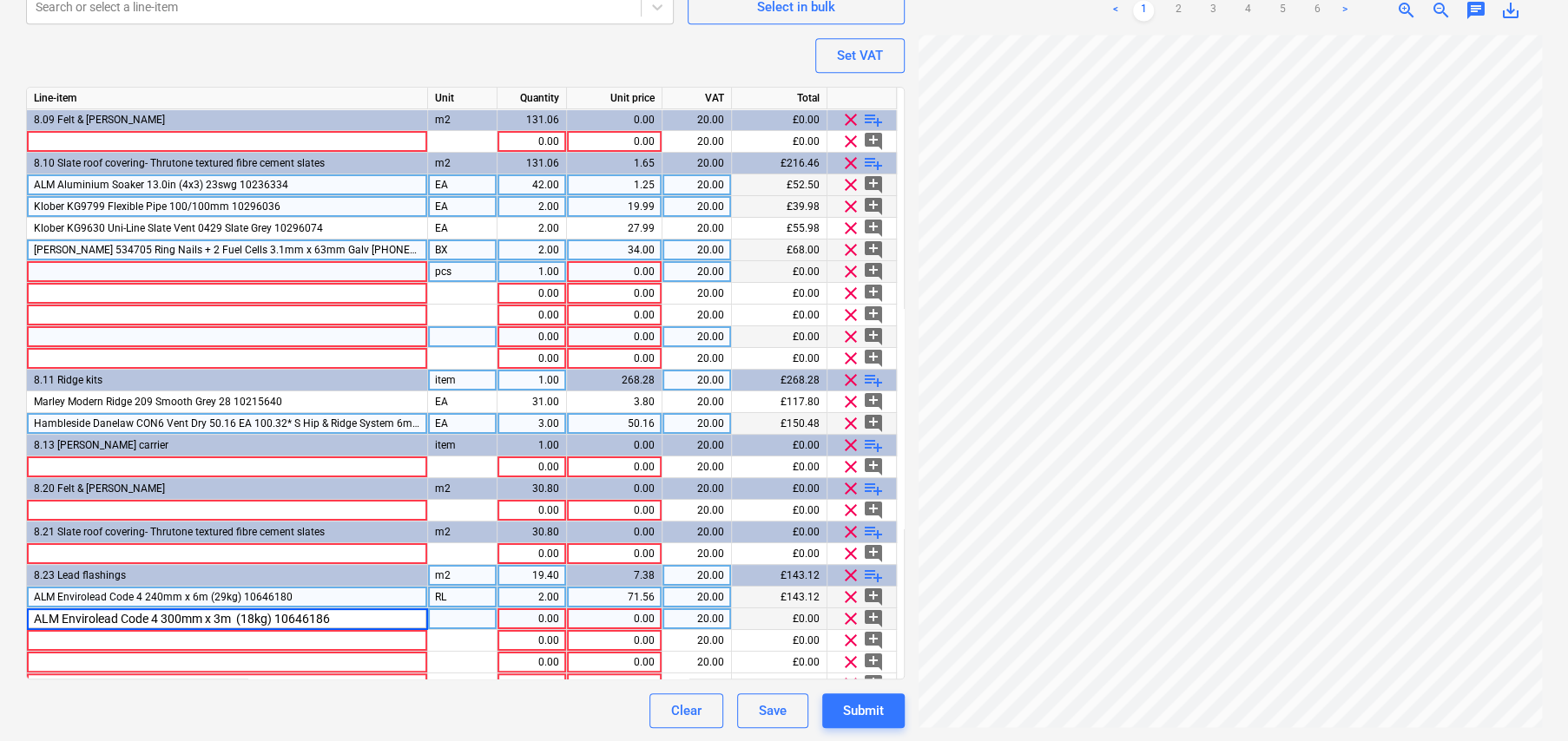
scroll to position [0, 0]
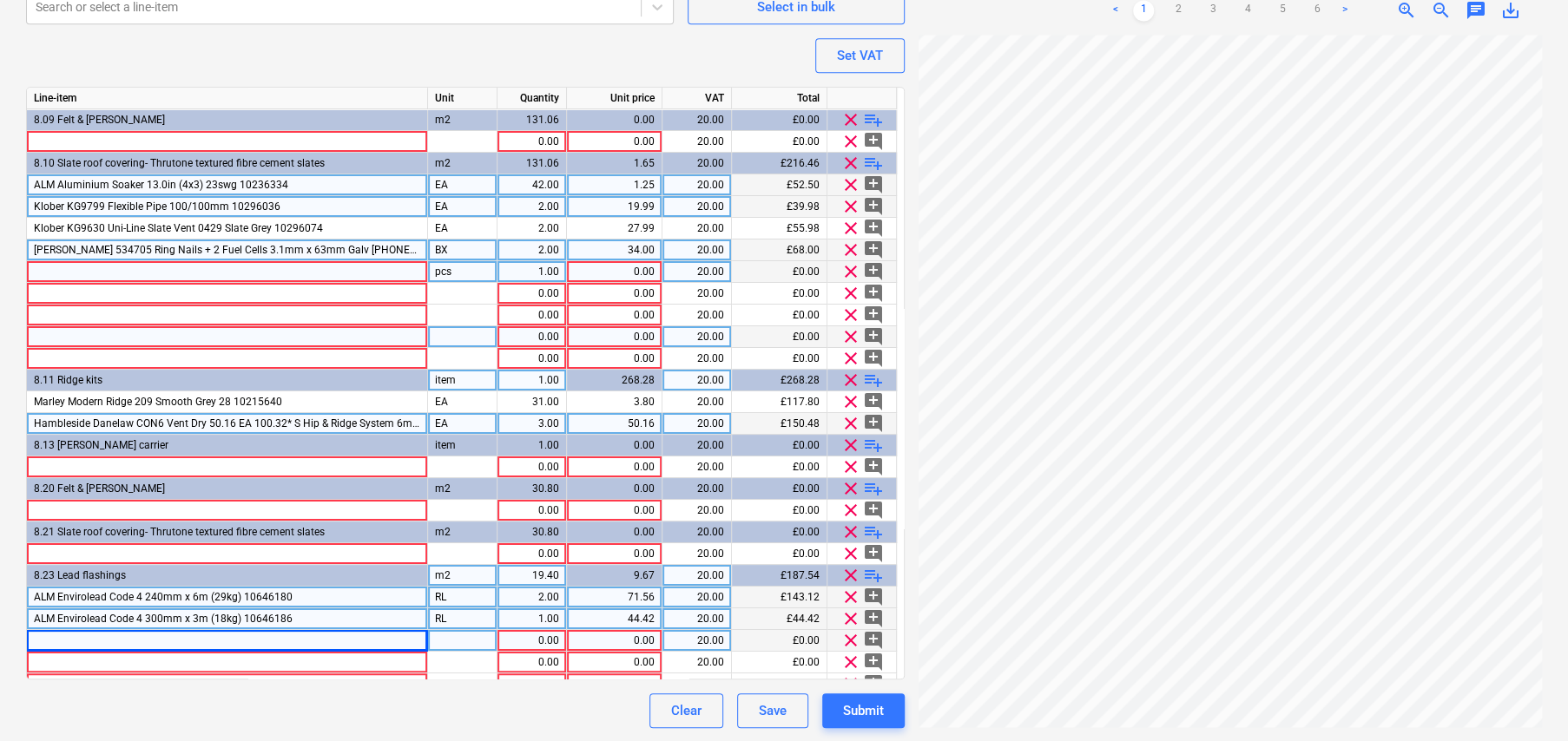
click at [160, 639] on div at bounding box center [227, 640] width 401 height 22
drag, startPoint x: 231, startPoint y: 637, endPoint x: 328, endPoint y: 639, distance: 97.0
click at [328, 639] on input "ALM Envirolead Code 4 300mm x 6m 91.30 RL 91.30* S (37kg) 10646187" at bounding box center [226, 640] width 400 height 21
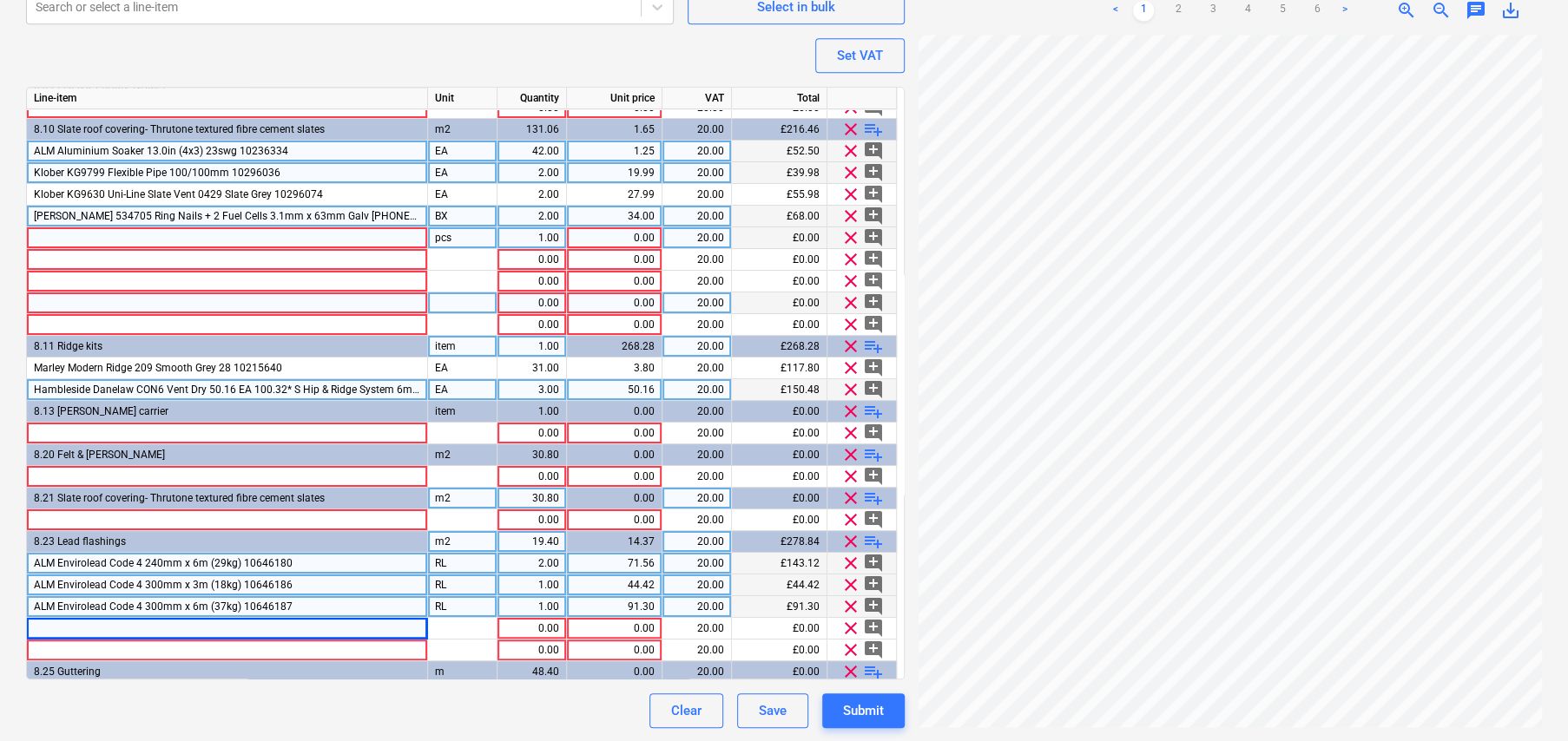
scroll to position [103, 0]
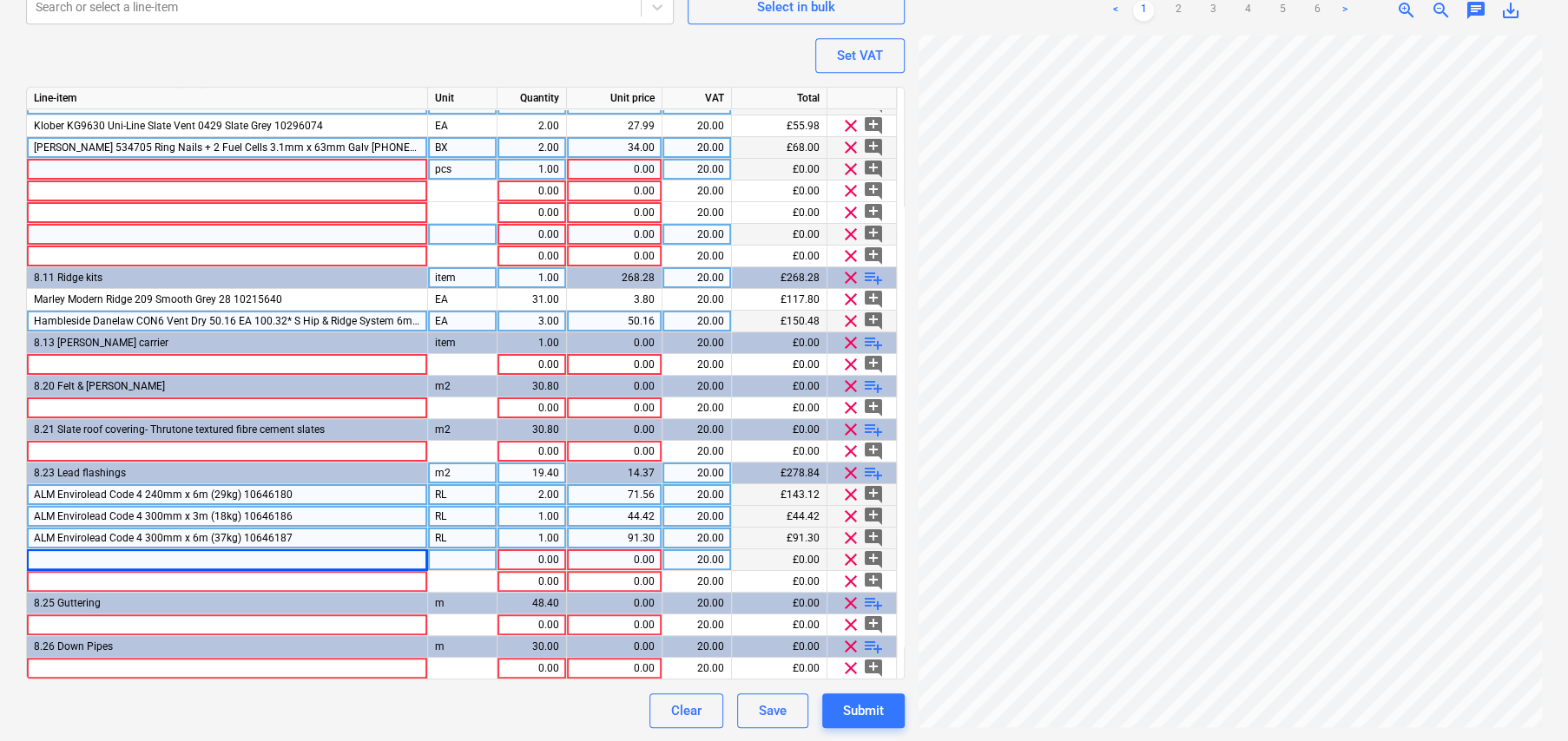
click at [287, 552] on div at bounding box center [227, 560] width 401 height 22
click at [287, 552] on input at bounding box center [226, 560] width 400 height 21
drag, startPoint x: 323, startPoint y: 556, endPoint x: 230, endPoint y: 551, distance: 93.1
click at [230, 551] on input "ALM Envirolead Code 5 450mm x 3m 83.90 RL 83.90* S (34kg) 10646325" at bounding box center [226, 560] width 400 height 21
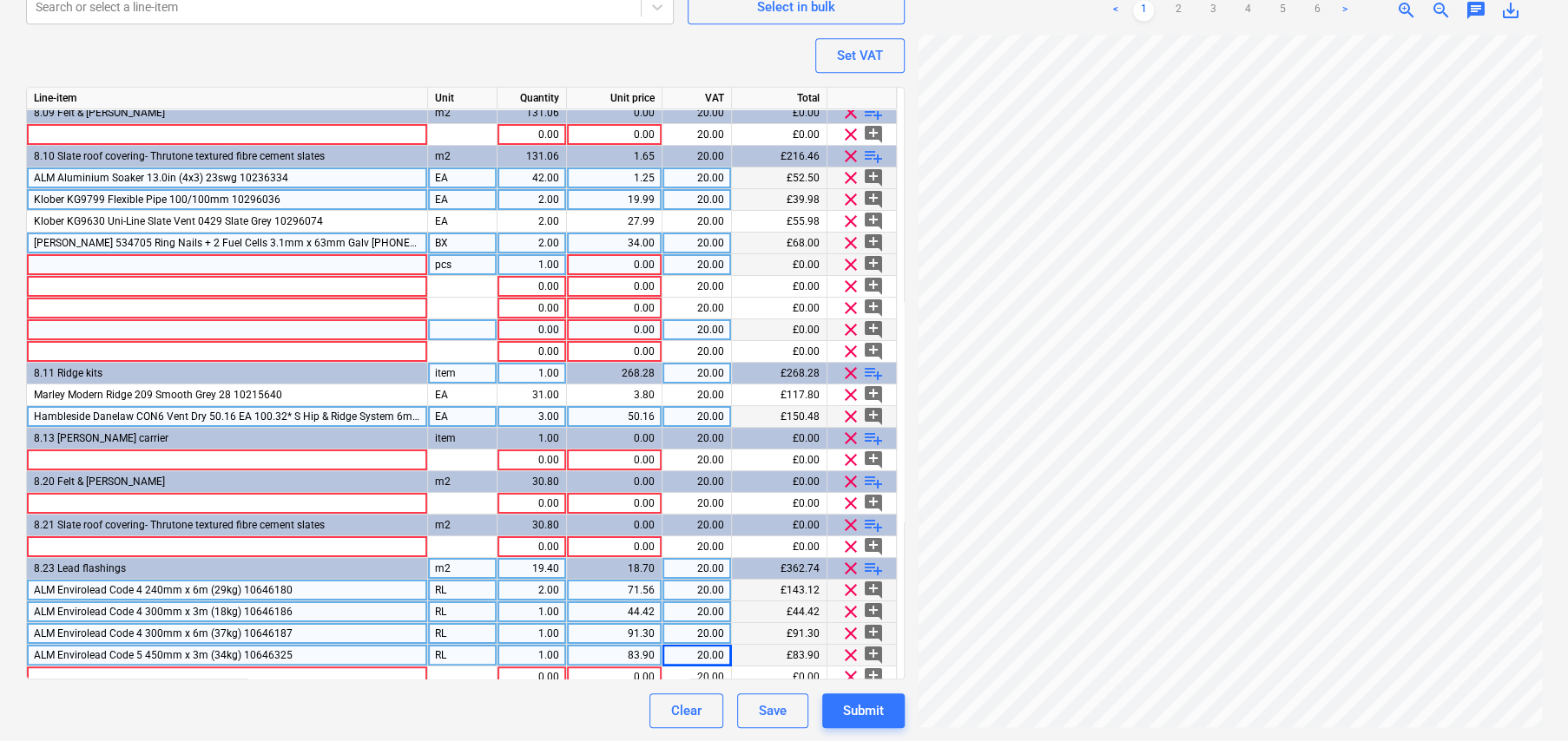
scroll to position [0, 0]
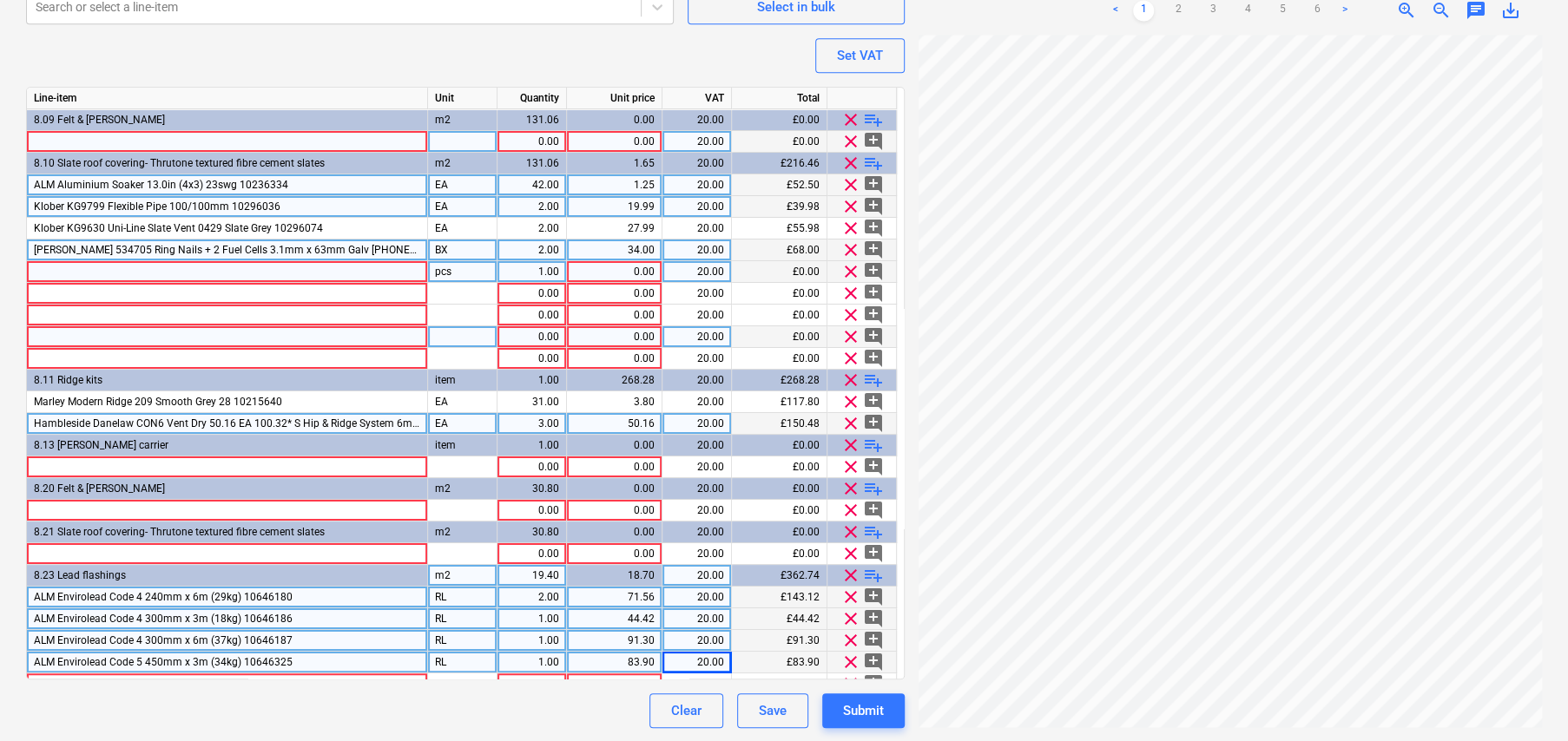
click at [152, 136] on div at bounding box center [227, 142] width 401 height 22
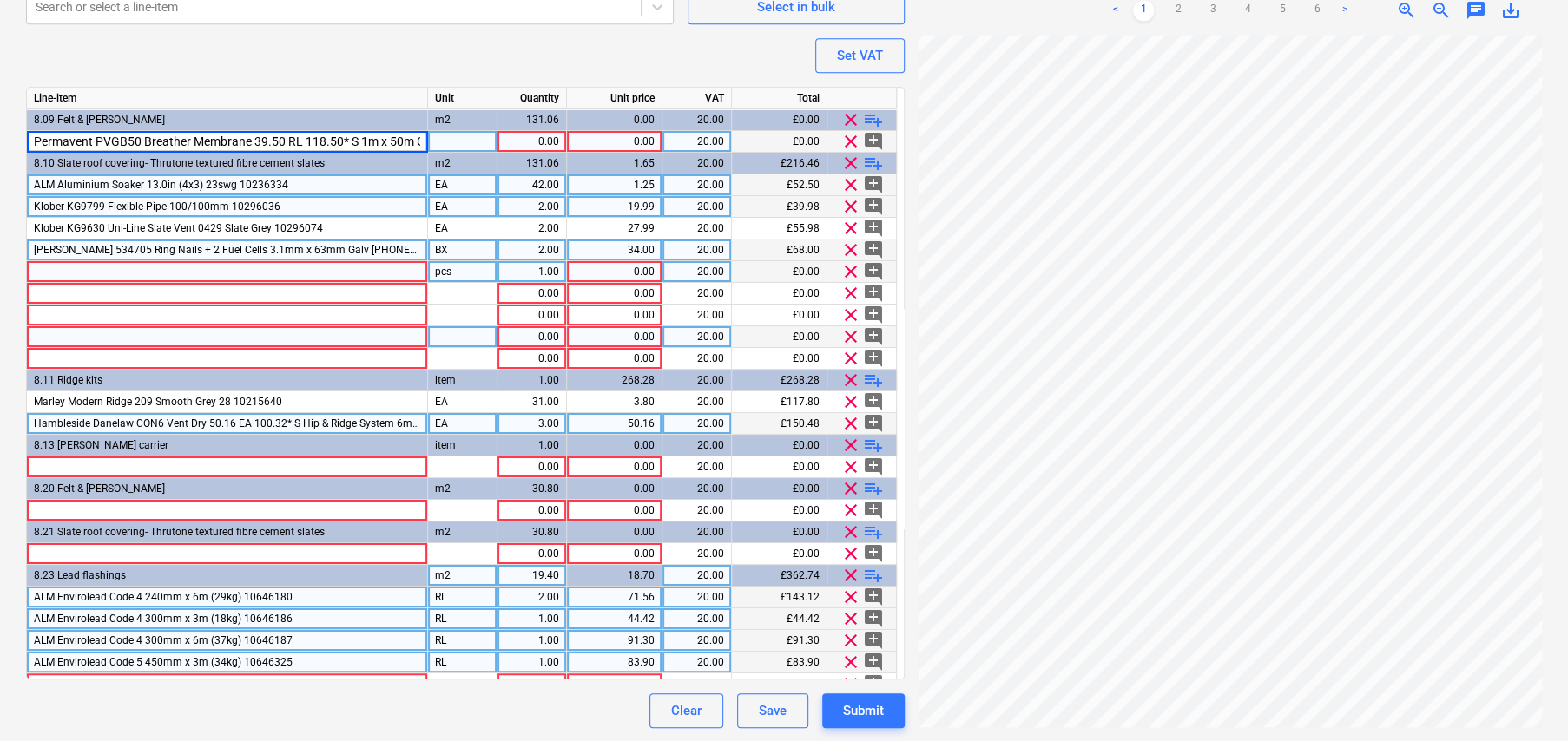
scroll to position [0, 170]
drag, startPoint x: 136, startPoint y: 137, endPoint x: 190, endPoint y: 139, distance: 54.0
click at [190, 139] on input "Permavent PVGB50 Breather Membrane 39.50 RL 118.50* S 1m x 50m Graphite 1066485…" at bounding box center [226, 142] width 400 height 21
drag, startPoint x: 83, startPoint y: 135, endPoint x: 186, endPoint y: 139, distance: 103.1
click at [186, 139] on input "Permavent PVGB50 Breather Membrane 39.50 RL 118.50* S 1m x 50m Graphite 1066485…" at bounding box center [226, 142] width 400 height 21
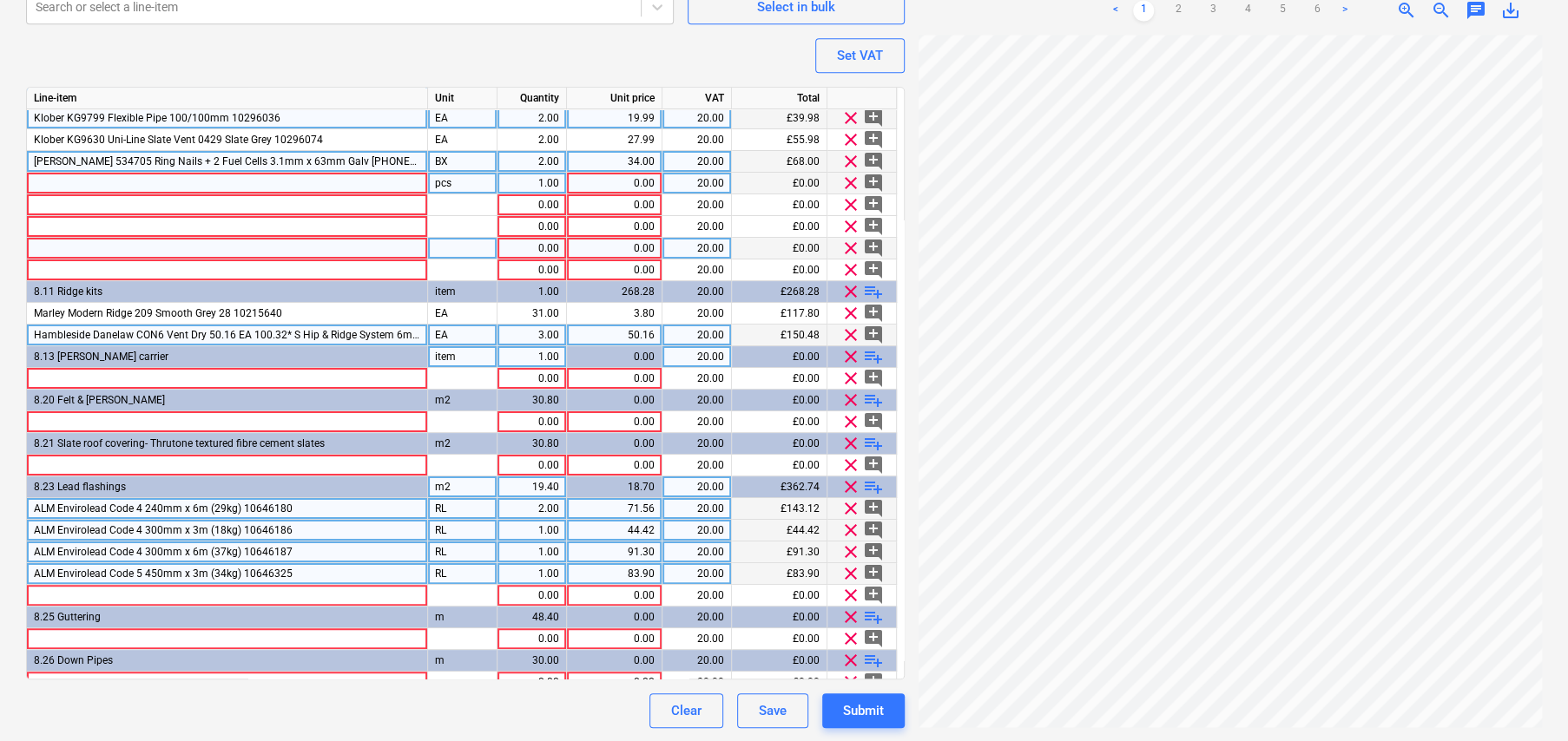
scroll to position [103, 0]
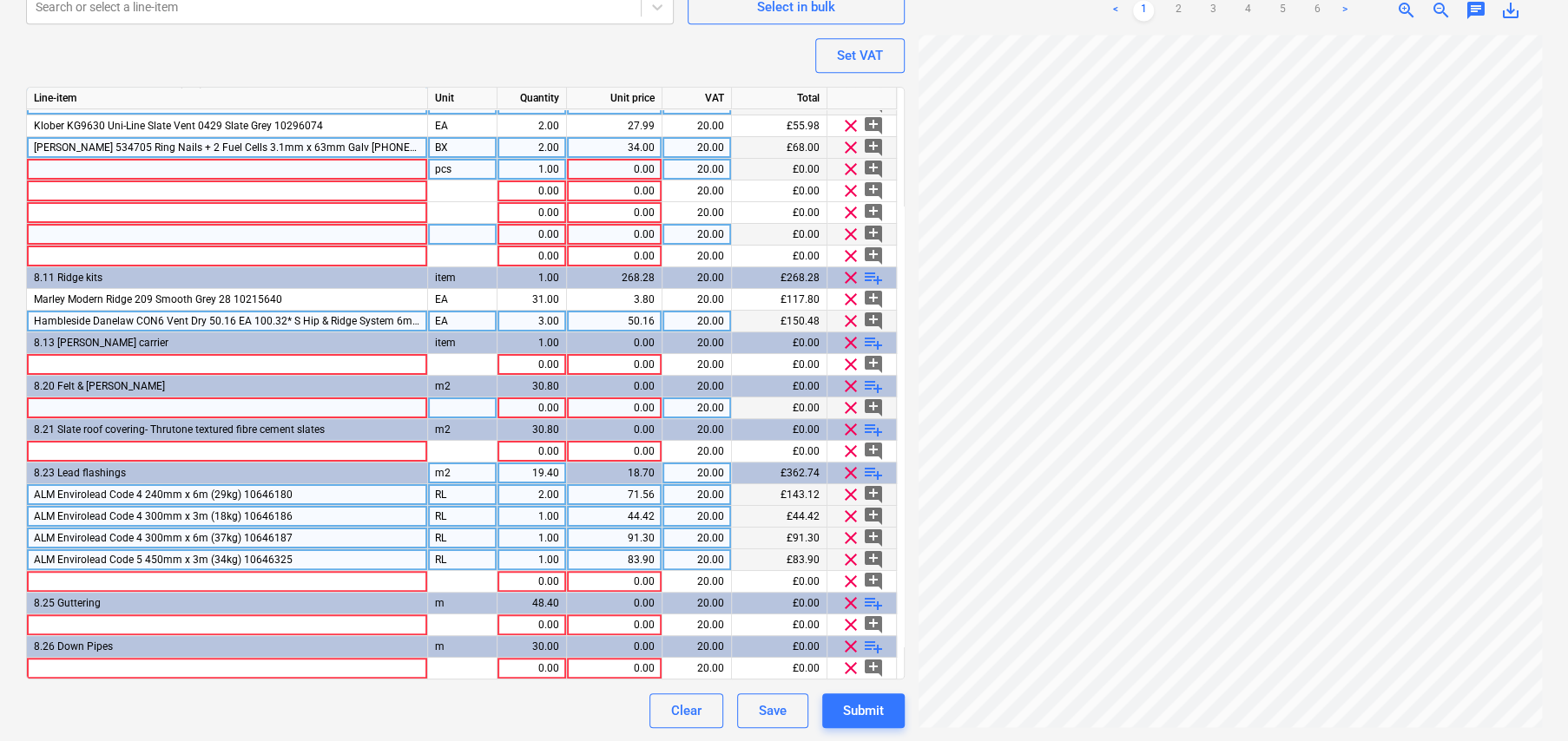
click at [89, 401] on div at bounding box center [227, 408] width 401 height 22
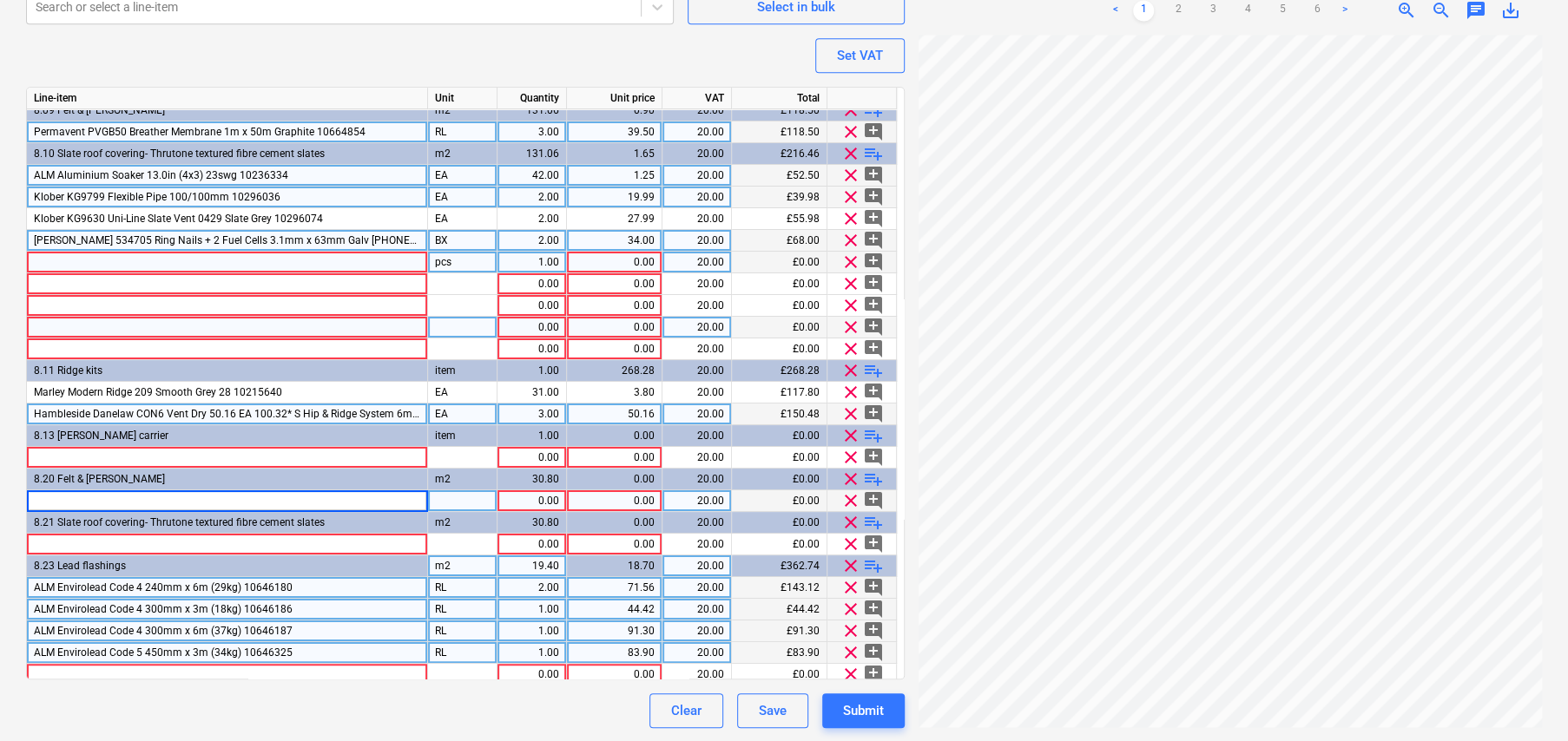
scroll to position [0, 0]
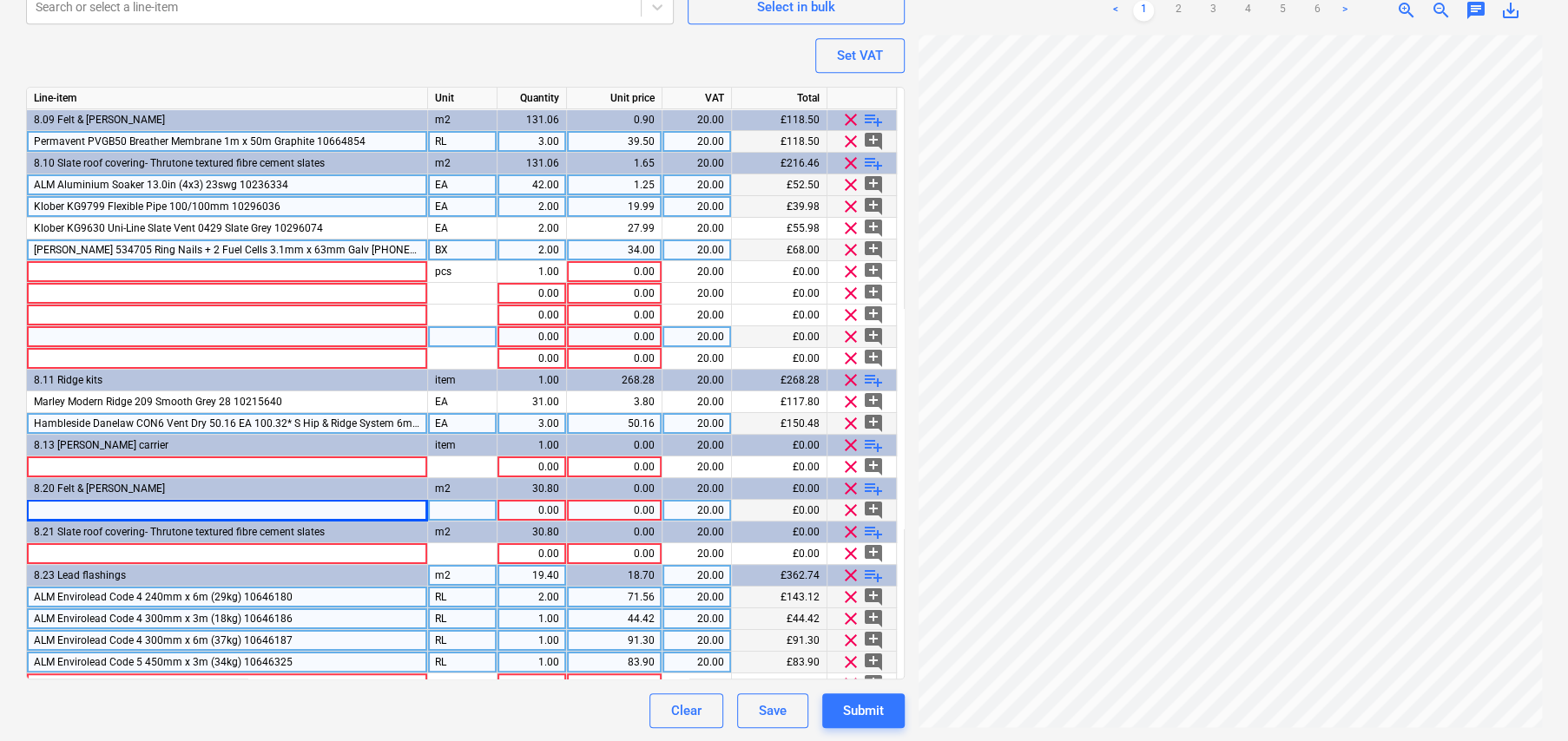
drag, startPoint x: 32, startPoint y: 133, endPoint x: 408, endPoint y: 132, distance: 376.0
click at [408, 132] on div "Permavent PVGB50 Breather Membrane 1m x 50m Graphite 10664854" at bounding box center [227, 142] width 401 height 22
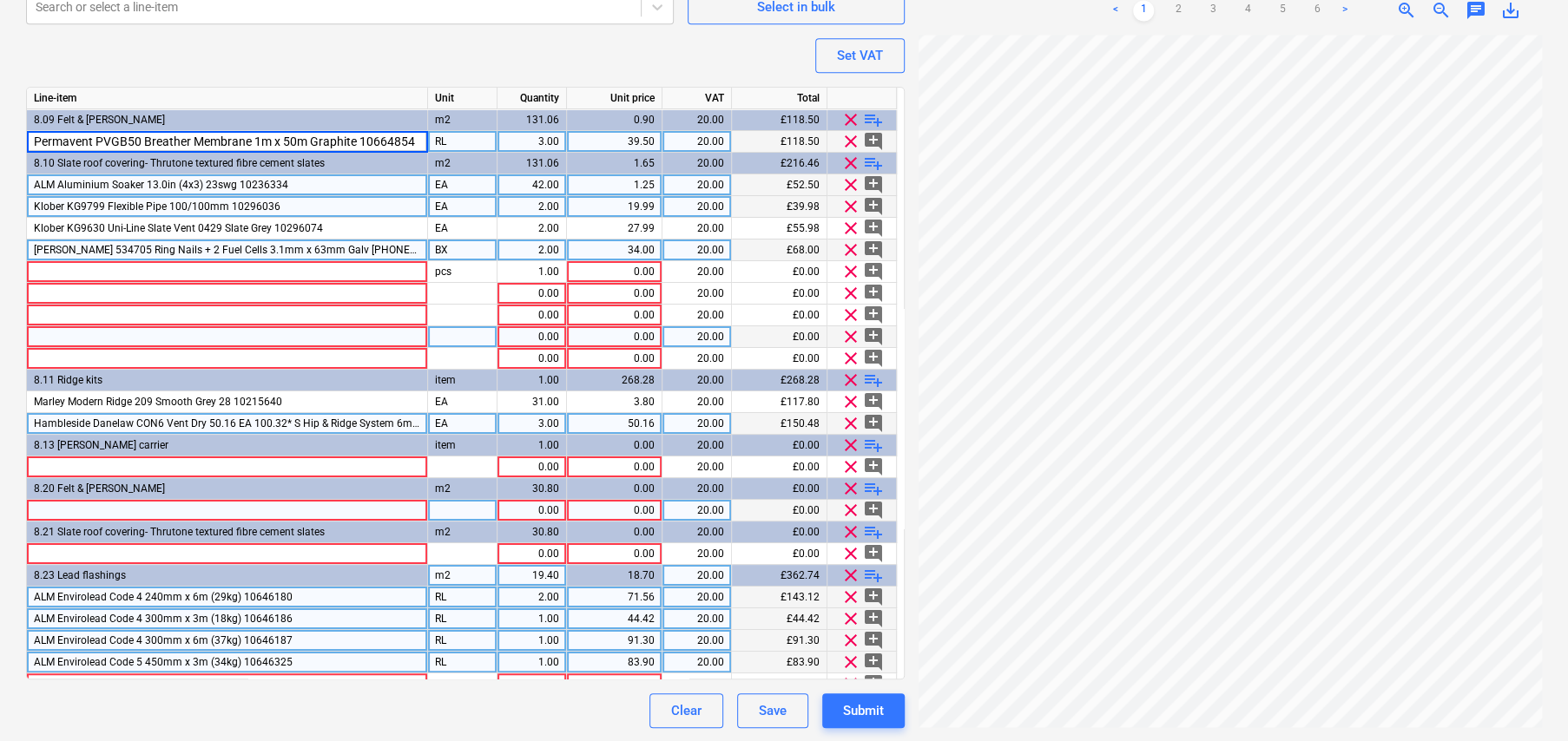
click at [106, 502] on div at bounding box center [227, 510] width 401 height 22
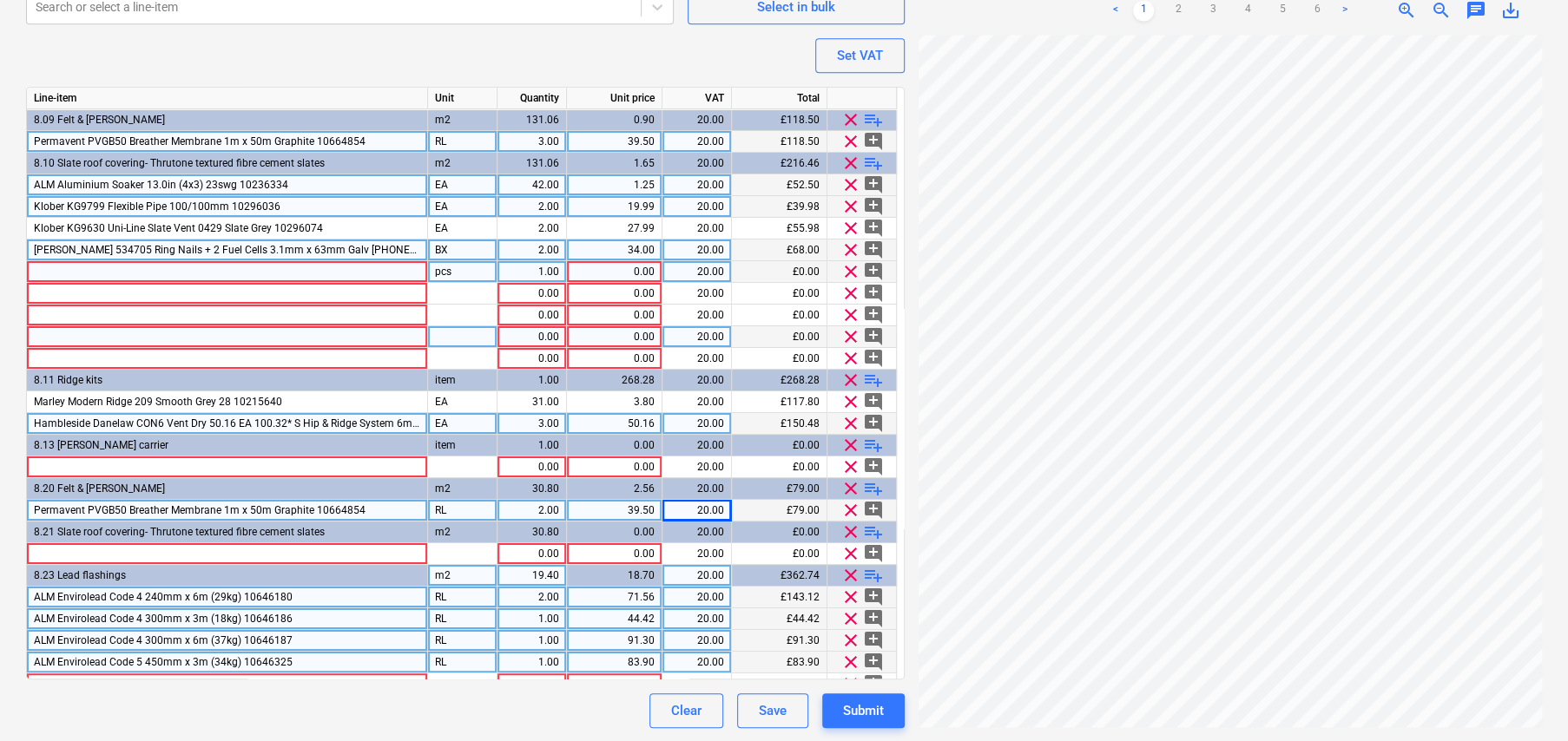
click at [91, 267] on div at bounding box center [227, 271] width 401 height 22
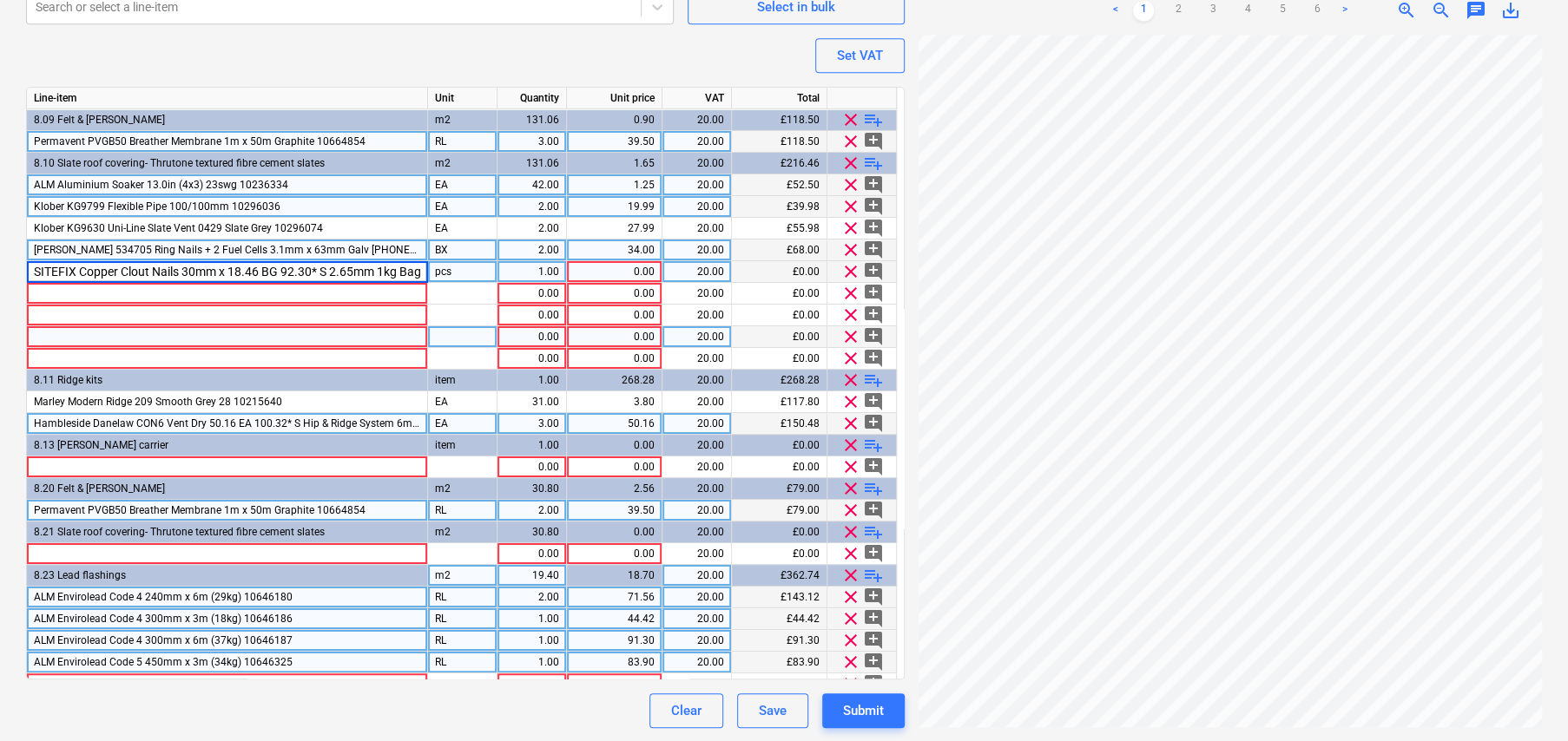
scroll to position [0, 59]
drag, startPoint x: 171, startPoint y: 267, endPoint x: 265, endPoint y: 270, distance: 94.0
click at [265, 270] on input "SITEFIX Copper Clout Nails 30mm x 18.46 BG 92.30* S 2.65mm 1kg Bag 10675077" at bounding box center [226, 271] width 400 height 21
click at [462, 270] on div "pcs" at bounding box center [462, 271] width 69 height 22
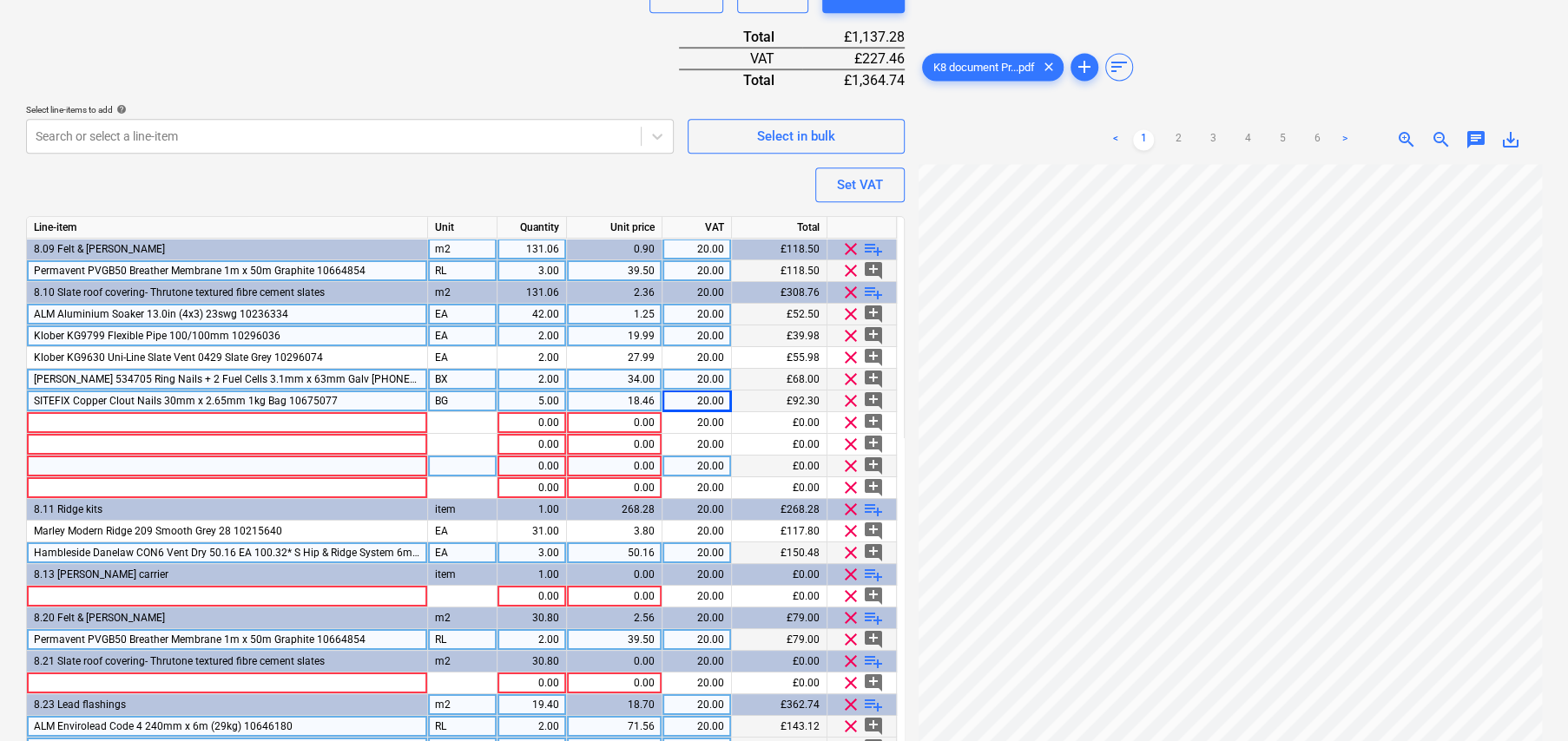
scroll to position [556, 0]
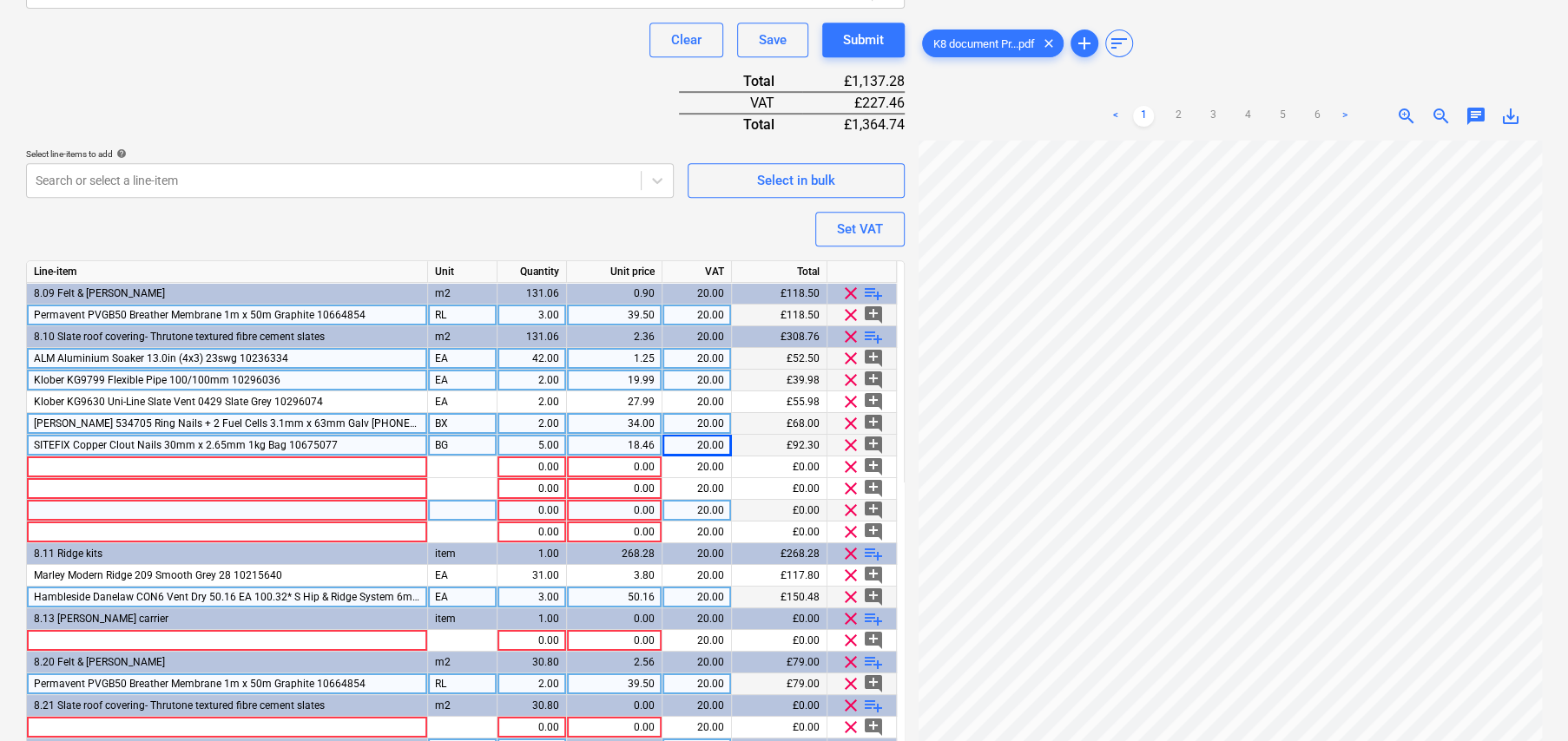
click at [545, 354] on div "42.00" at bounding box center [531, 359] width 55 height 22
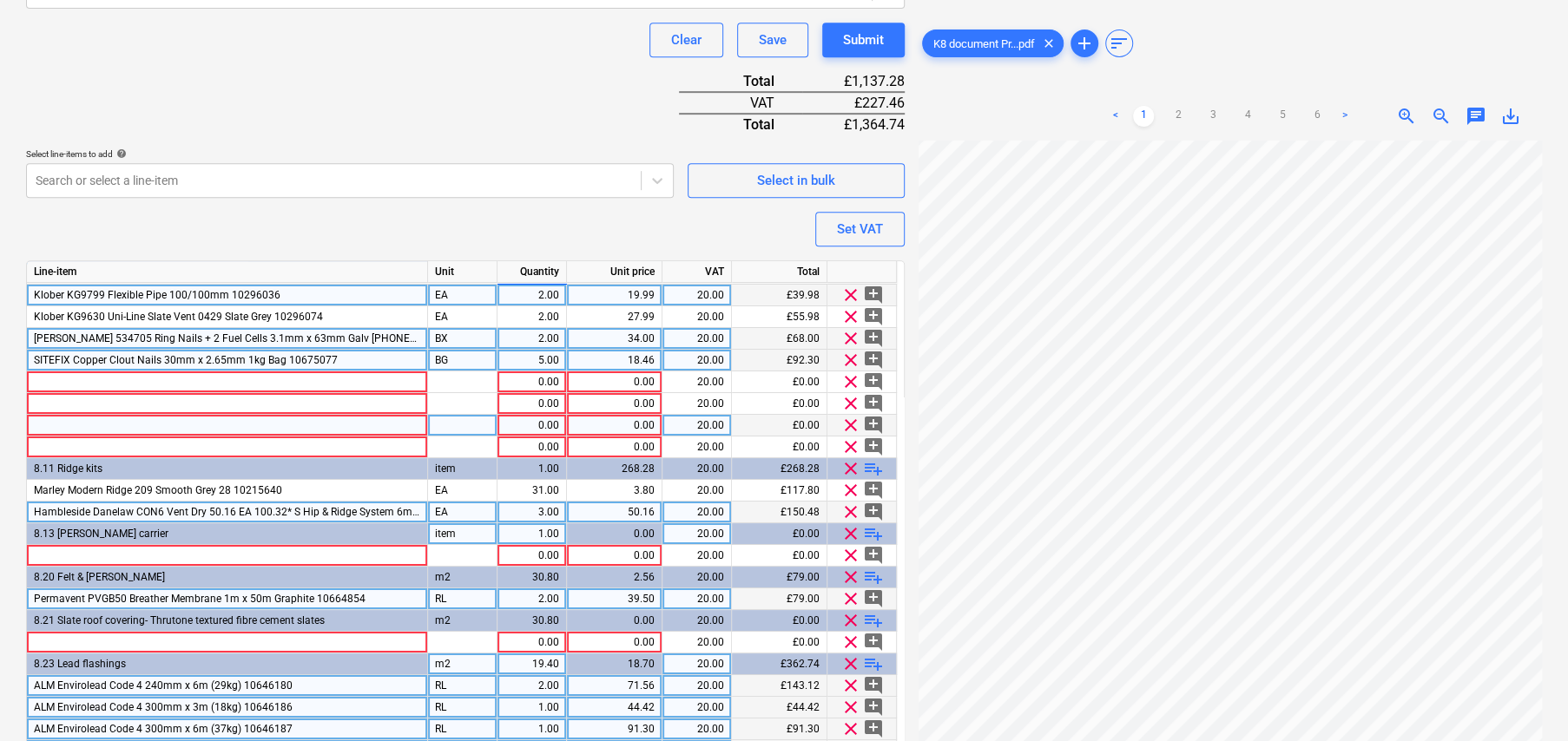
scroll to position [87, 0]
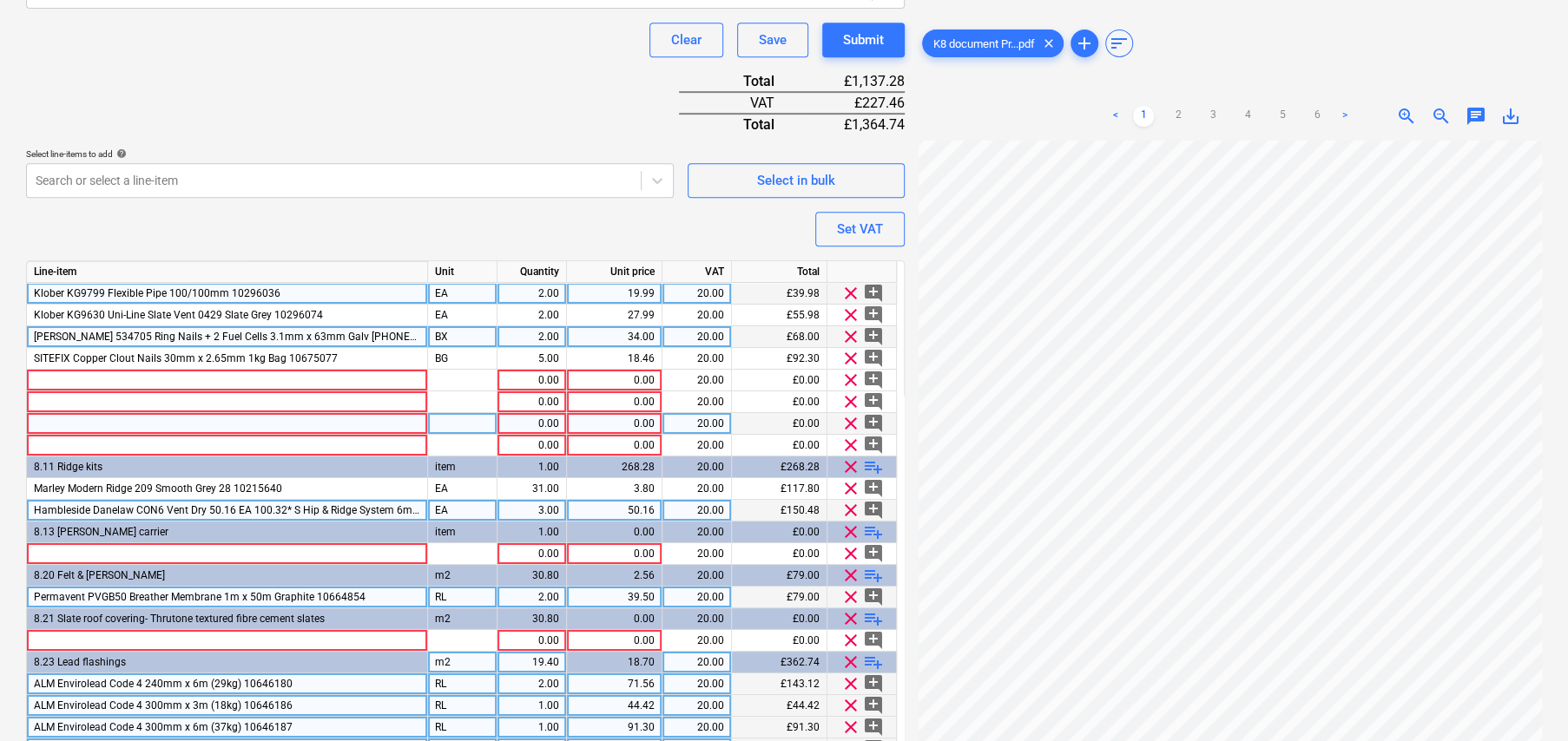
drag, startPoint x: 310, startPoint y: 350, endPoint x: 129, endPoint y: 344, distance: 181.1
click at [129, 344] on div "Line-item Unit Quantity Unit price VAT Total 8.09 Felt & [PERSON_NAME] m2 131.0…" at bounding box center [465, 557] width 878 height 592
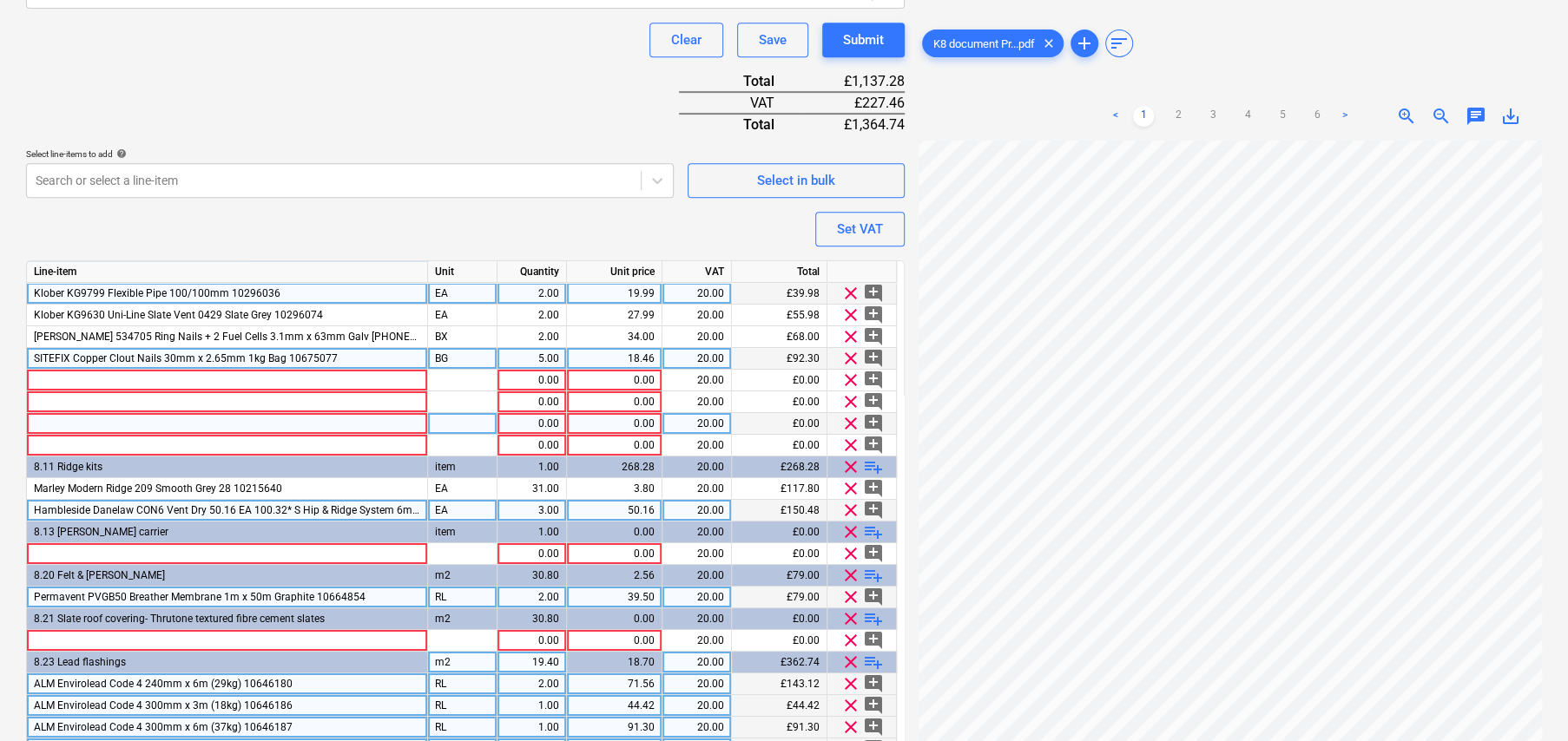
click at [108, 358] on span "SITEFIX Copper Clout Nails 30mm x 2.65mm 1kg Bag 10675077" at bounding box center [185, 359] width 304 height 12
click at [135, 633] on div at bounding box center [227, 640] width 401 height 22
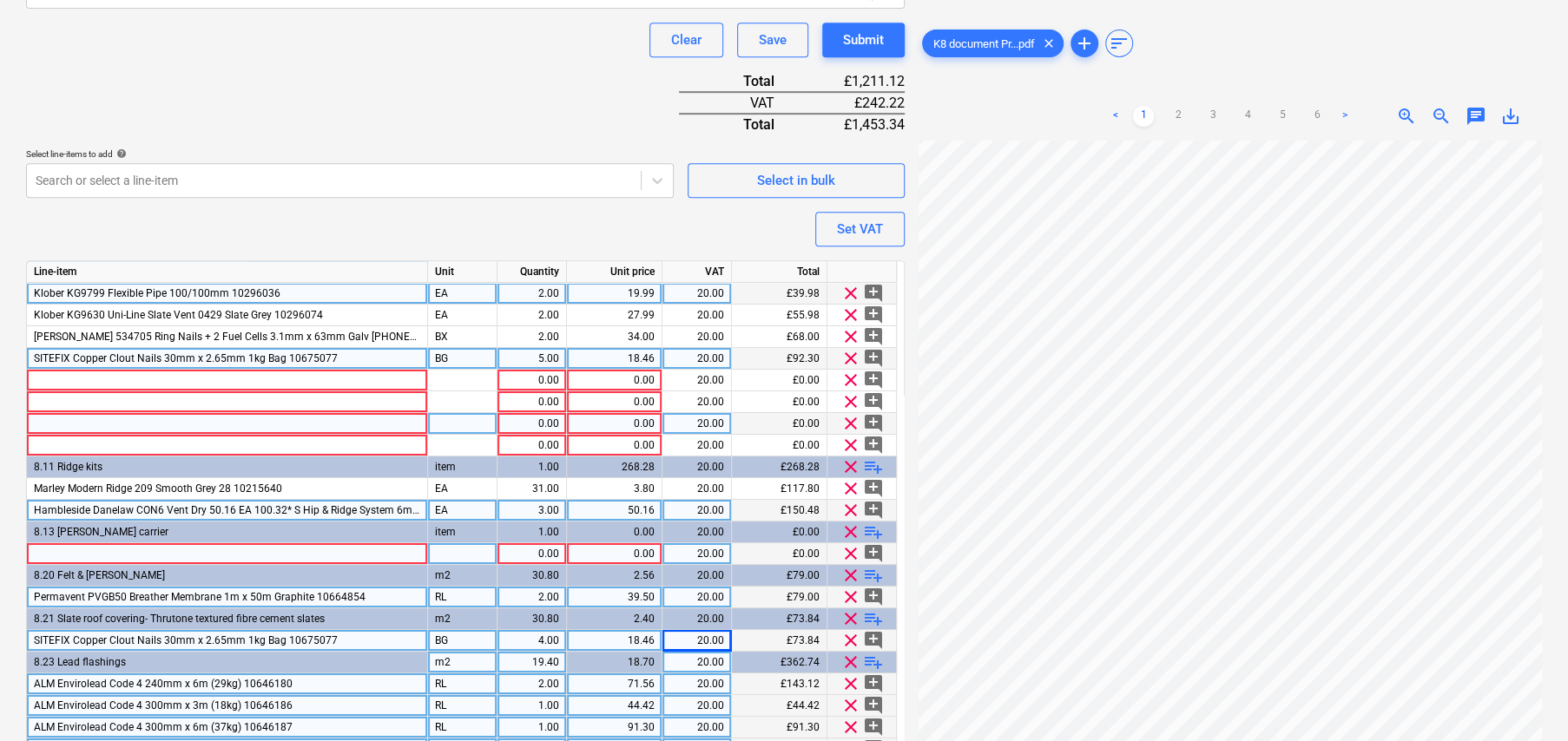
scroll to position [103, 0]
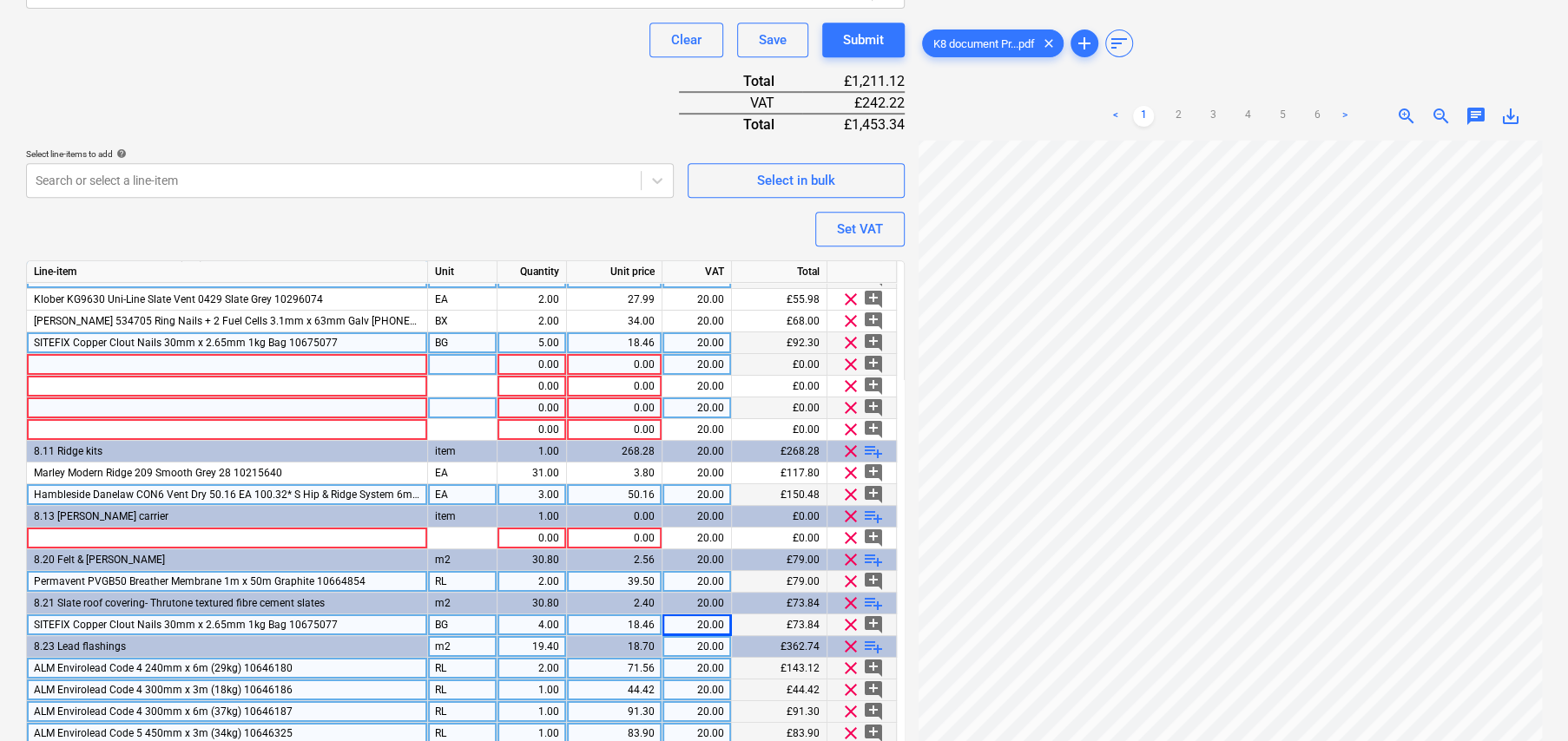
click at [245, 362] on div at bounding box center [227, 364] width 401 height 22
drag, startPoint x: 224, startPoint y: 359, endPoint x: 309, endPoint y: 364, distance: 85.1
click at [309, 364] on input "SITEFIX Copper Disc Rivets (1000) 43.20 BX 43.20* S 10675079" at bounding box center [226, 364] width 400 height 21
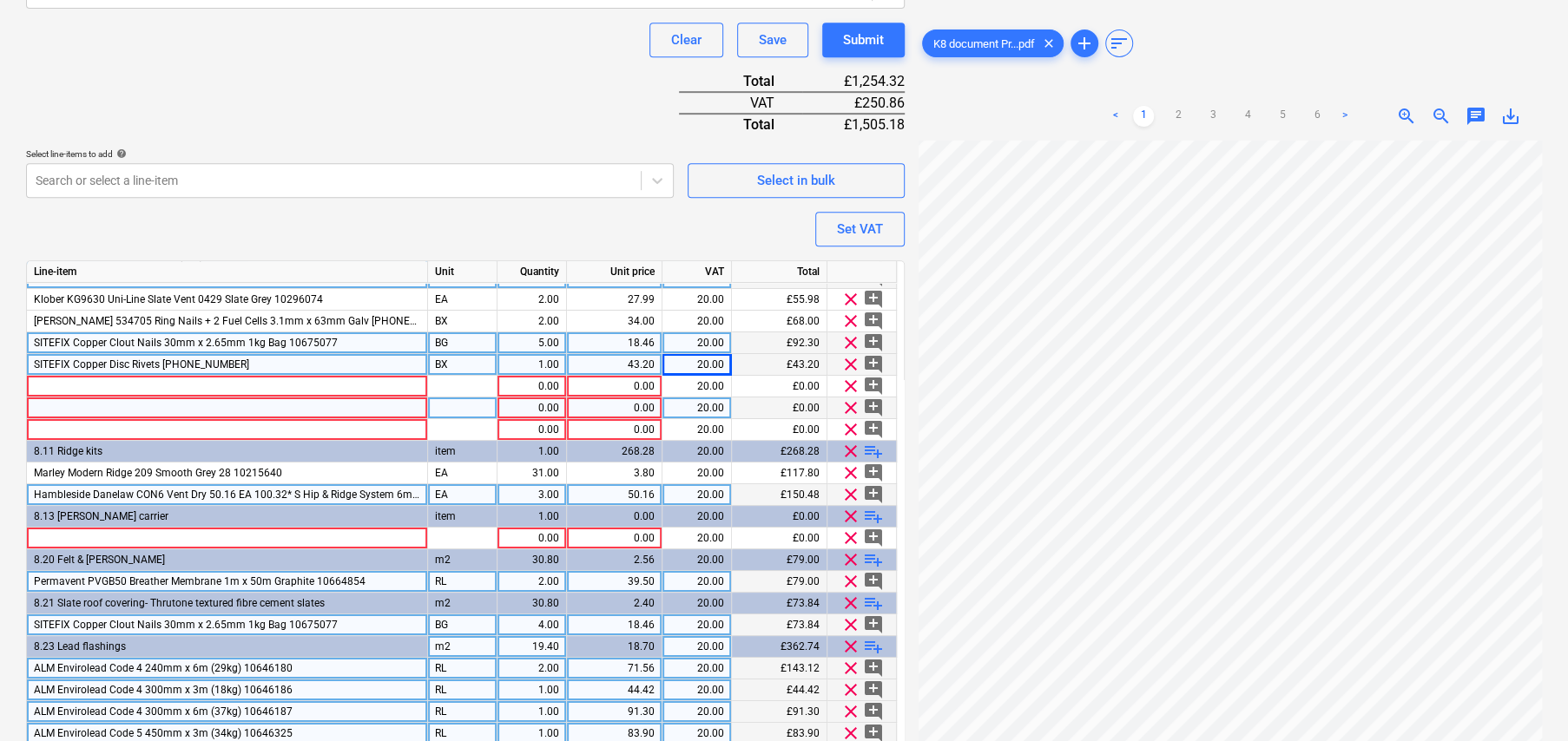
click at [307, 370] on div "SITEFIX Copper Disc Rivets [PHONE_NUMBER]" at bounding box center [227, 364] width 401 height 22
click at [879, 602] on span "playlist_add" at bounding box center [874, 603] width 21 height 21
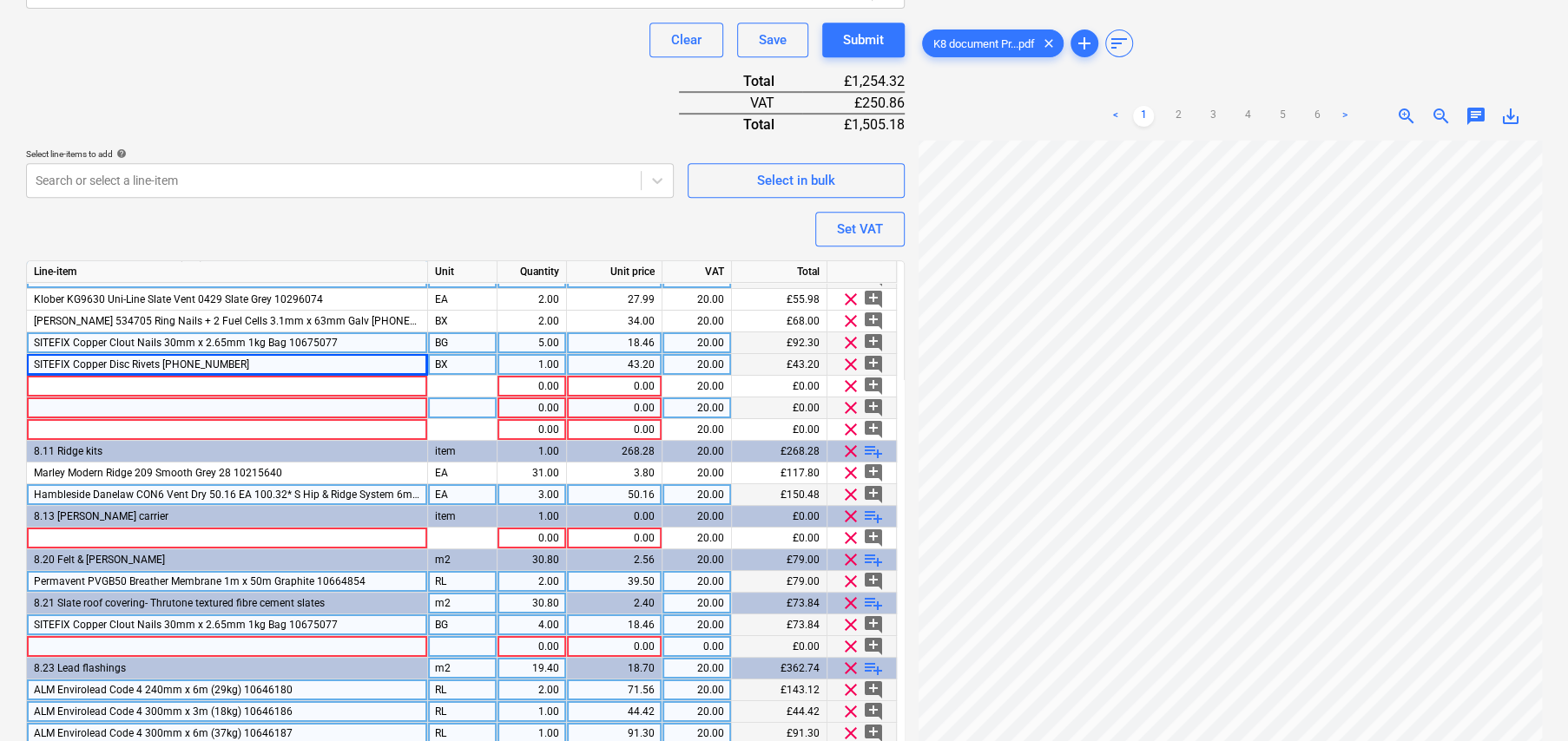
click at [85, 643] on div at bounding box center [227, 647] width 401 height 22
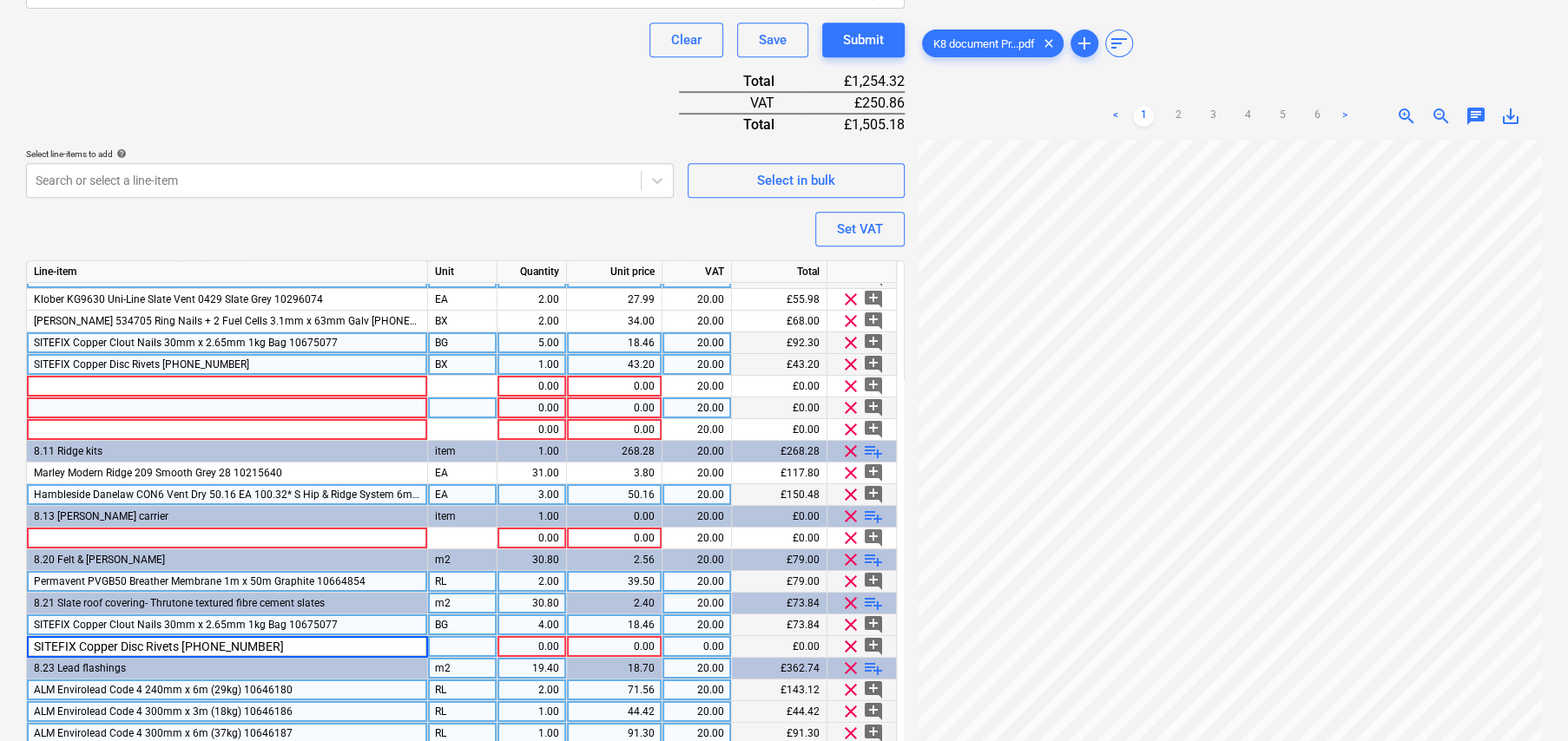
click at [474, 641] on div at bounding box center [462, 647] width 69 height 22
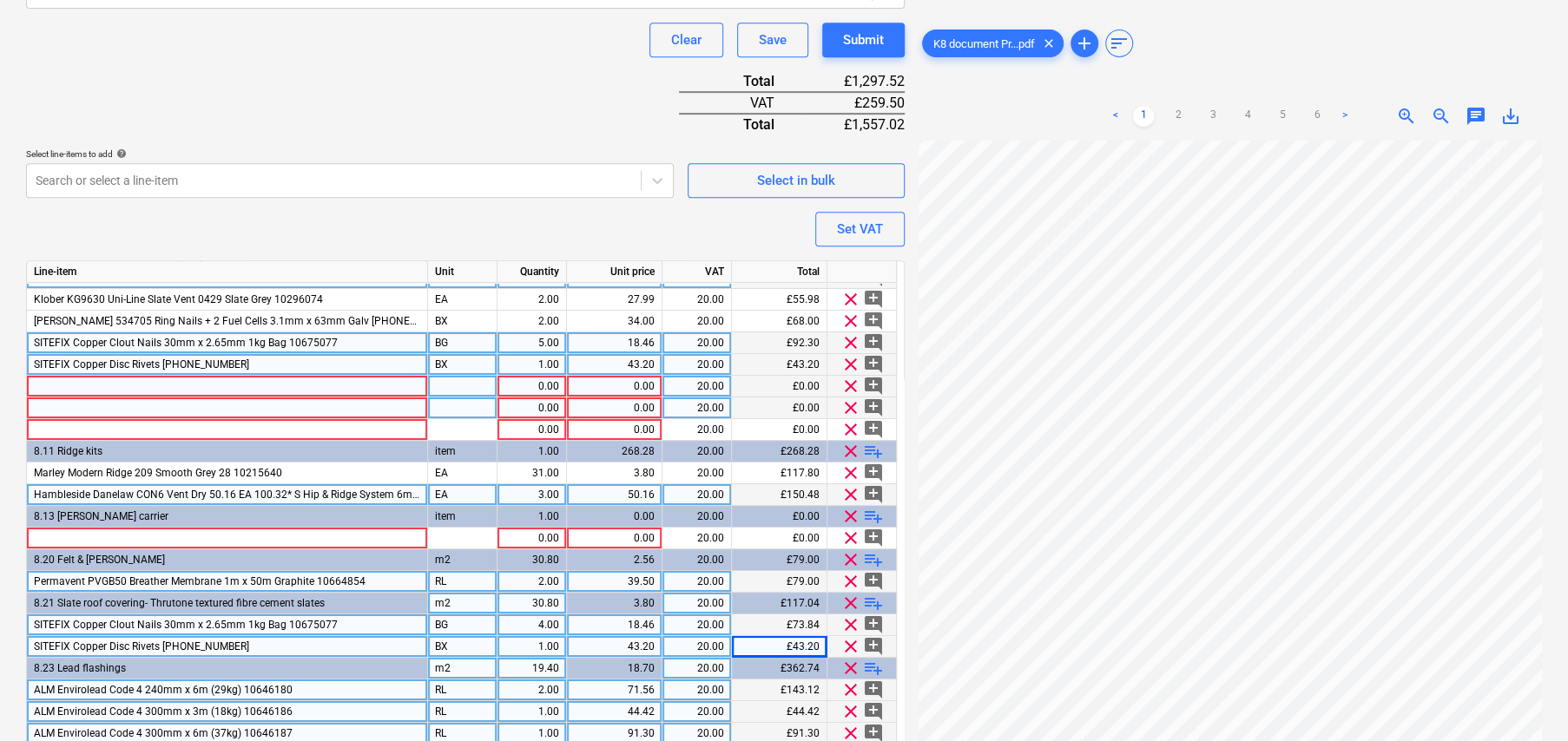
click at [267, 379] on div at bounding box center [227, 386] width 401 height 22
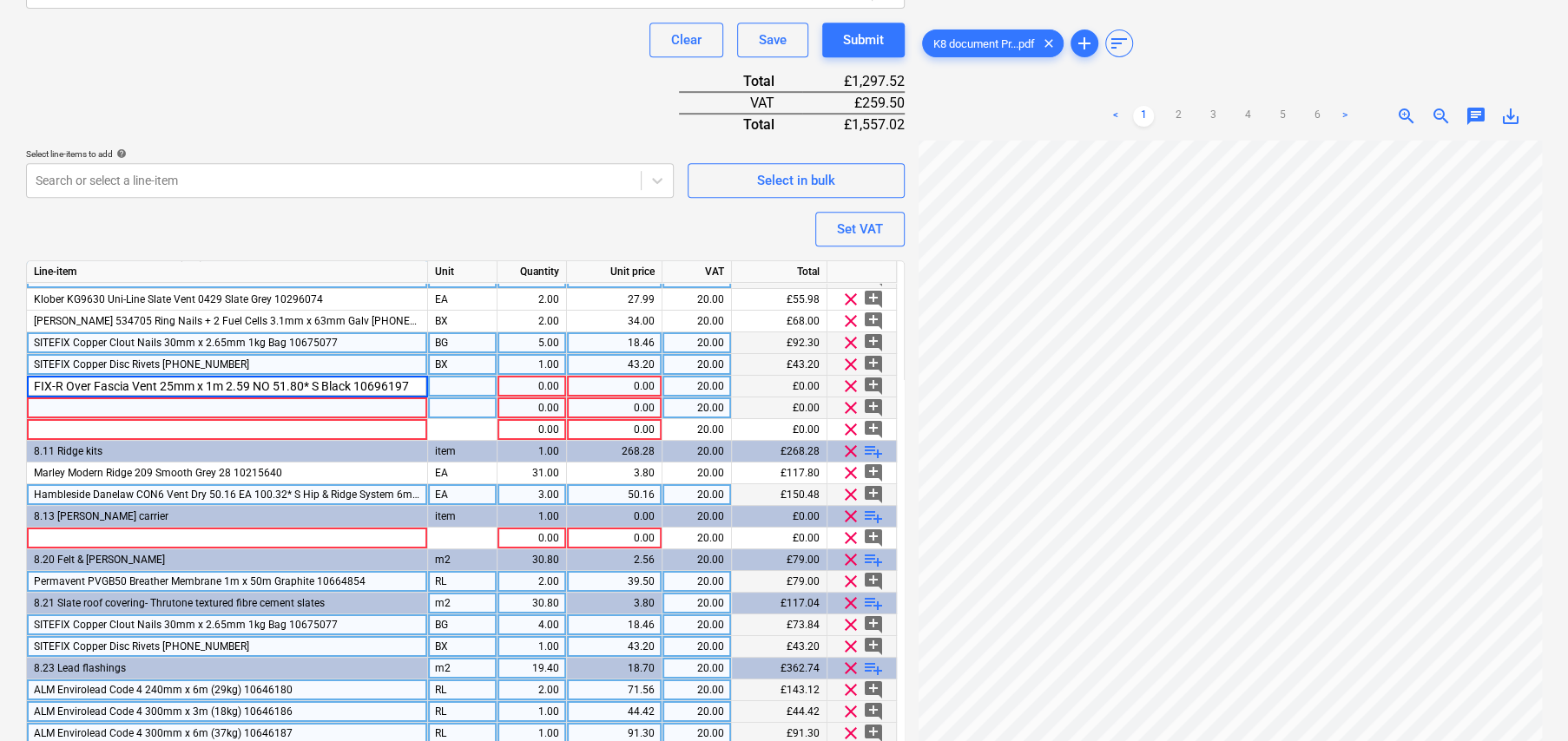
drag, startPoint x: 226, startPoint y: 380, endPoint x: 259, endPoint y: 386, distance: 33.5
click at [259, 386] on input "FIX-R Over Fascia Vent 25mm x 1m 2.59 NO 51.80* S Black 10696197" at bounding box center [226, 386] width 400 height 21
click at [262, 380] on input "FIX-R Over Fascia Vent 25mm x 1m 2.59 NO 51.80* S Black 10696197" at bounding box center [226, 386] width 400 height 21
drag, startPoint x: 224, startPoint y: 381, endPoint x: 317, endPoint y: 384, distance: 93.0
click at [317, 384] on input "FIX-R Over Fascia Vent 25mm x 1m 2.59 NO 51.80* S Black 10696197" at bounding box center [226, 386] width 400 height 21
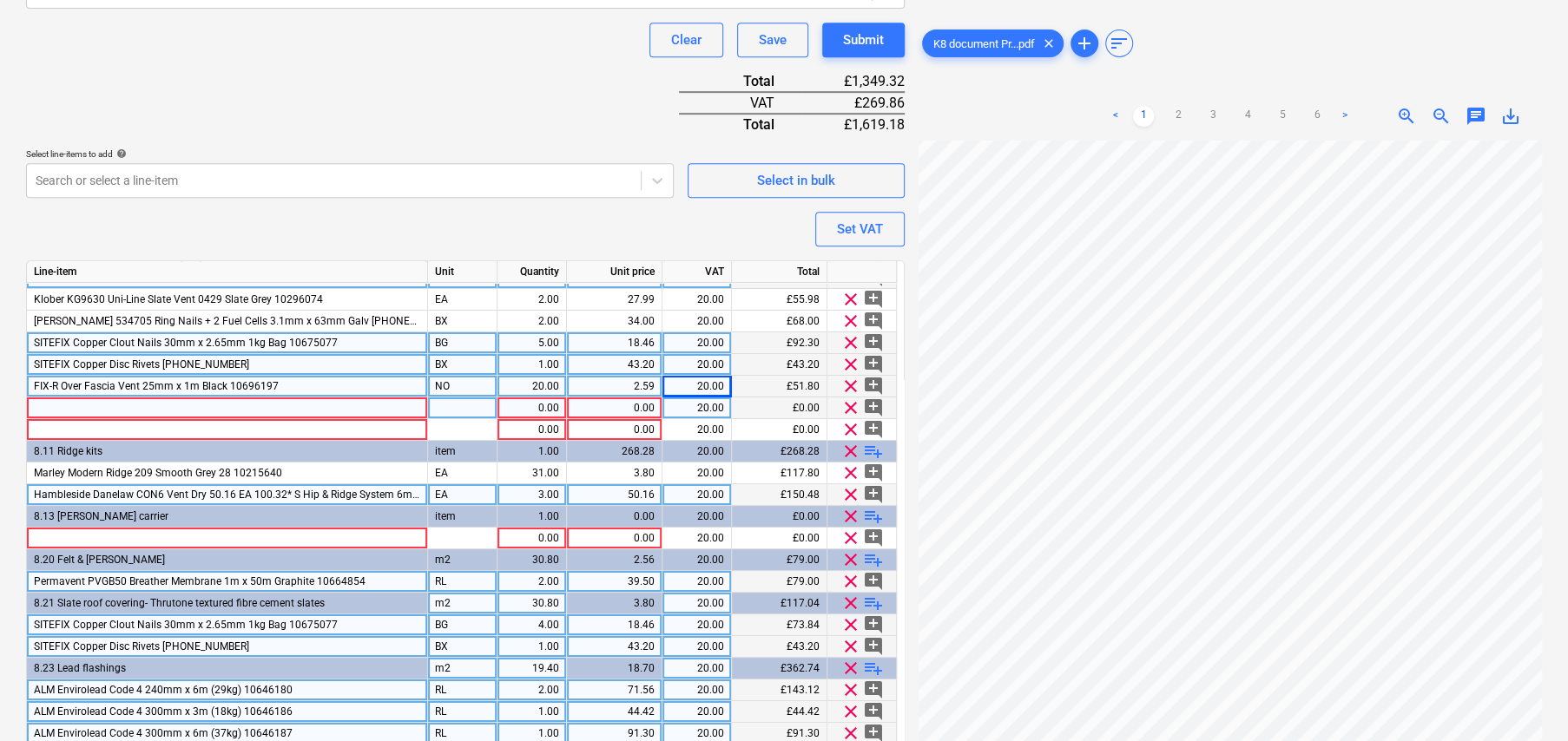
click at [317, 384] on div "FIX-R Over Fascia Vent 25mm x 1m Black 10696197" at bounding box center [227, 386] width 401 height 22
click at [871, 599] on span "playlist_add" at bounding box center [874, 603] width 21 height 21
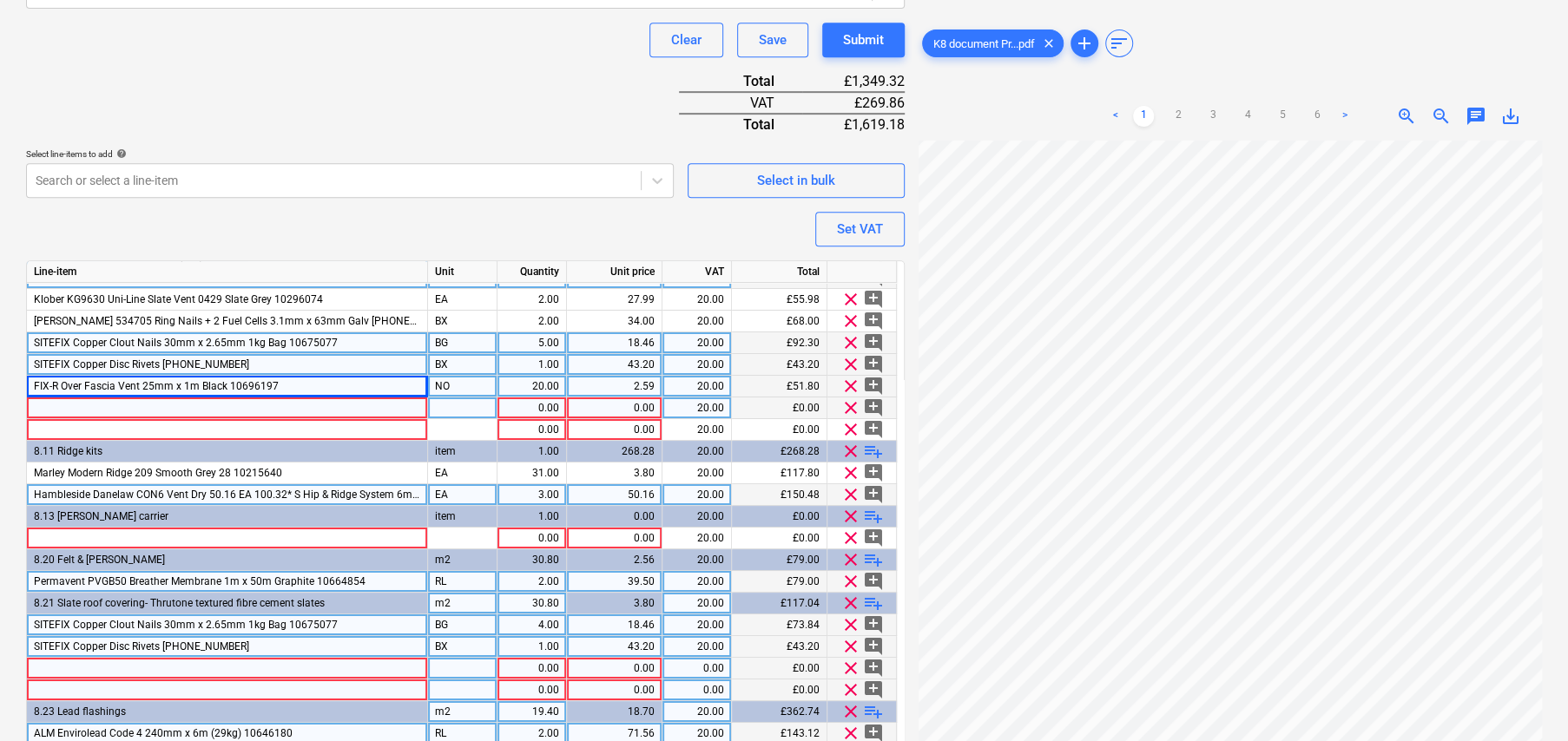
click at [871, 598] on span "playlist_add" at bounding box center [874, 603] width 21 height 21
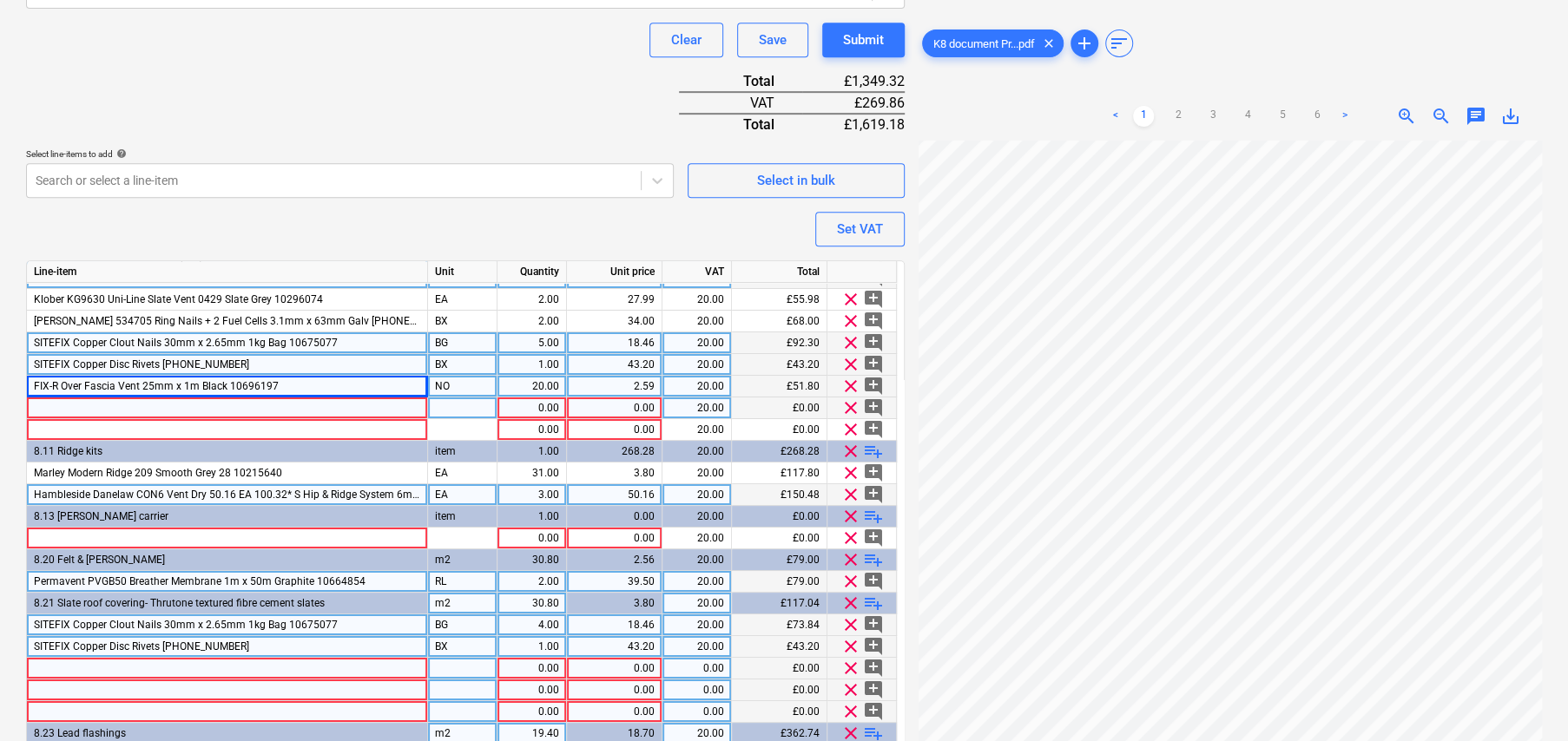
click at [81, 661] on div at bounding box center [227, 668] width 401 height 22
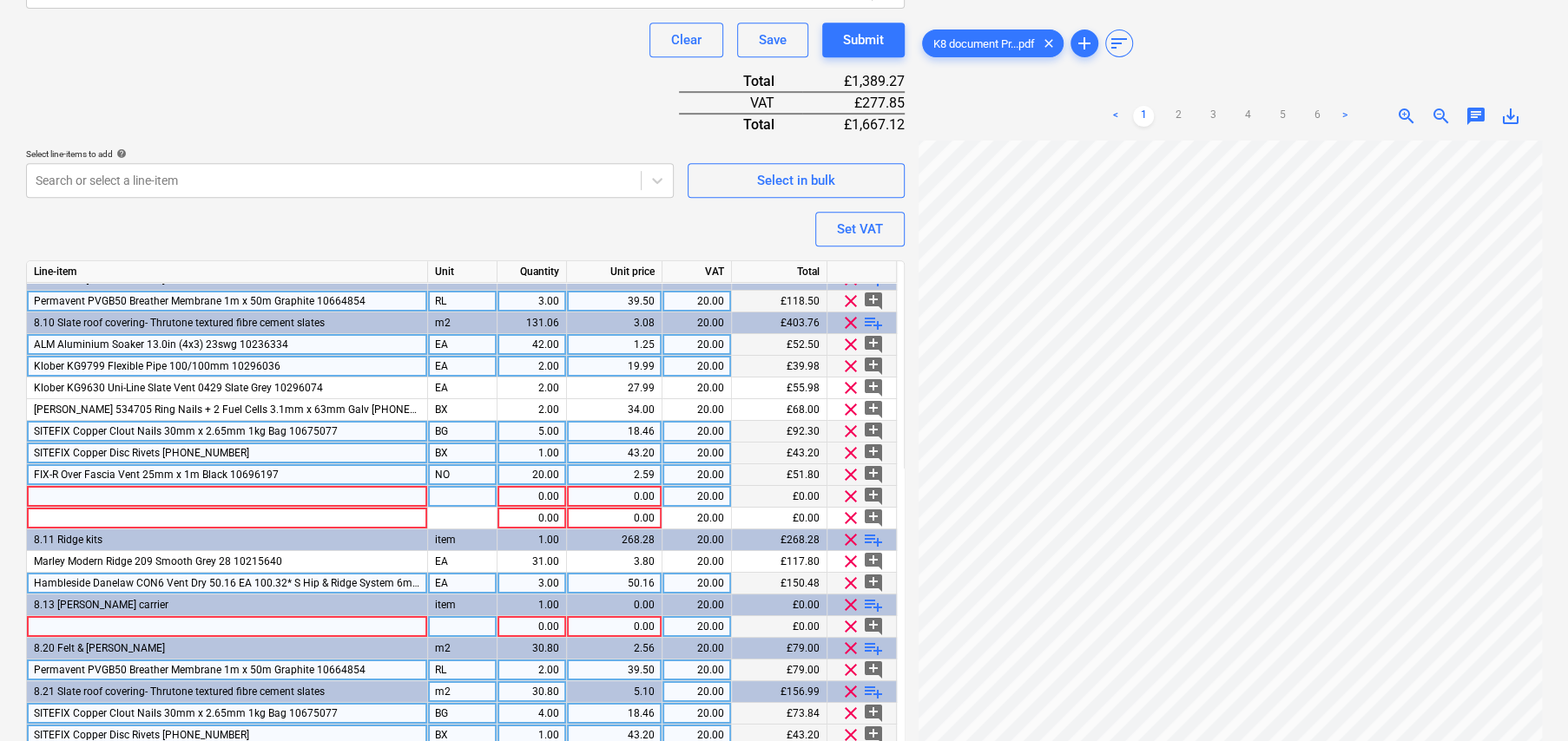
scroll to position [0, 0]
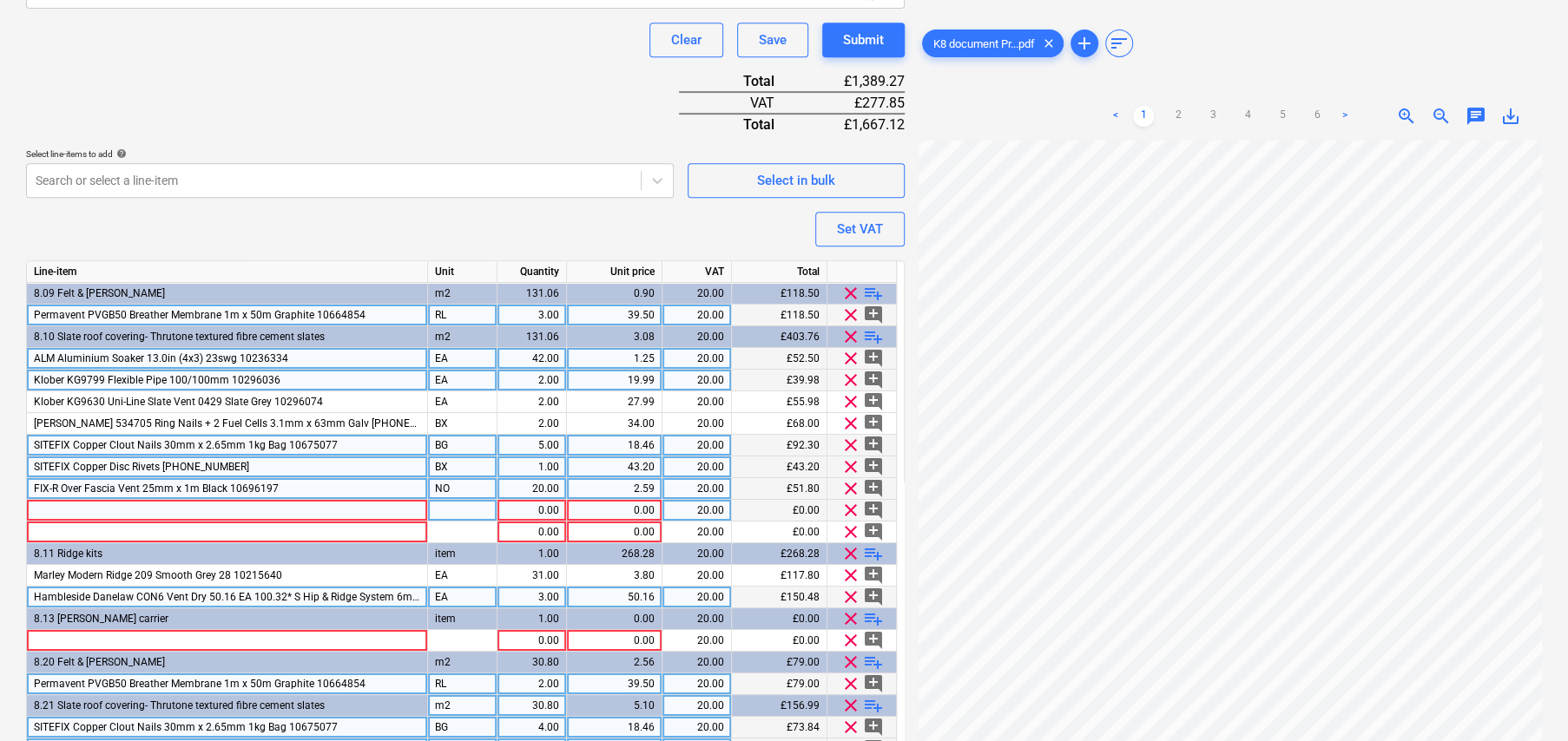
click at [875, 289] on span "playlist_add" at bounding box center [874, 293] width 21 height 21
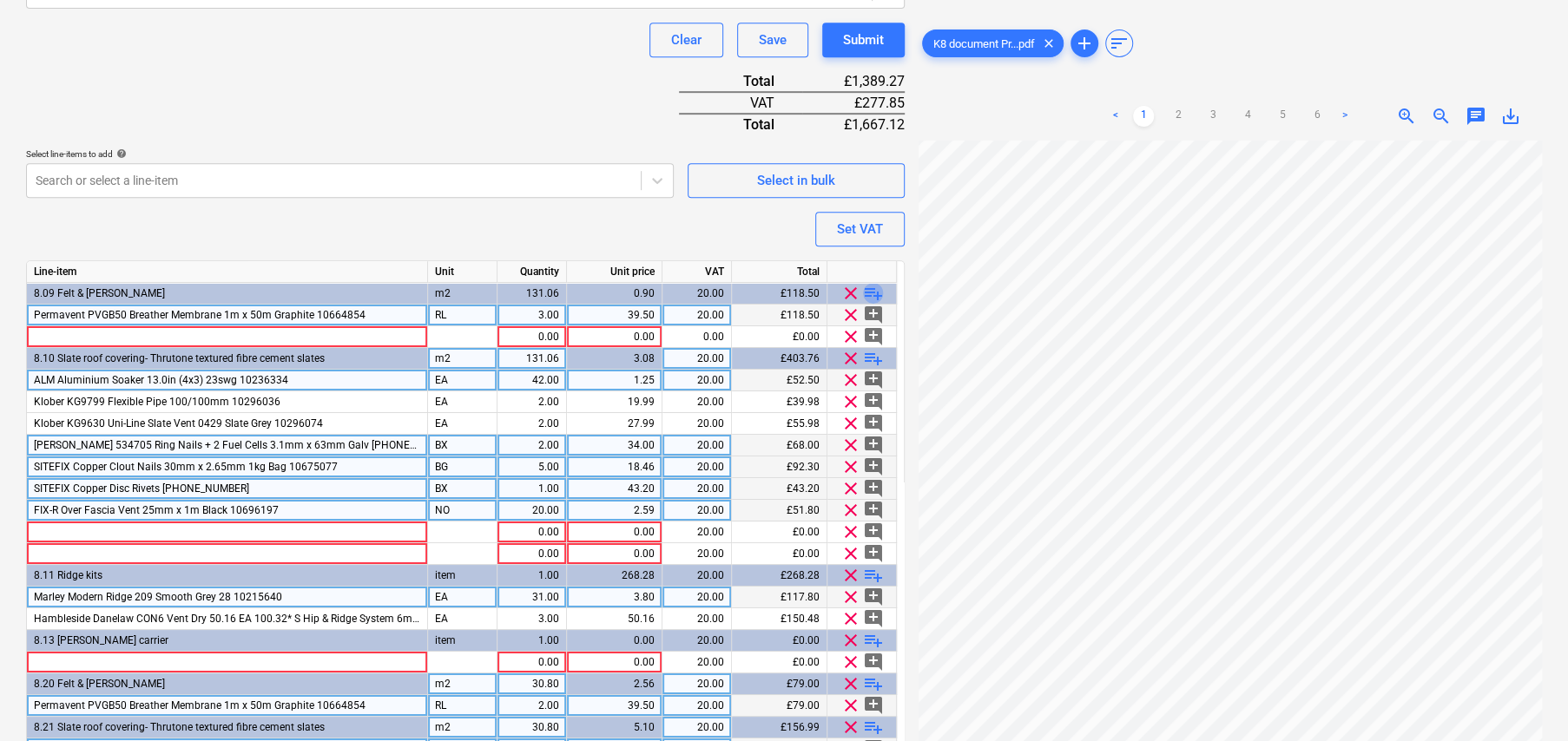
click at [875, 289] on span "playlist_add" at bounding box center [874, 293] width 21 height 21
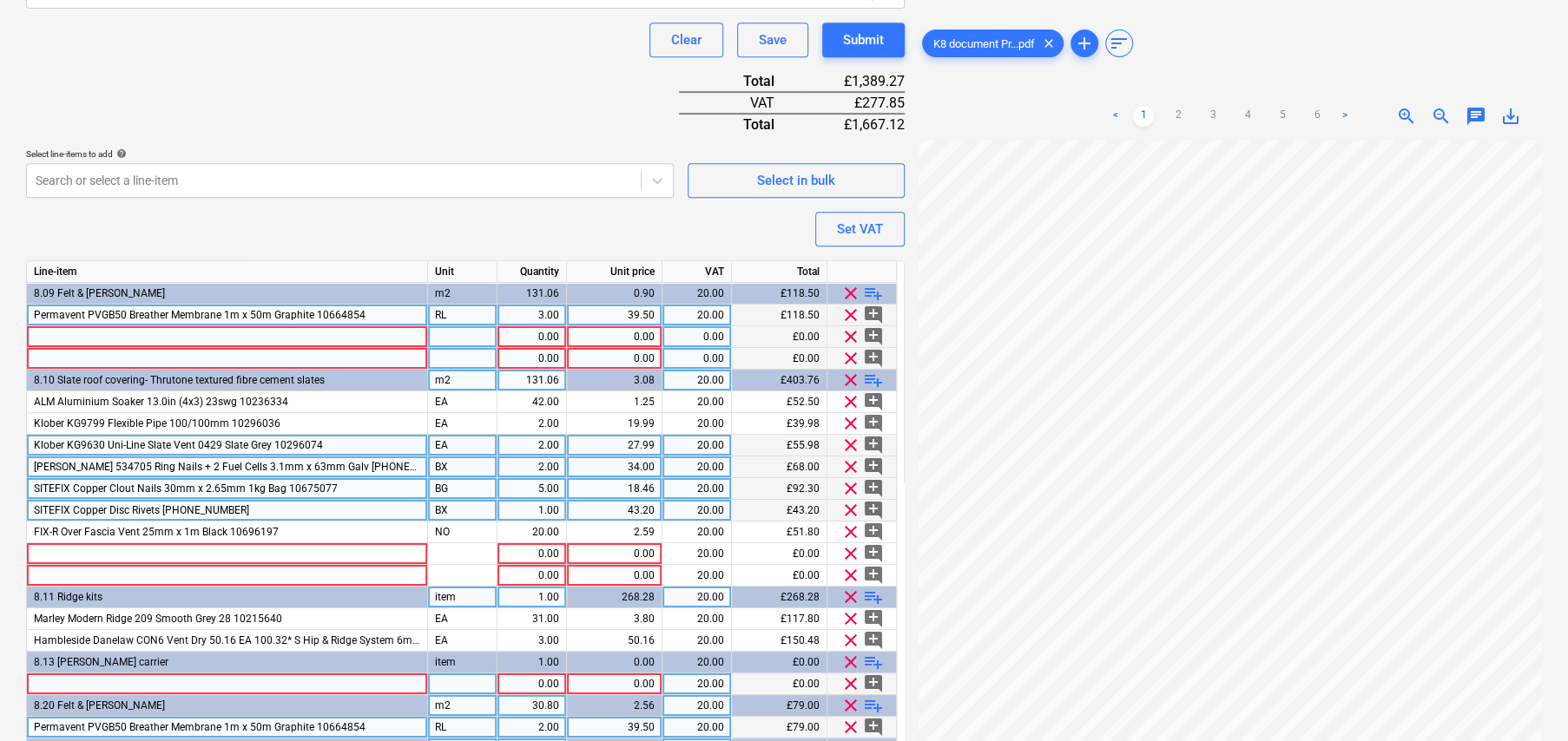
click at [700, 336] on div "0.00" at bounding box center [696, 336] width 55 height 22
click at [87, 331] on div at bounding box center [227, 336] width 401 height 22
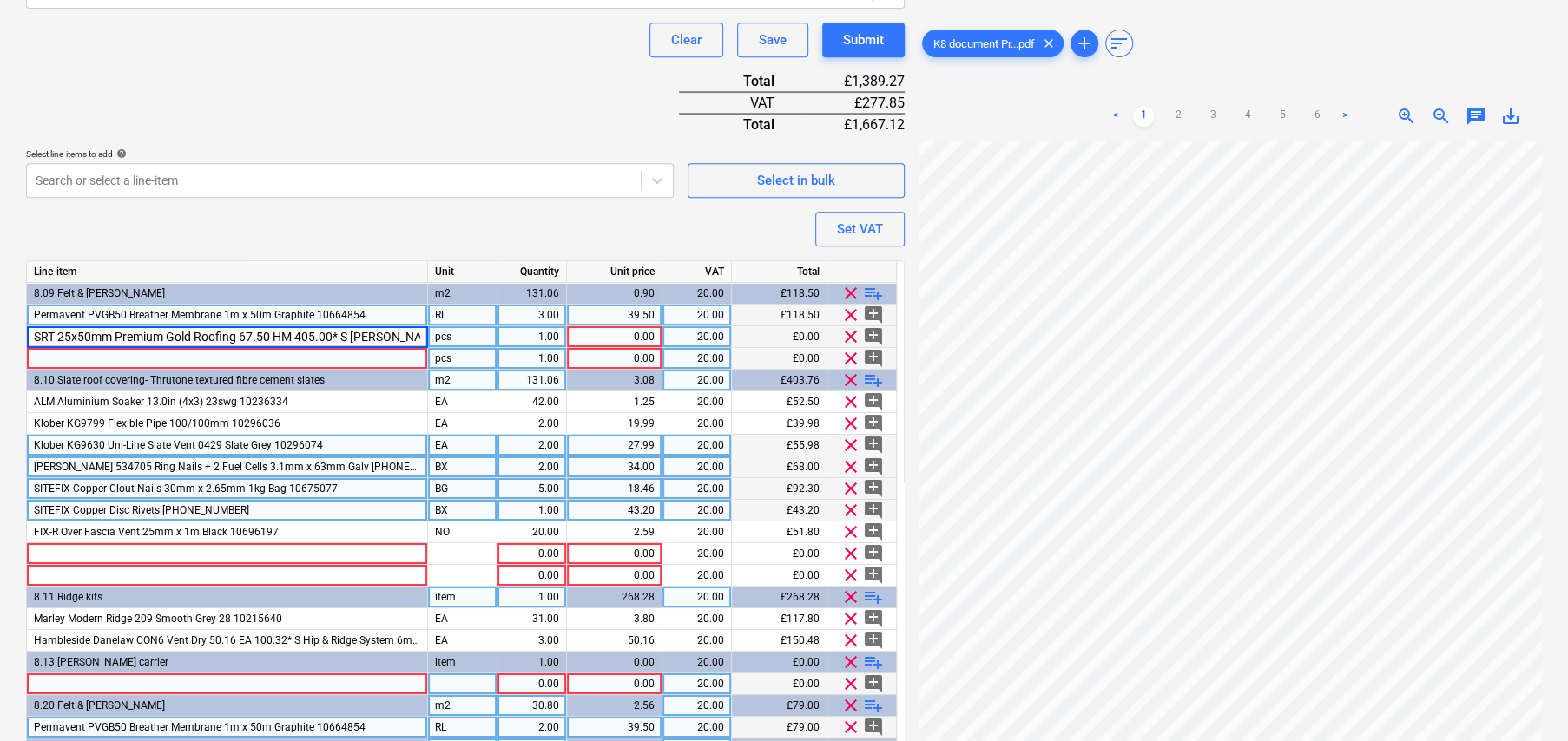
scroll to position [0, 187]
drag, startPoint x: 160, startPoint y: 331, endPoint x: 55, endPoint y: 329, distance: 105.0
click at [55, 329] on input "SRT 25x50mm Premium Gold Roofing 67.50 HM 405.00* S [PERSON_NAME] 5534:2014+A2:…" at bounding box center [226, 336] width 400 height 21
click at [438, 334] on div "HM" at bounding box center [462, 336] width 69 height 22
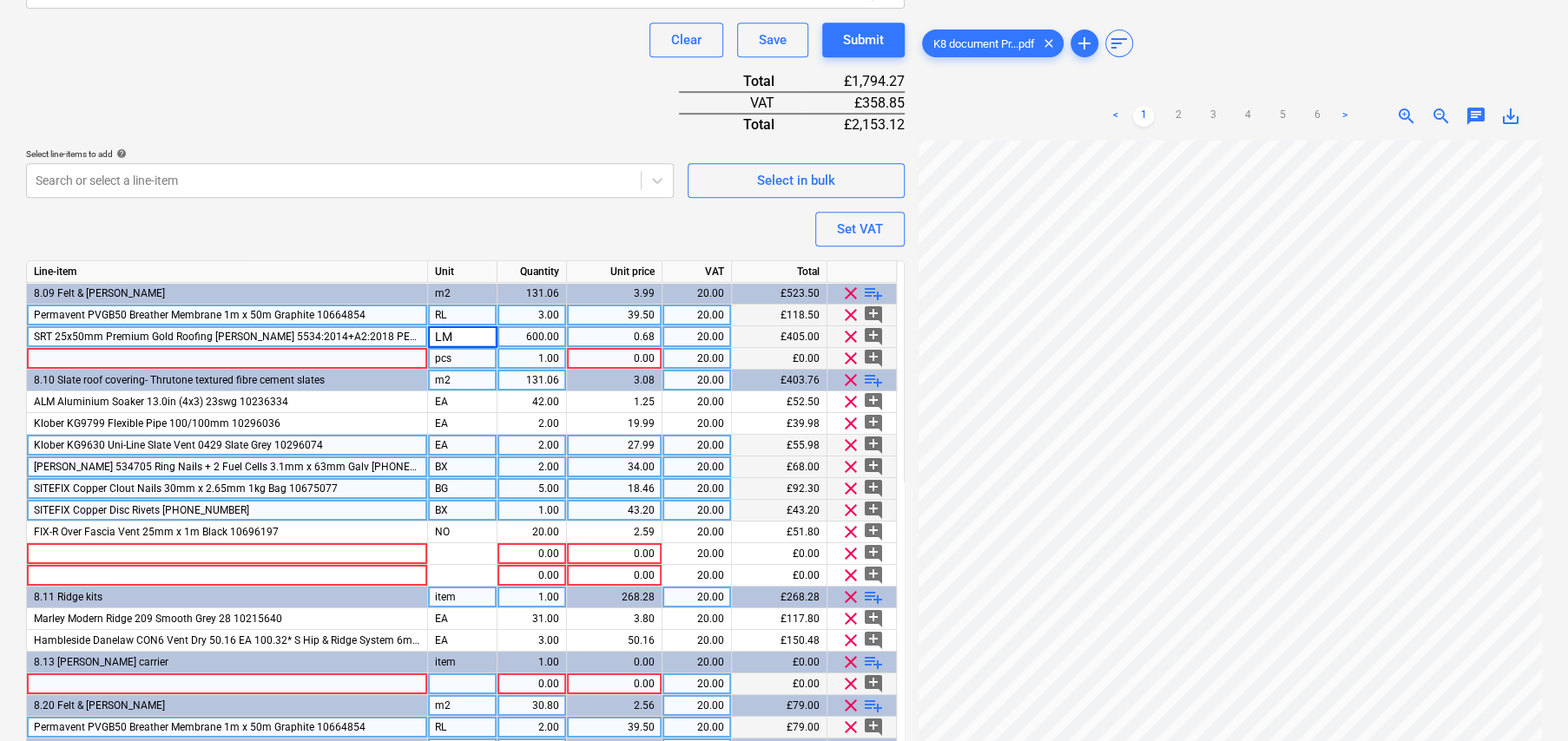
click at [209, 326] on div "SRT 25x50mm Premium Gold Roofing [PERSON_NAME] 5534:2014+A2:2018 PEFC 10725085" at bounding box center [227, 336] width 401 height 22
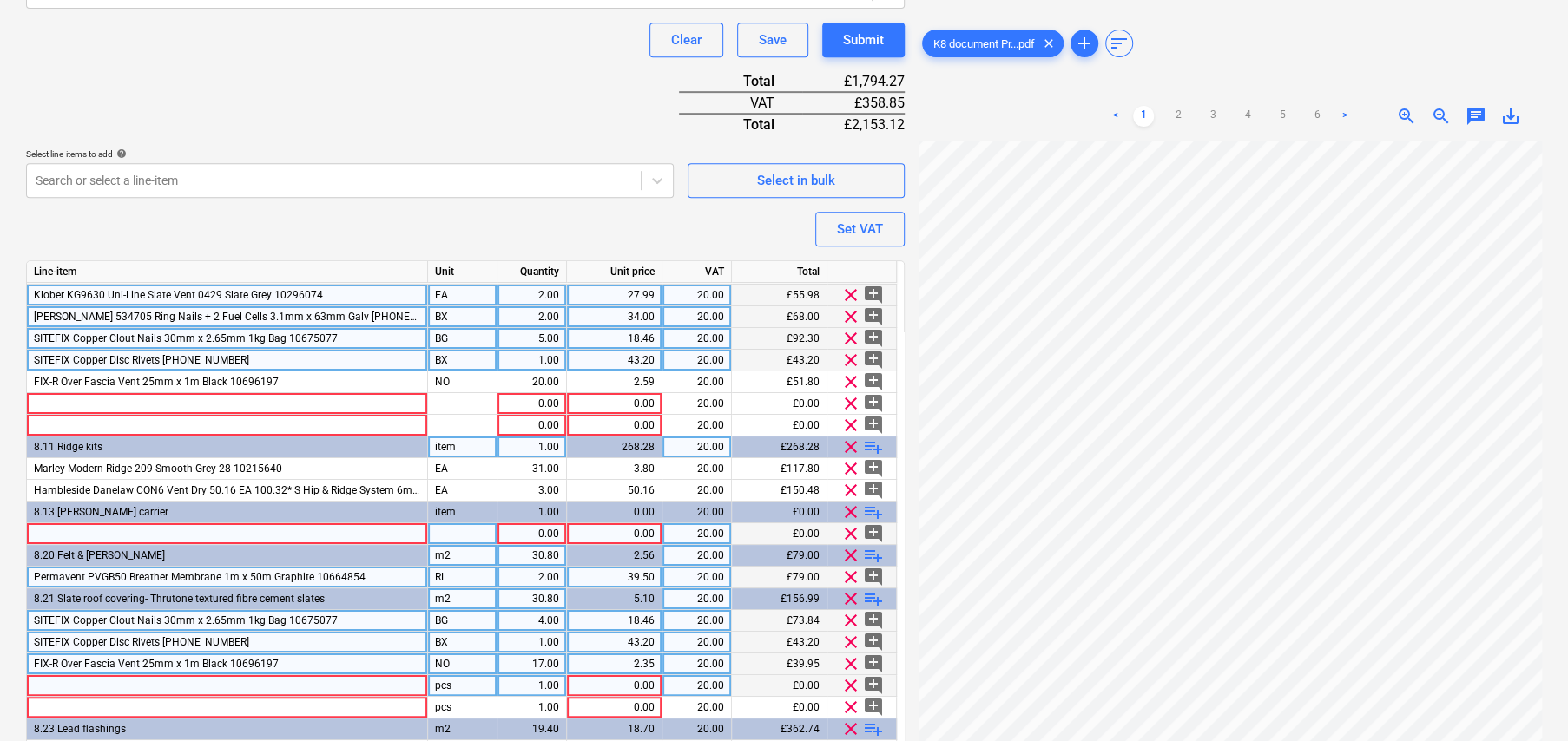
scroll to position [174, 0]
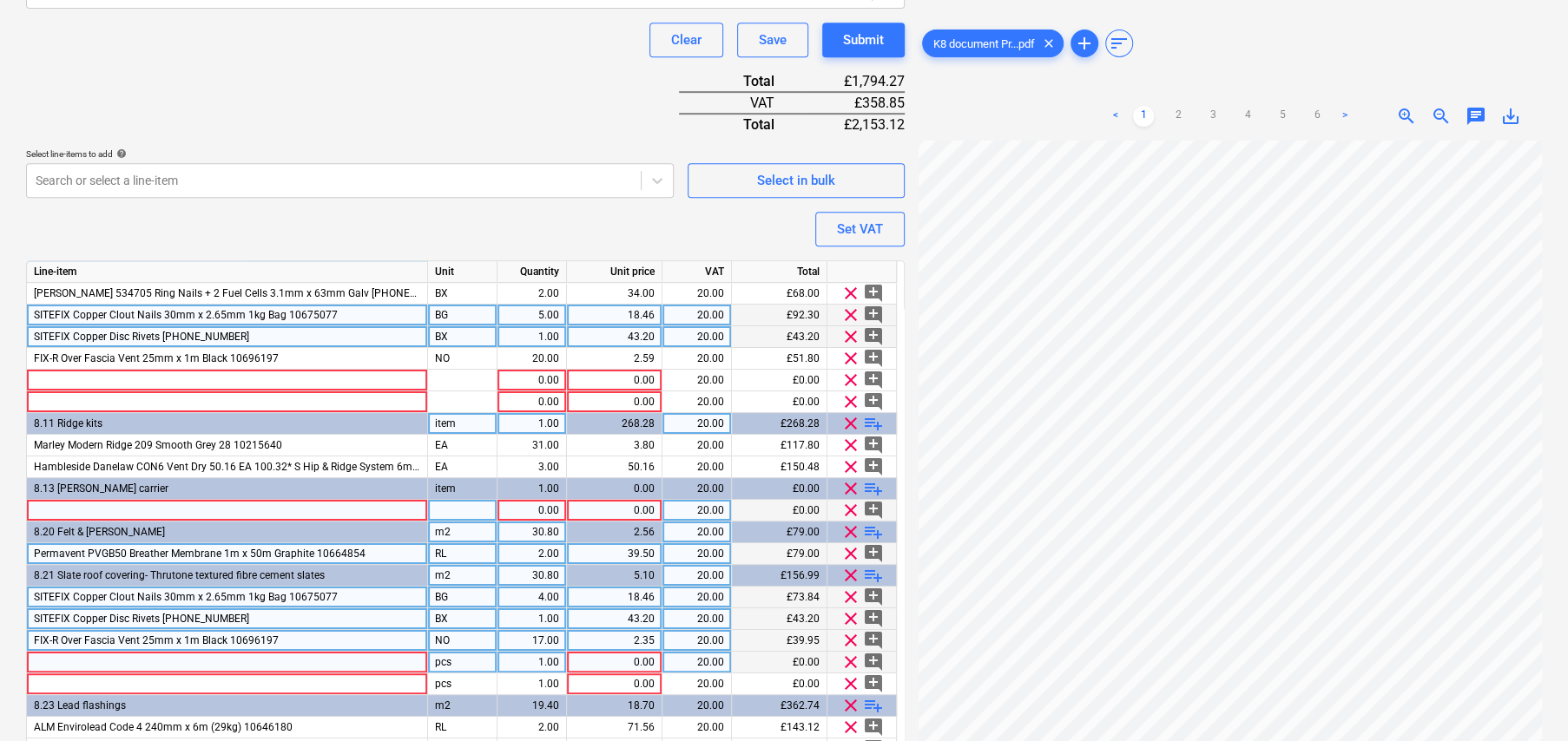
click at [873, 532] on span "playlist_add" at bounding box center [874, 532] width 21 height 21
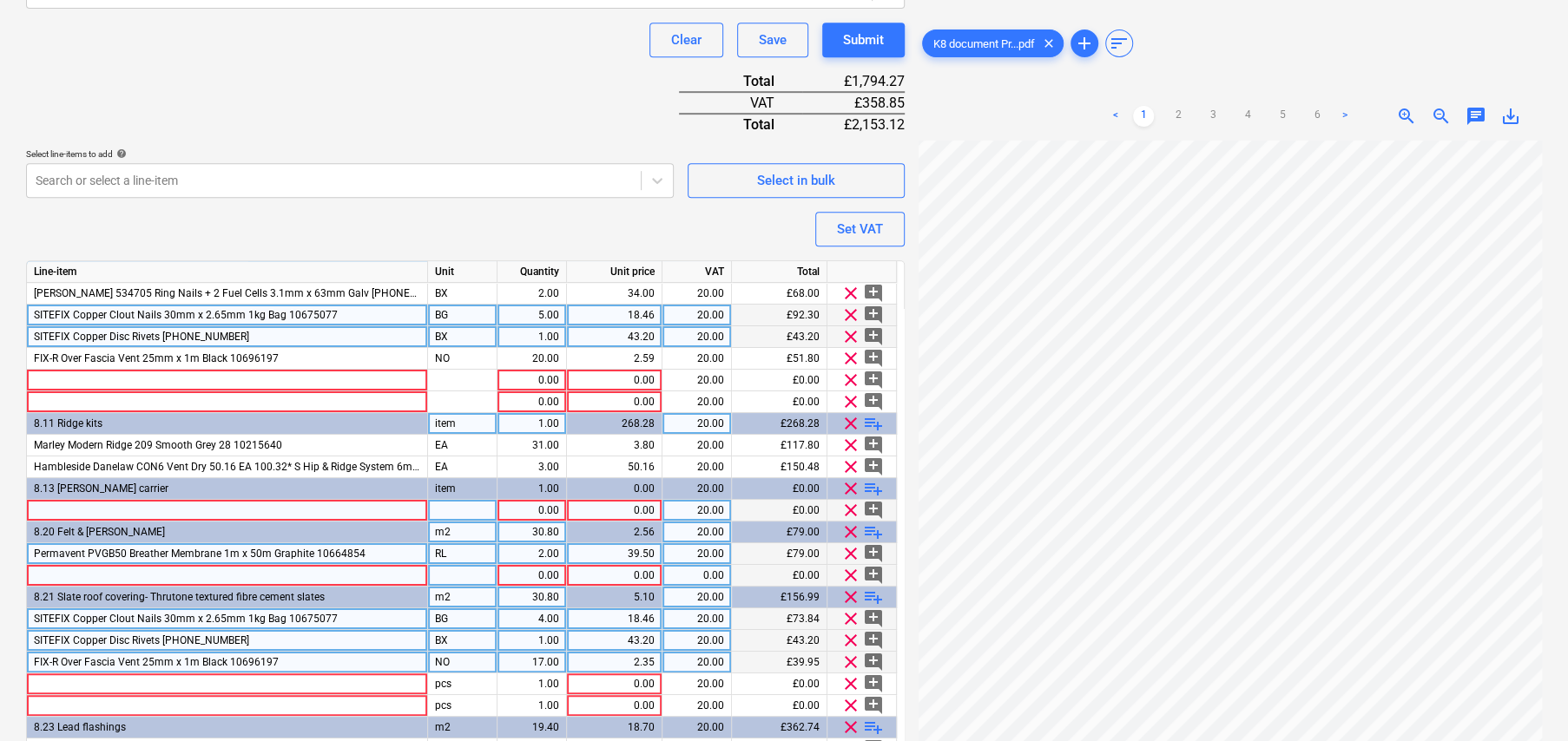
click at [240, 573] on div at bounding box center [227, 575] width 401 height 22
click at [454, 572] on div "pcs" at bounding box center [462, 575] width 69 height 22
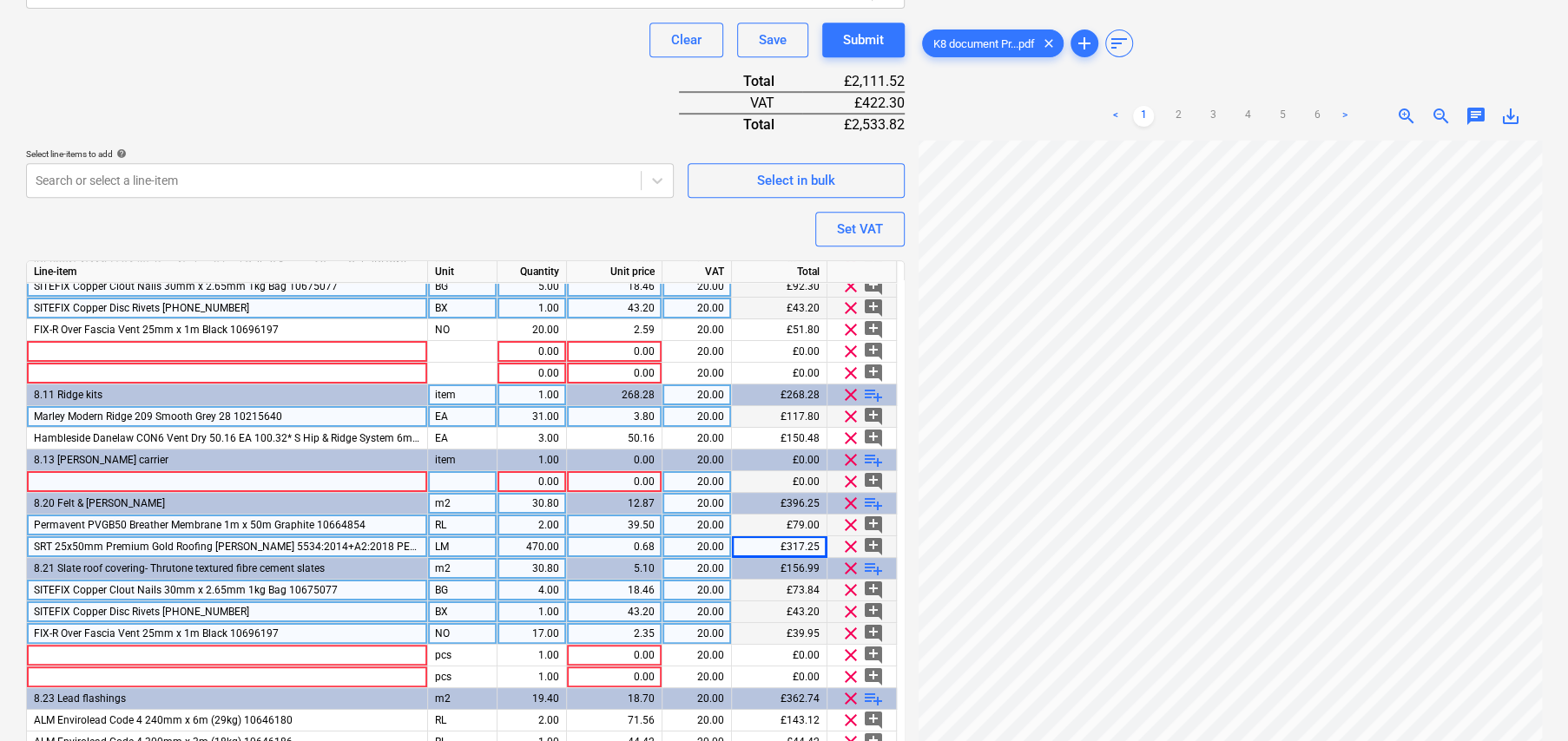
scroll to position [254, 0]
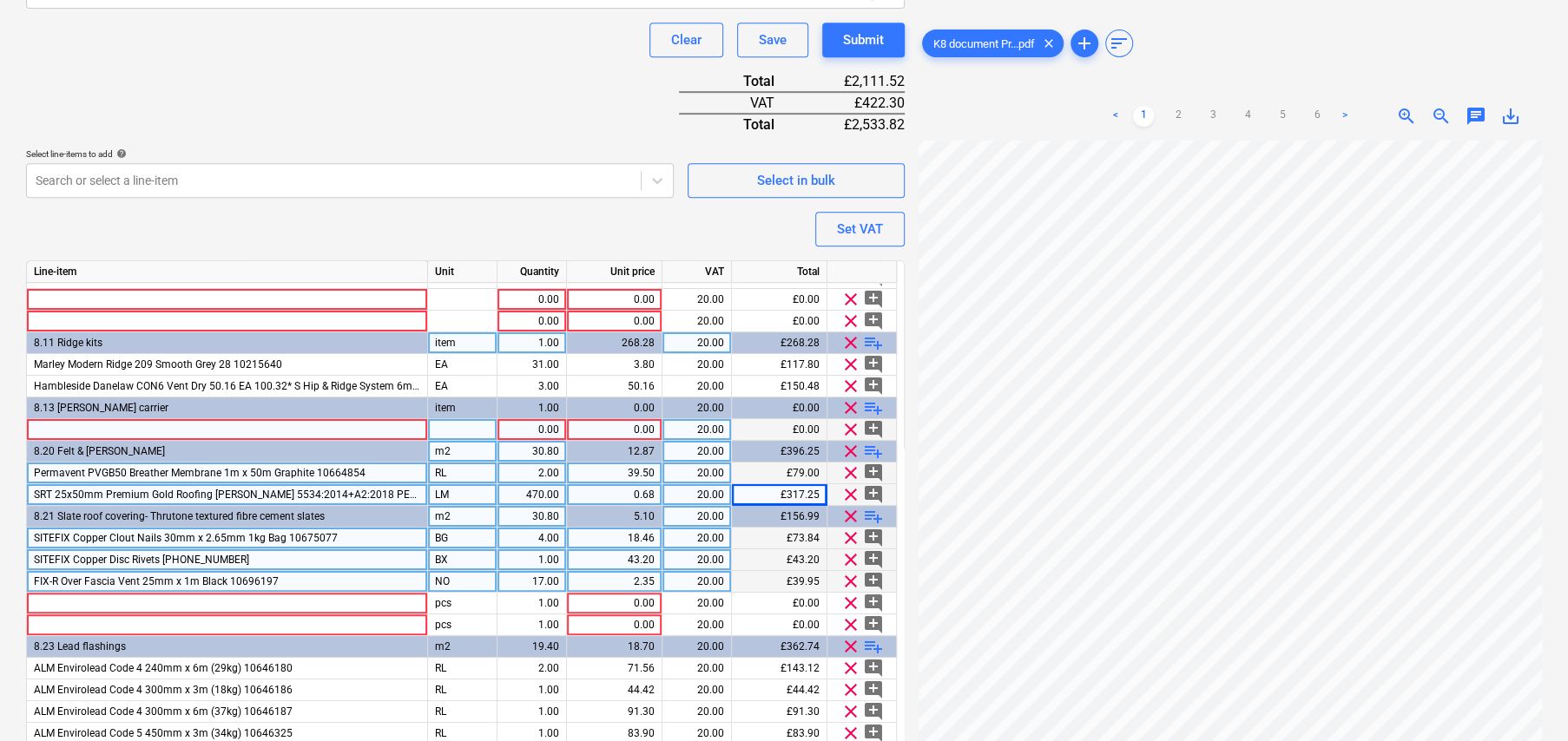
click at [87, 419] on div at bounding box center [227, 429] width 401 height 22
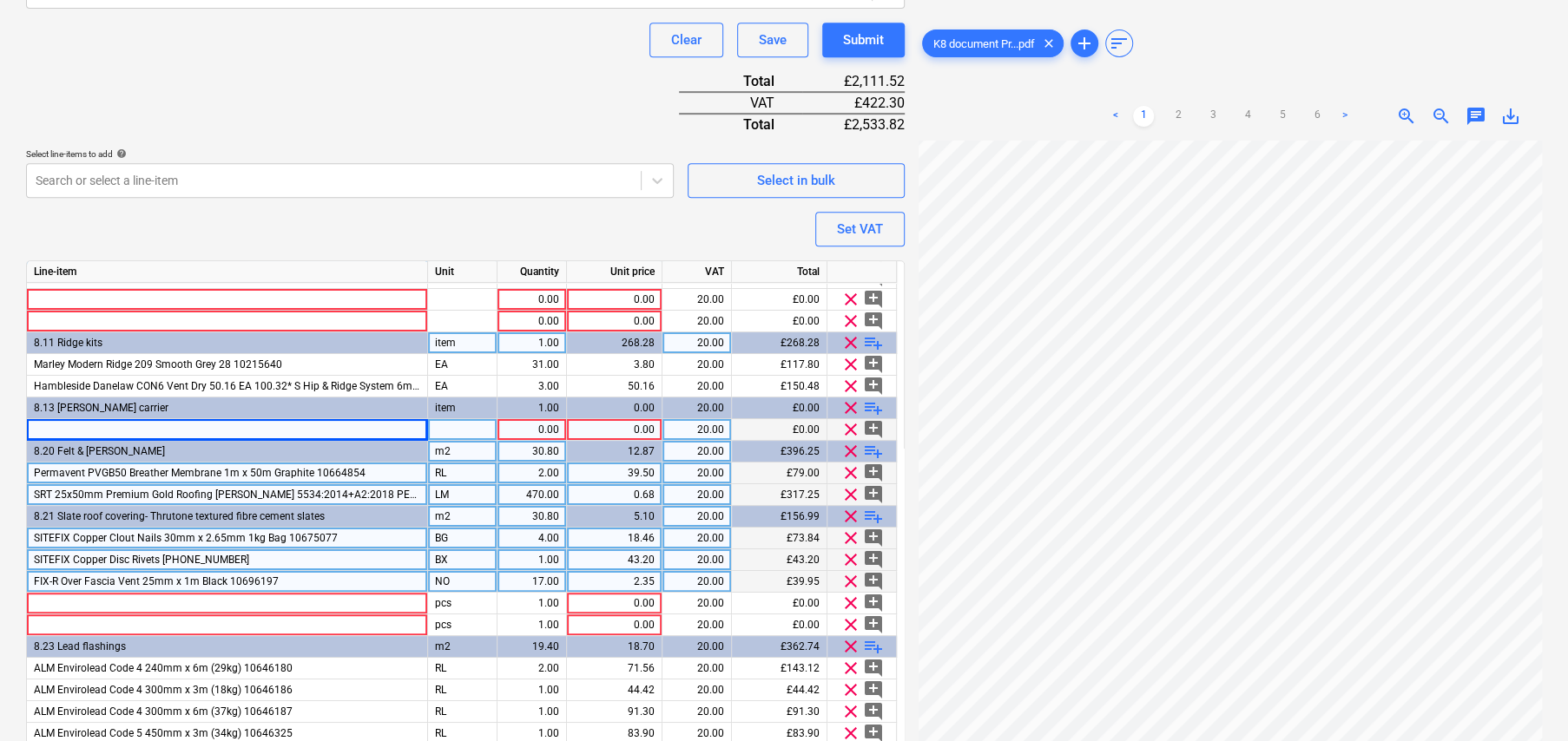
click at [66, 419] on div at bounding box center [227, 429] width 401 height 22
drag, startPoint x: 150, startPoint y: 426, endPoint x: 241, endPoint y: 426, distance: 91.0
click at [241, 426] on input "FIX-R [PERSON_NAME] Protection System 2.35 NO 32.90* S 1.25mm x 1.5m Black 1073…" at bounding box center [226, 429] width 400 height 21
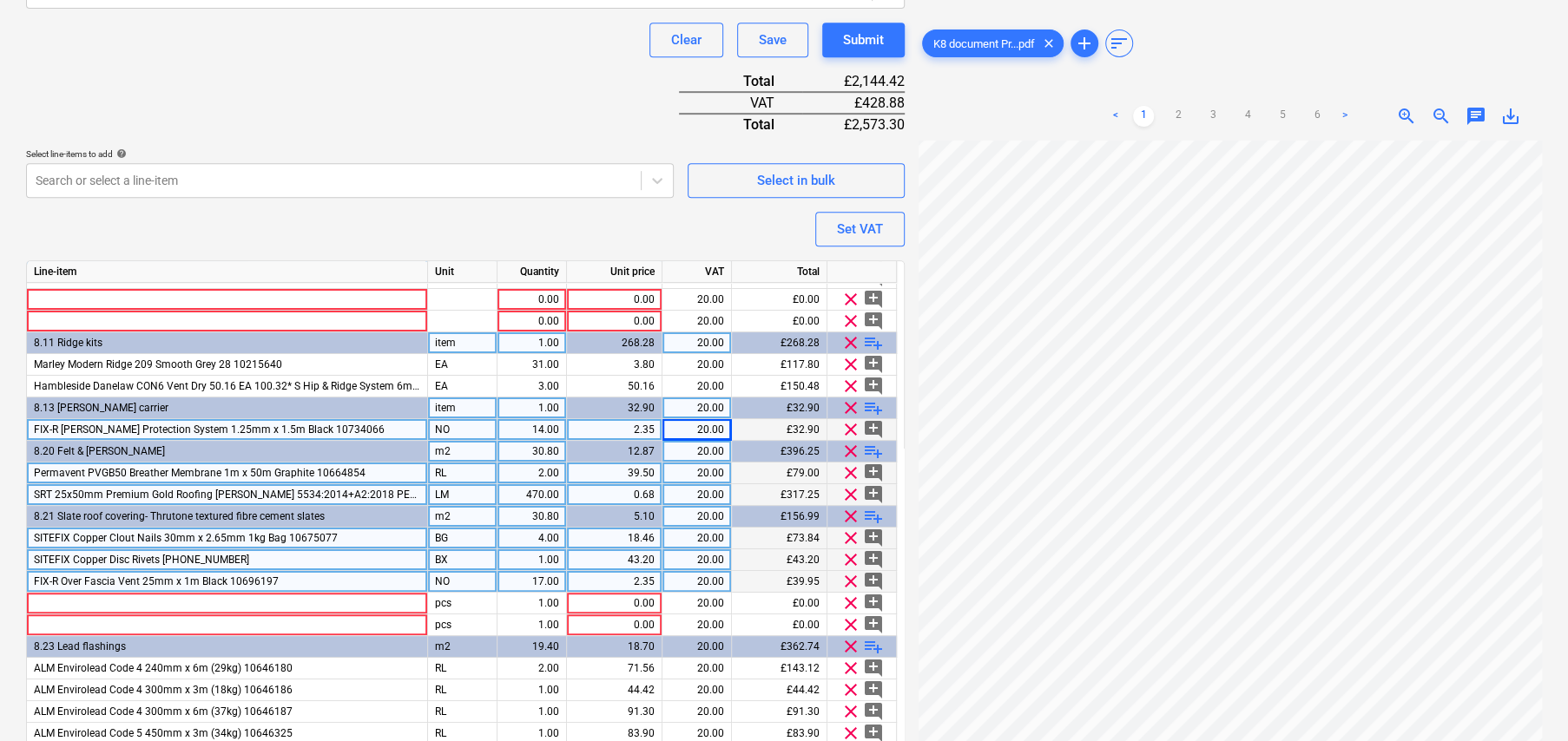
click at [878, 404] on span "playlist_add" at bounding box center [874, 408] width 21 height 21
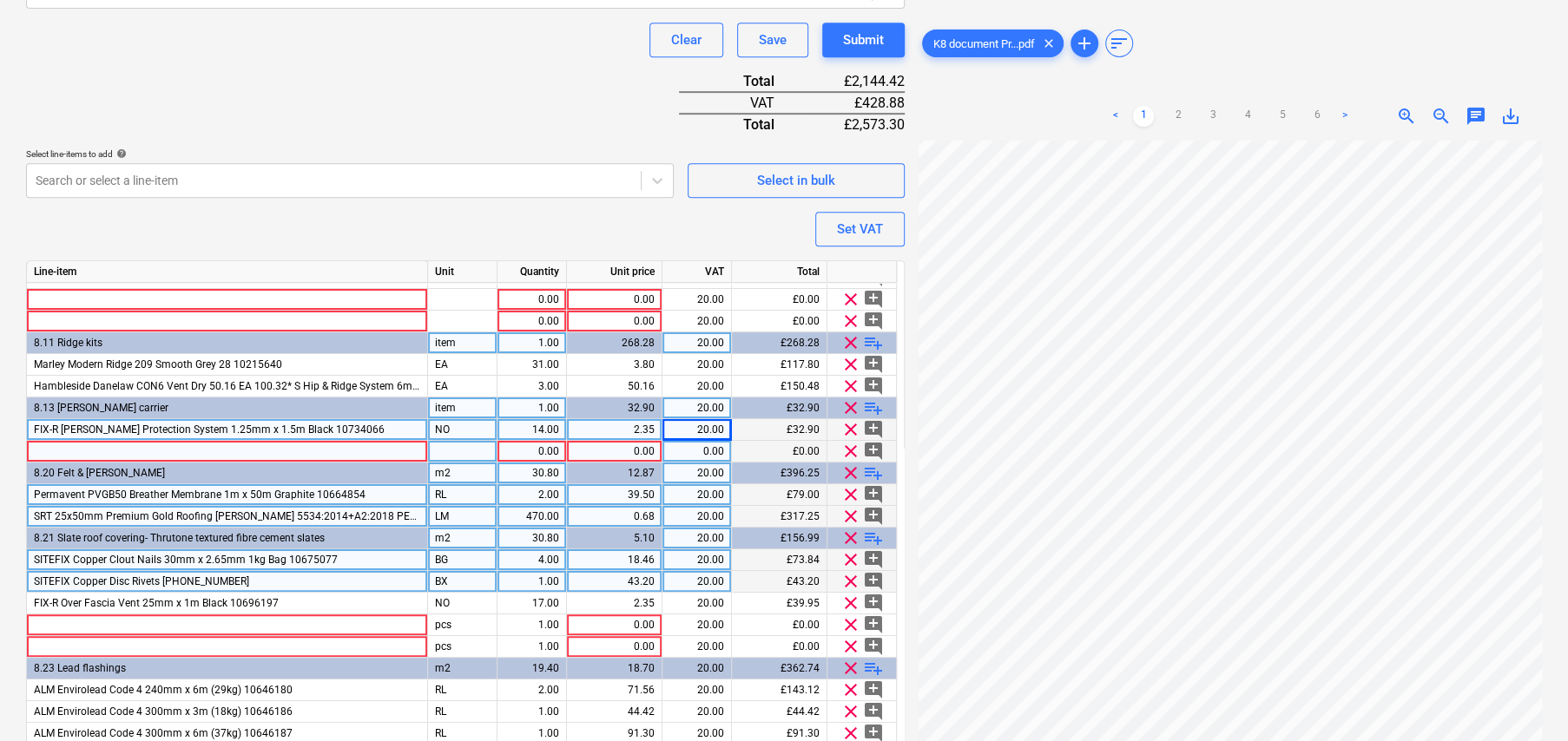
click at [94, 427] on span "FIX-R [PERSON_NAME] Protection System 1.25mm x 1.5m Black 10734066" at bounding box center [209, 429] width 351 height 12
click at [76, 444] on div at bounding box center [227, 452] width 401 height 22
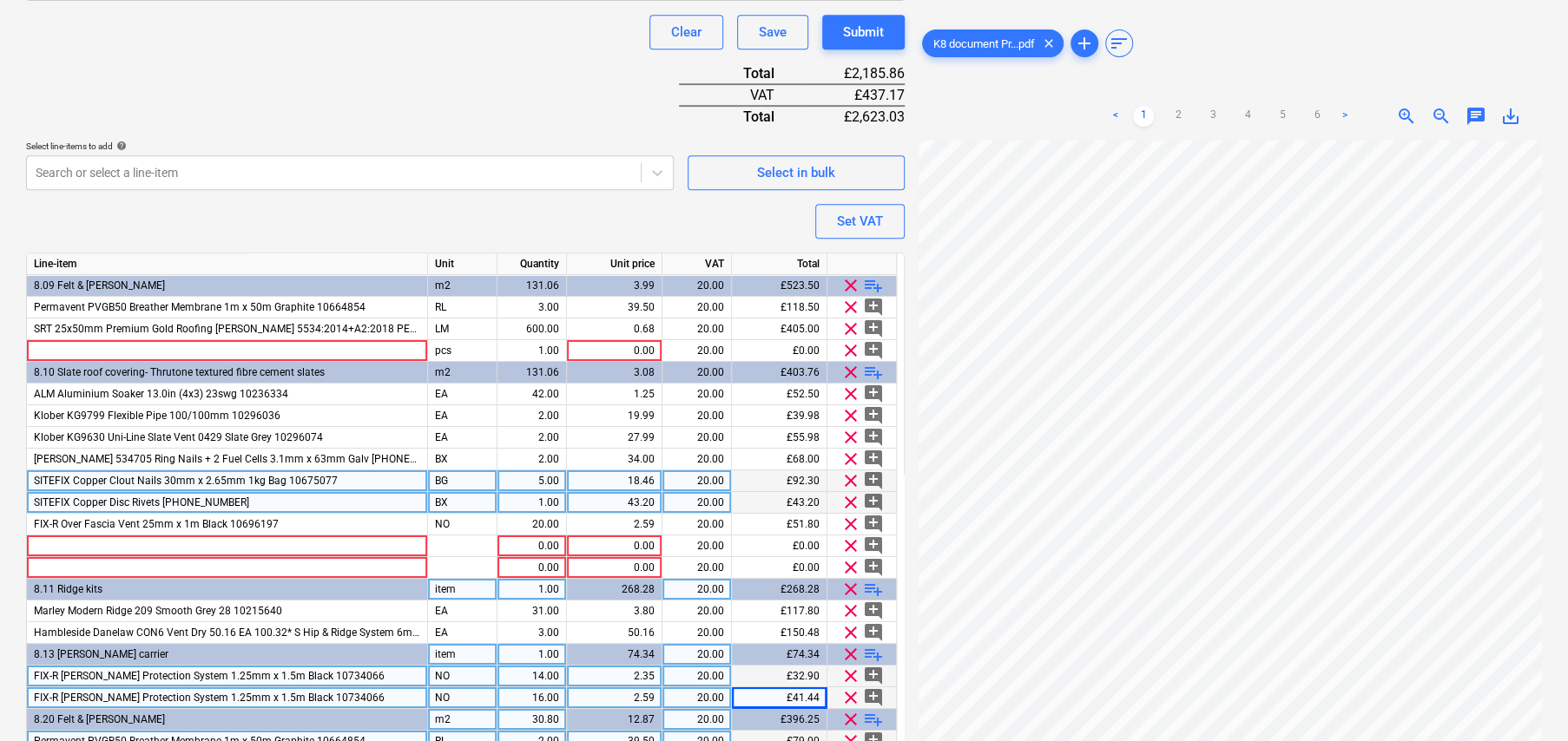
scroll to position [556, 0]
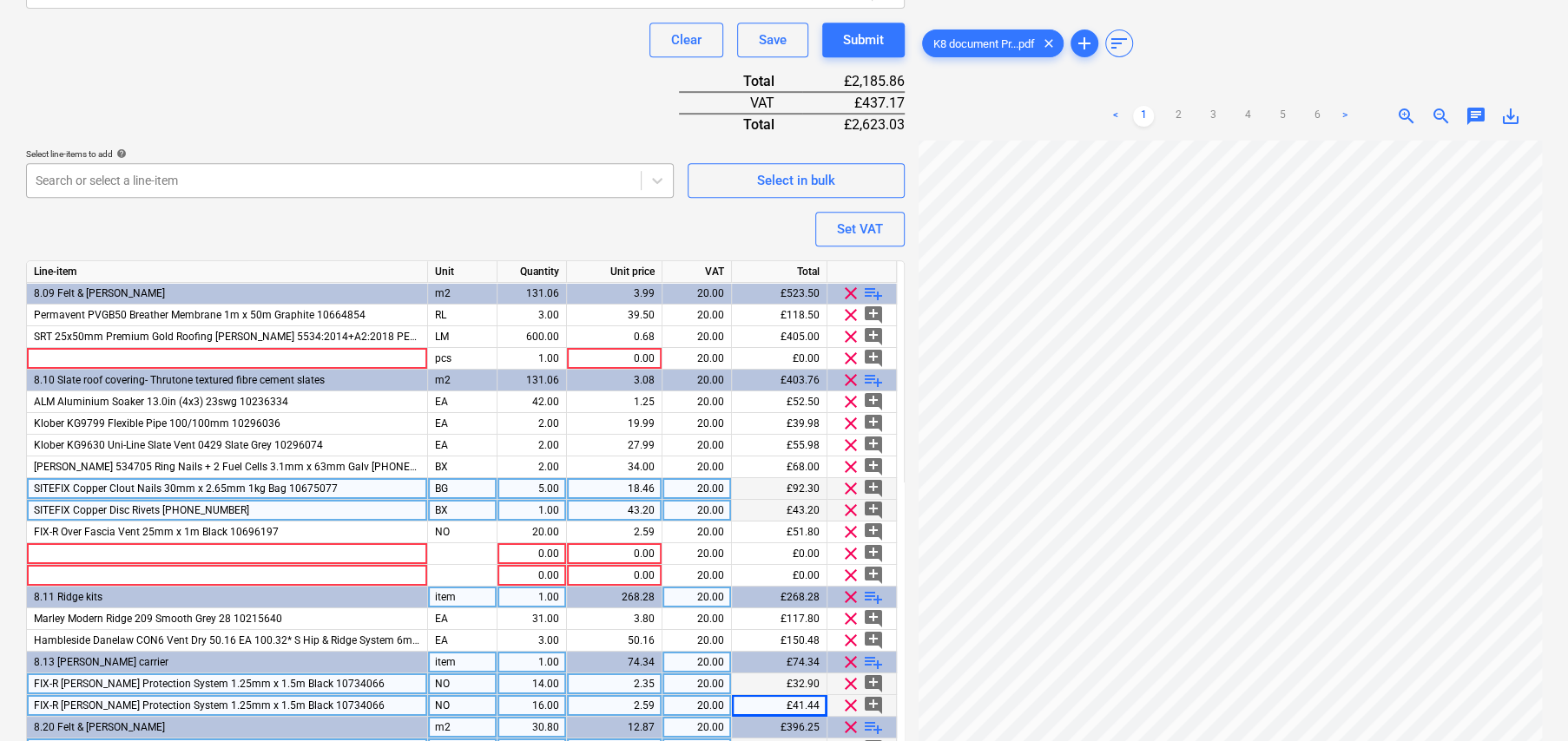
click at [363, 184] on div at bounding box center [334, 180] width 597 height 17
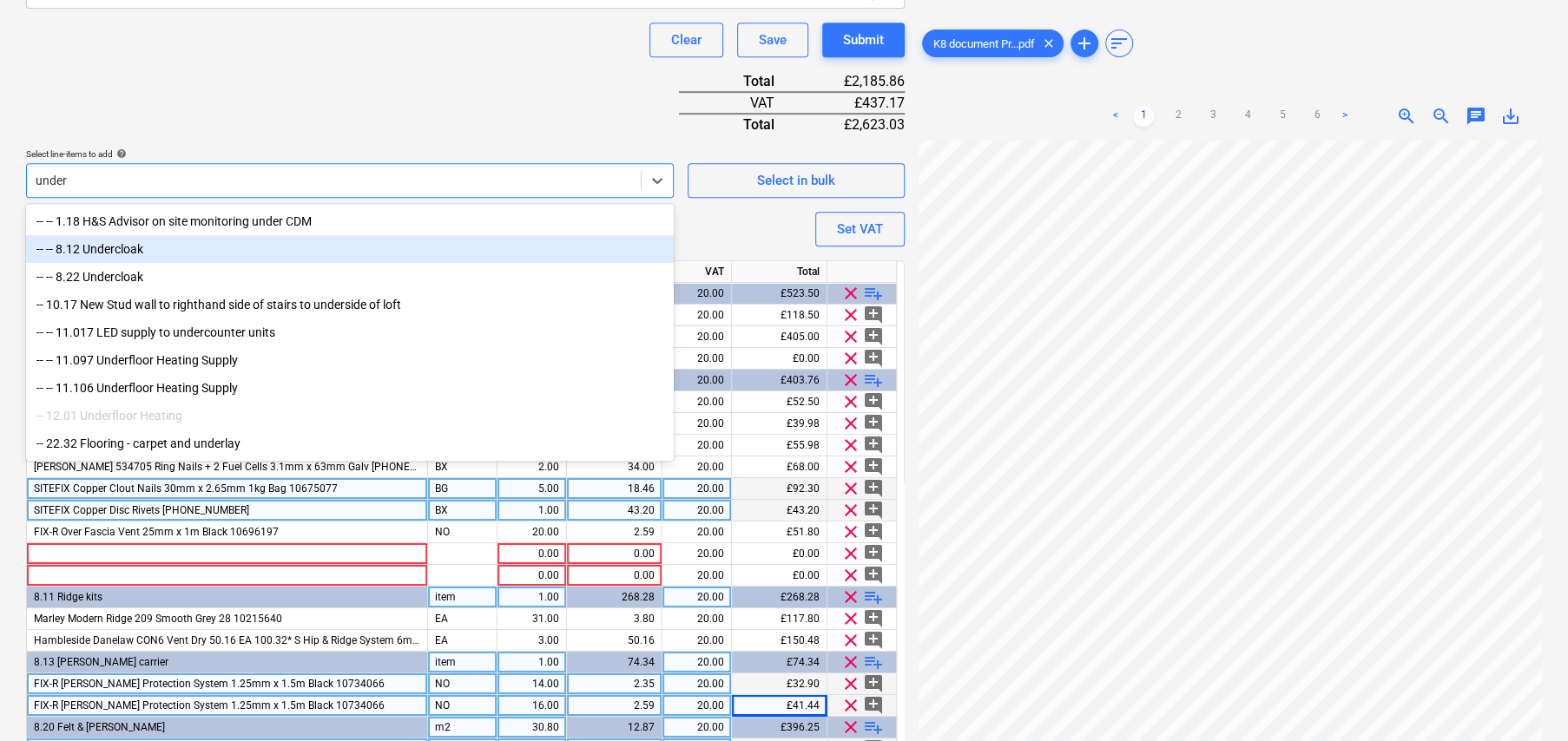
click at [155, 243] on div "-- -- 8.12 Undercloak" at bounding box center [349, 248] width 647 height 28
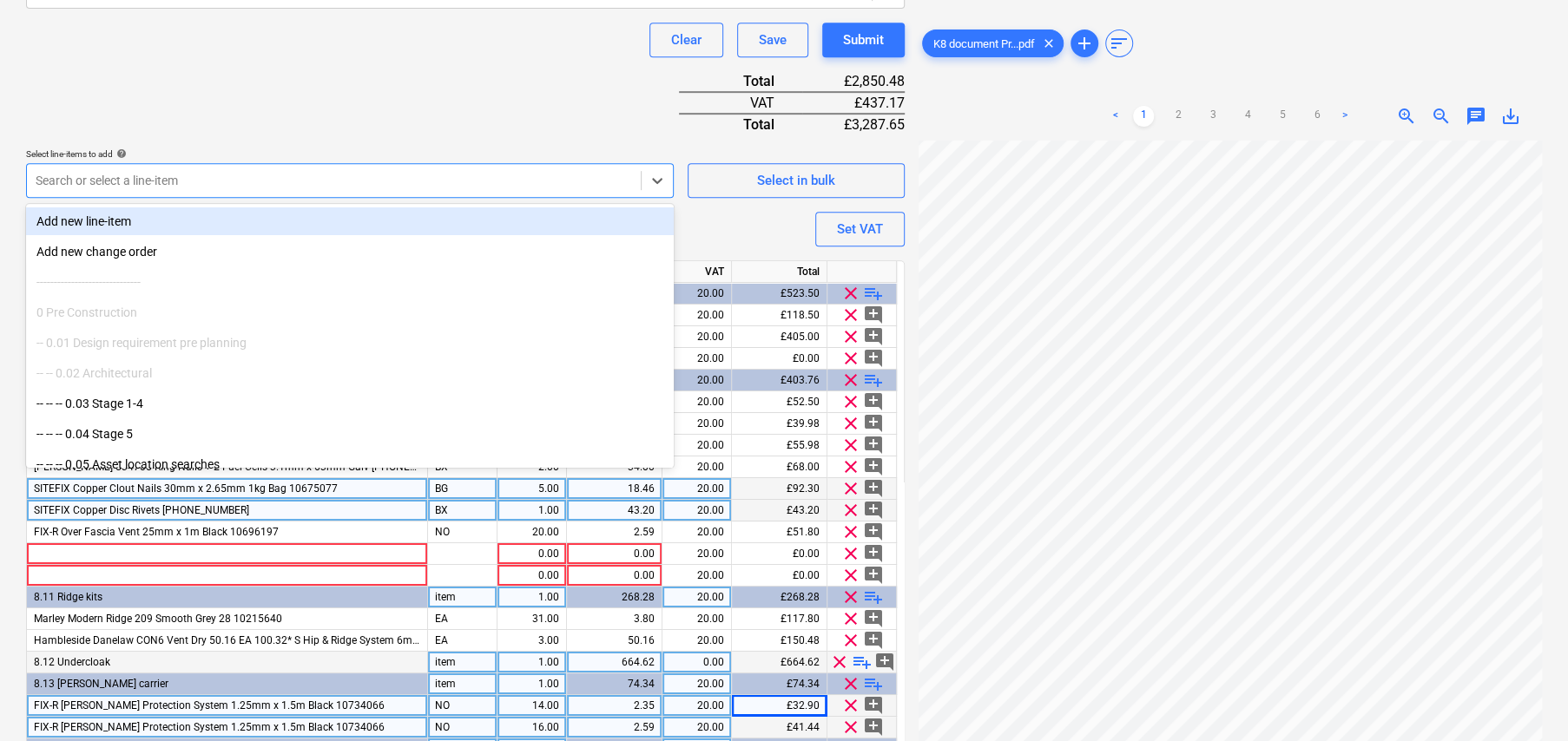
click at [450, 172] on div at bounding box center [334, 180] width 597 height 17
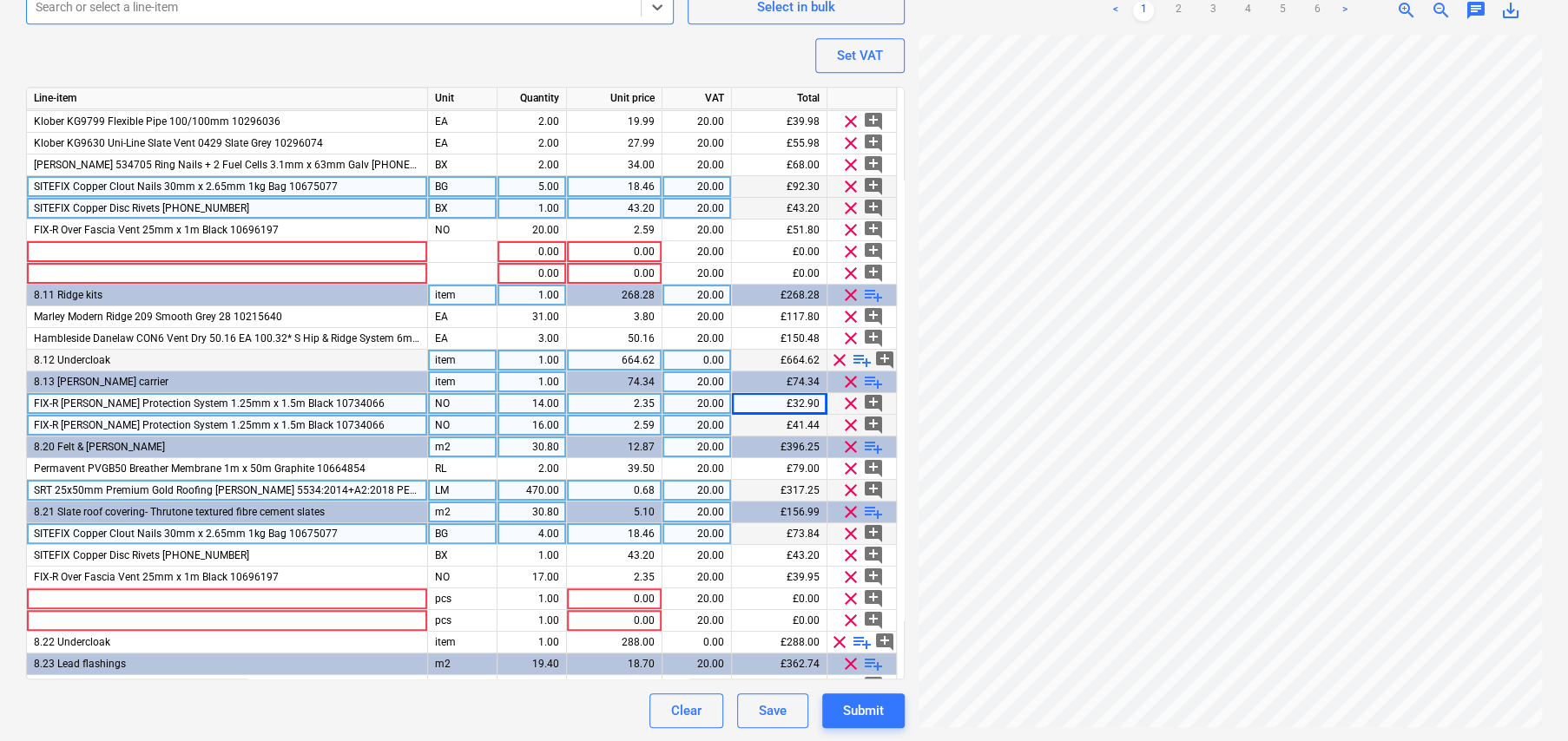
scroll to position [318, 0]
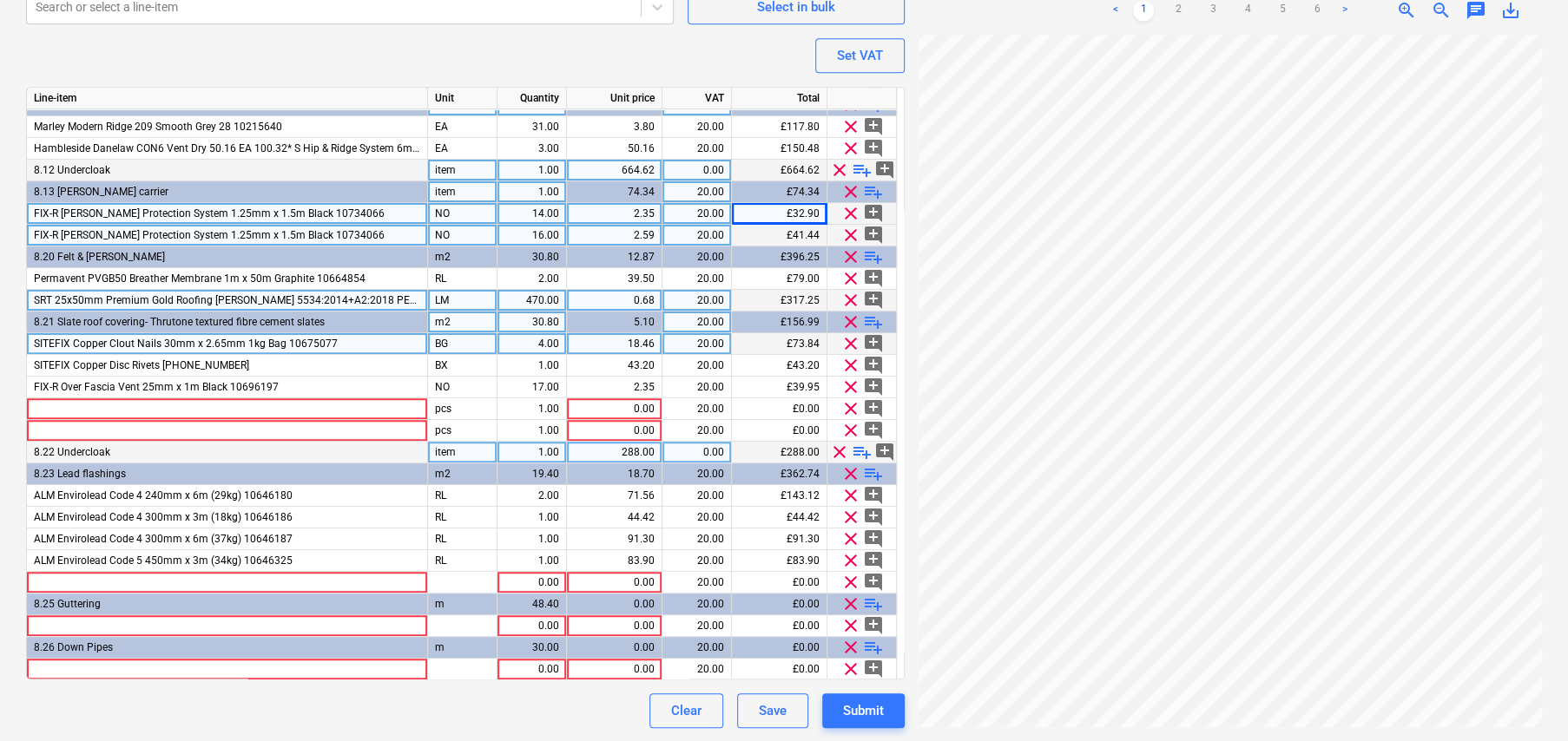
click at [864, 449] on span "playlist_add" at bounding box center [862, 452] width 21 height 21
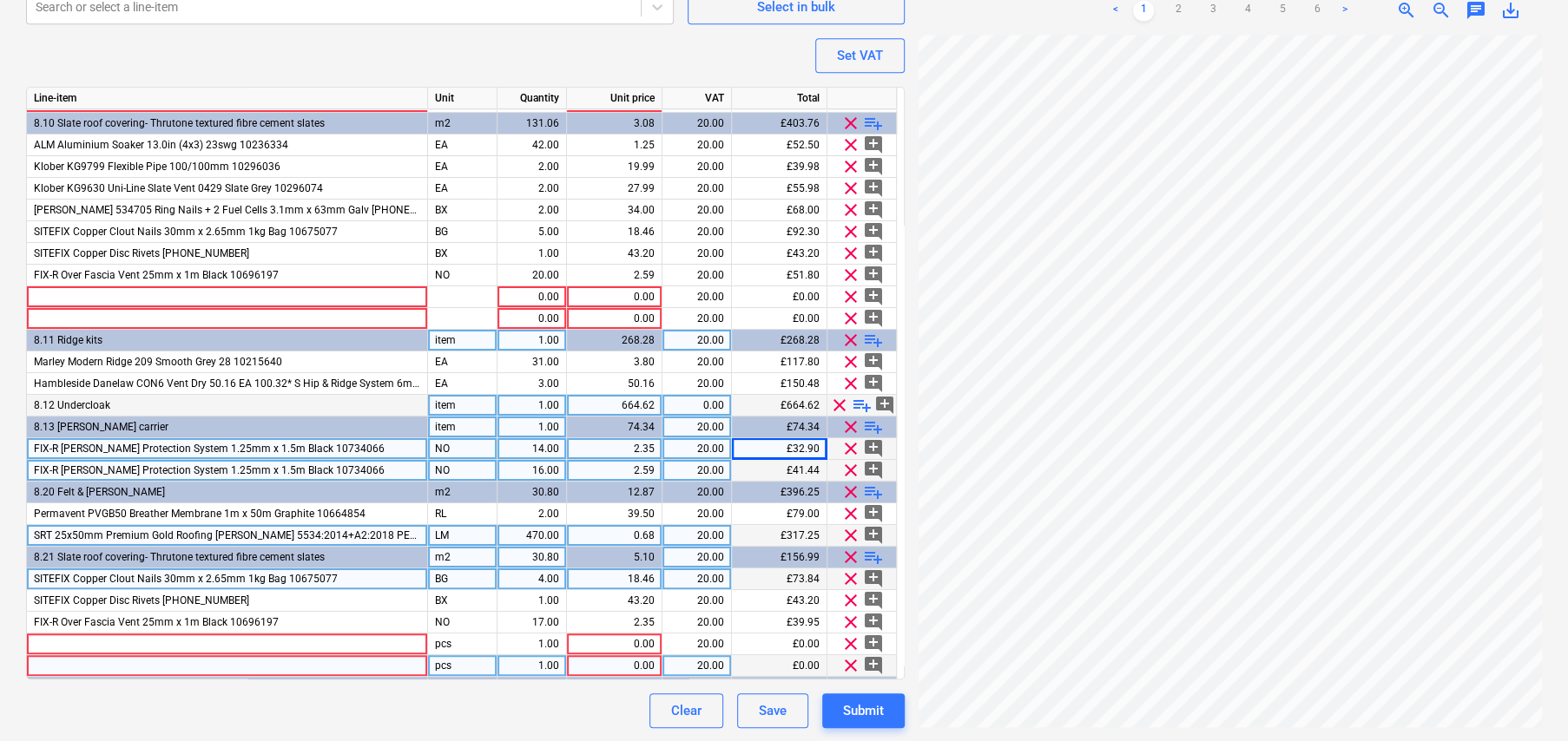
scroll to position [81, 0]
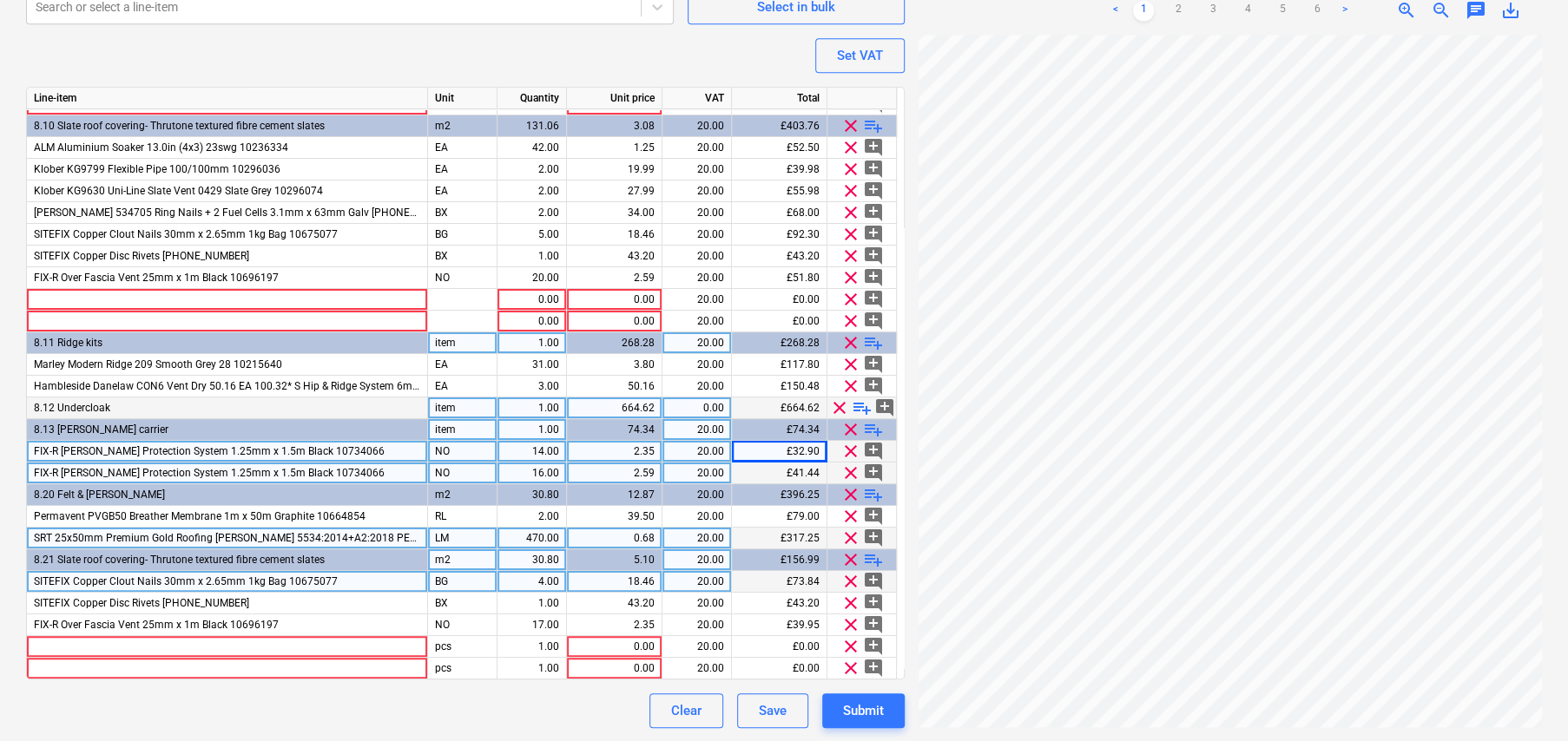
click at [861, 407] on span "playlist_add" at bounding box center [862, 408] width 21 height 21
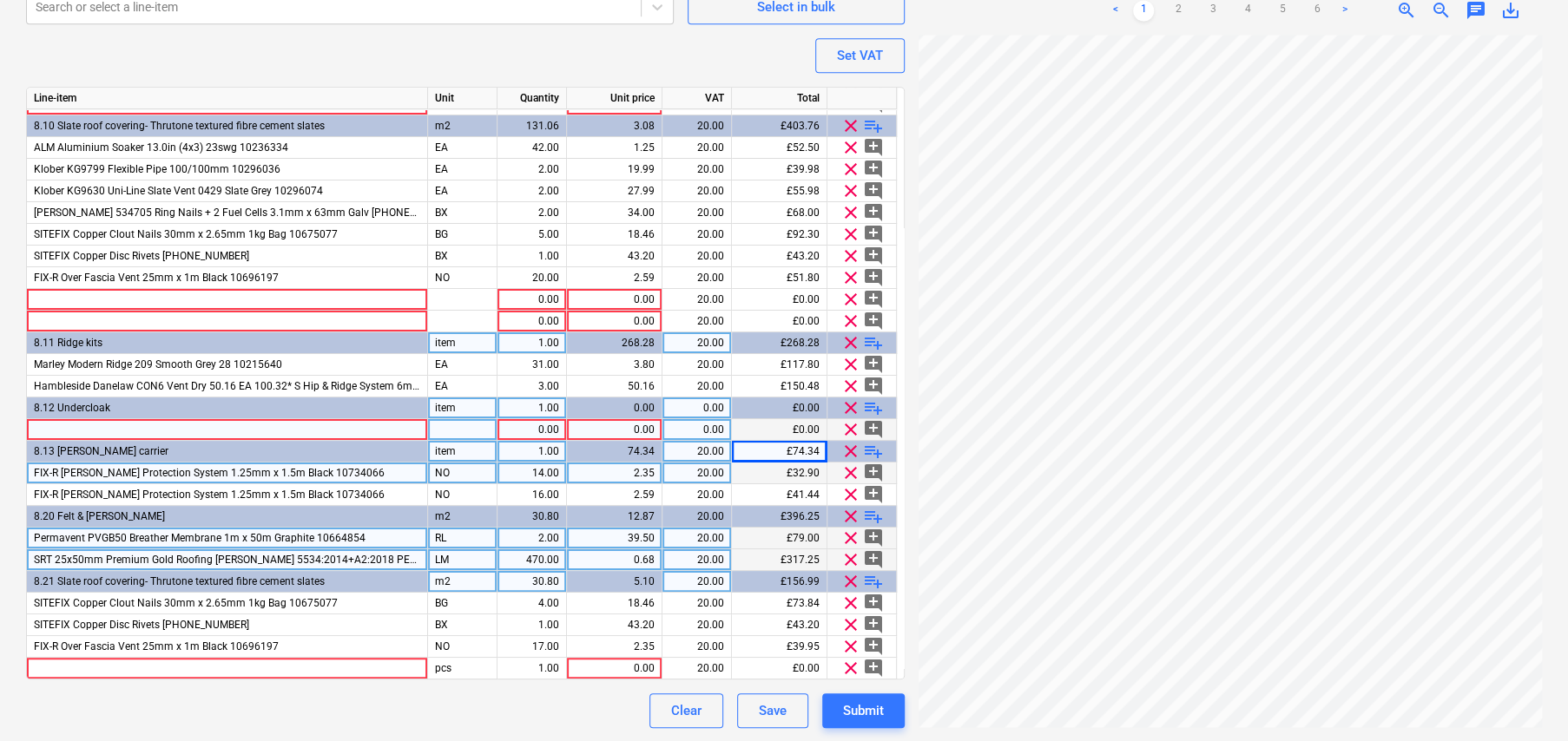
click at [92, 428] on div at bounding box center [227, 429] width 401 height 22
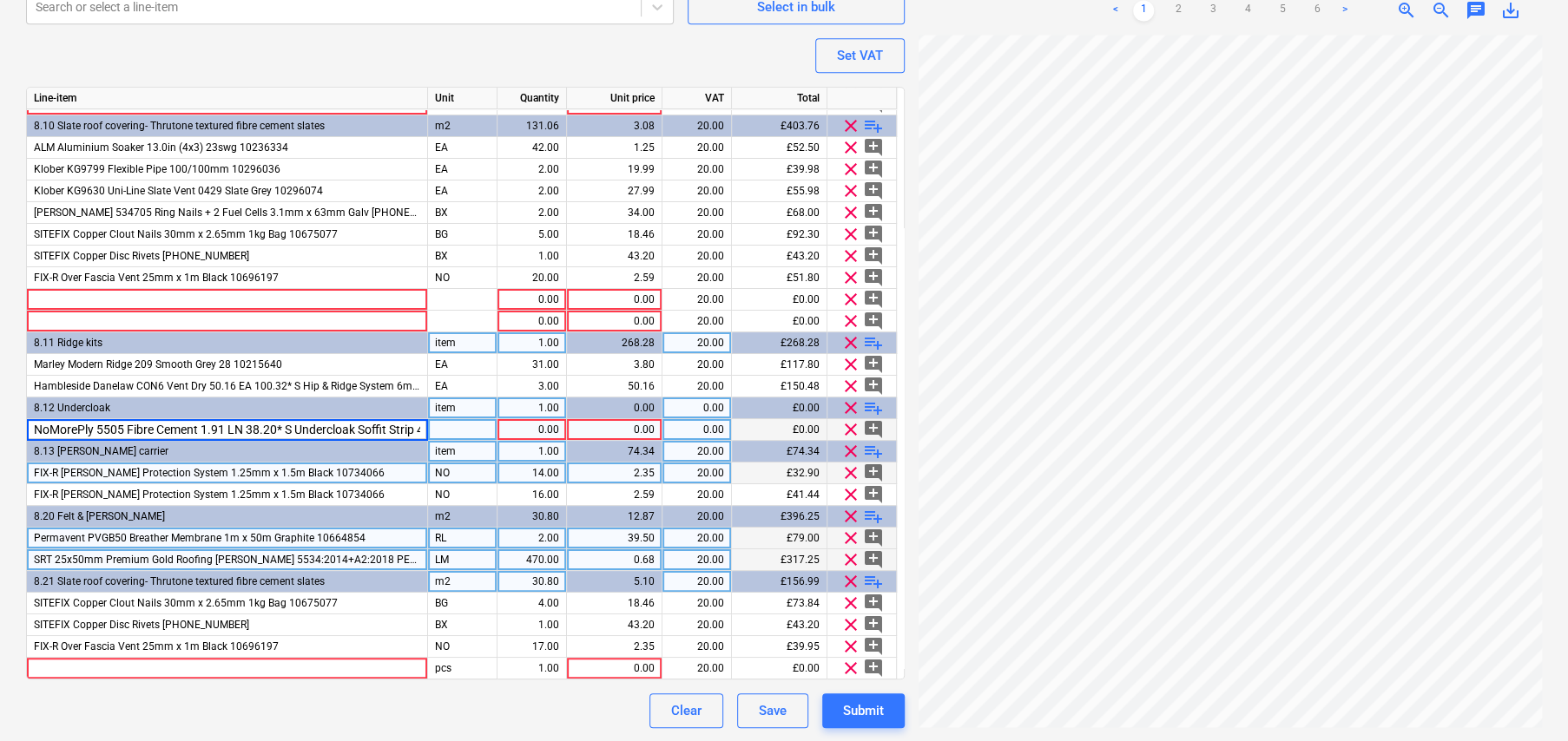
scroll to position [0, 108]
drag, startPoint x: 92, startPoint y: 423, endPoint x: 125, endPoint y: 428, distance: 33.4
click at [125, 428] on input "NoMorePly 5505 Fibre Cement 1.91 LN 38.20* S Undercloak Soffit Strip 4.5 x 150 …" at bounding box center [226, 429] width 400 height 21
drag, startPoint x: 92, startPoint y: 425, endPoint x: 126, endPoint y: 427, distance: 34.1
click at [126, 427] on input "NoMorePly 5505 Fibre Cement 1.91 LN 38.20* S Undercloak Soffit Strip 4.5 x 150 …" at bounding box center [226, 429] width 400 height 21
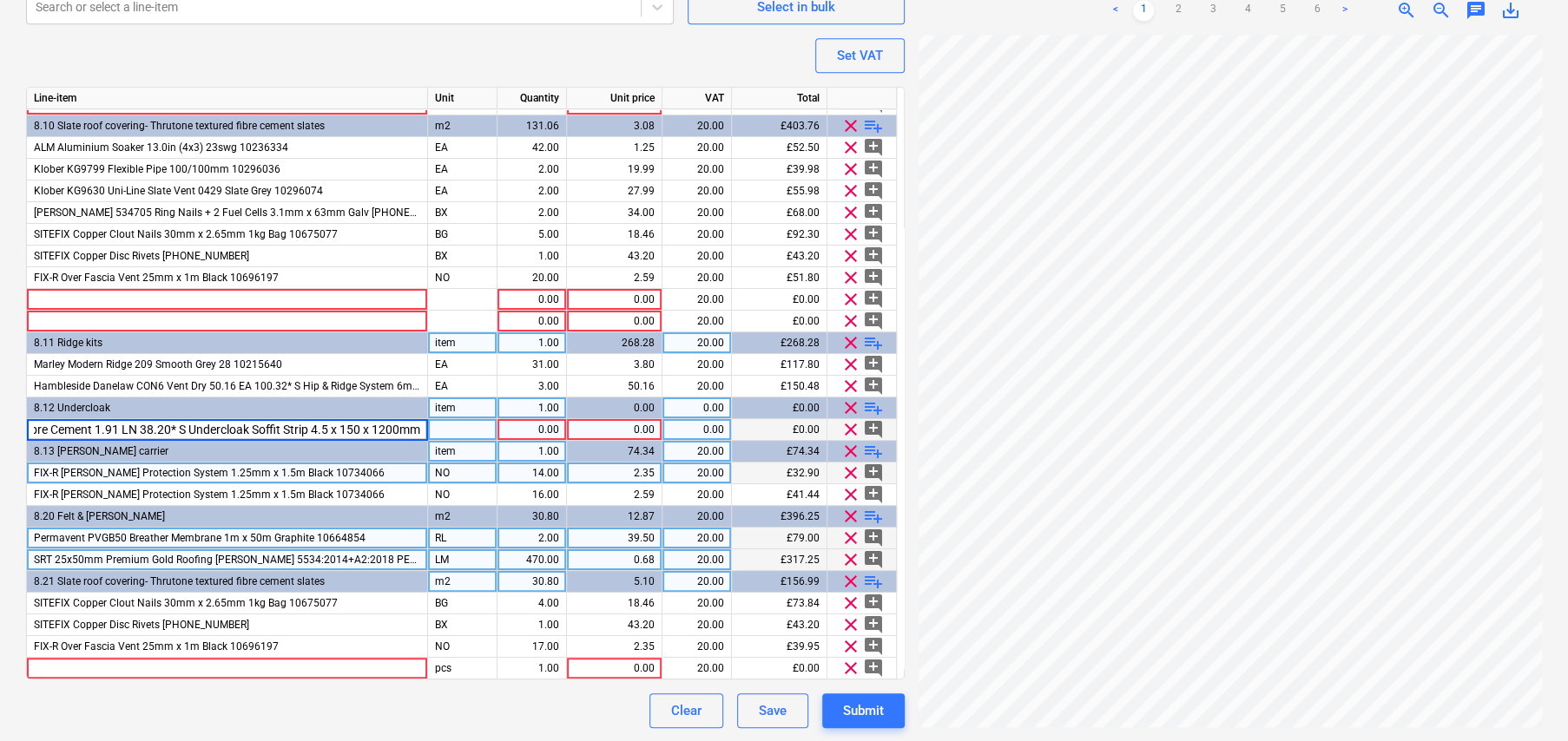
click at [95, 427] on input "NoMorePly 5505 Fibre Cement 1.91 LN 38.20* S Undercloak Soffit Strip 4.5 x 150 …" at bounding box center [226, 429] width 400 height 21
click at [143, 426] on span "NoMorePly 5505 Fibre Cement Undercloak Soffit Strip 4.5 x 150 x 1200mm" at bounding box center [209, 429] width 351 height 12
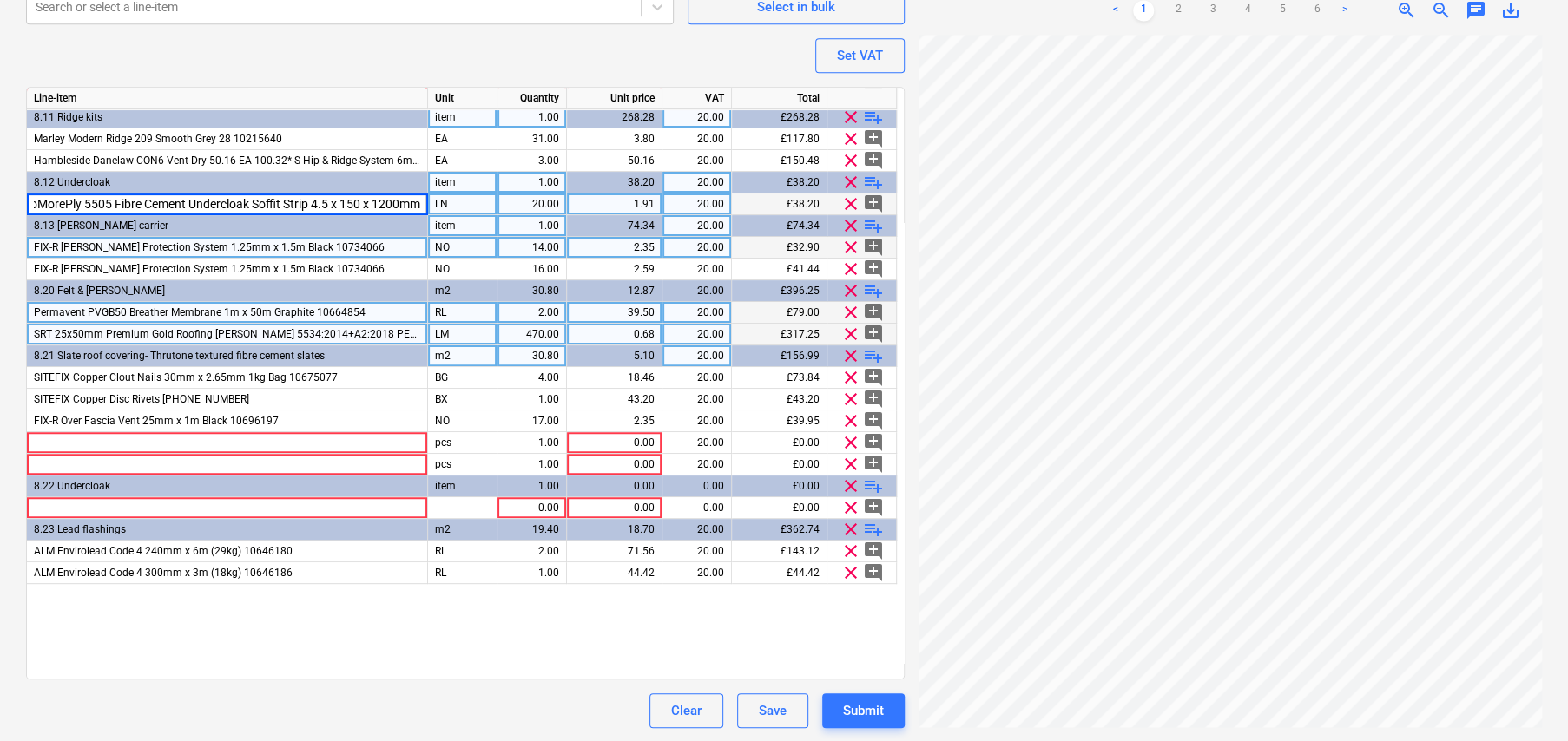
scroll to position [361, 0]
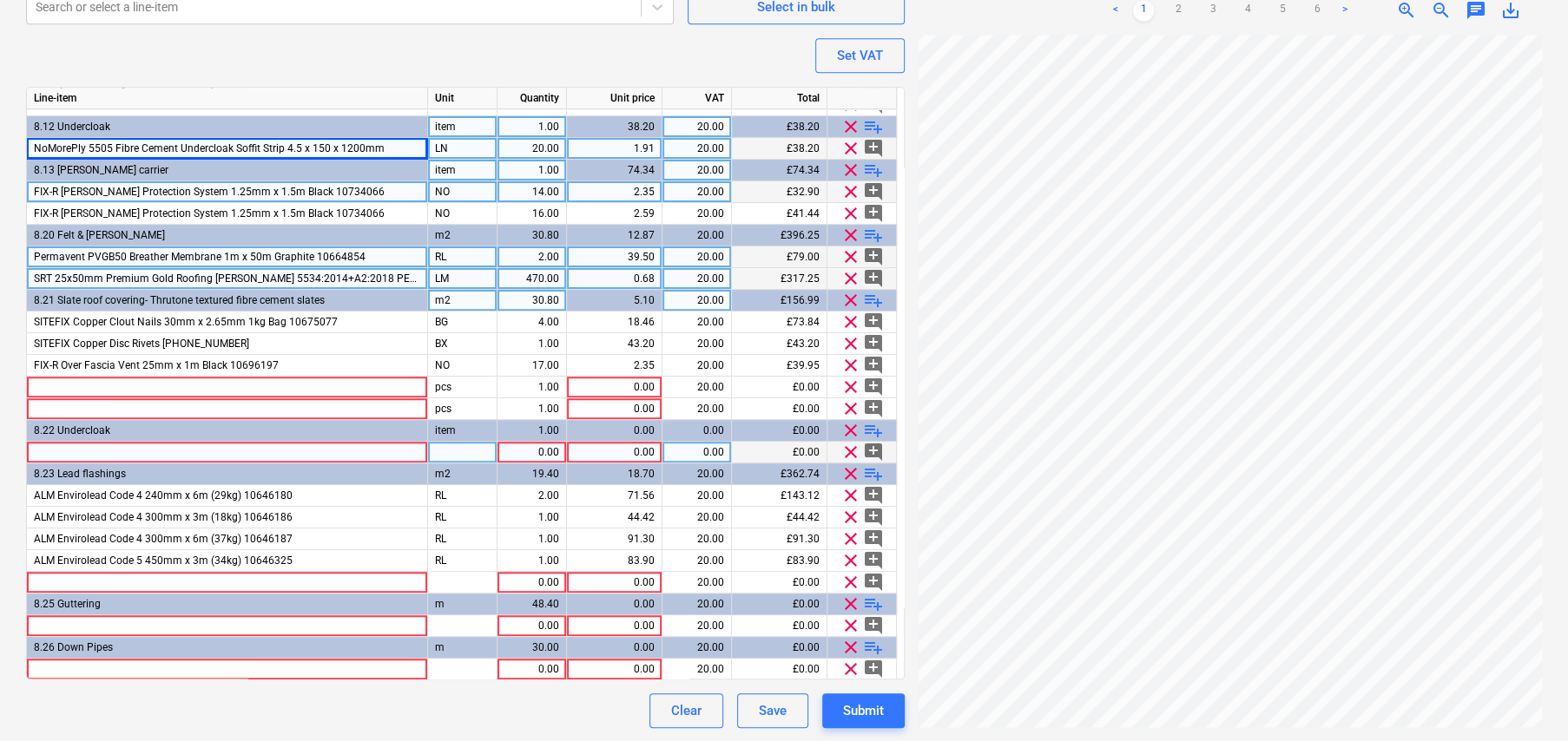
click at [118, 451] on div at bounding box center [227, 452] width 401 height 22
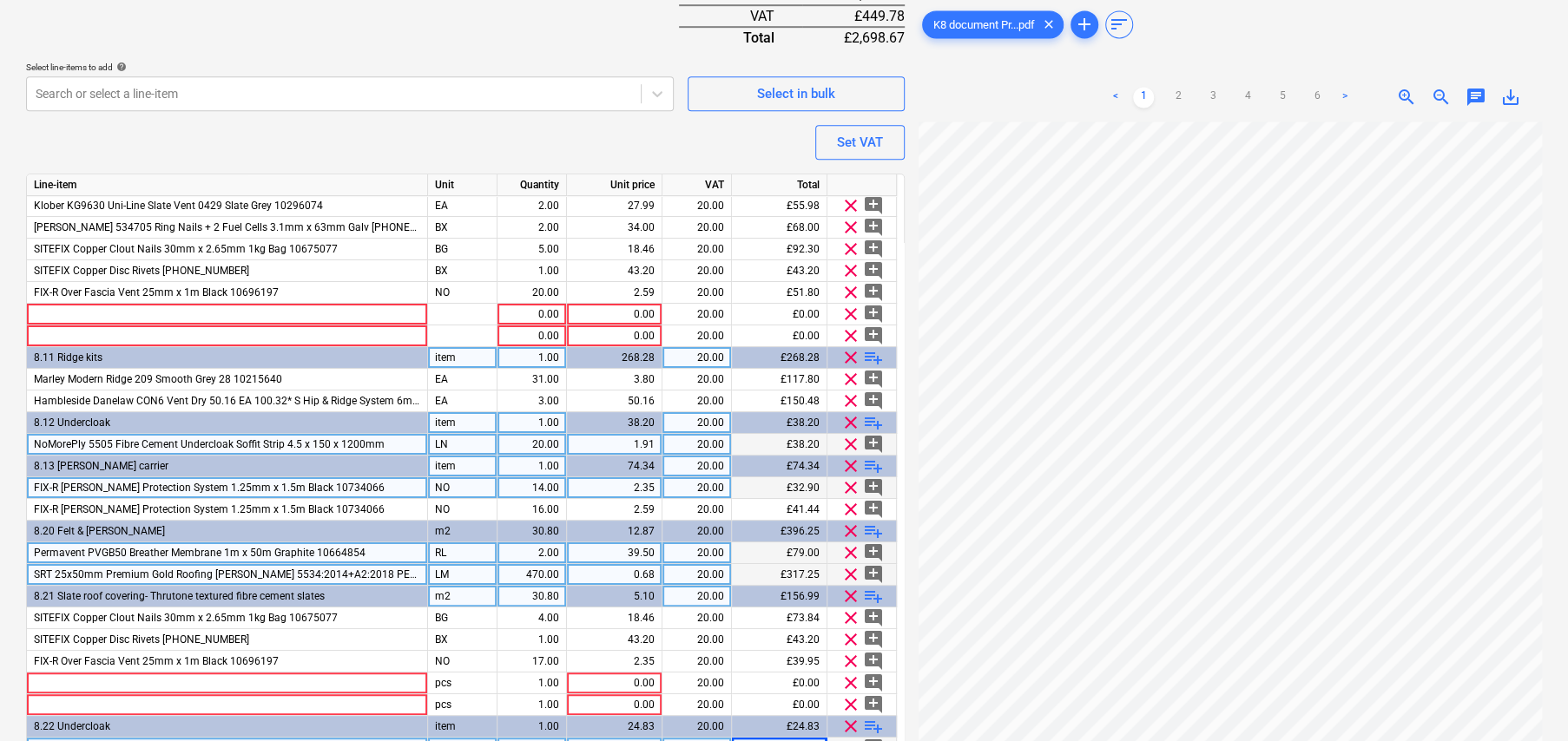
scroll to position [102, 0]
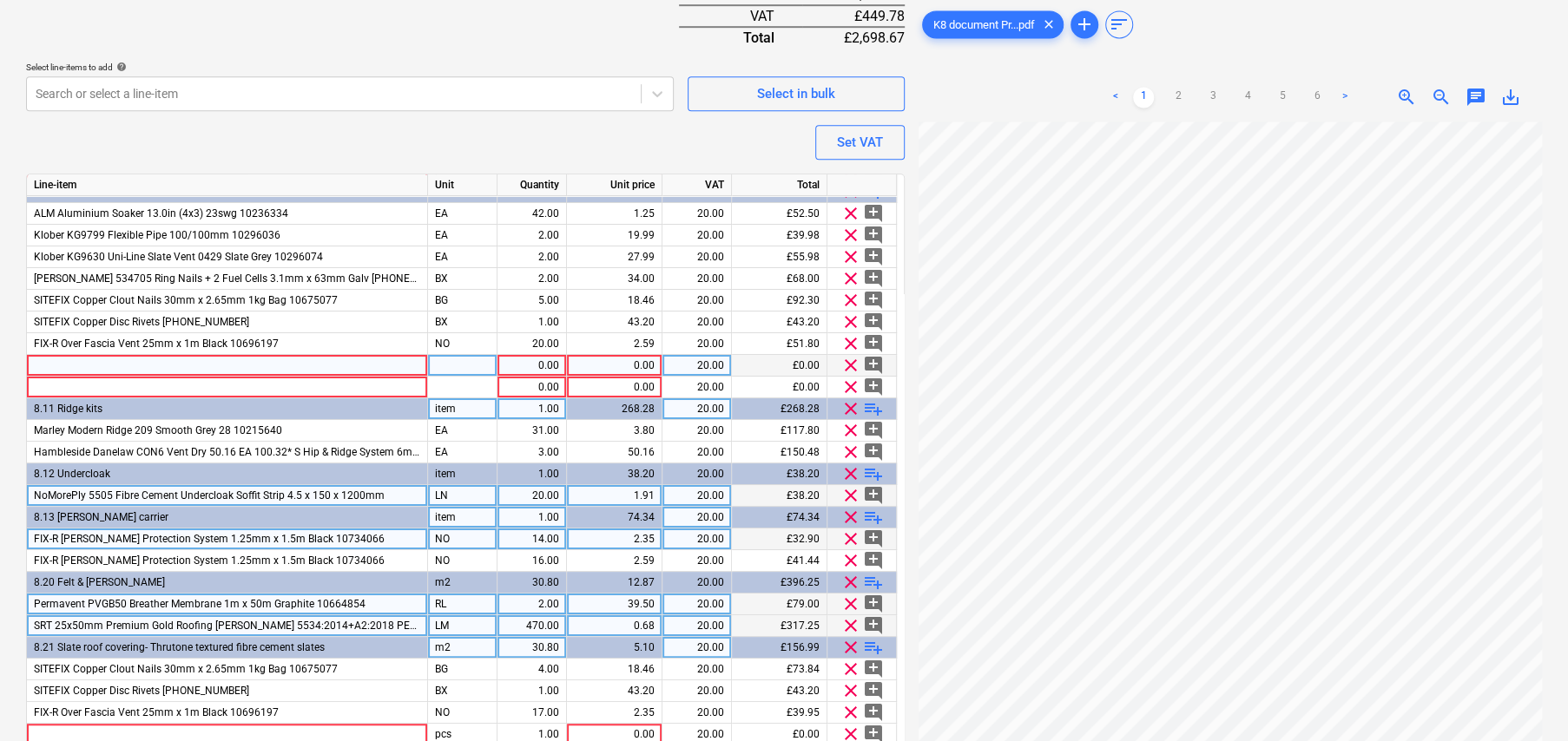
click at [171, 362] on div at bounding box center [227, 365] width 401 height 22
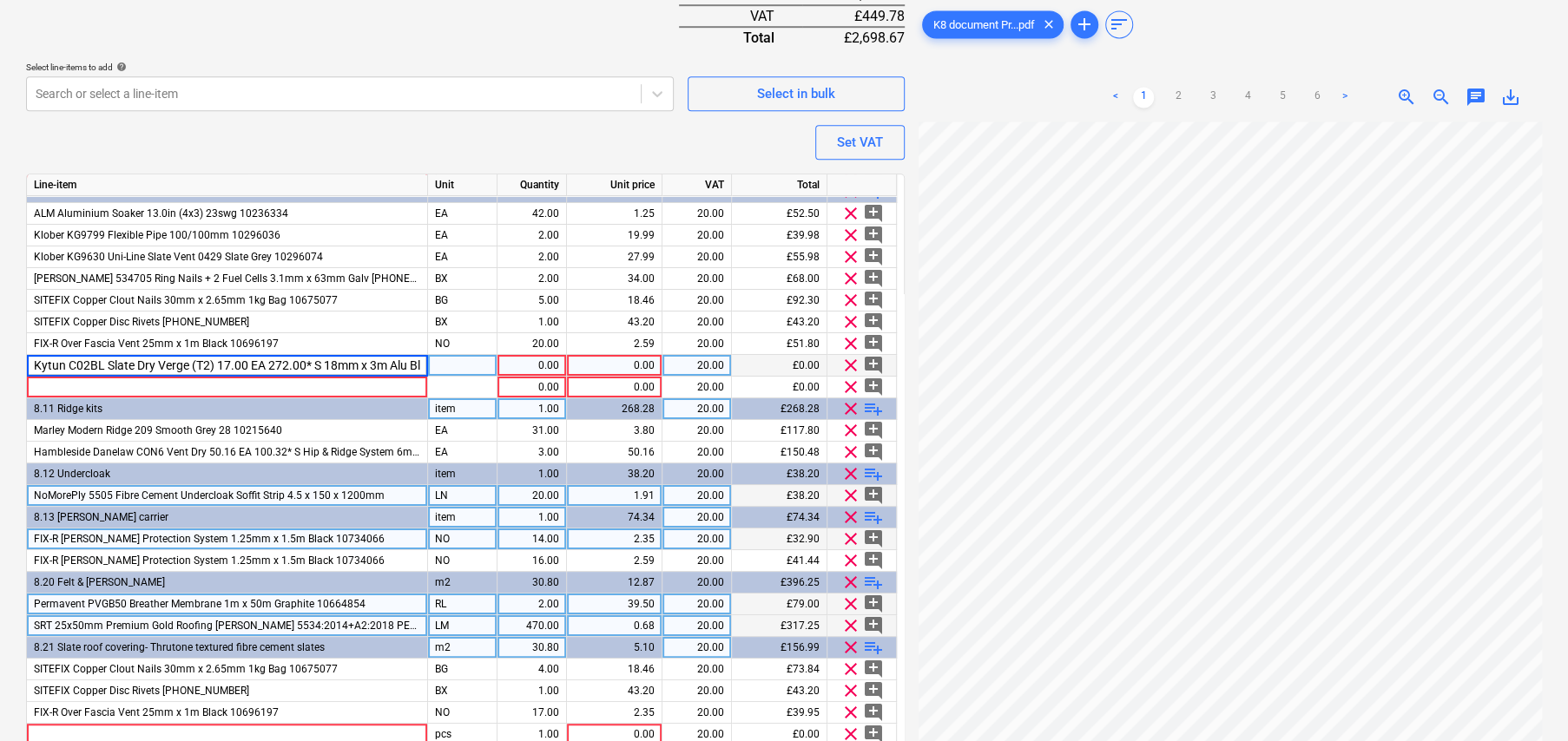
scroll to position [0, 78]
click at [245, 359] on input "Kytun C02BL Slate Dry Verge (T2) 17.00 EA 272.00* S 18mm x 3m Alu Black 10290573" at bounding box center [226, 365] width 400 height 21
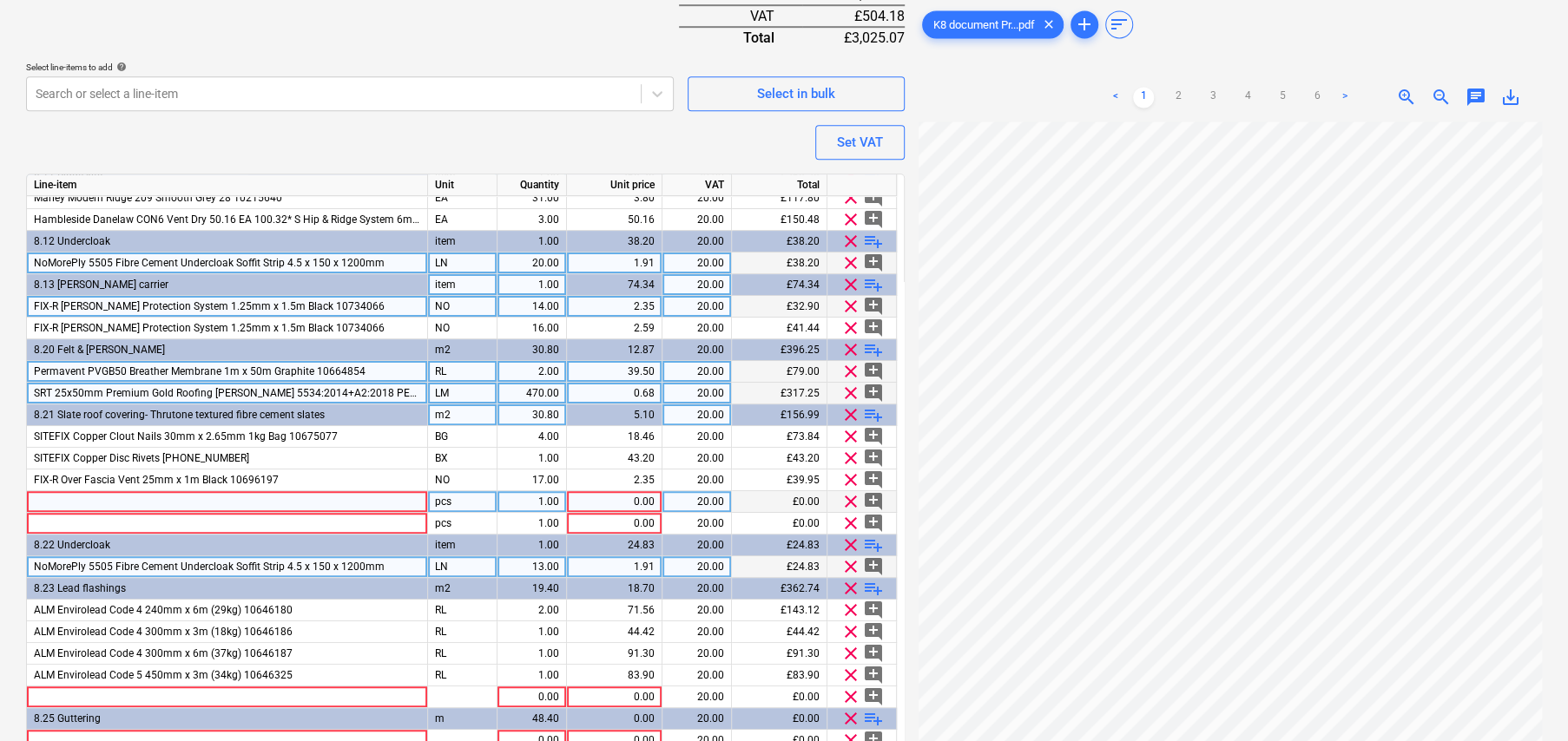
scroll to position [361, 0]
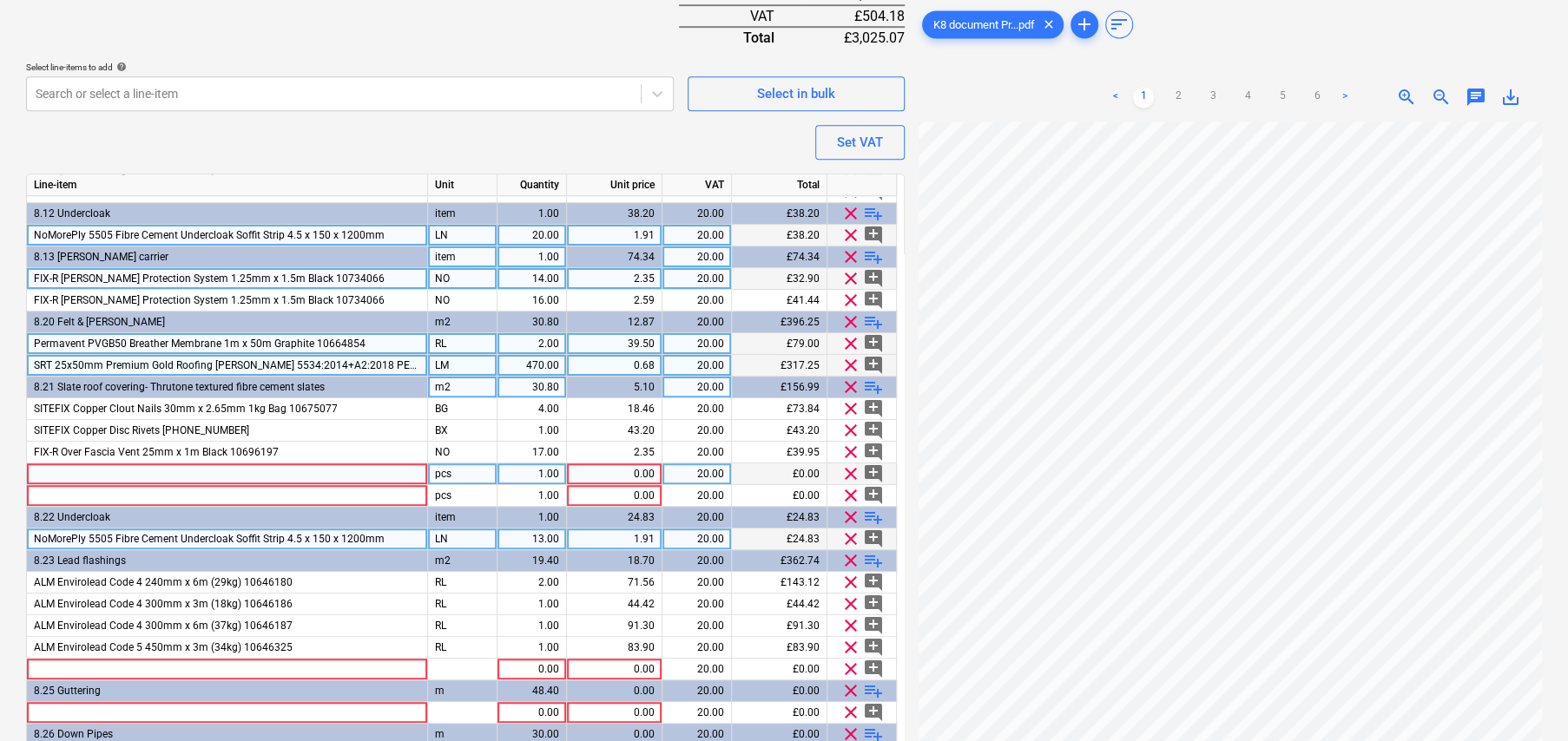
click at [123, 473] on div at bounding box center [227, 474] width 401 height 22
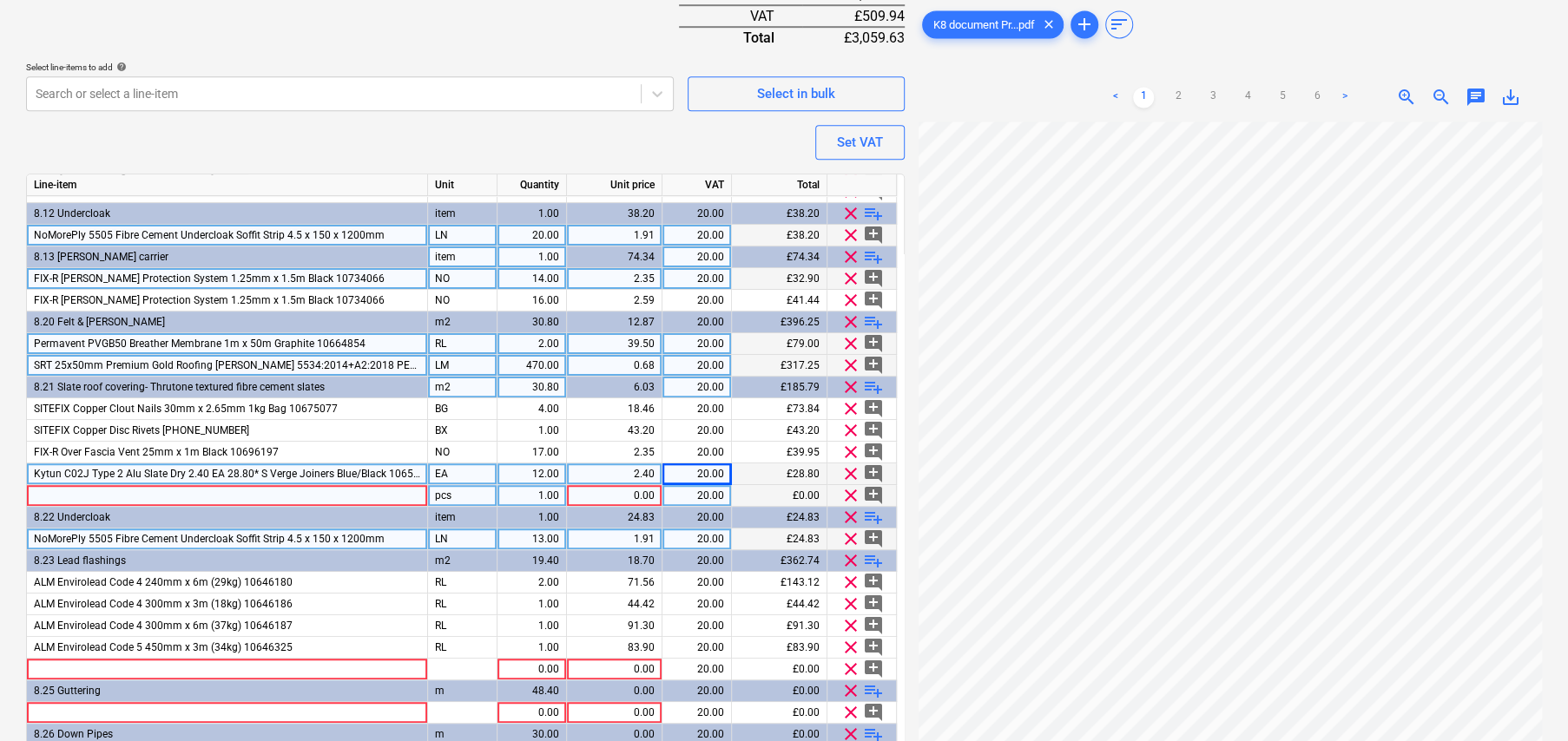
click at [320, 489] on div at bounding box center [227, 496] width 401 height 22
click at [181, 497] on input "Etex Cedral Thrutone Smooth NT 1330.00 TH 2929.99* S 600mm x 300mm Blue/Black N…" at bounding box center [226, 496] width 400 height 21
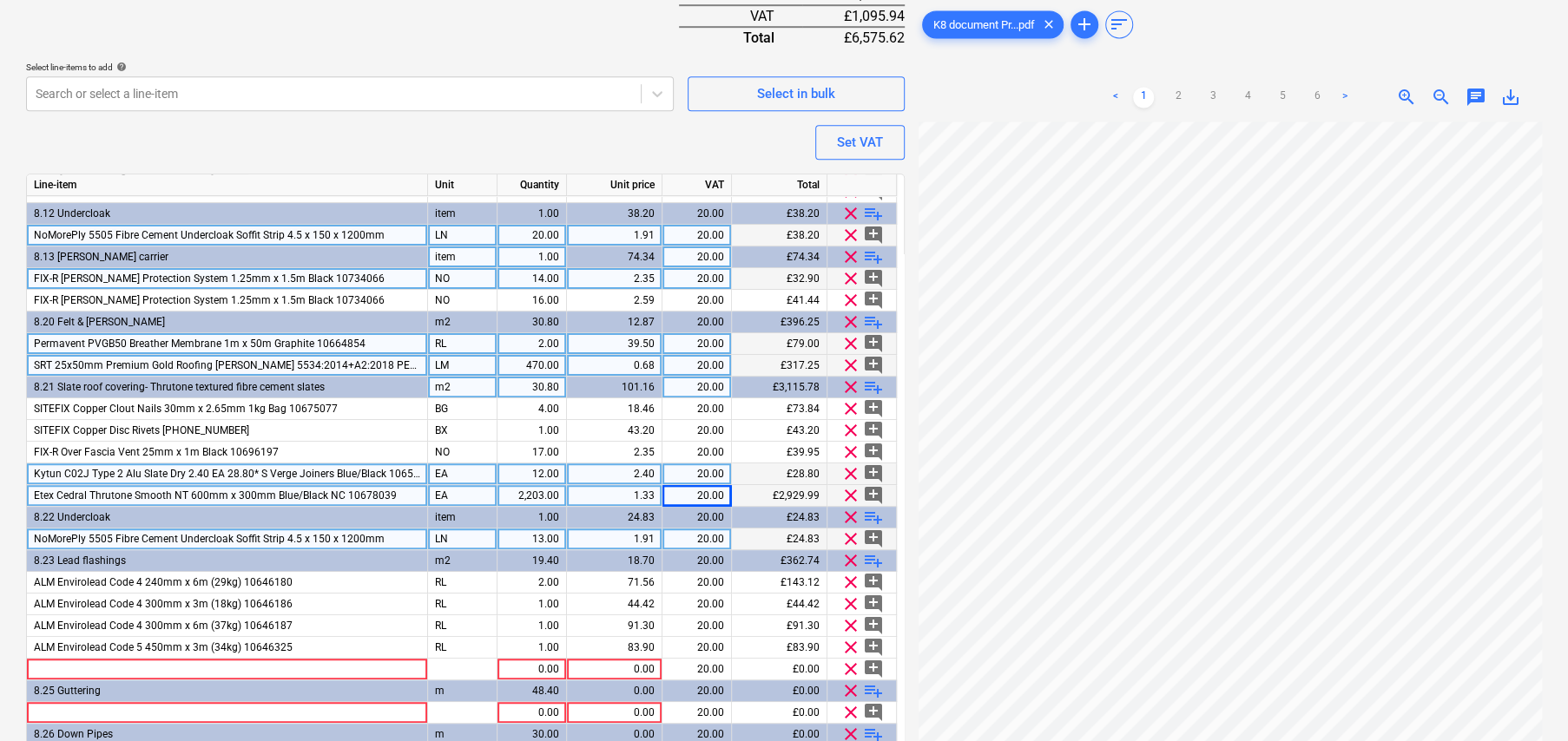
click at [145, 493] on span "Etex Cedral Thrutone Smooth NT 600mm x 300mm Blue/Black NC 10678039" at bounding box center [215, 496] width 363 height 12
click at [145, 493] on input "Etex Cedral Thrutone Smooth NT 600mm x 300mm Blue/Black NC 10678039" at bounding box center [226, 496] width 400 height 21
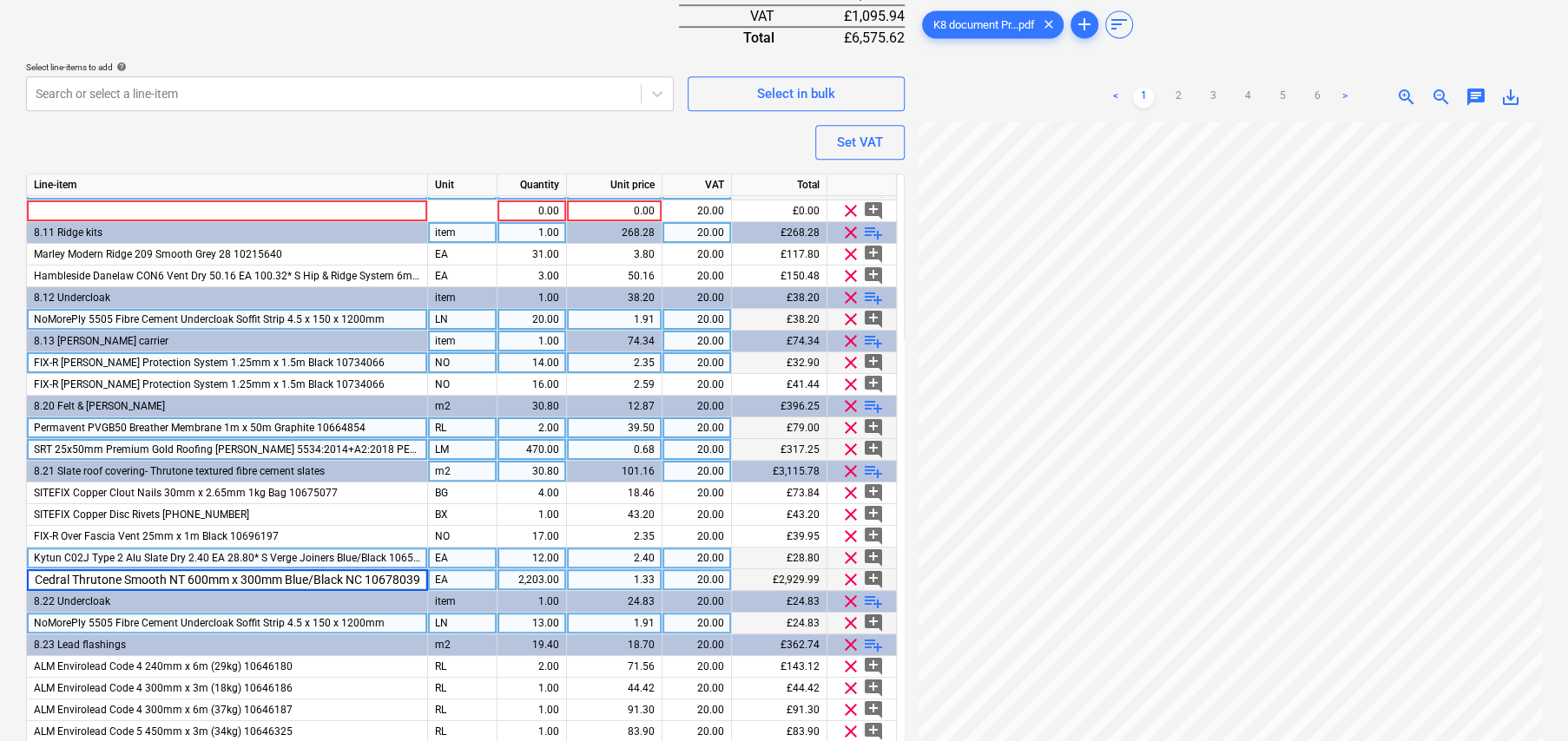
scroll to position [275, 0]
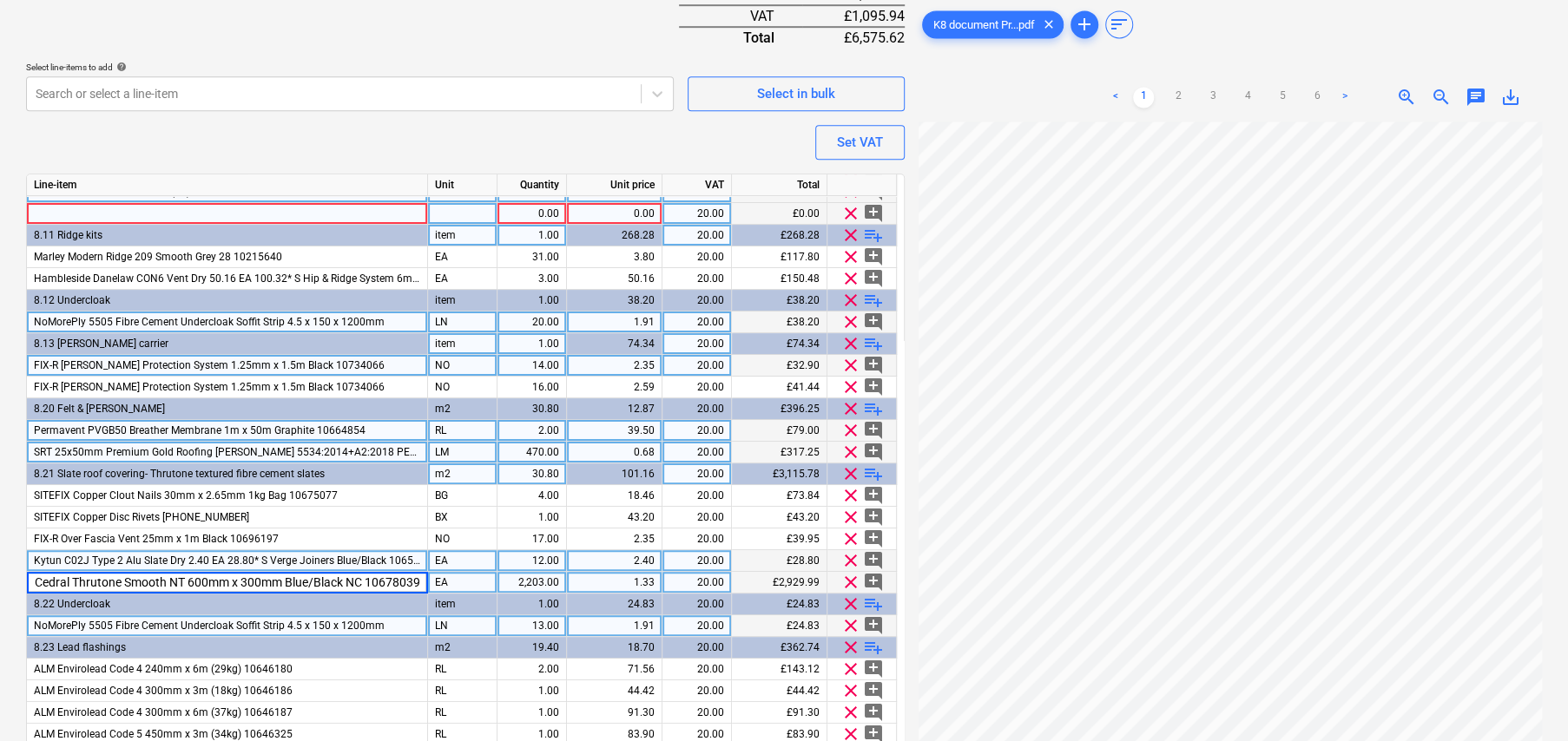
click at [102, 212] on div at bounding box center [227, 214] width 401 height 22
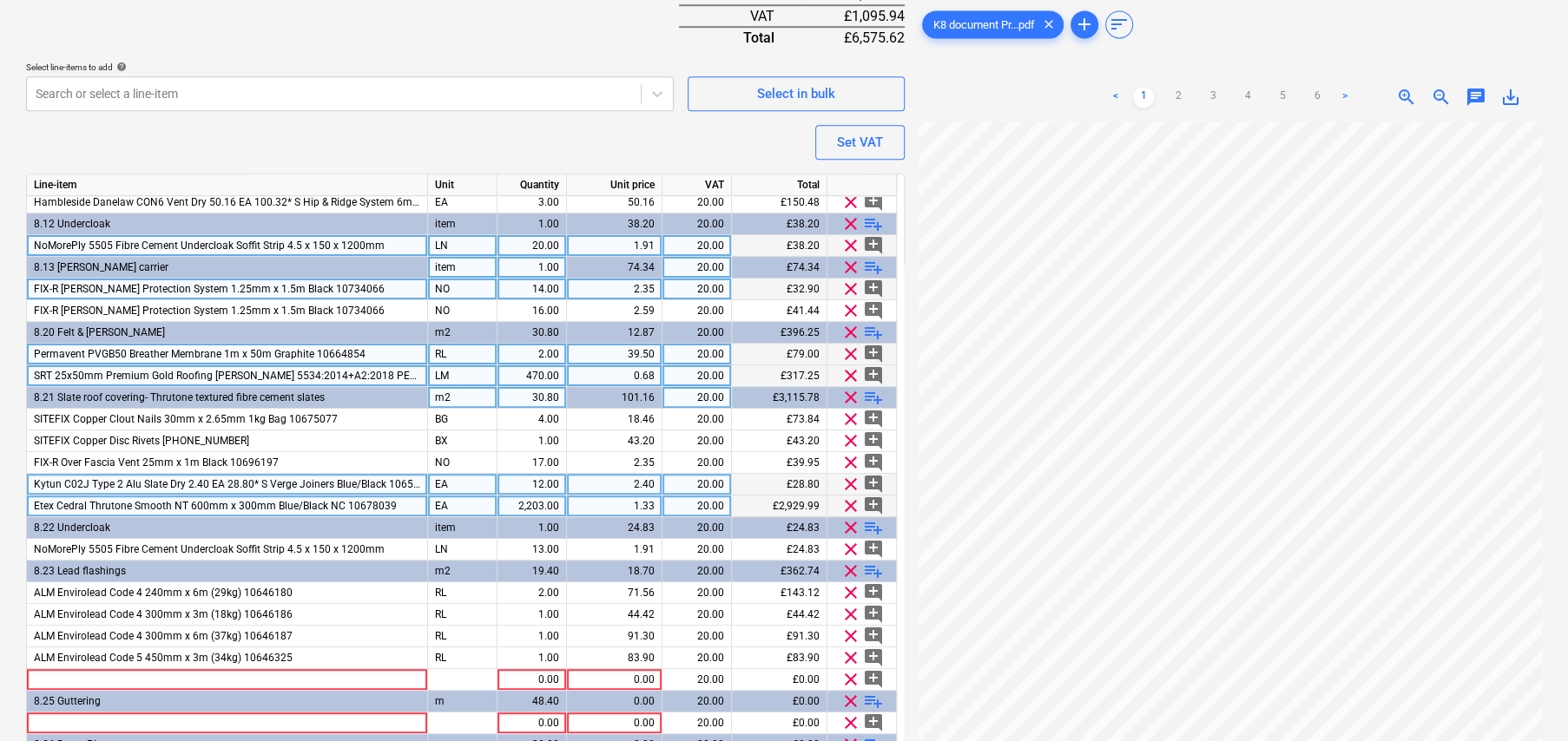
scroll to position [361, 0]
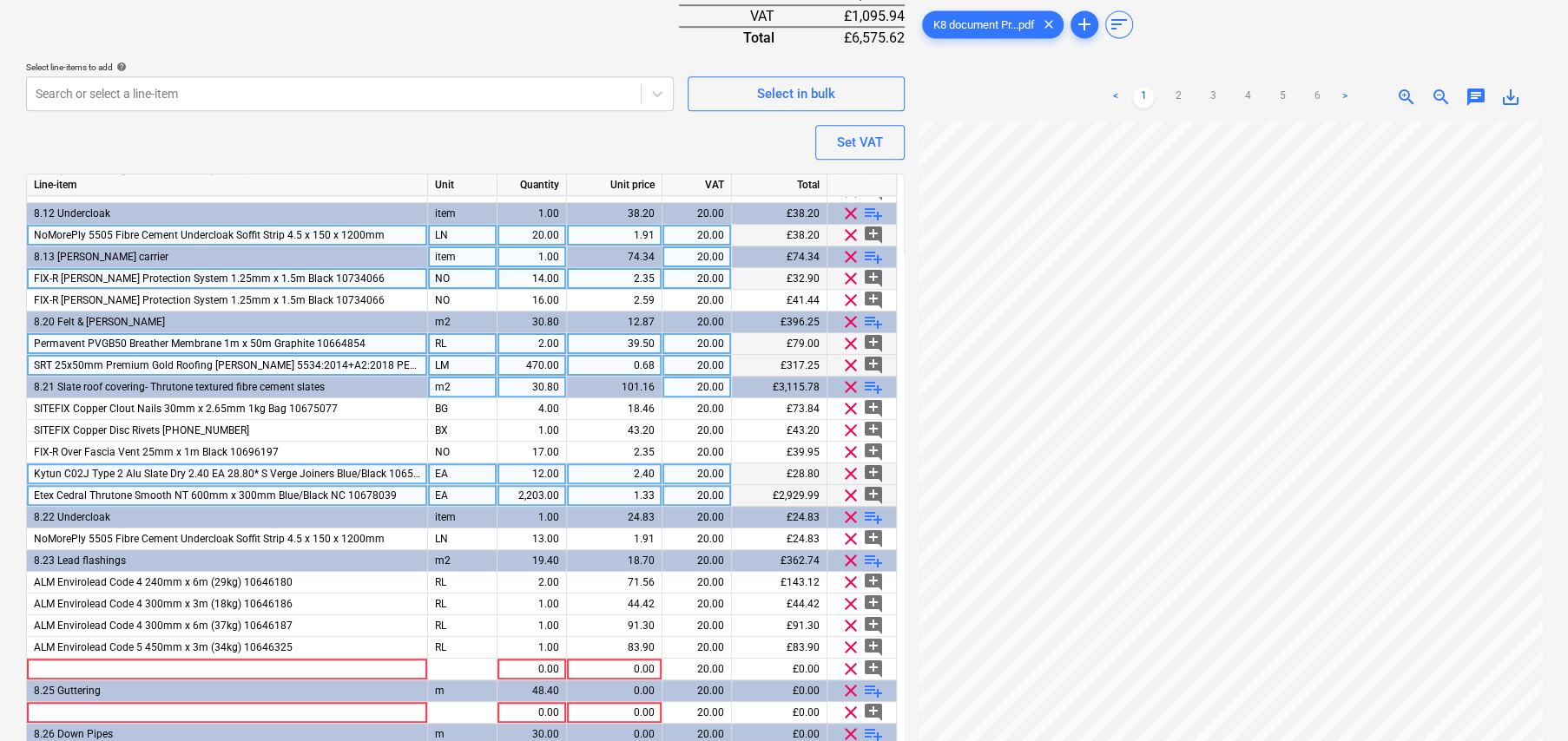
click at [148, 490] on span "Etex Cedral Thrutone Smooth NT 600mm x 300mm Blue/Black NC 10678039" at bounding box center [215, 496] width 363 height 12
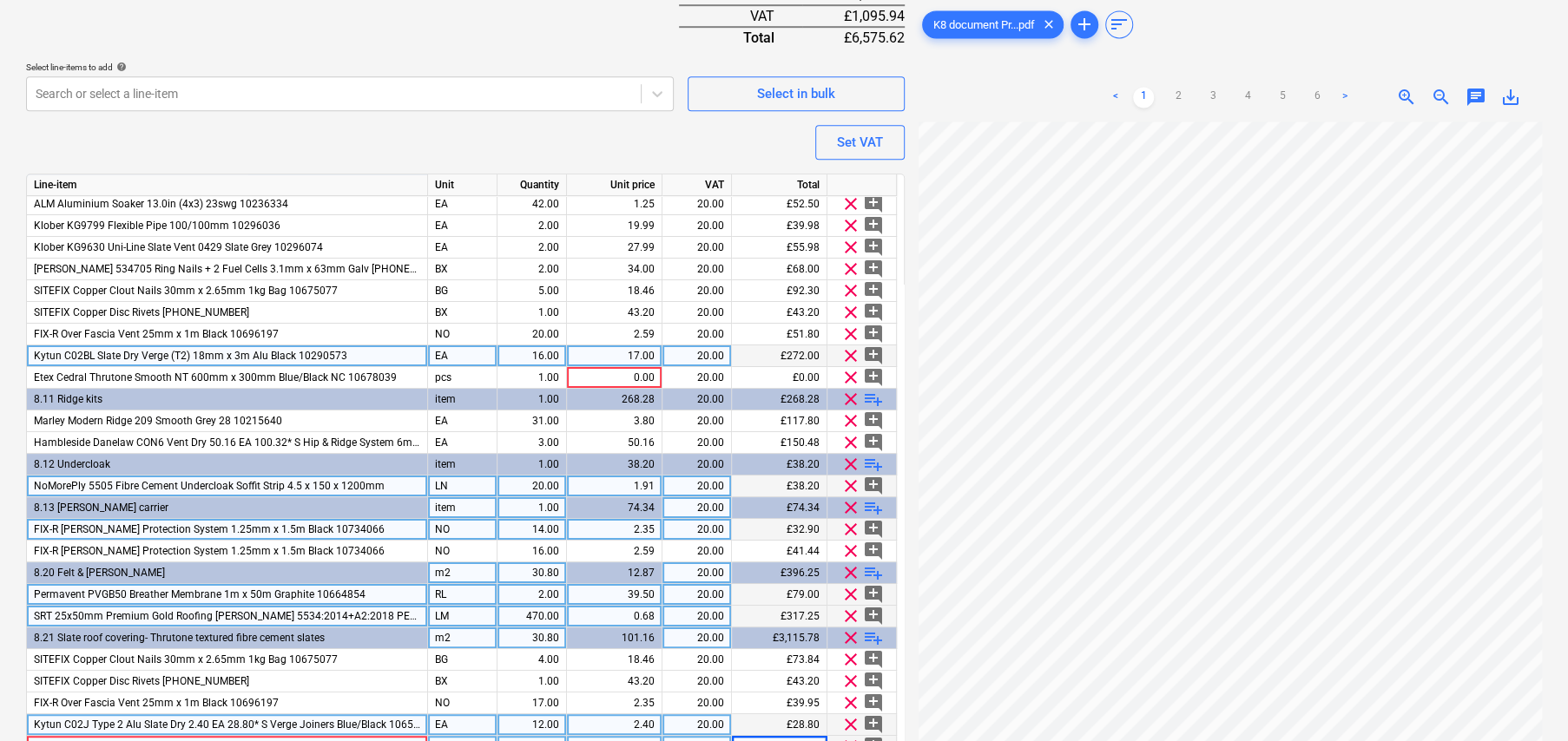
scroll to position [102, 0]
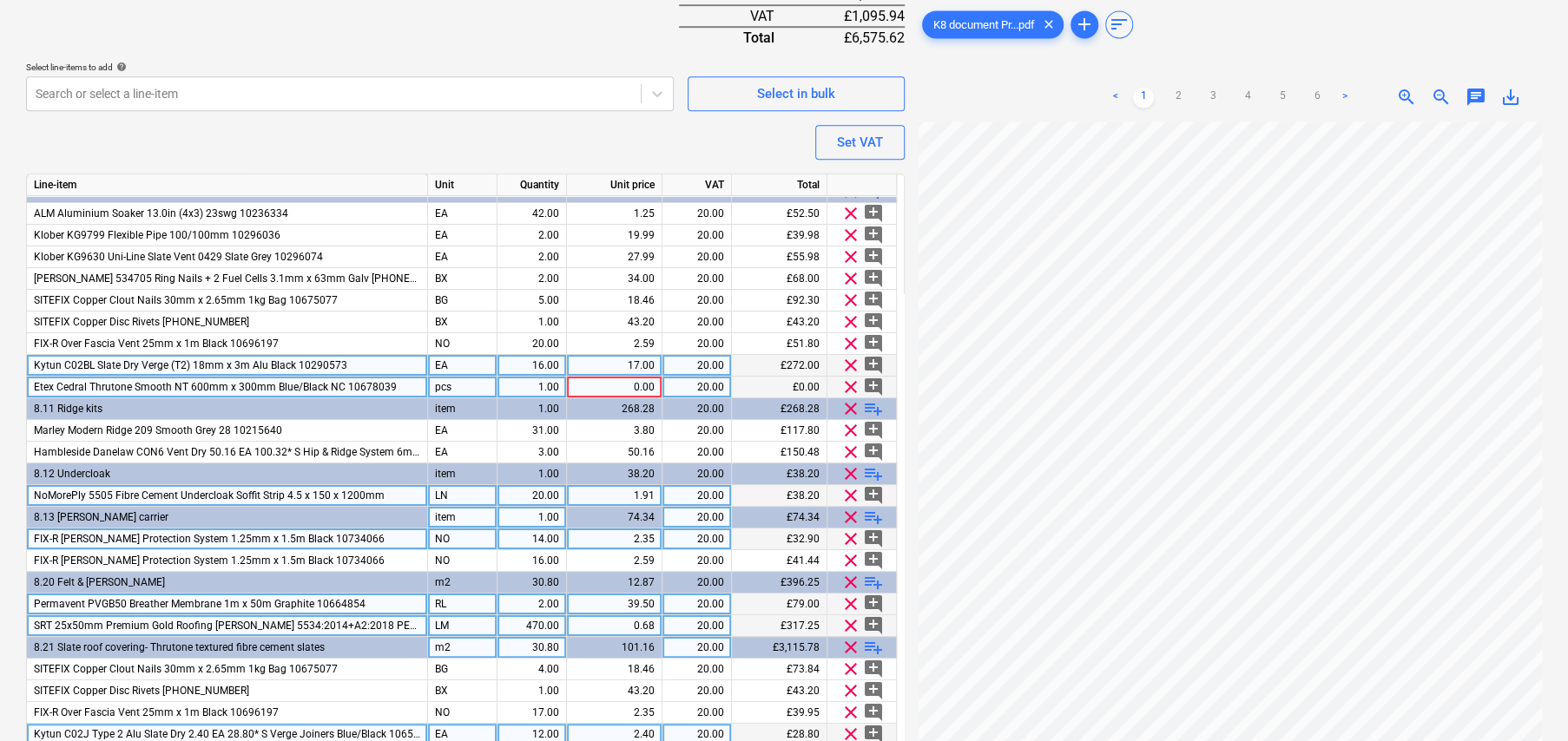
click at [462, 380] on div "pcs" at bounding box center [462, 387] width 69 height 22
click at [854, 388] on span "clear" at bounding box center [851, 387] width 21 height 21
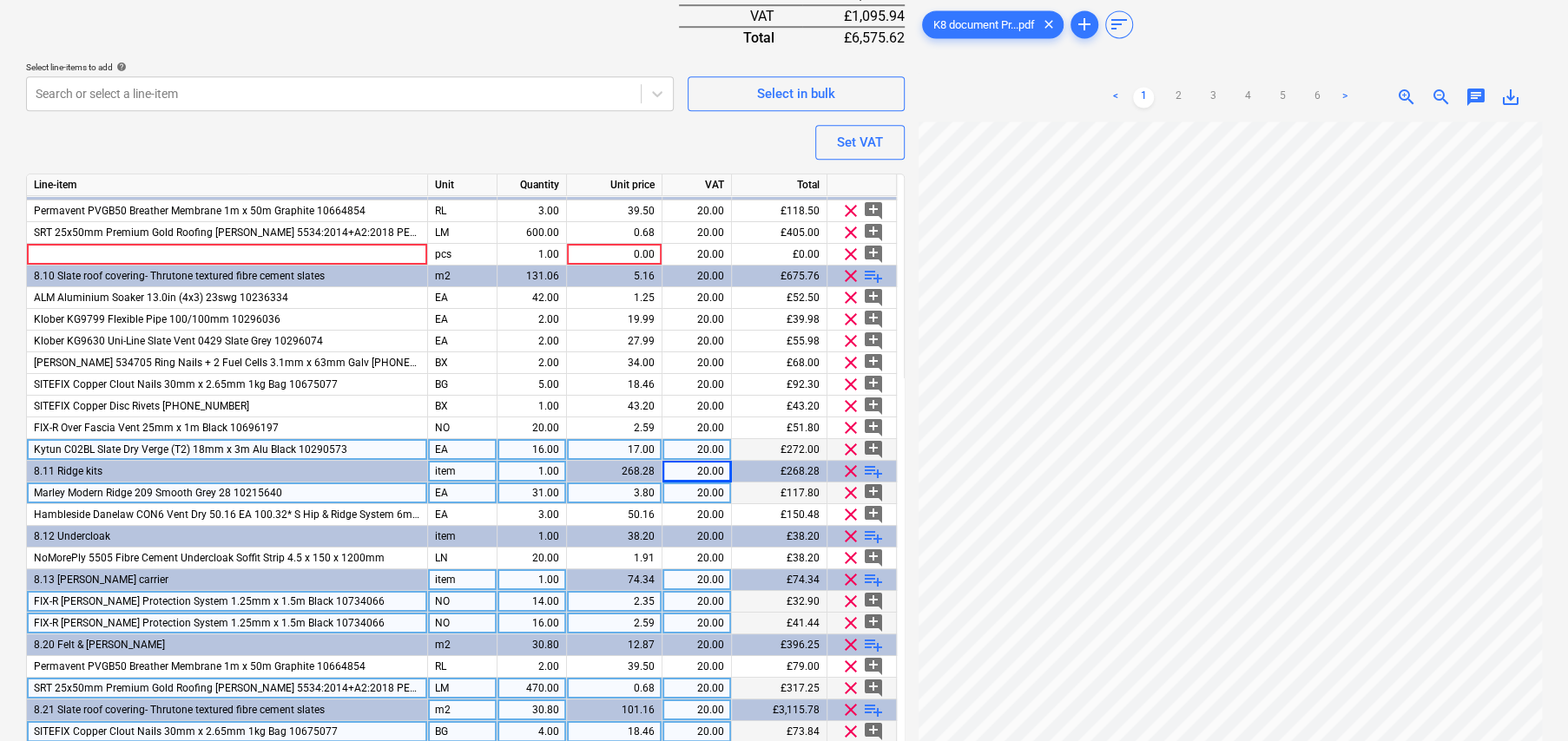
scroll to position [14, 0]
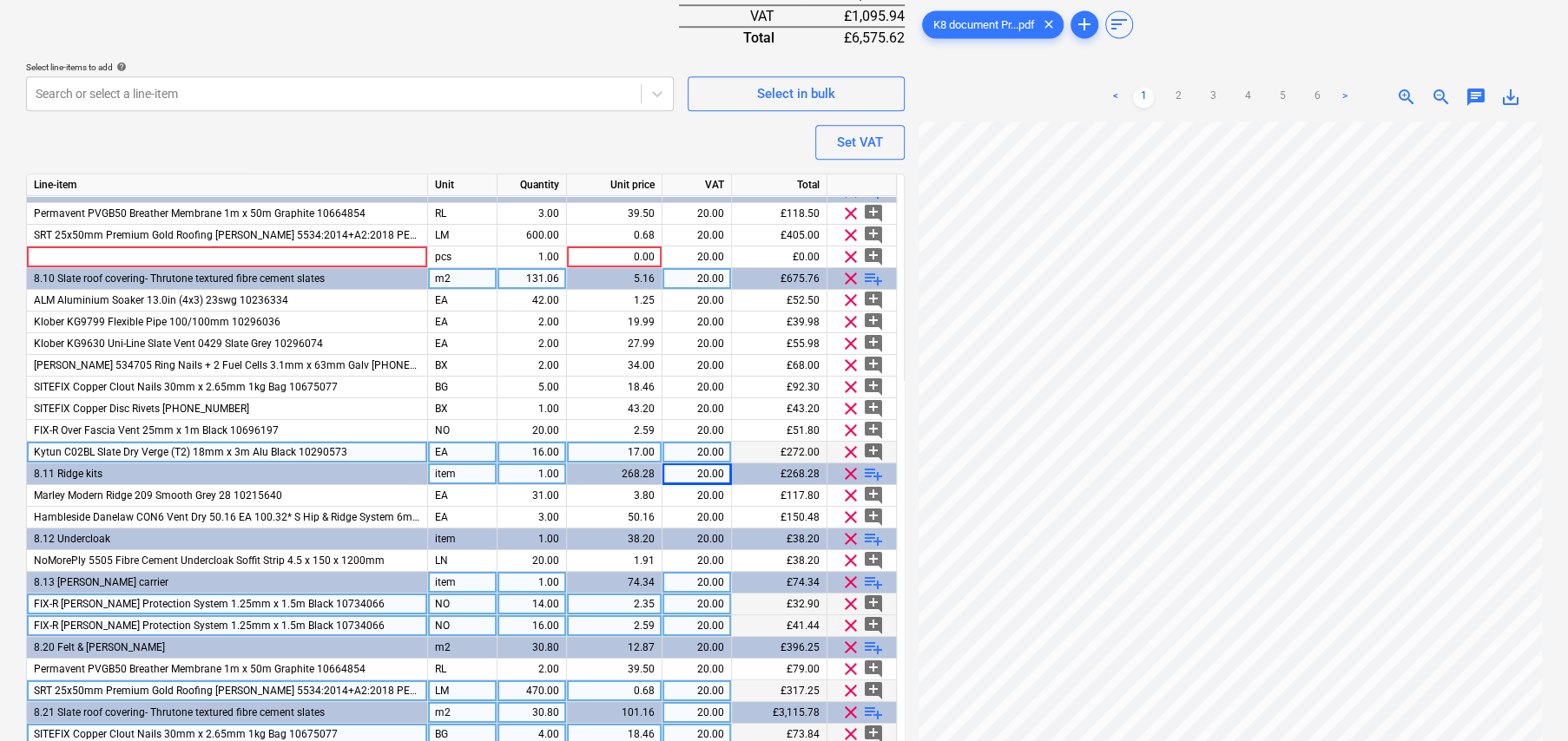
click at [872, 272] on span "playlist_add" at bounding box center [874, 279] width 21 height 21
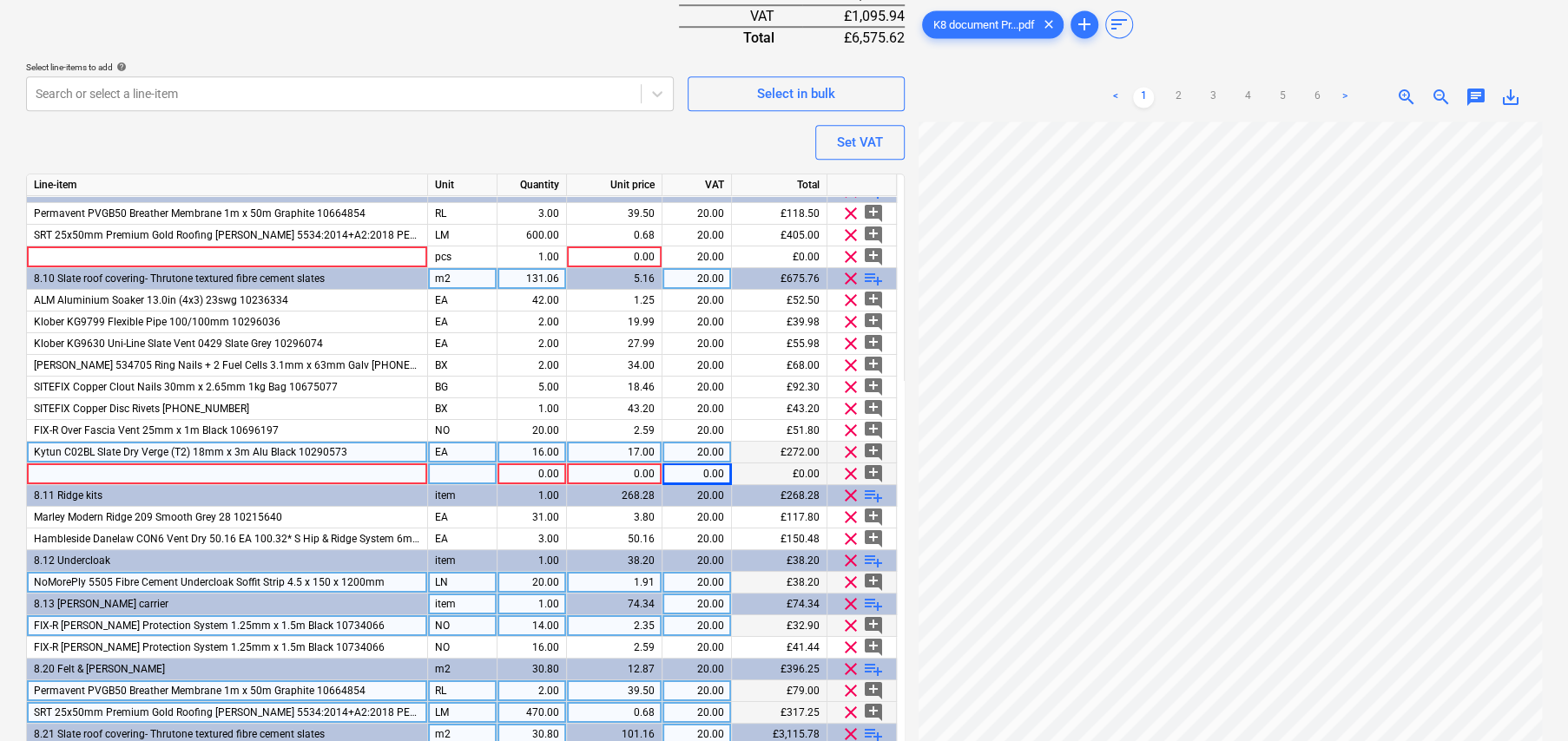
click at [875, 273] on span "playlist_add" at bounding box center [874, 279] width 21 height 21
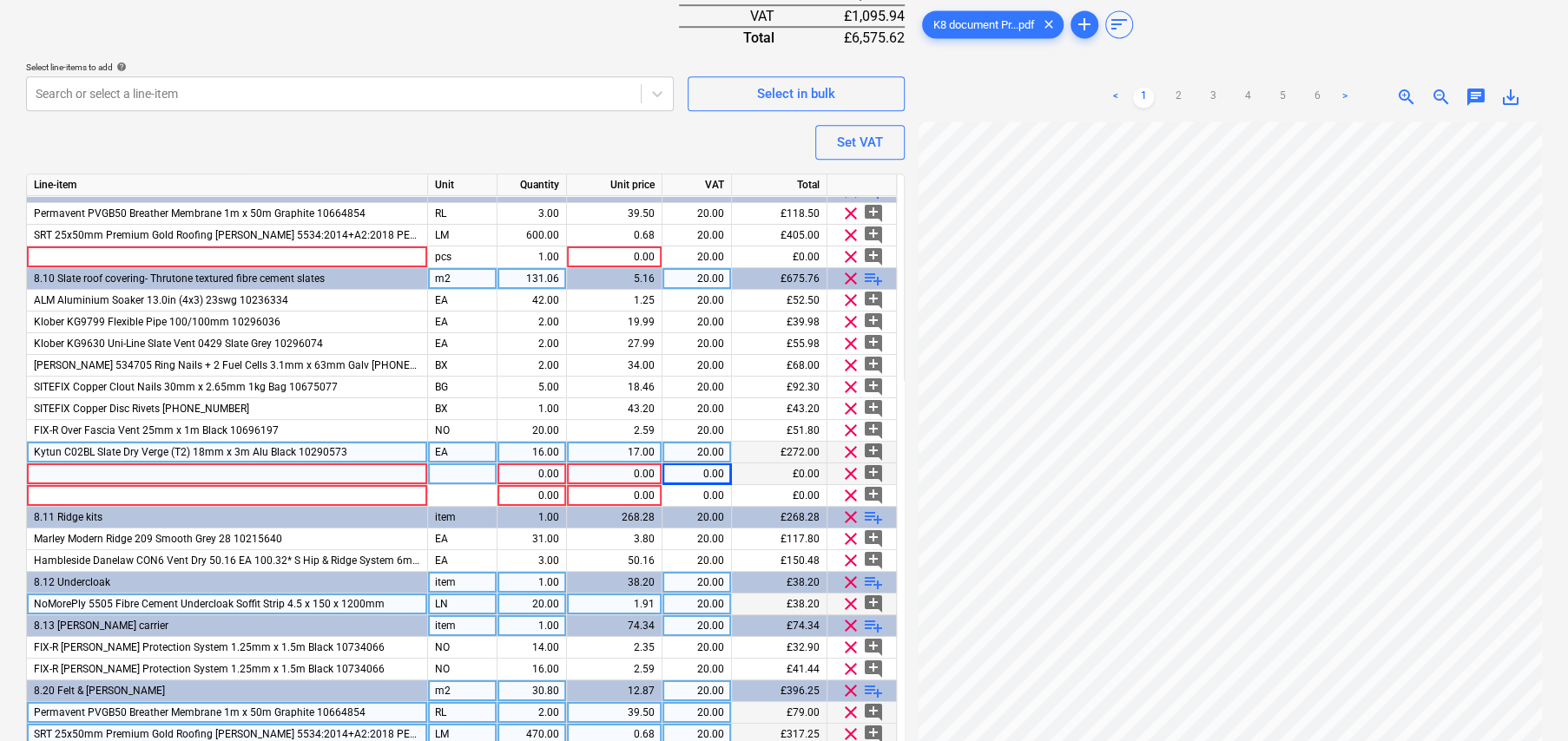
click at [326, 475] on div at bounding box center [227, 474] width 401 height 22
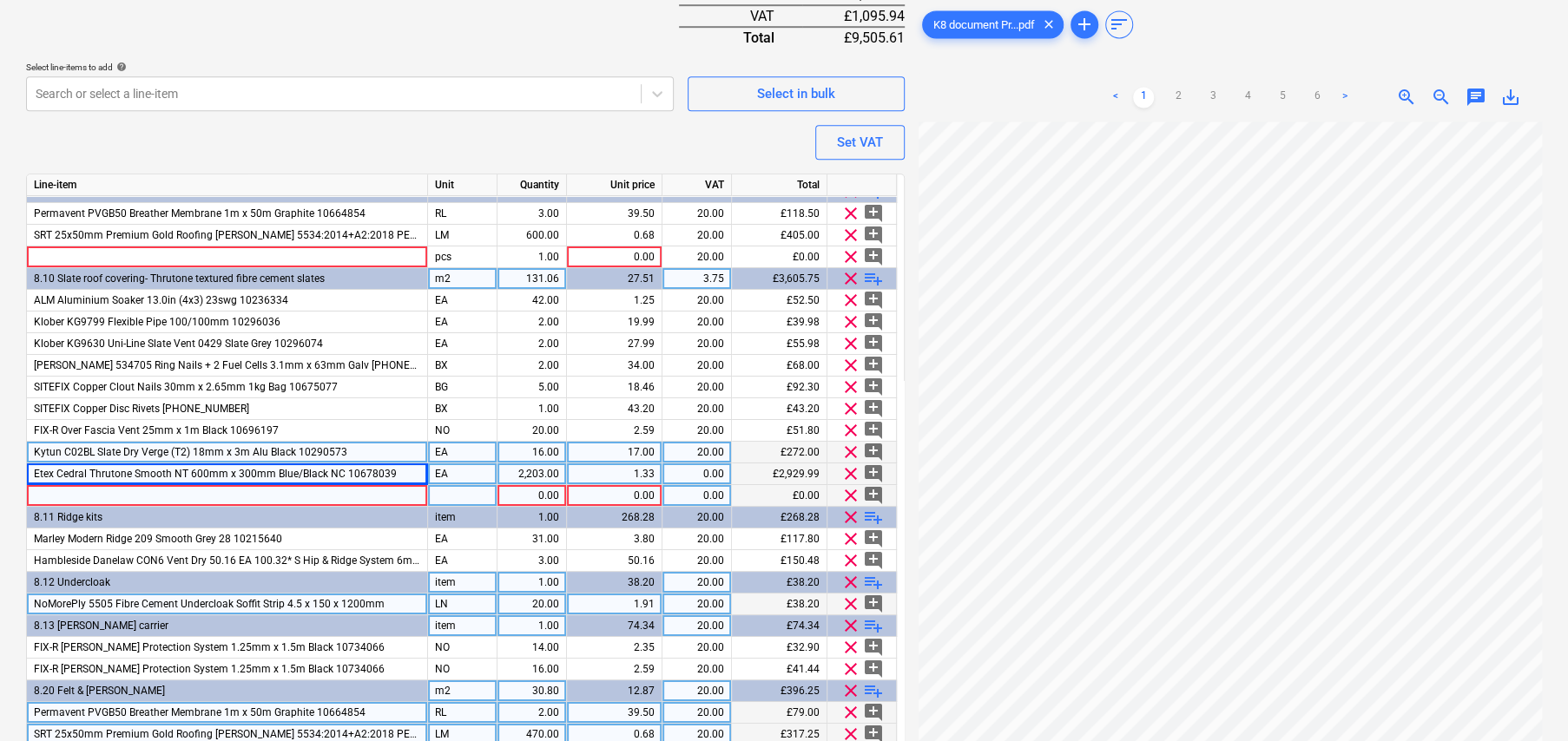
click at [113, 490] on div at bounding box center [227, 496] width 401 height 22
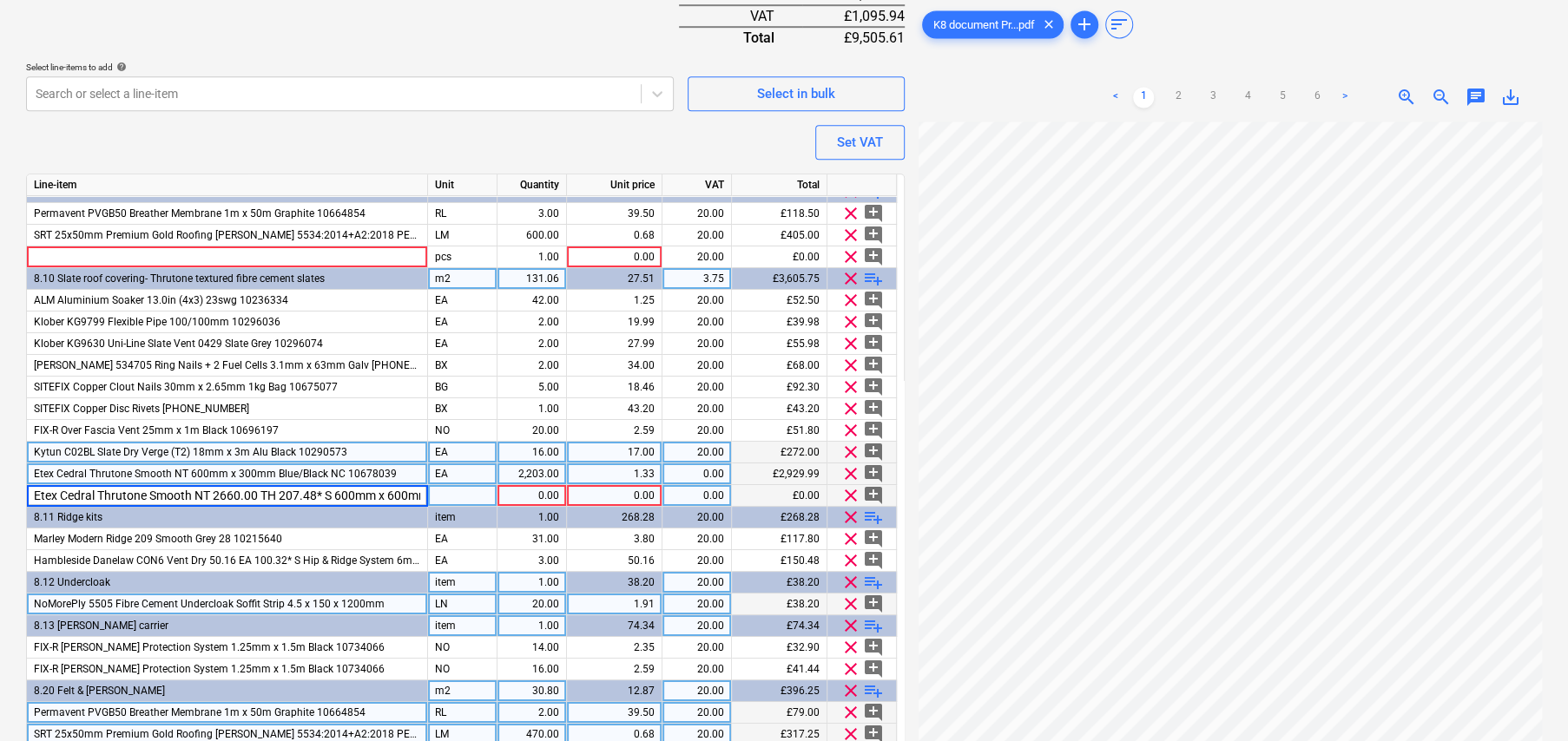
scroll to position [0, 148]
click at [114, 492] on input "Etex Cedral Thrutone Smooth NT 2660.00 TH 207.48* S 600mm x 600mm Blue/Black NC…" at bounding box center [226, 496] width 400 height 21
drag, startPoint x: 65, startPoint y: 491, endPoint x: 182, endPoint y: 497, distance: 117.2
click at [182, 497] on input "Etex Cedral Thrutone Smooth NT 2660.00 TH 207.48* S 600mm x 600mm Blue/Black NC…" at bounding box center [226, 496] width 400 height 21
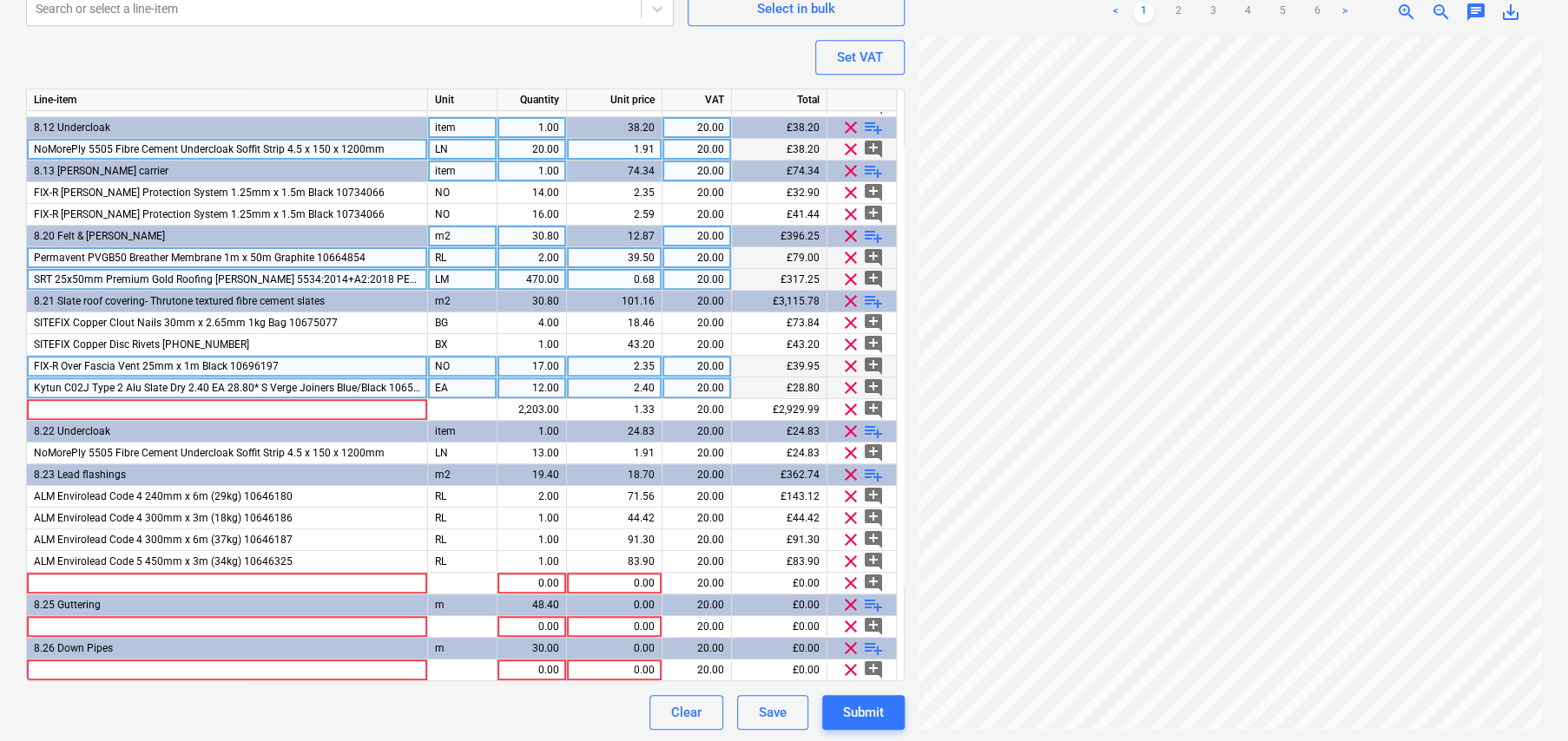
scroll to position [729, 0]
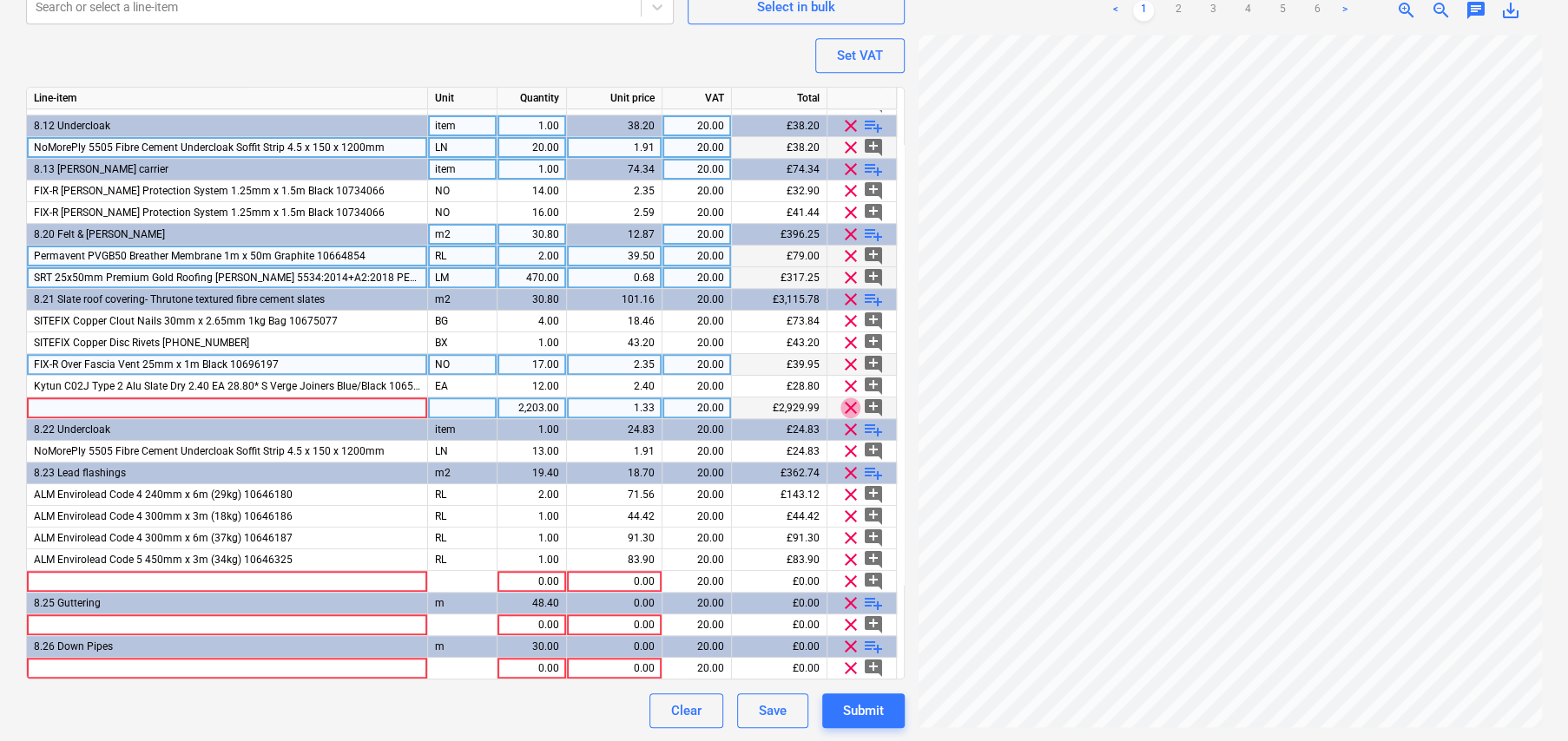
click at [851, 405] on span "clear" at bounding box center [851, 408] width 21 height 21
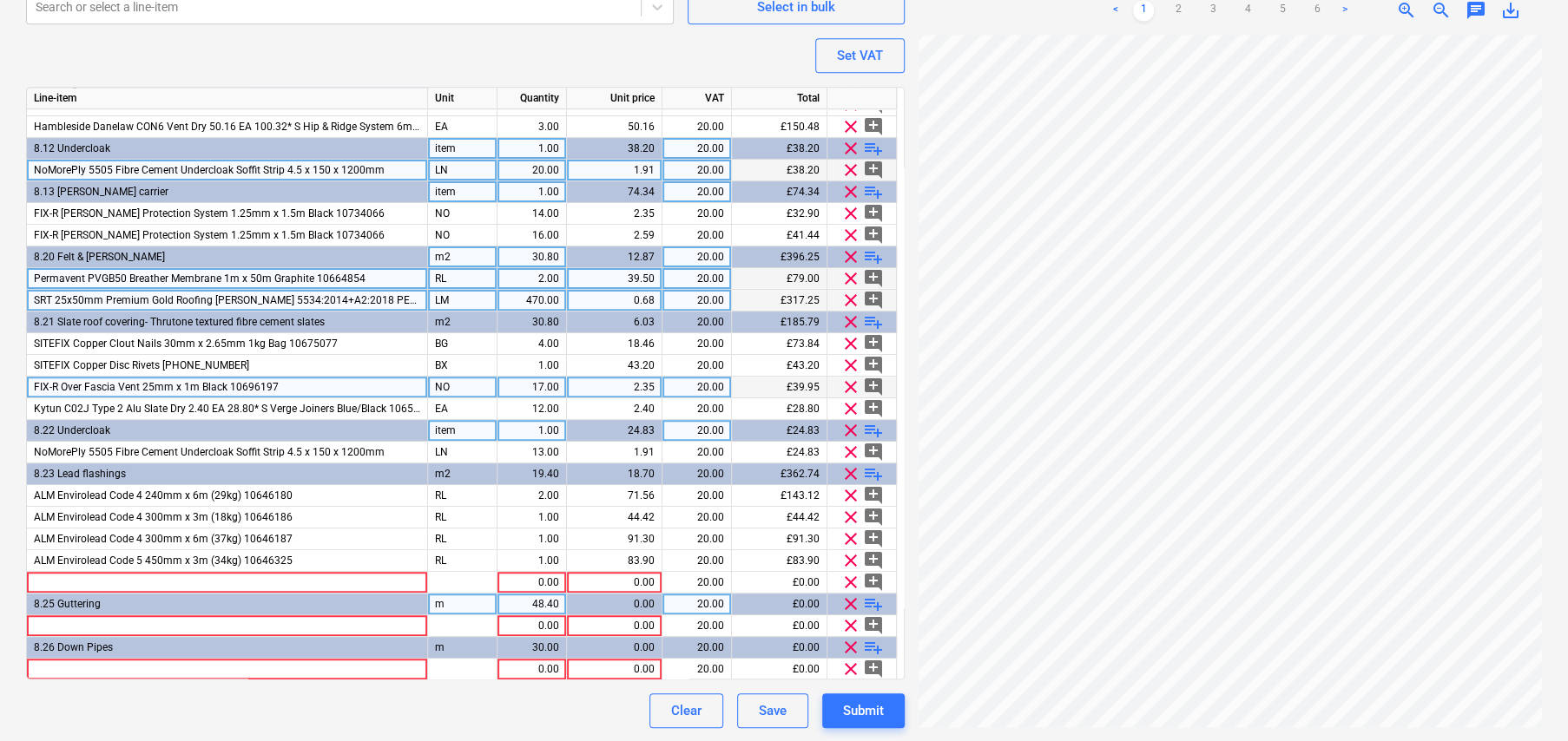
click at [852, 602] on span "clear" at bounding box center [851, 604] width 21 height 21
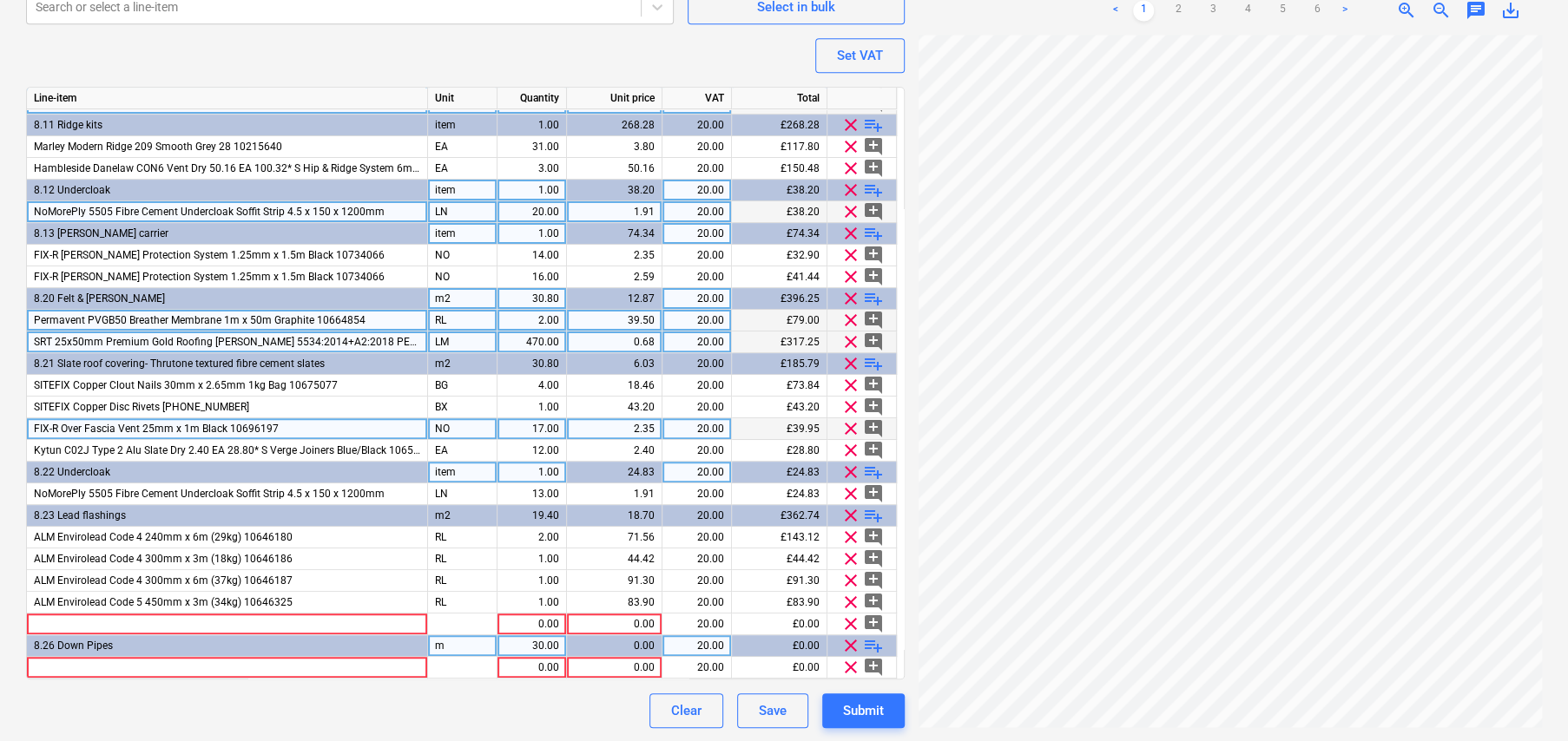
scroll to position [318, 0]
click at [848, 642] on span "clear" at bounding box center [851, 647] width 21 height 21
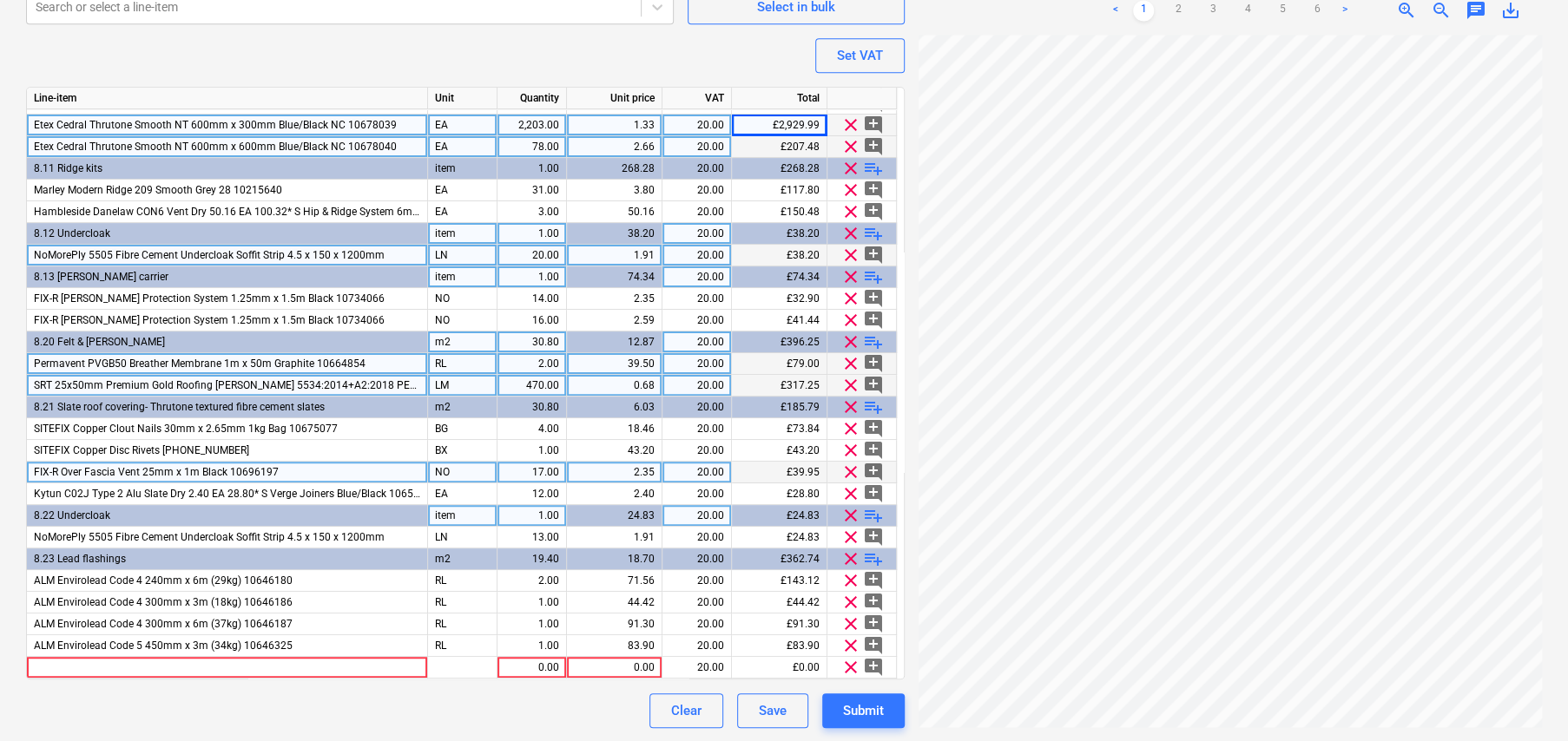
scroll to position [275, 0]
click at [848, 663] on span "clear" at bounding box center [851, 669] width 21 height 21
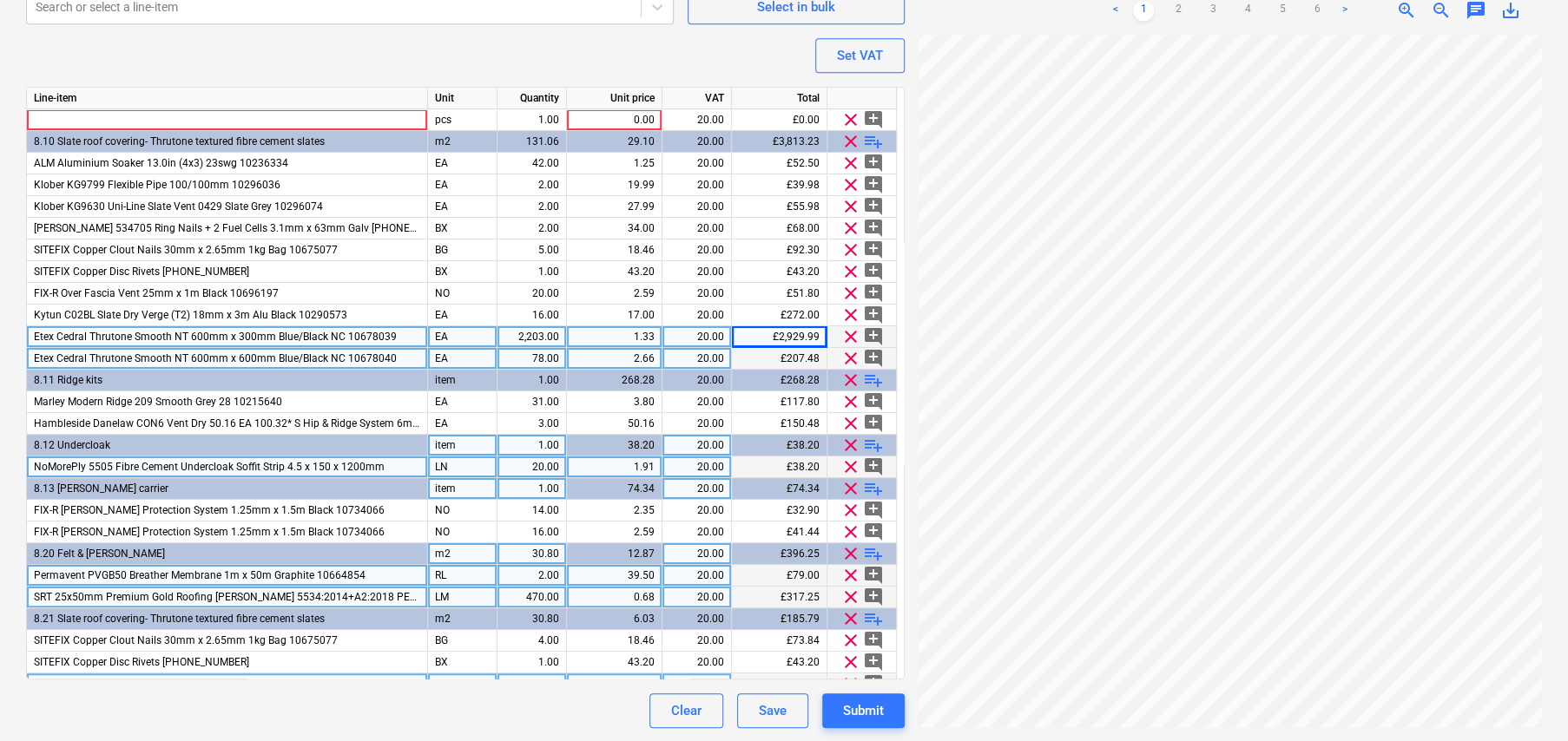
scroll to position [0, 0]
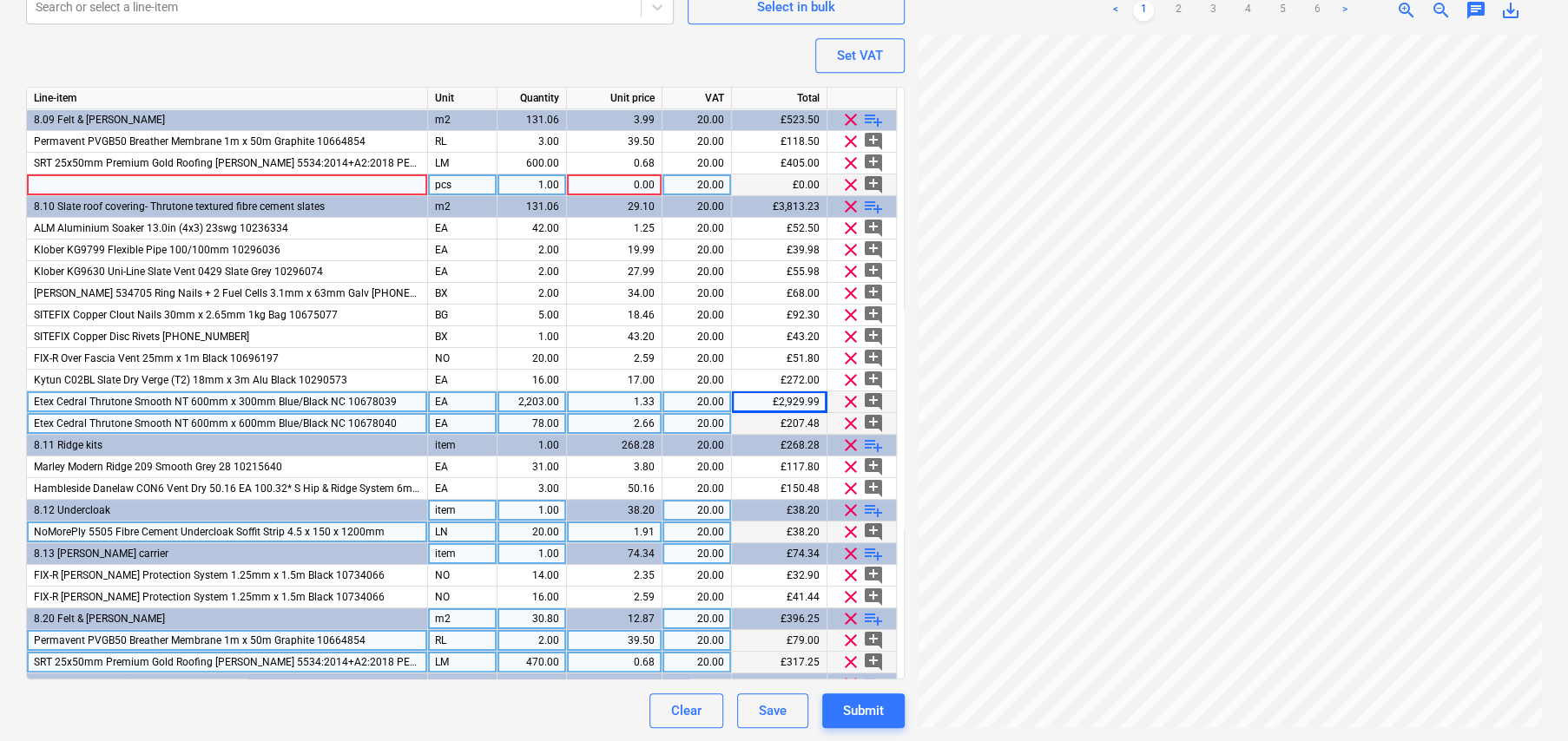
click at [853, 187] on span "clear" at bounding box center [851, 185] width 21 height 21
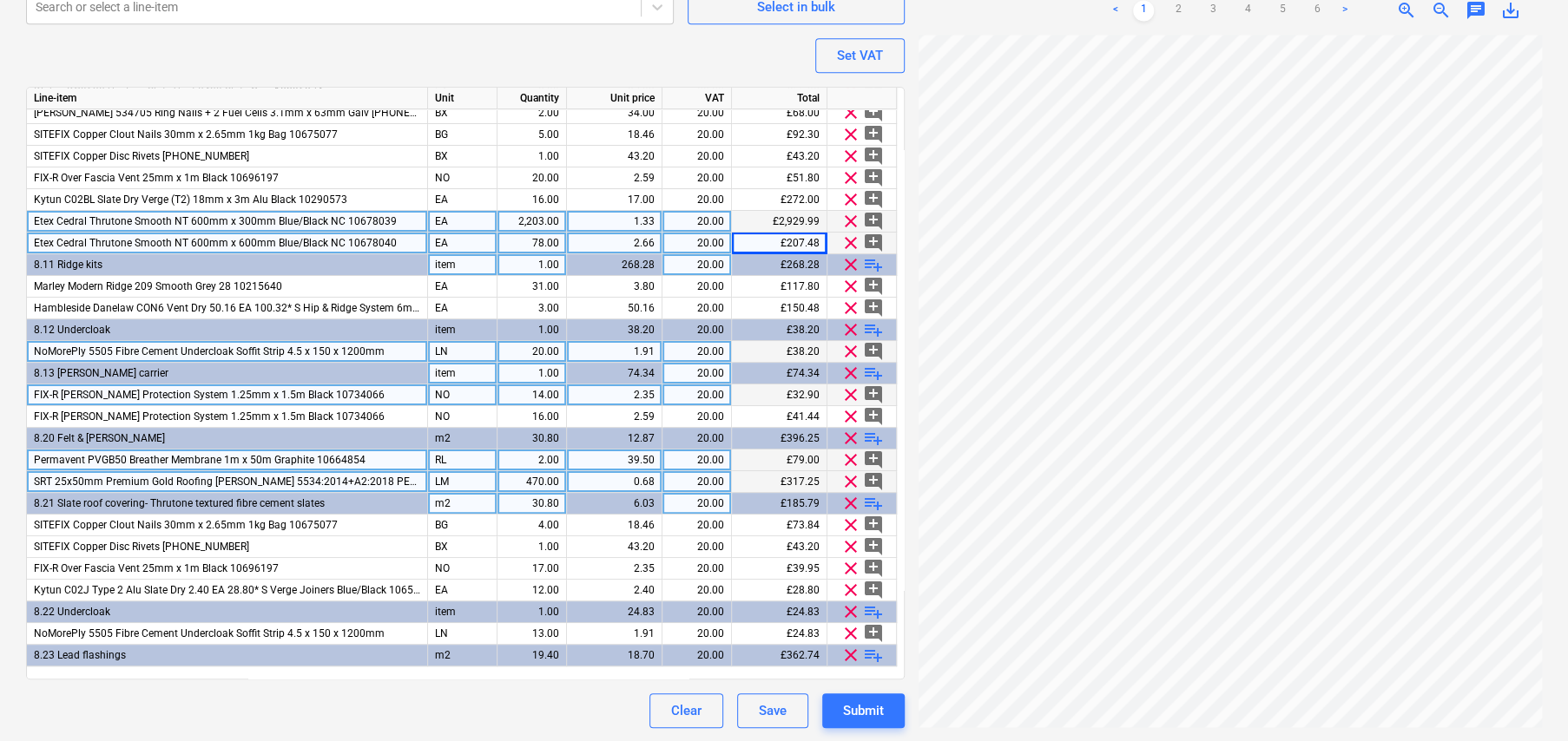
scroll to position [174, 0]
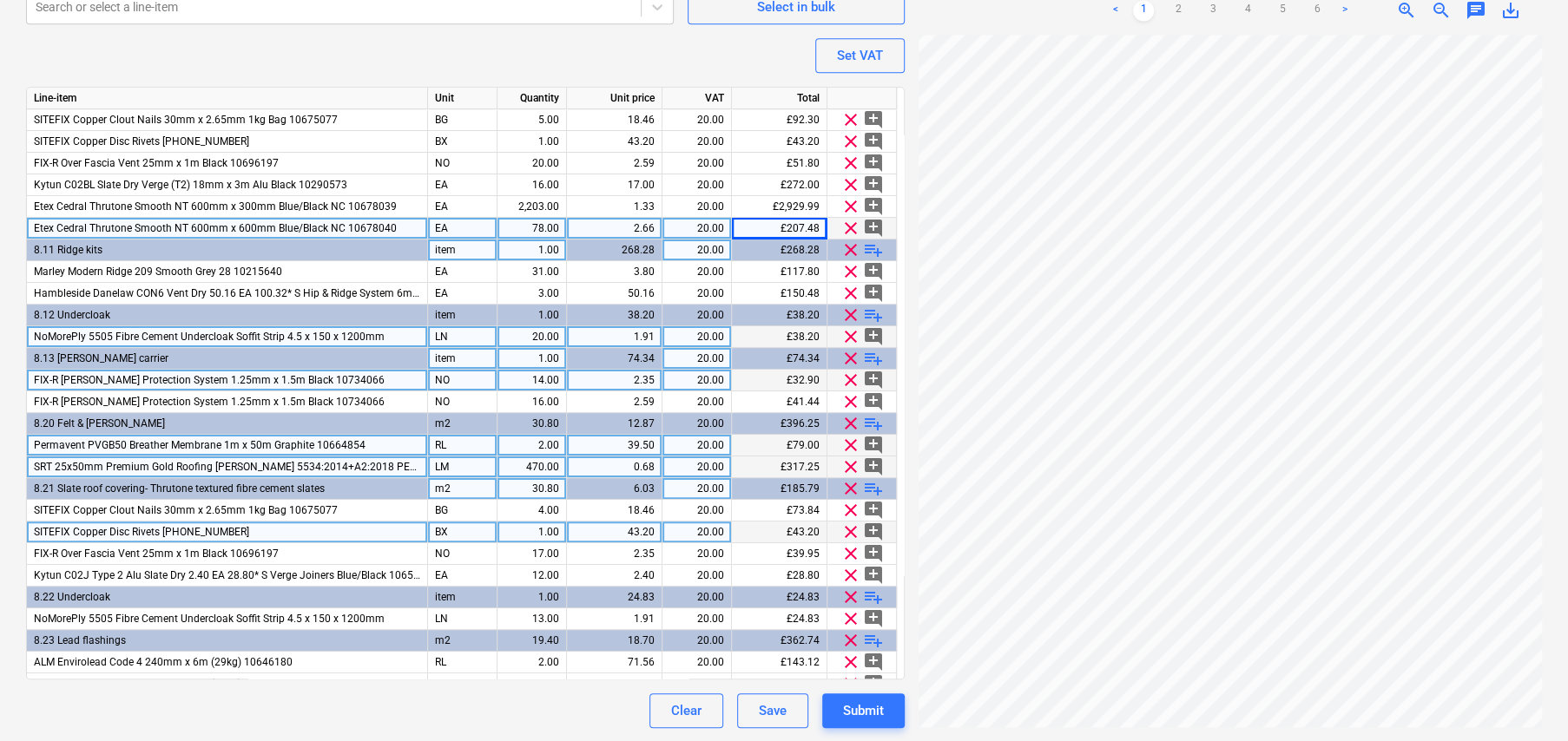
click at [637, 531] on div "43.20" at bounding box center [614, 532] width 81 height 22
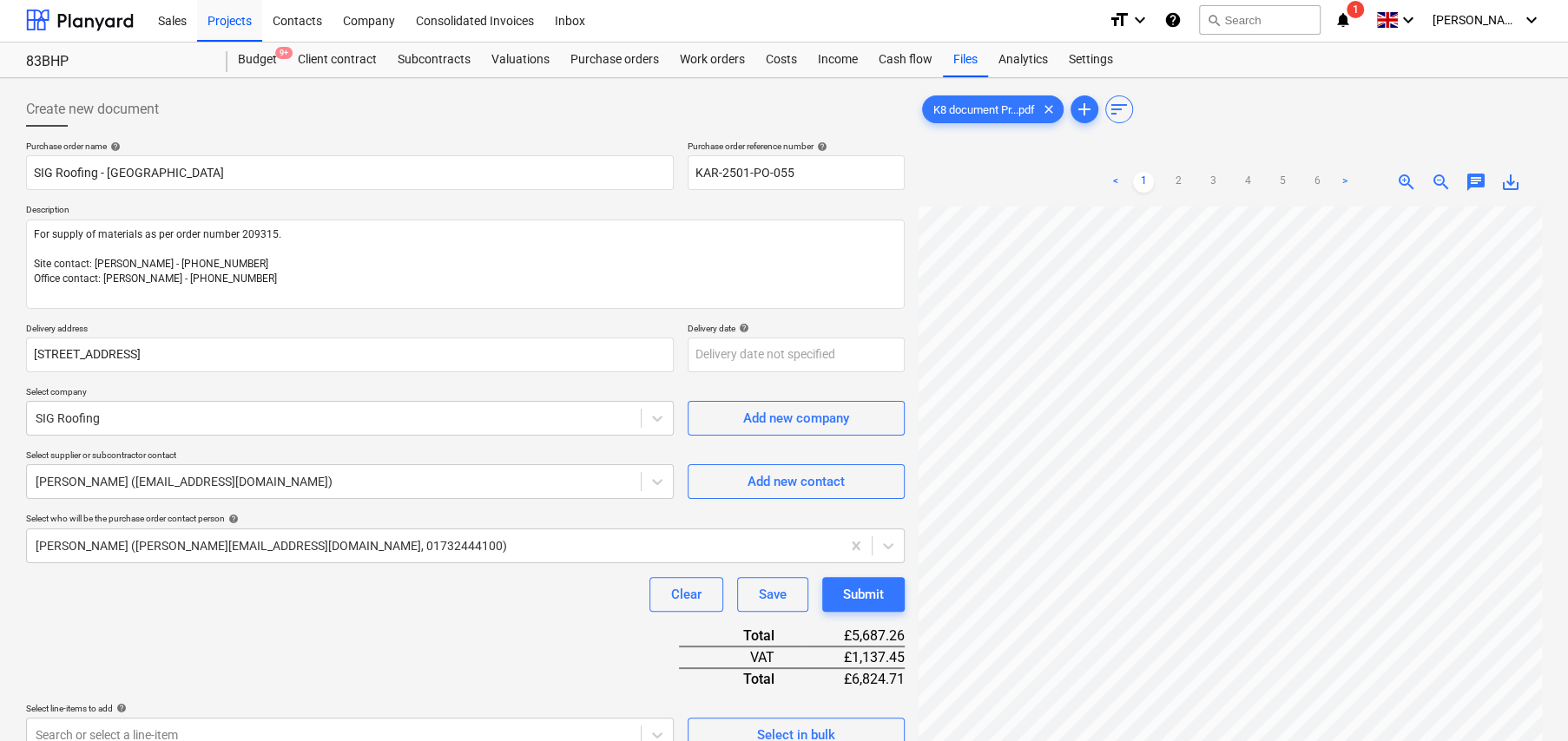
scroll to position [0, 0]
click at [828, 362] on body "Sales Projects Contacts Company Consolidated Invoices Inbox format_size keyboar…" at bounding box center [784, 370] width 1568 height 741
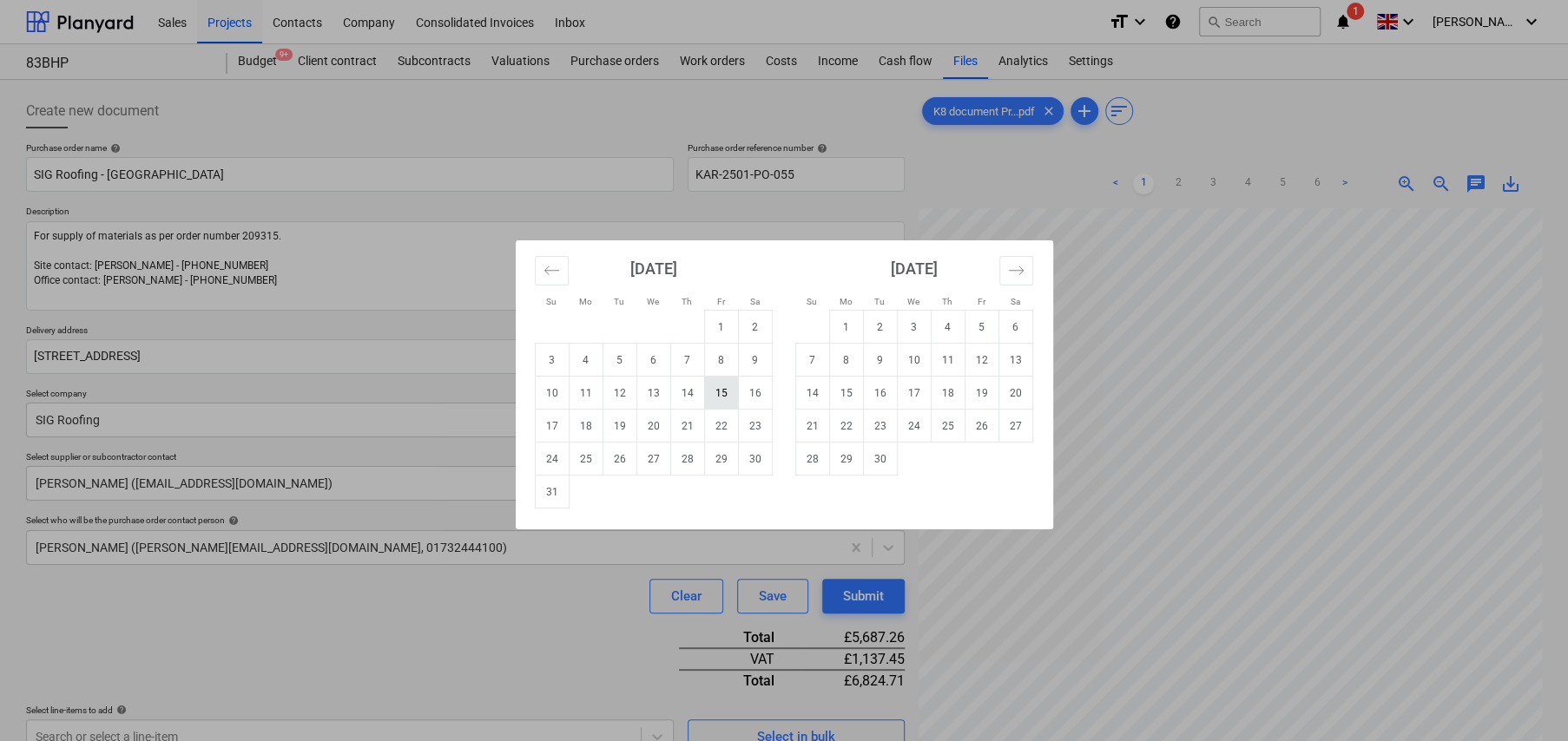
click at [719, 397] on td "15" at bounding box center [720, 393] width 34 height 33
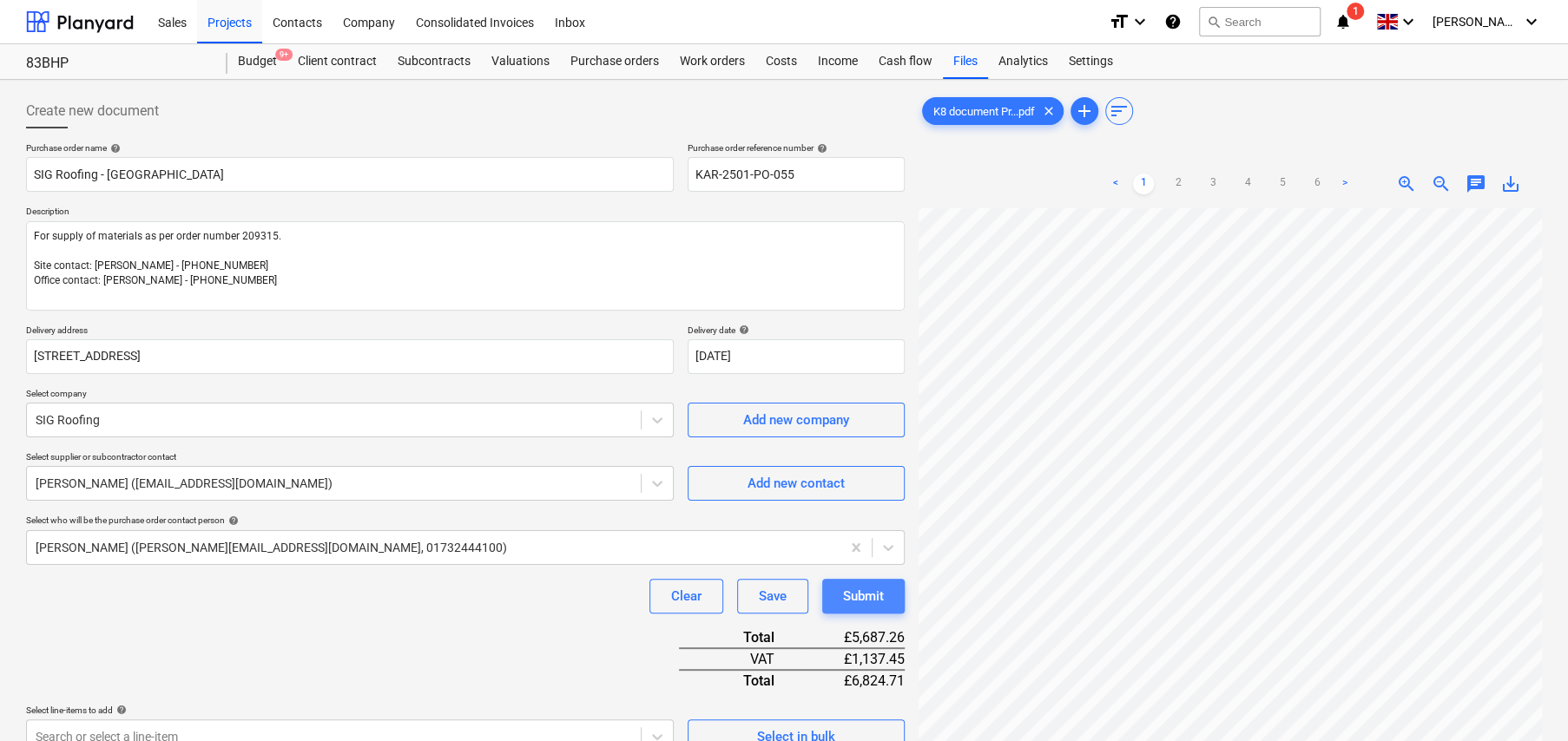
click at [855, 604] on div "Submit" at bounding box center [863, 596] width 41 height 23
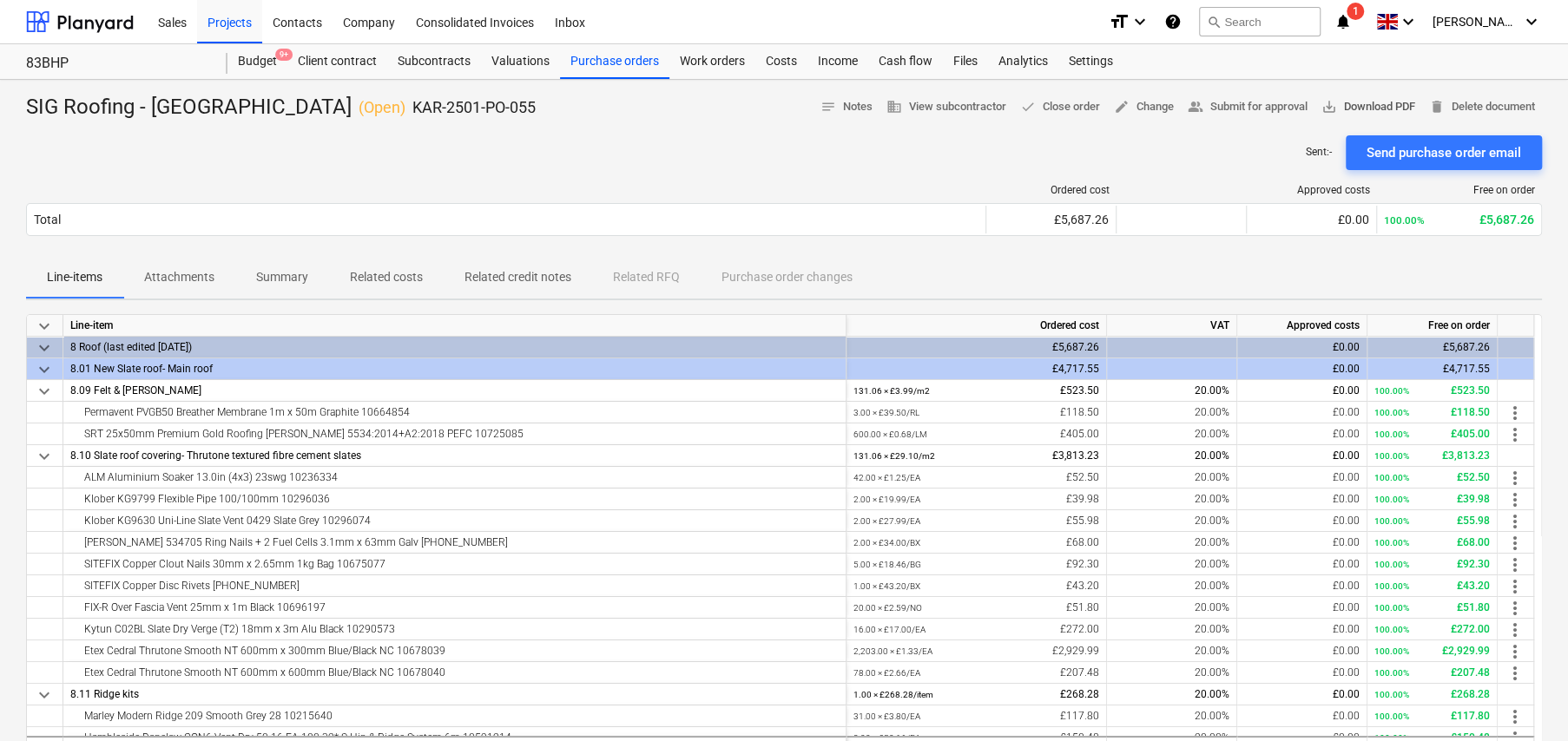
click at [1354, 113] on span "save_alt Download PDF" at bounding box center [1369, 106] width 94 height 20
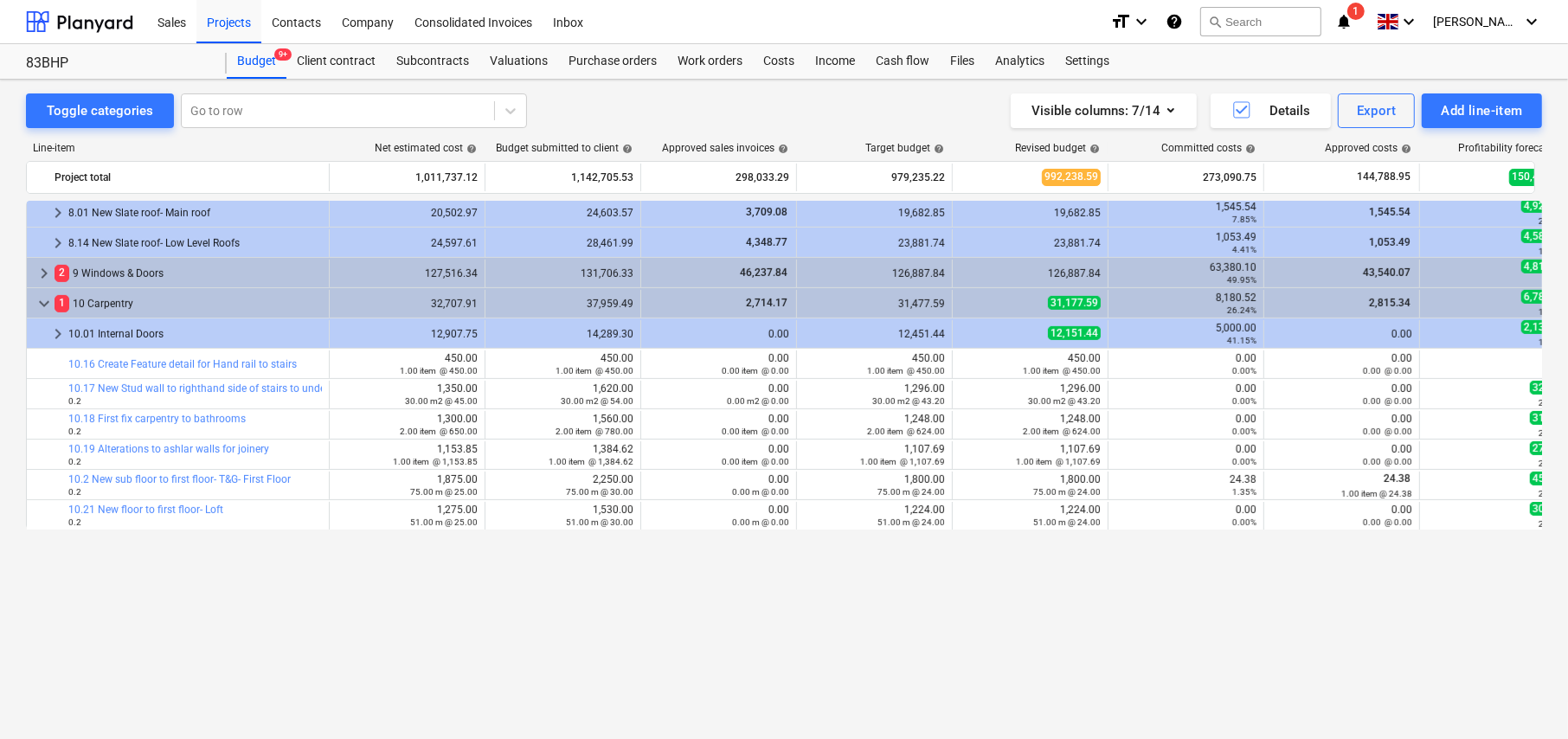
scroll to position [558, 0]
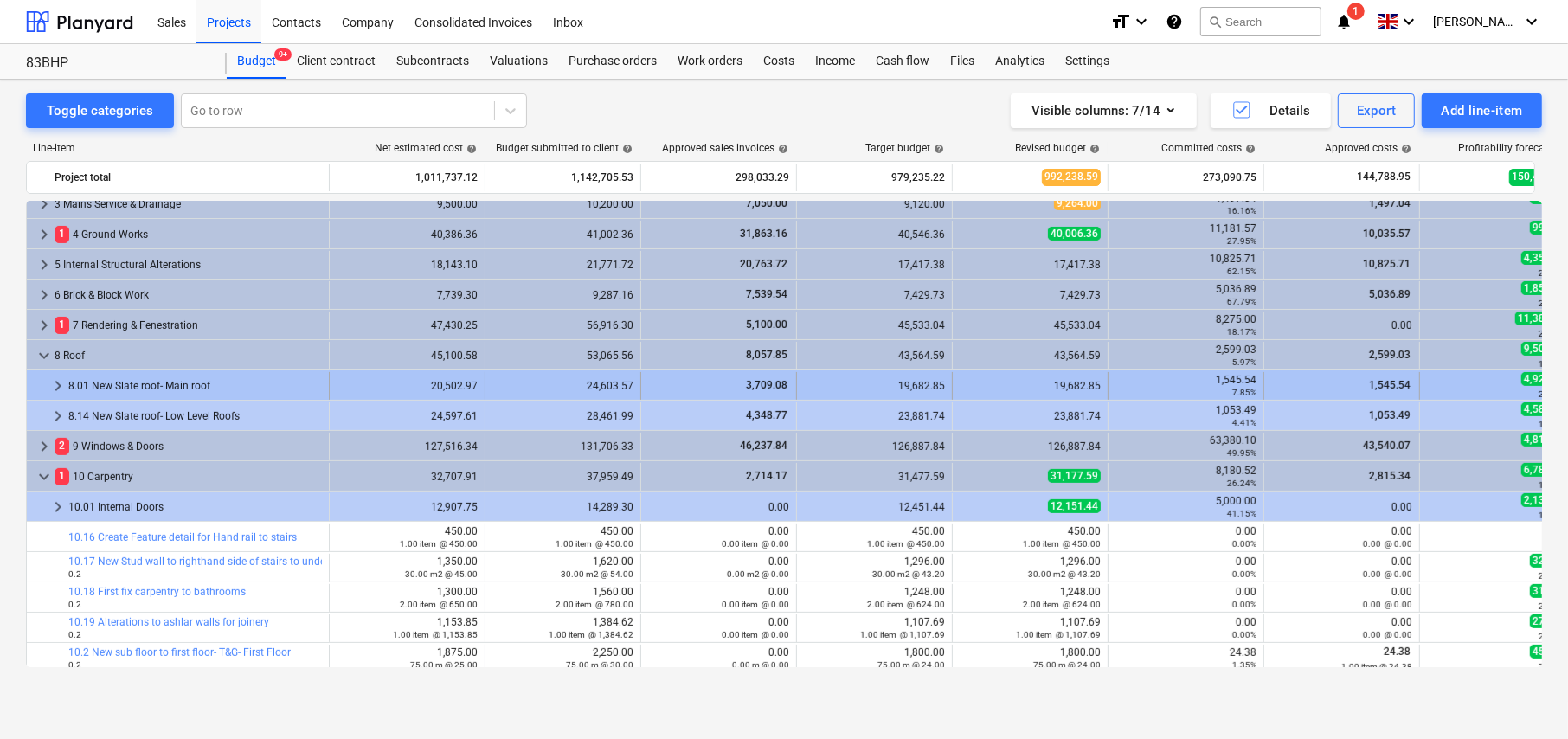
click at [57, 383] on span "keyboard_arrow_right" at bounding box center [58, 386] width 21 height 21
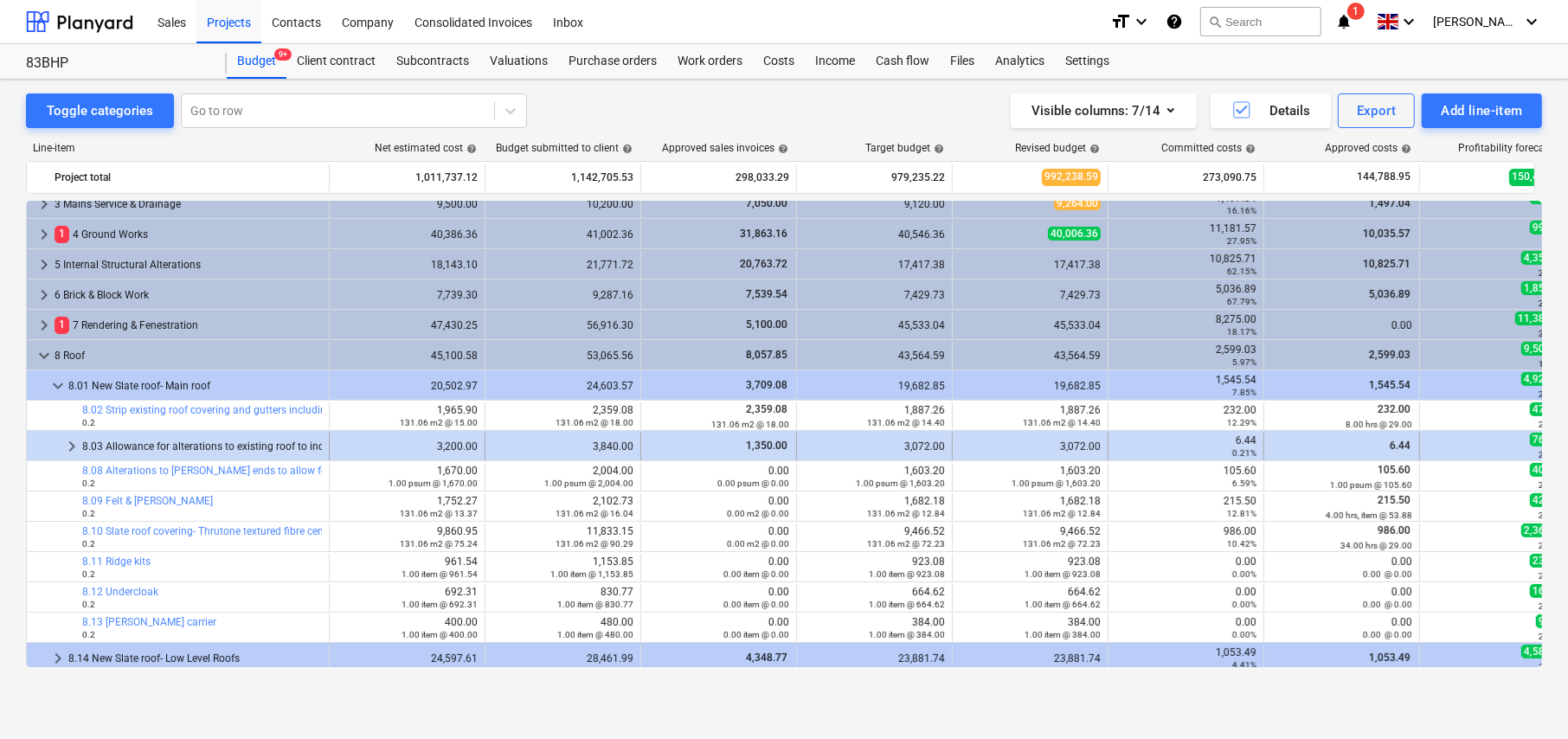
click at [76, 446] on span "keyboard_arrow_right" at bounding box center [72, 446] width 21 height 21
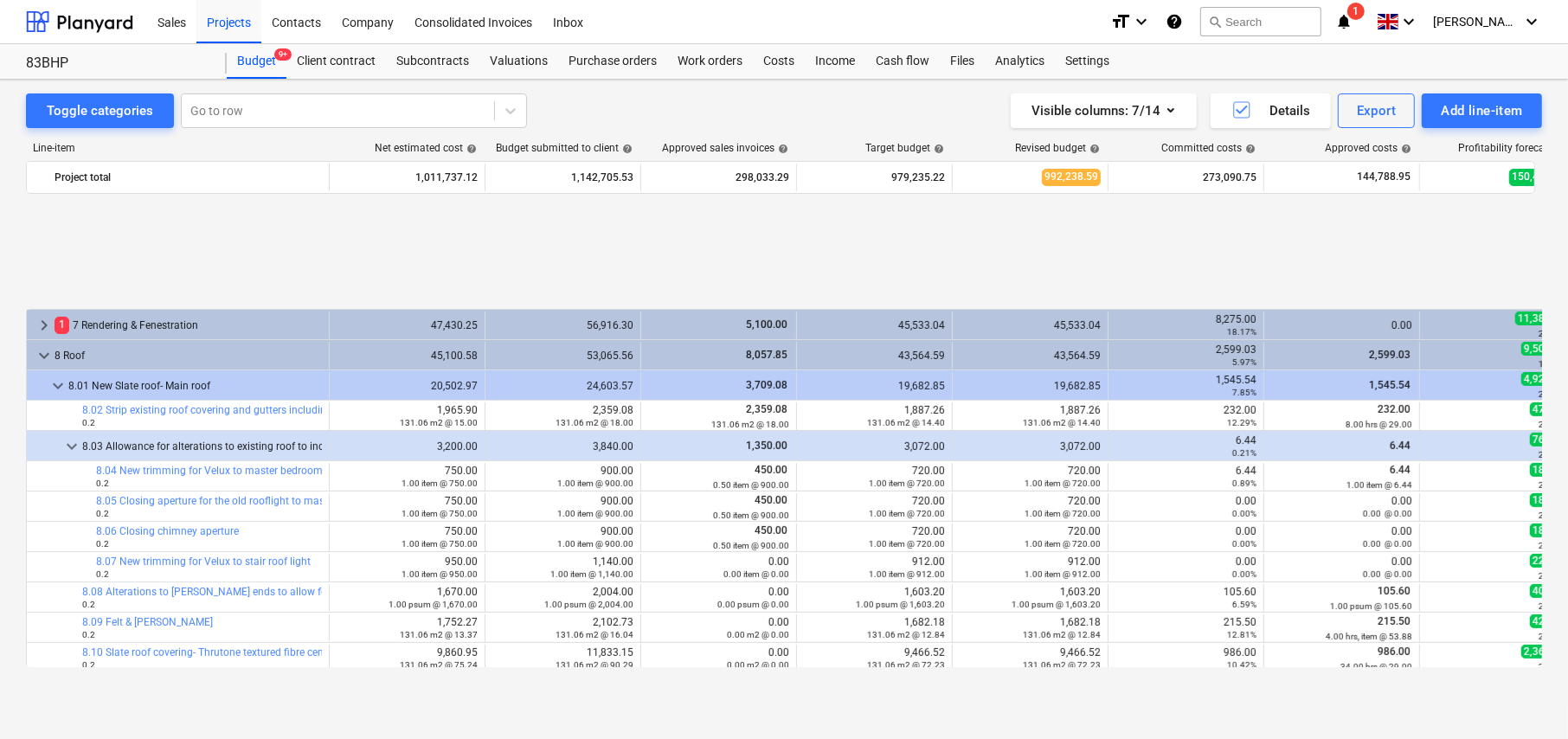
scroll to position [731, 0]
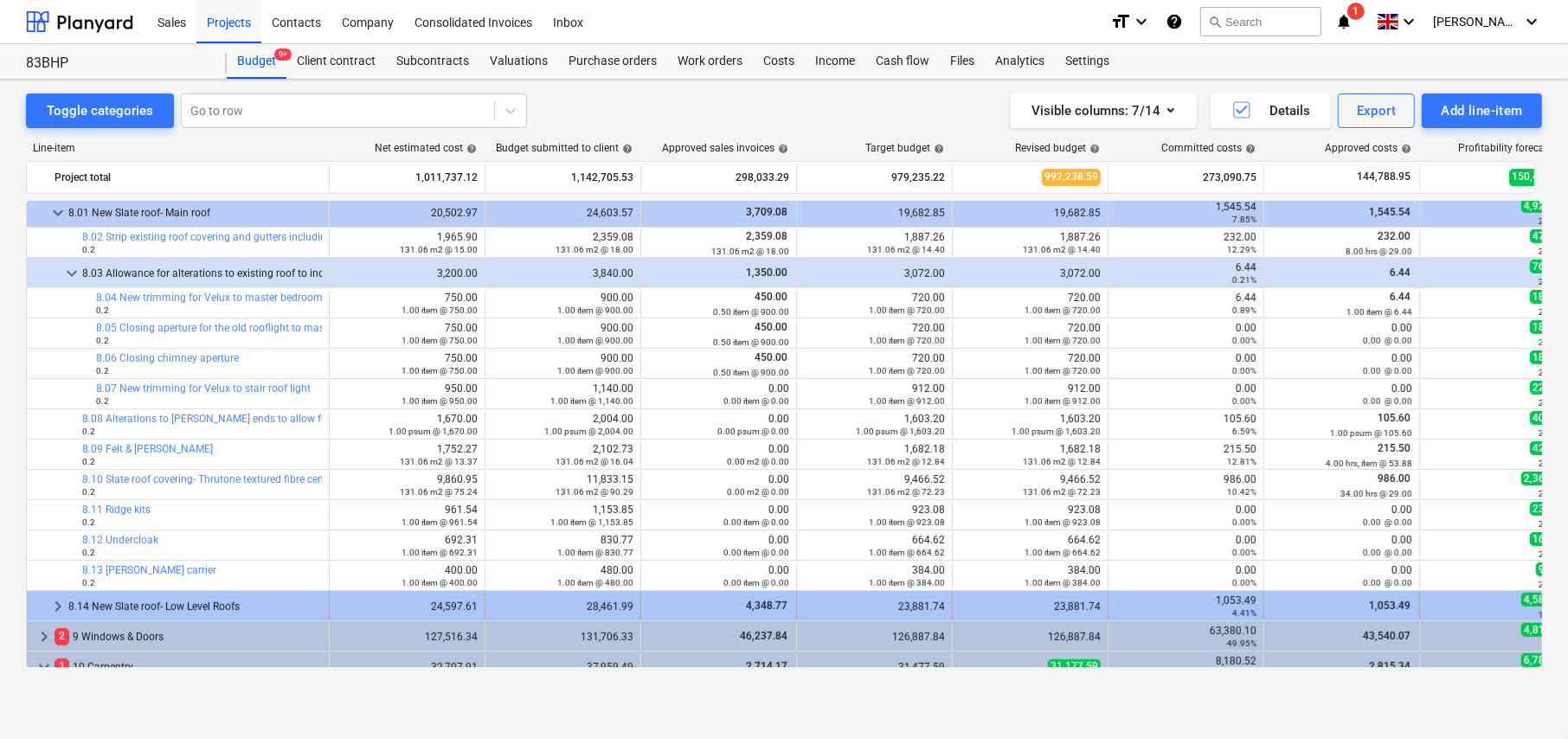
click at [56, 602] on span "keyboard_arrow_right" at bounding box center [58, 607] width 21 height 21
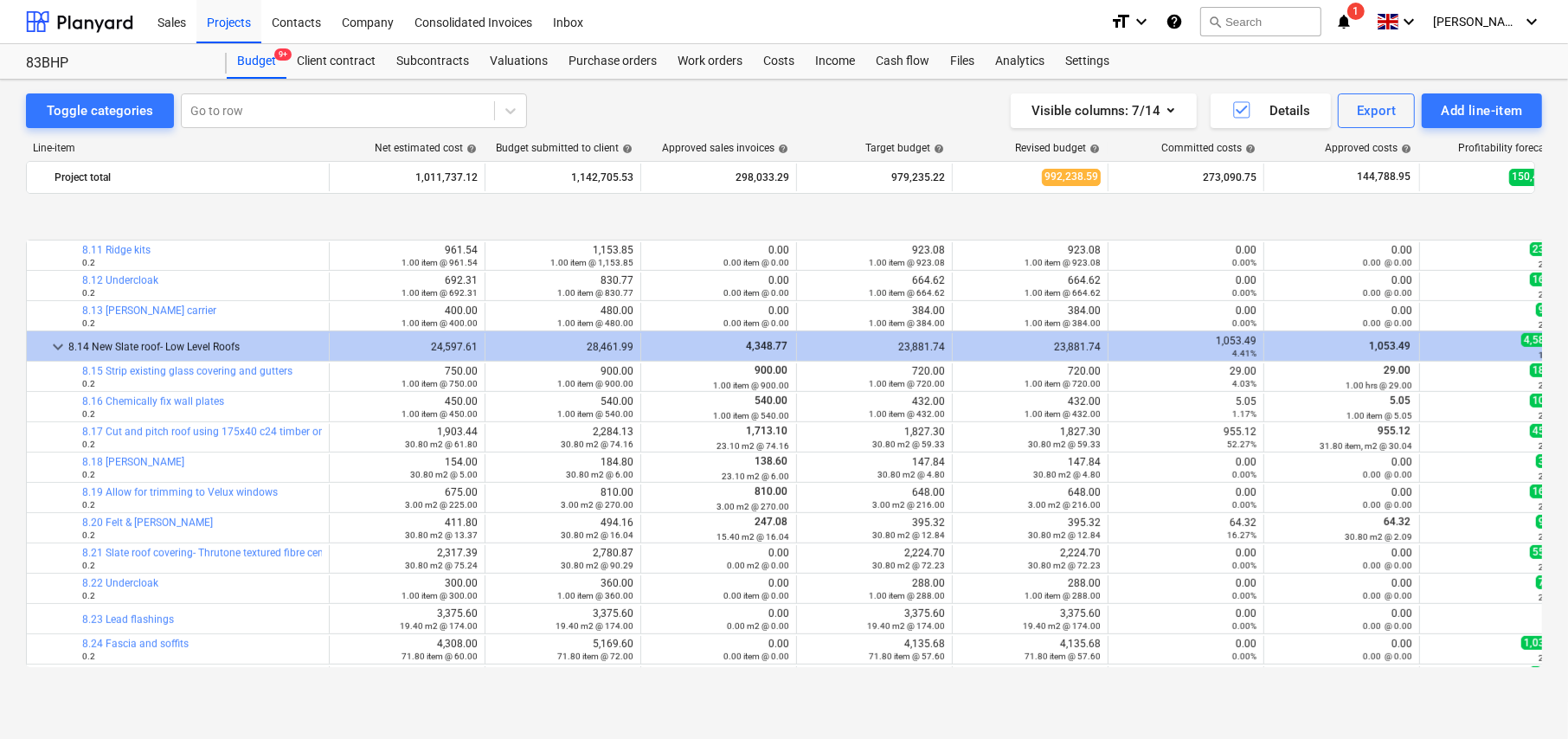
scroll to position [1077, 0]
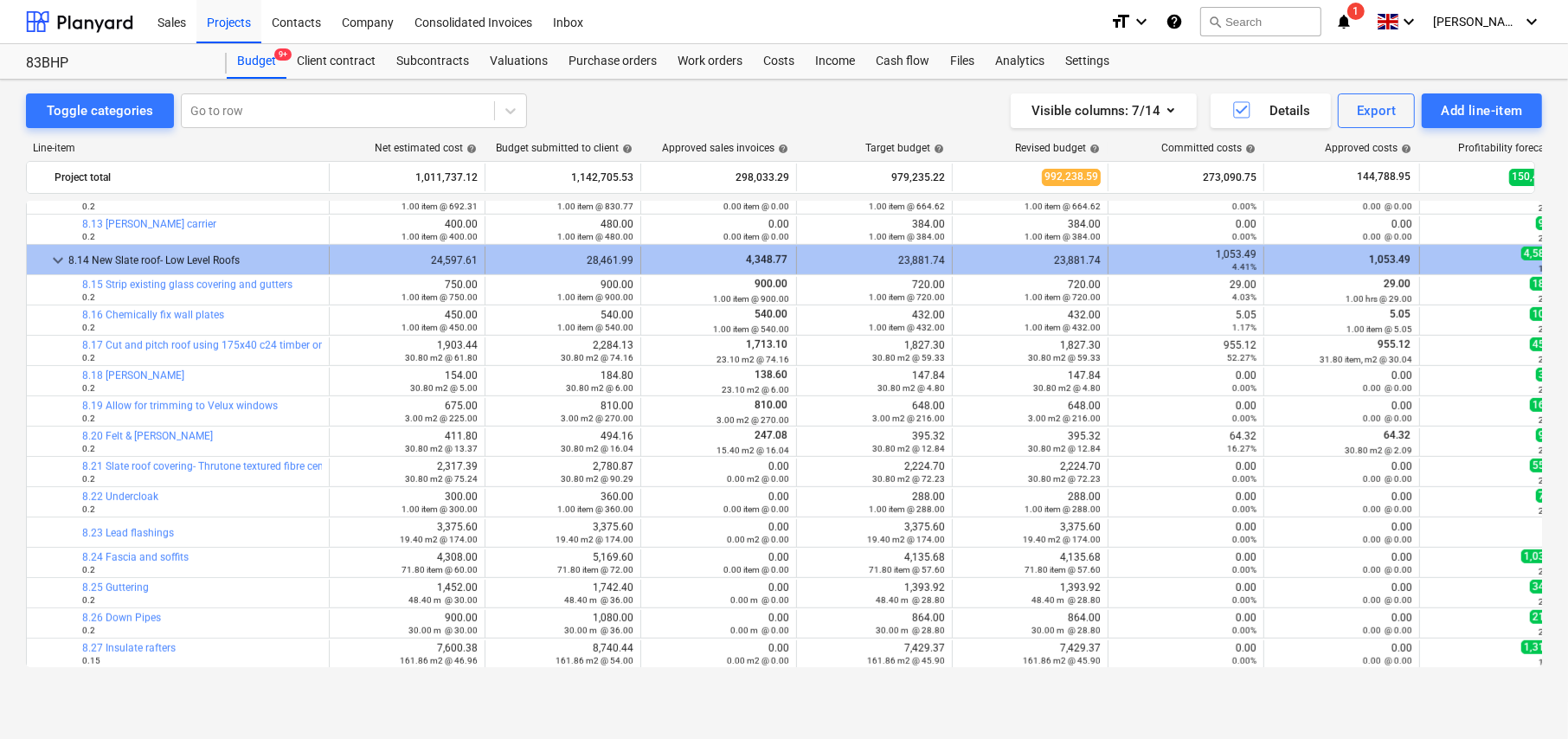
click at [54, 262] on span "keyboard_arrow_down" at bounding box center [58, 261] width 21 height 21
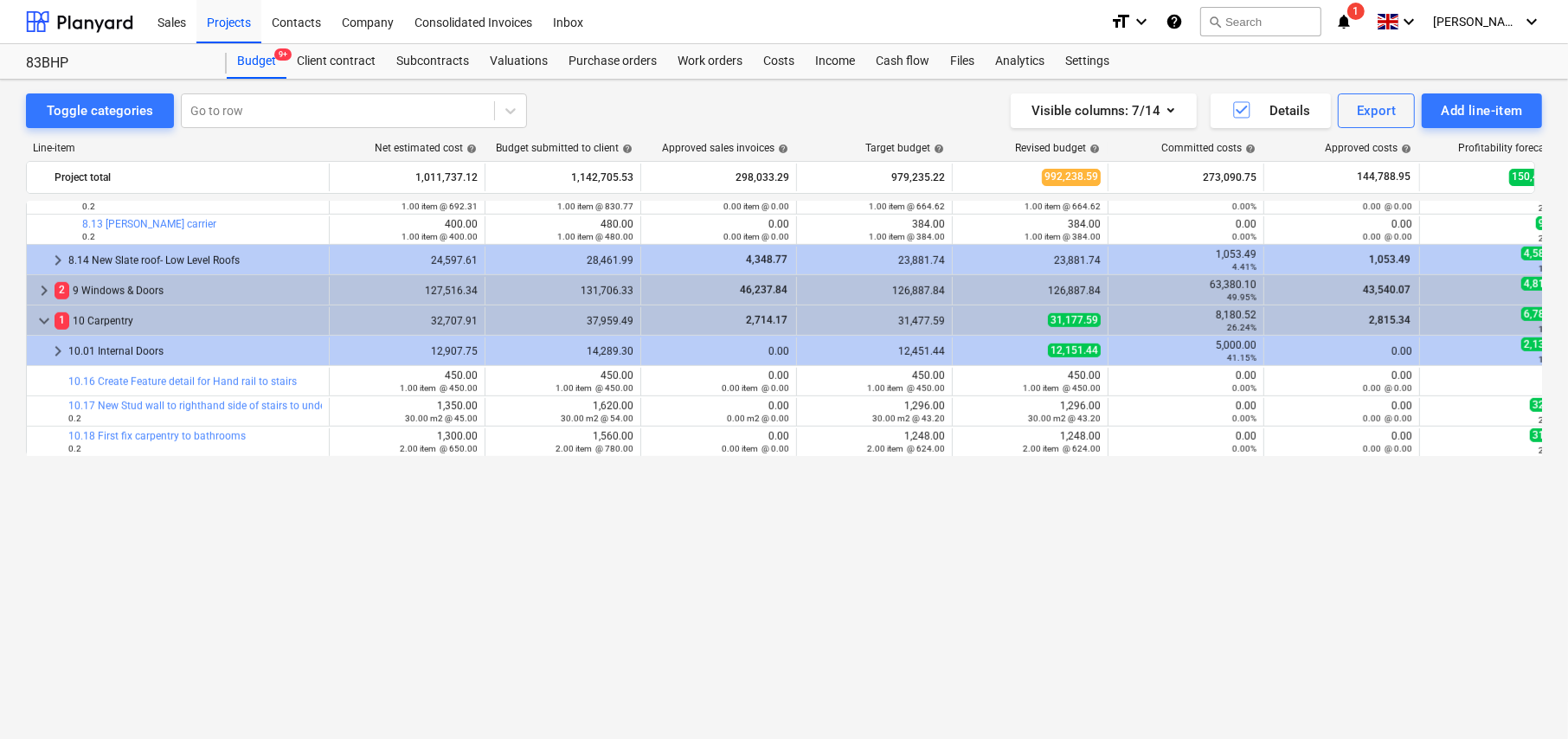
scroll to position [817, 0]
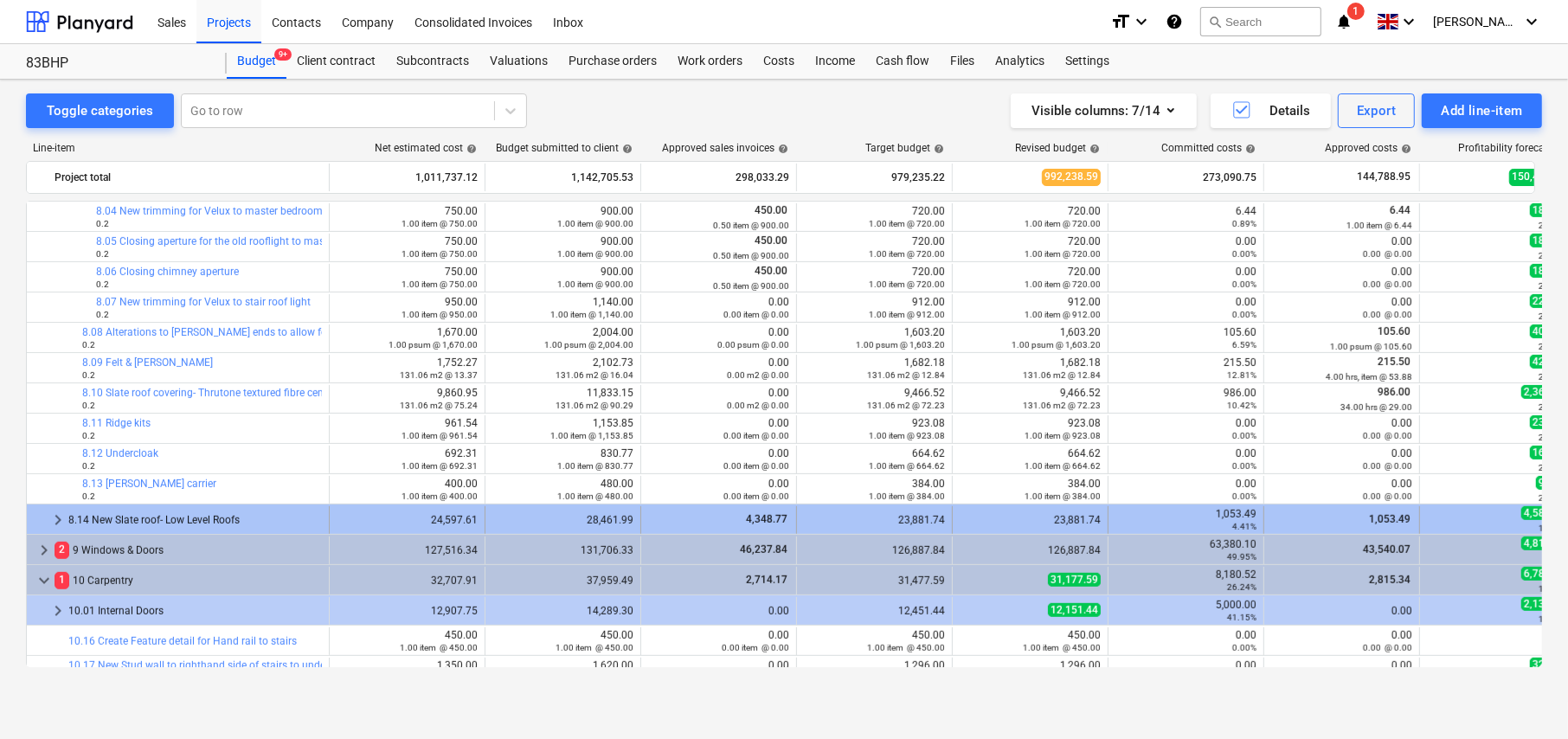
click at [59, 516] on span "keyboard_arrow_right" at bounding box center [58, 520] width 21 height 21
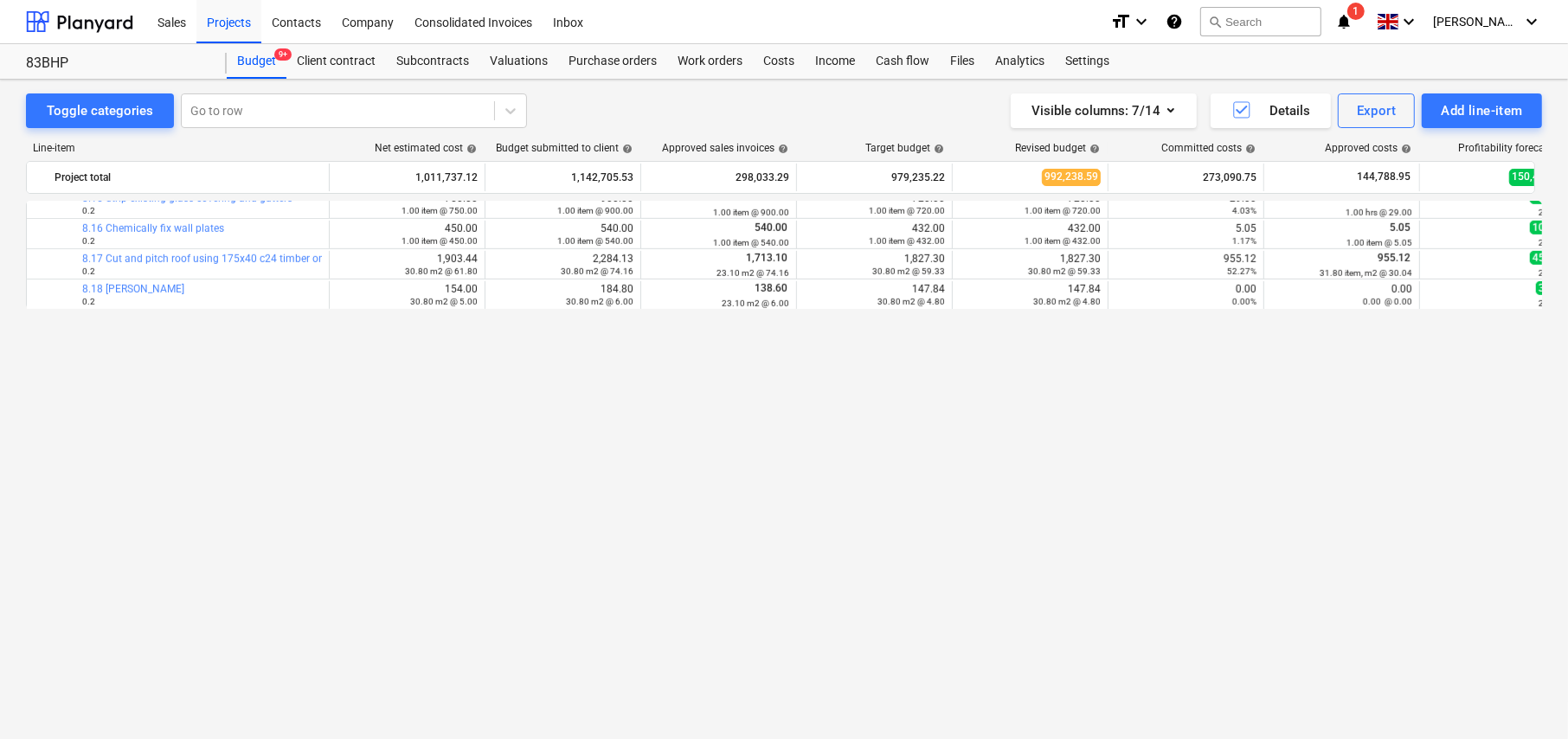
scroll to position [731, 0]
